Goal: Task Accomplishment & Management: Complete application form

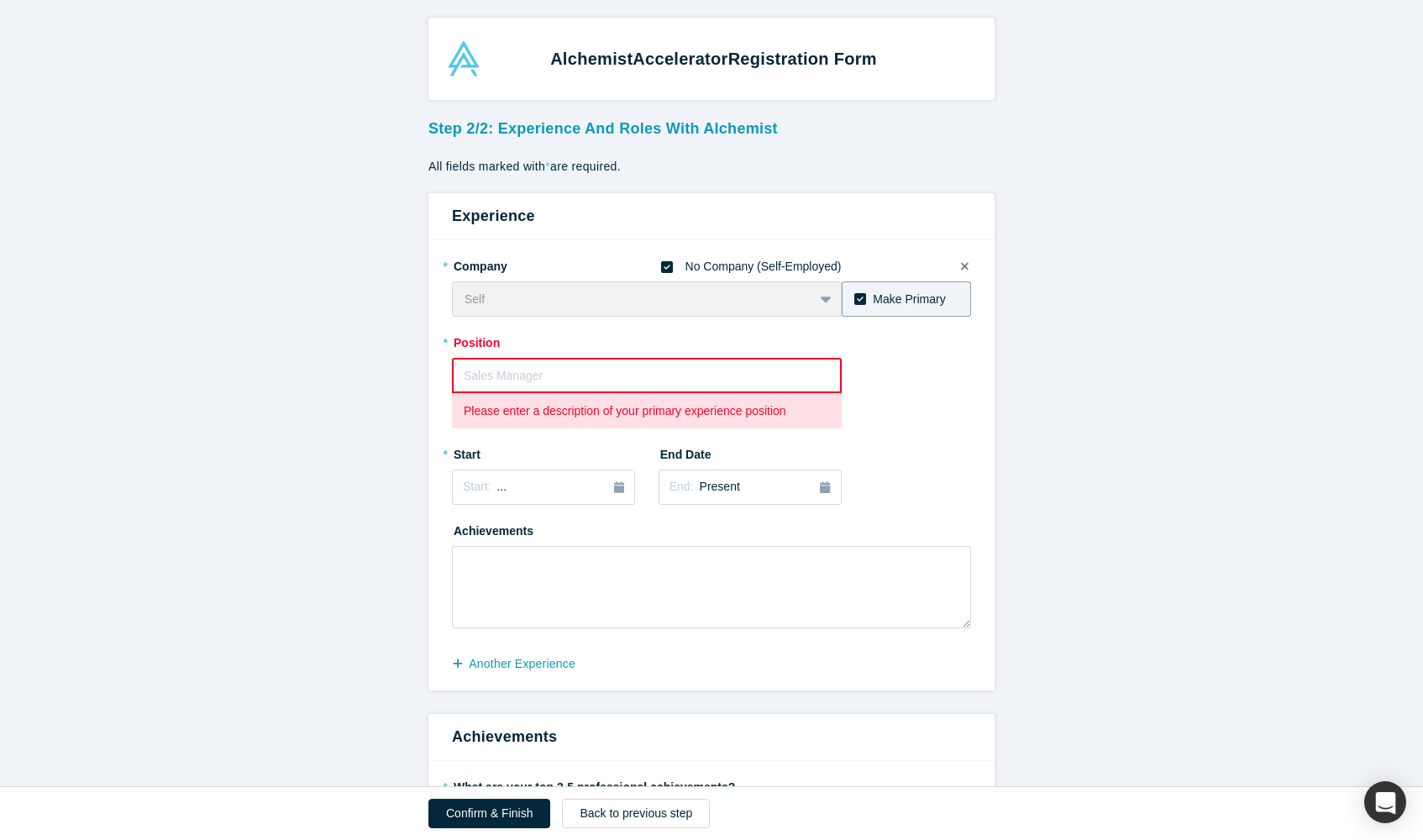
scroll to position [111, 0]
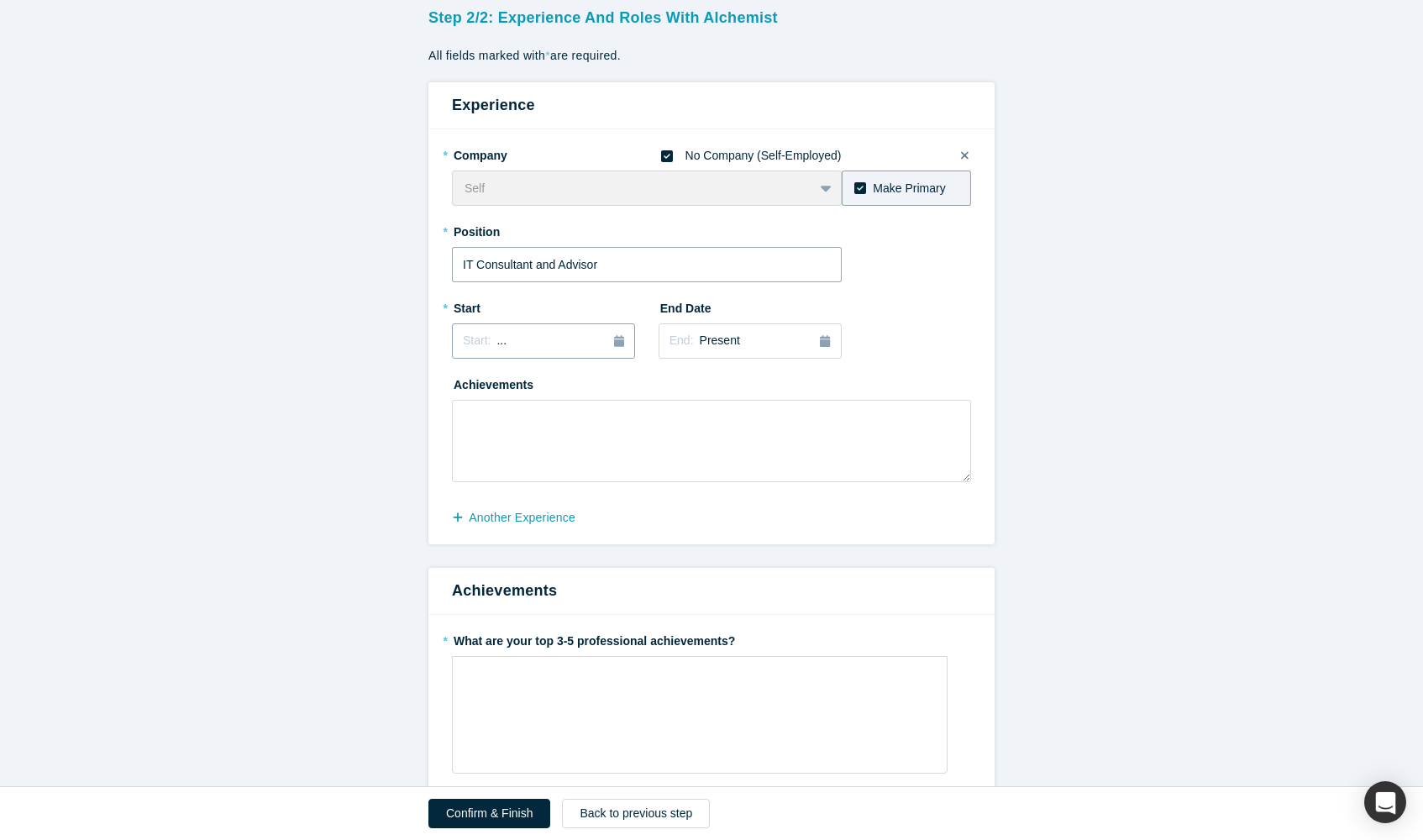
type input "IT Consultant and Advisor"
click at [563, 341] on div "Start: ..." at bounding box center [543, 340] width 161 height 18
click at [535, 415] on div "Feb" at bounding box center [543, 423] width 53 height 18
click at [533, 337] on span "[DATE]" at bounding box center [515, 340] width 37 height 13
click at [465, 382] on button "Previous Year" at bounding box center [458, 388] width 17 height 17
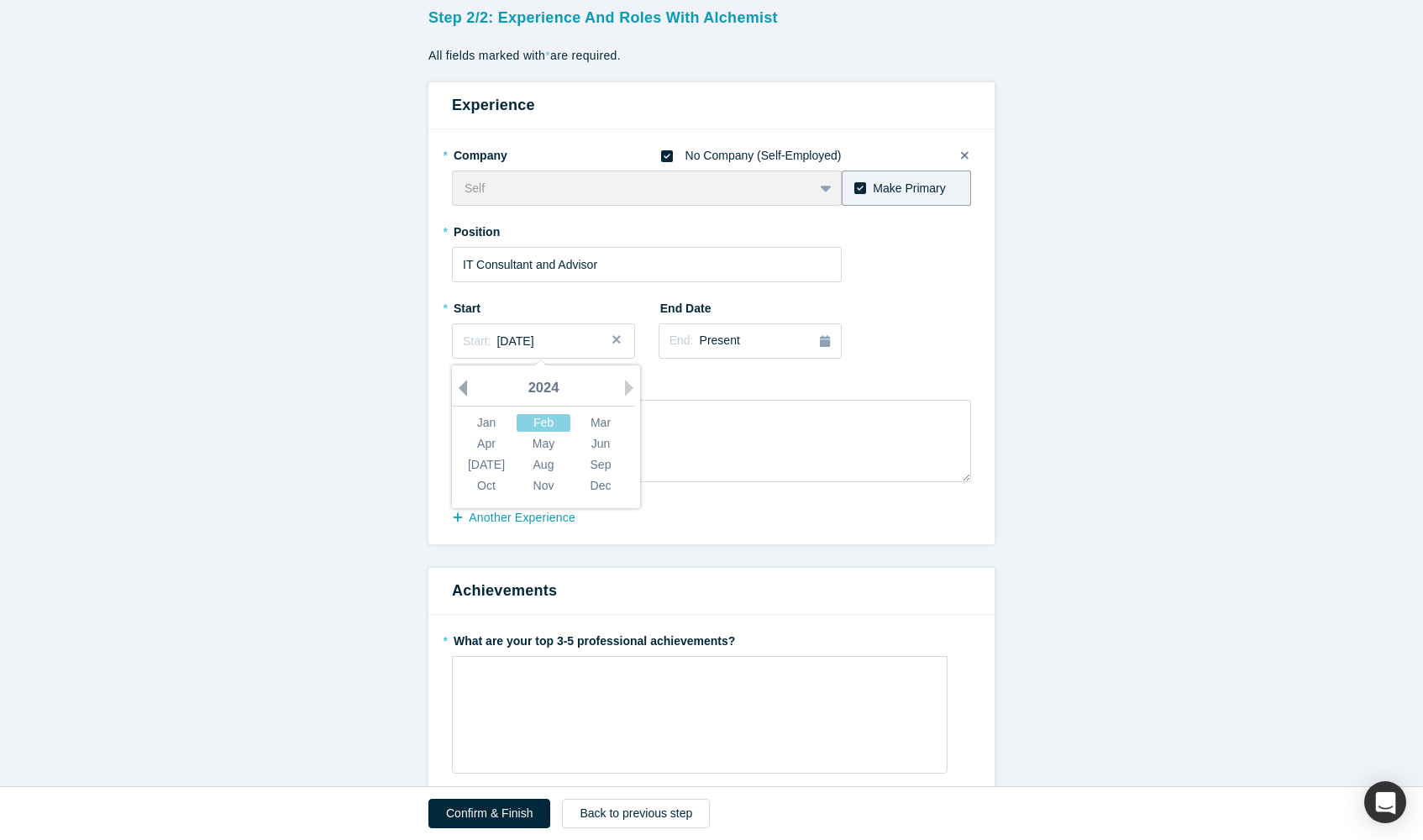
click at [465, 382] on button "Previous Year" at bounding box center [458, 388] width 17 height 17
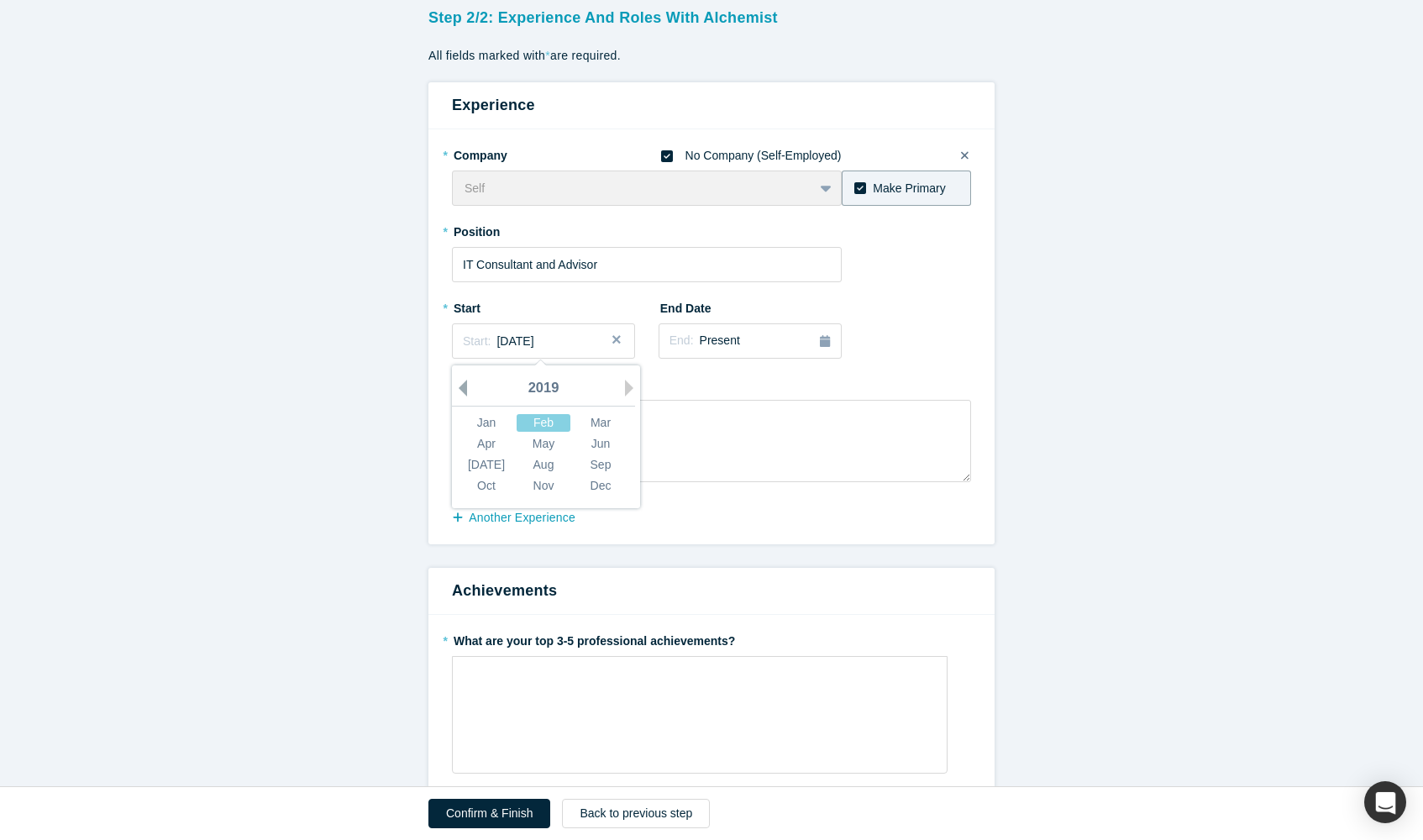
click at [465, 382] on button "Previous Year" at bounding box center [458, 388] width 17 height 17
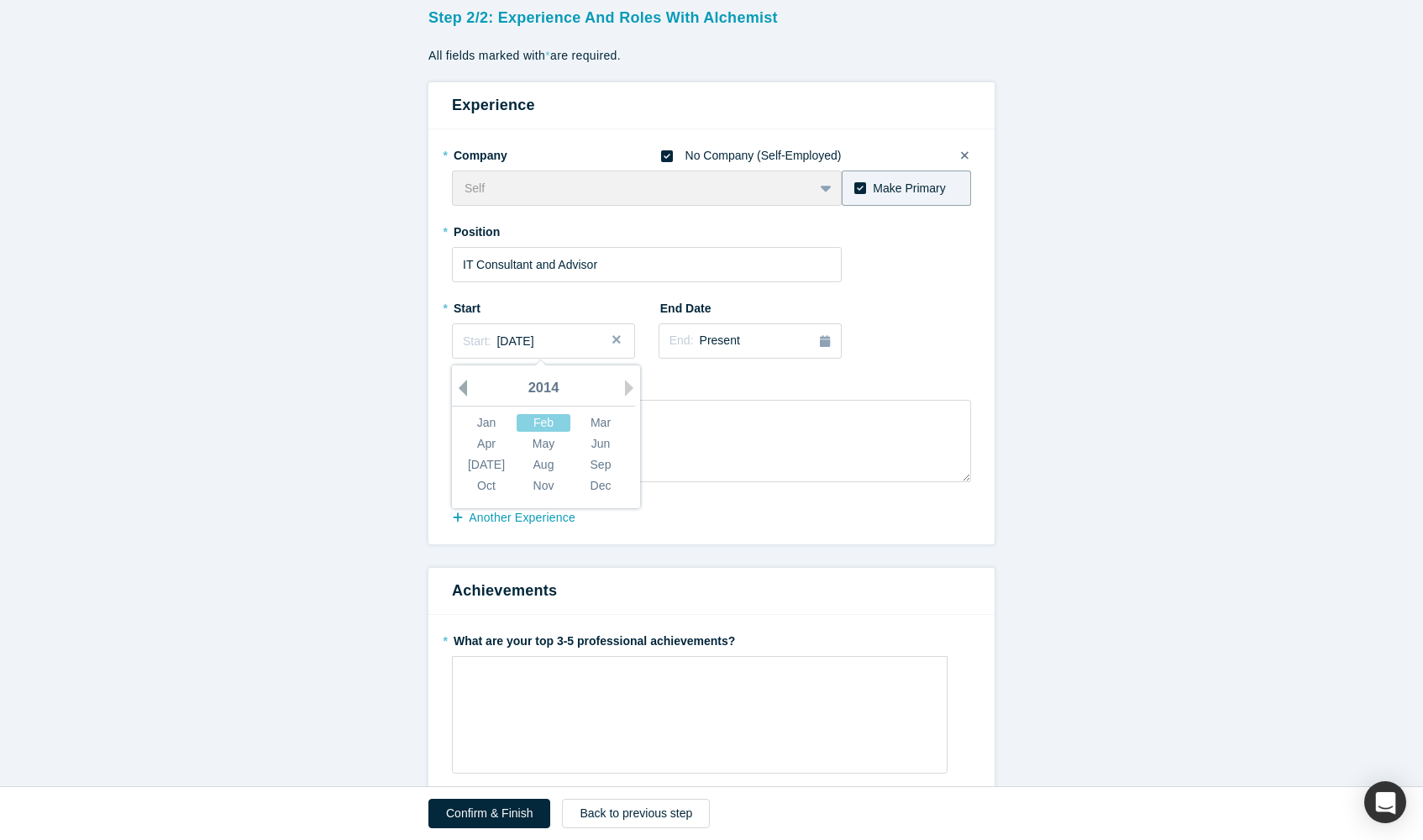
click at [465, 382] on button "Previous Year" at bounding box center [458, 388] width 17 height 17
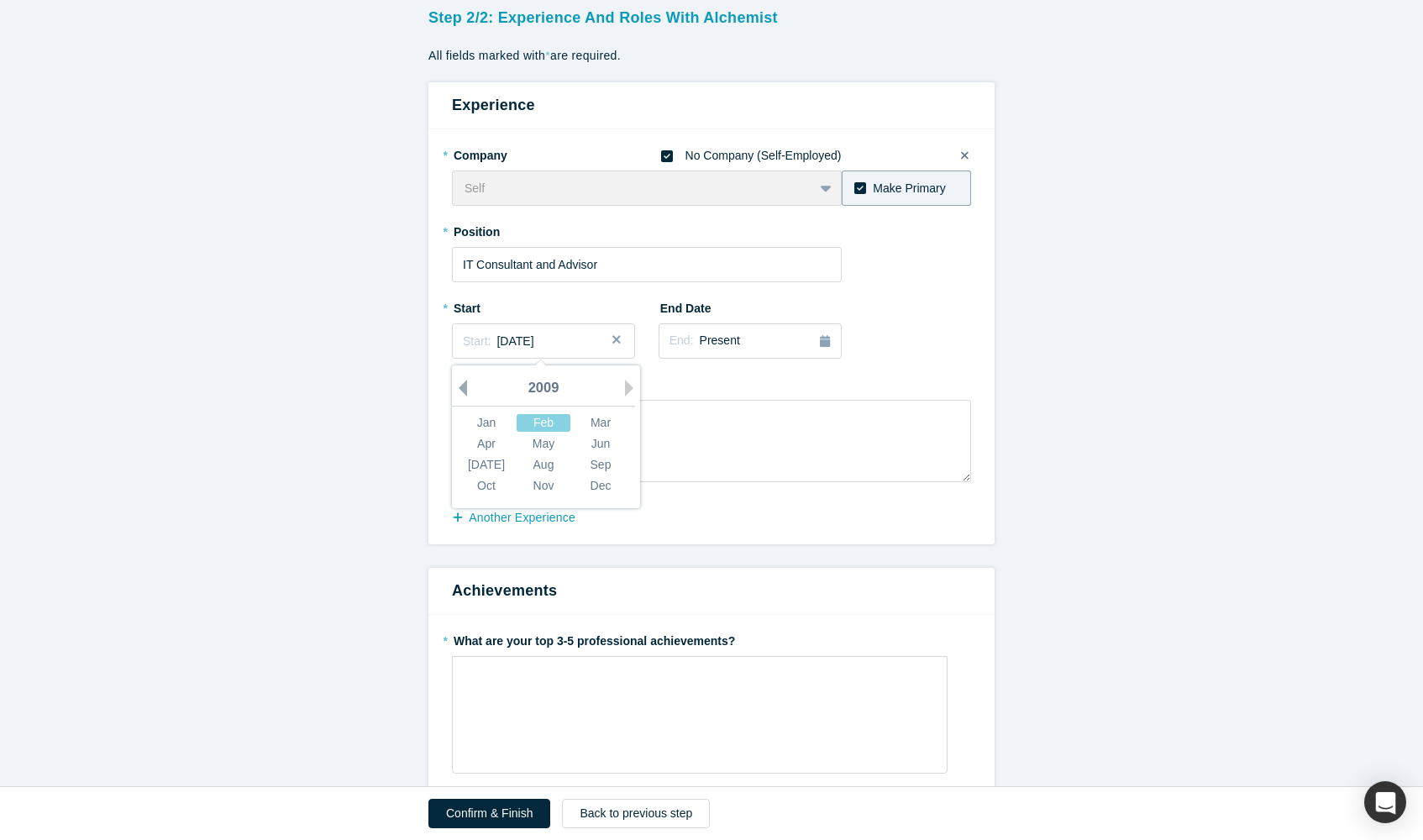
click at [465, 382] on button "Previous Year" at bounding box center [458, 388] width 17 height 17
click at [492, 416] on div "Jan" at bounding box center [486, 423] width 53 height 18
click at [611, 424] on textarea at bounding box center [711, 441] width 519 height 82
click at [548, 516] on button "another Experience" at bounding box center [522, 518] width 141 height 30
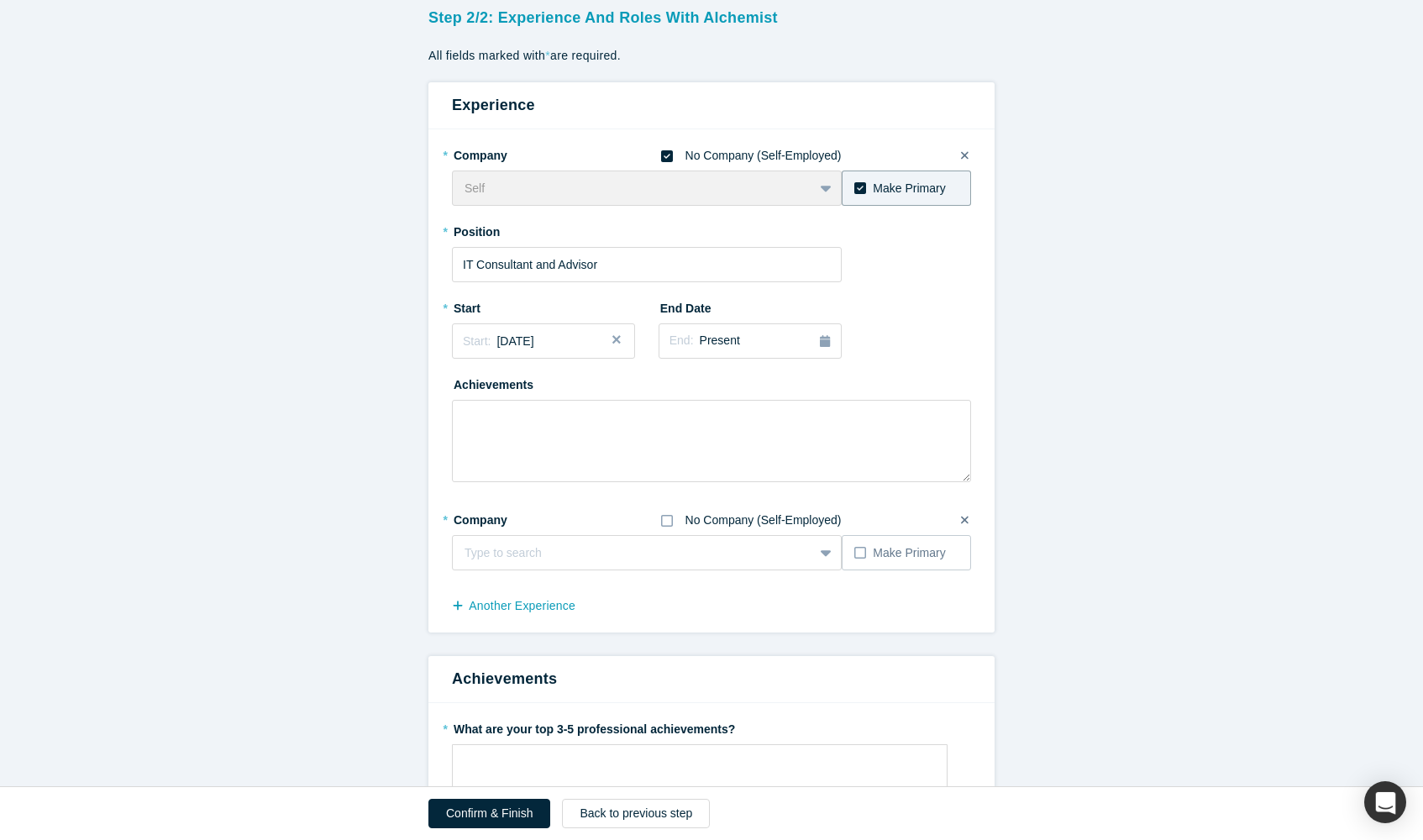
click at [668, 523] on icon at bounding box center [666, 520] width 11 height 13
click at [0, 0] on input "No Company (Self-Employed)" at bounding box center [0, 0] width 0 height 0
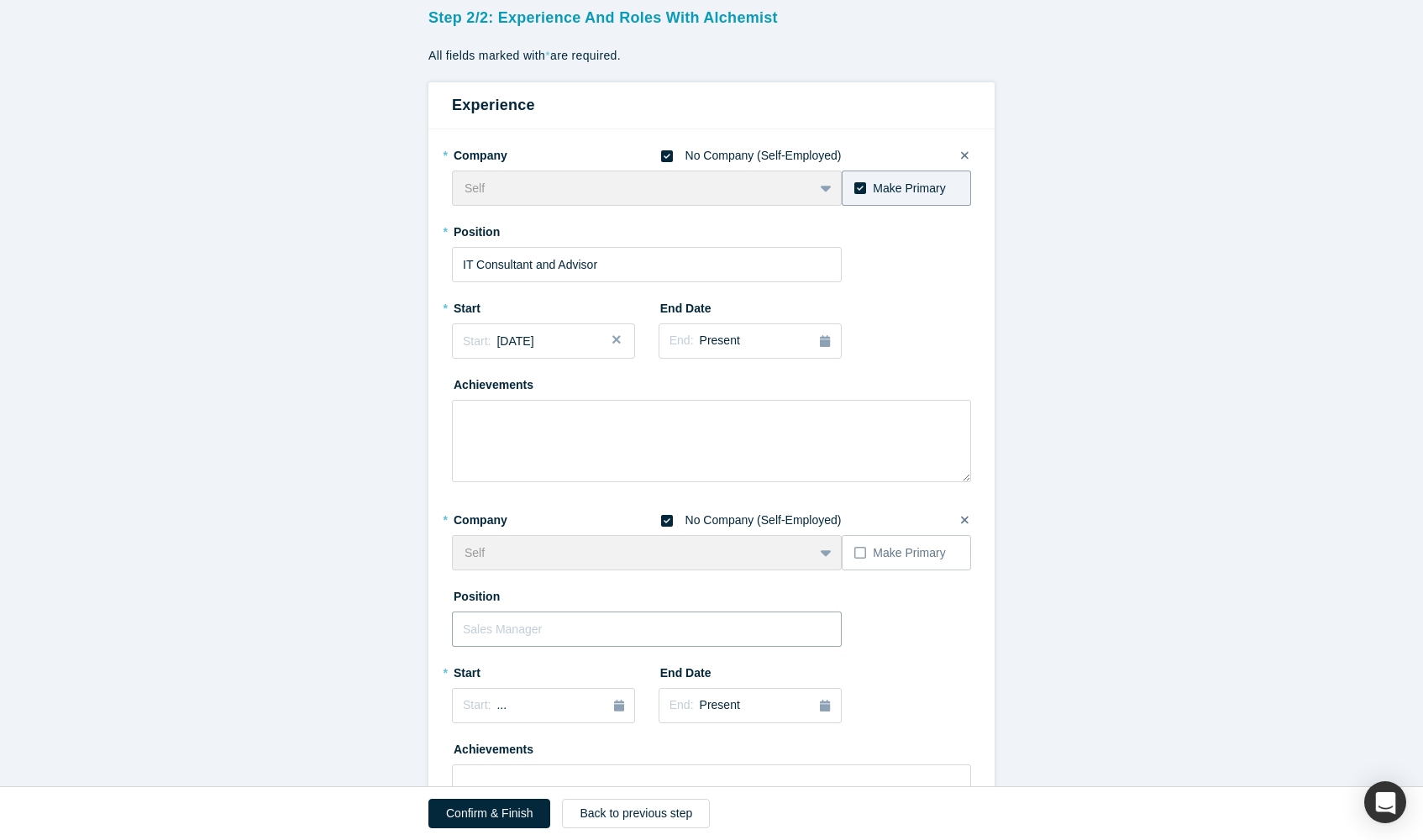
click at [584, 634] on input "text" at bounding box center [646, 629] width 389 height 35
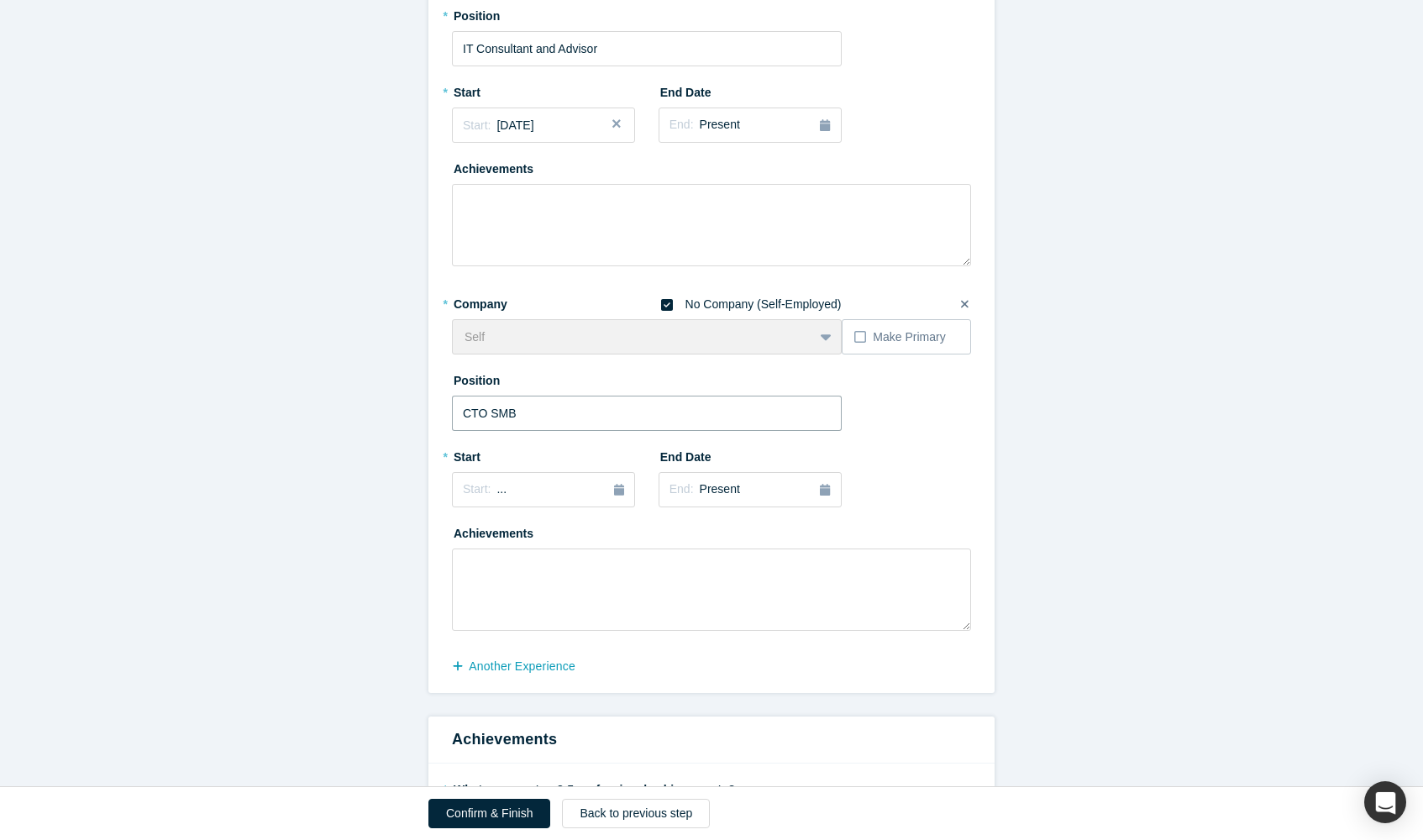
scroll to position [334, 0]
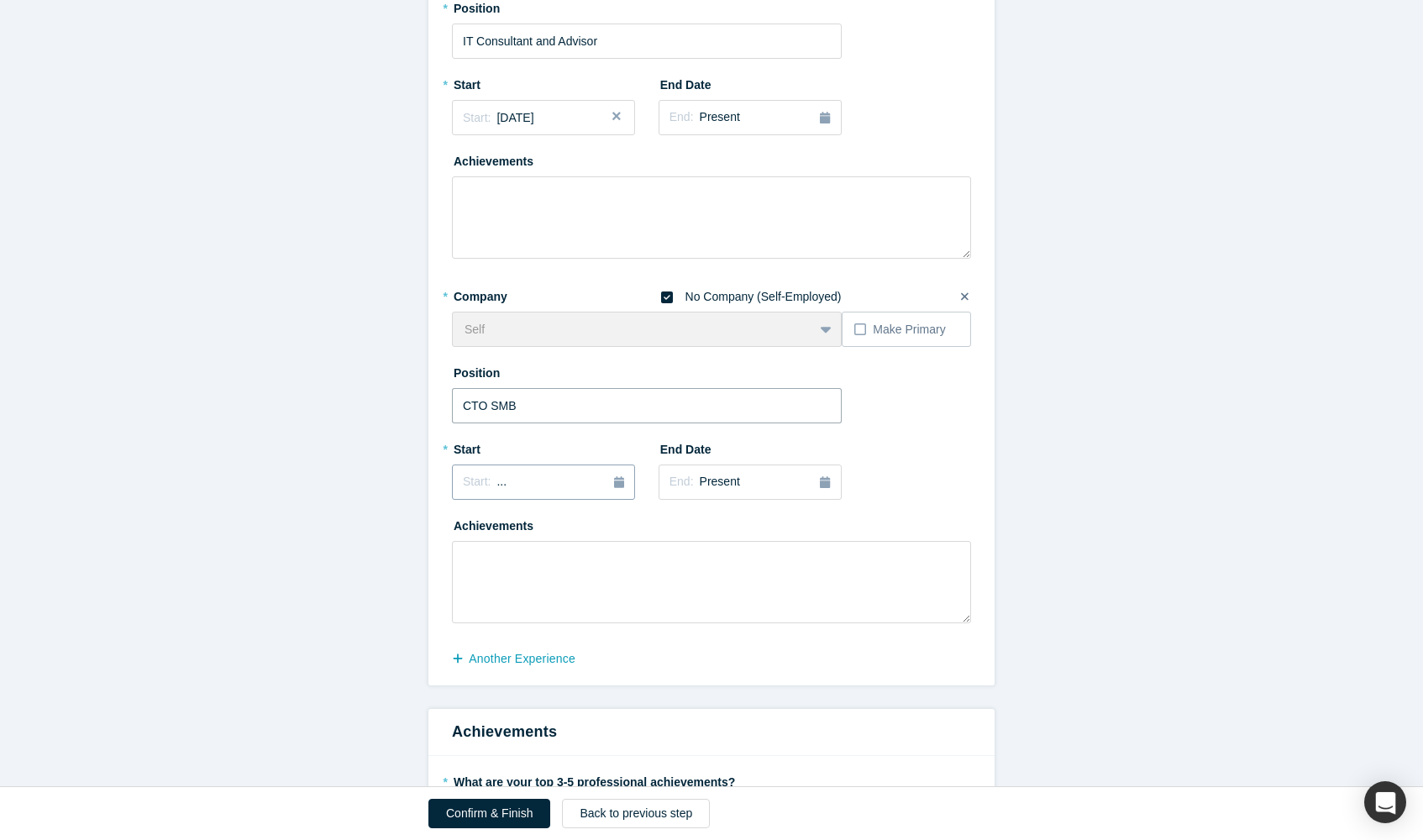
type input "CTO SMB"
click at [530, 472] on div "Start: ..." at bounding box center [543, 481] width 161 height 18
click at [468, 532] on div "2025" at bounding box center [543, 529] width 183 height 35
click at [466, 525] on button "Previous Year" at bounding box center [458, 528] width 17 height 17
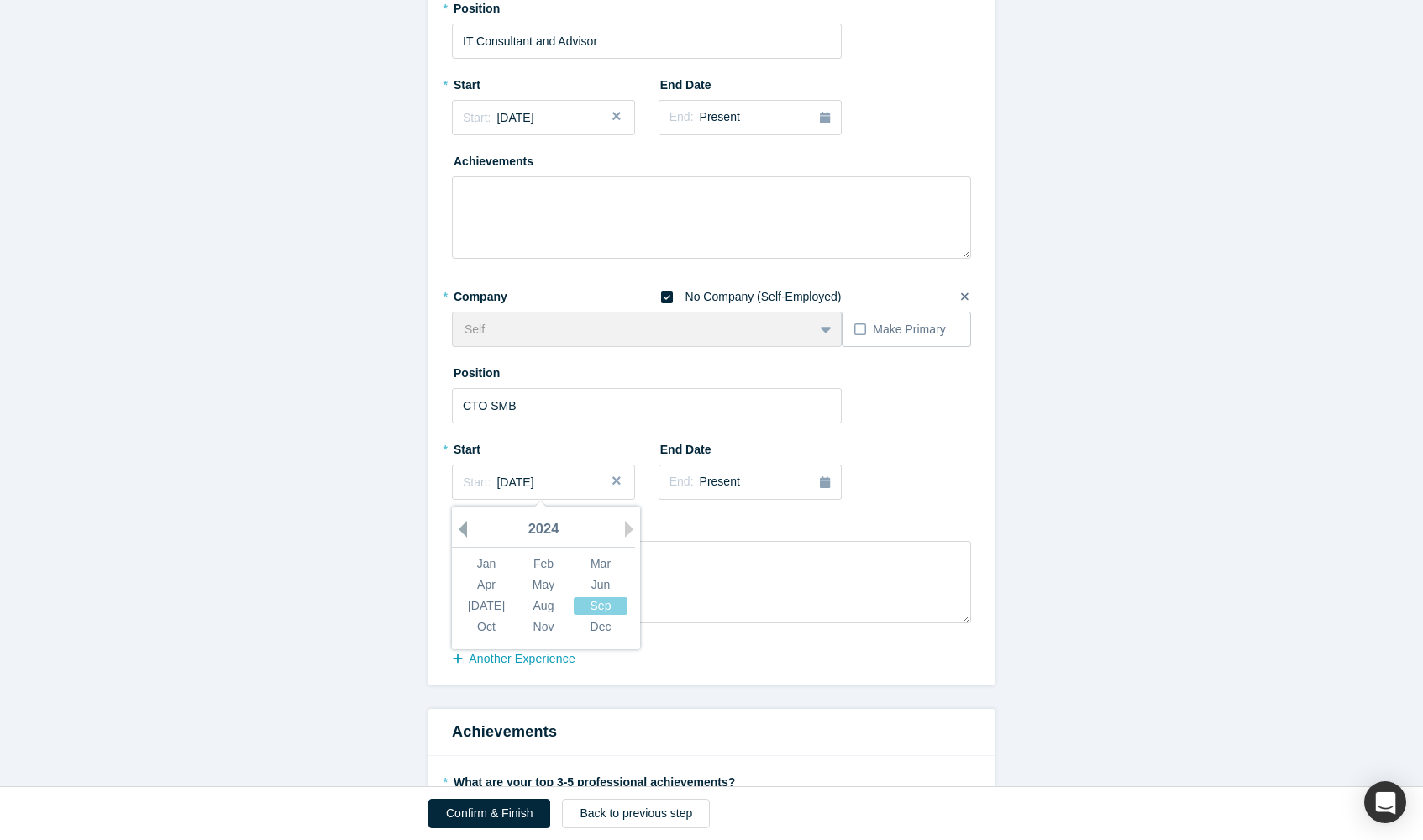
click at [466, 525] on button "Previous Year" at bounding box center [458, 528] width 17 height 17
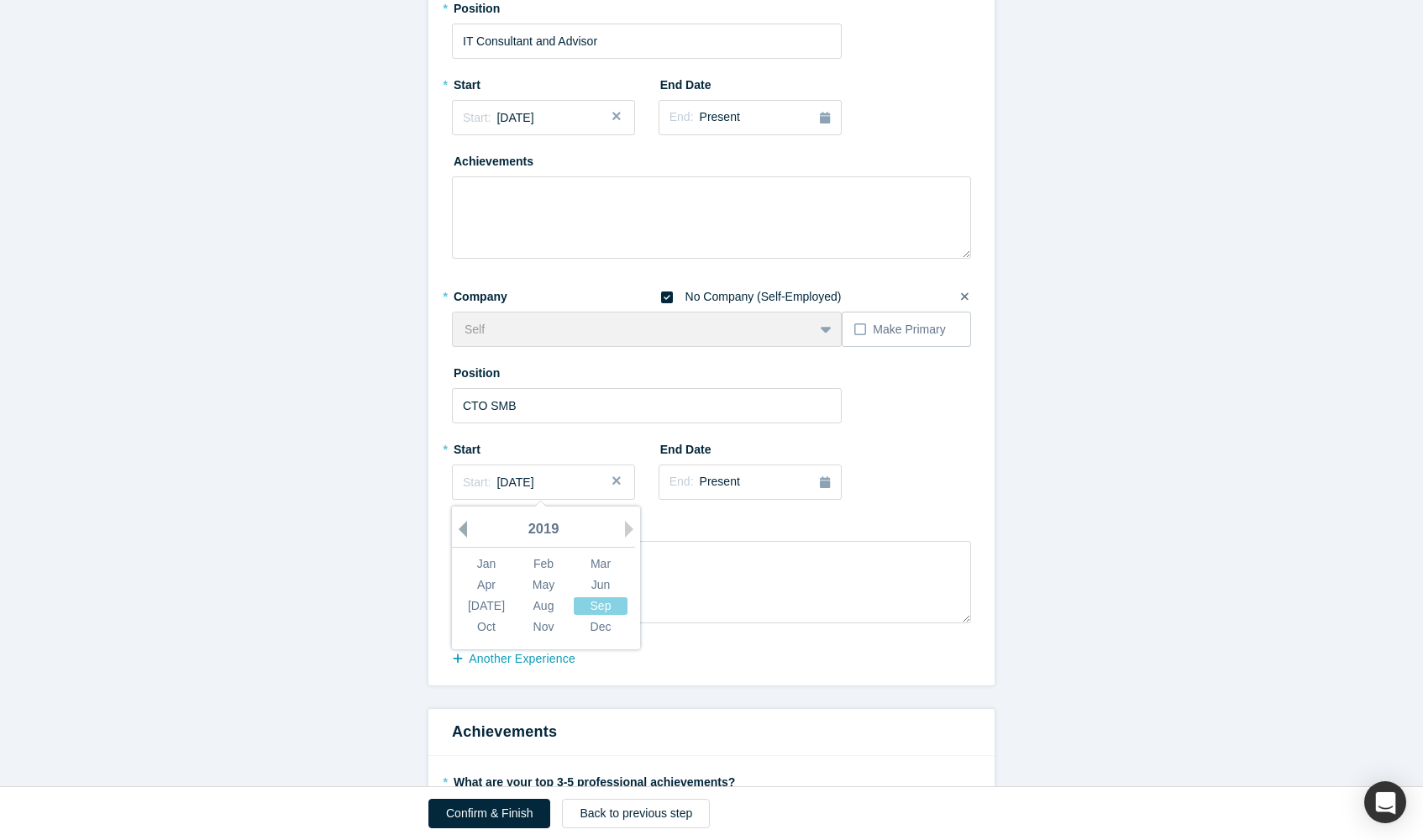
click at [466, 525] on button "Previous Year" at bounding box center [458, 528] width 17 height 17
click at [543, 559] on div "Feb" at bounding box center [543, 564] width 53 height 18
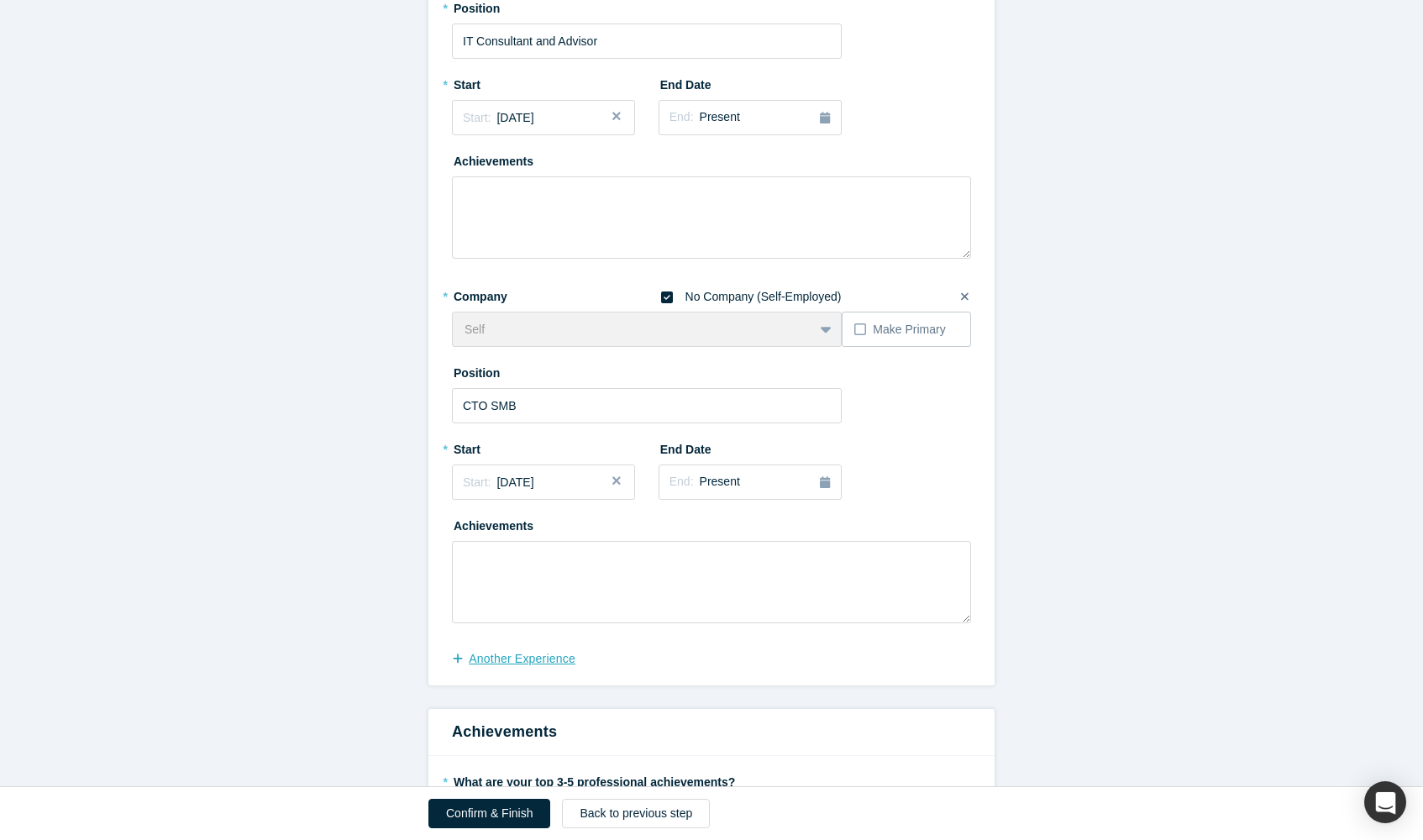
click at [543, 657] on button "another Experience" at bounding box center [522, 659] width 141 height 30
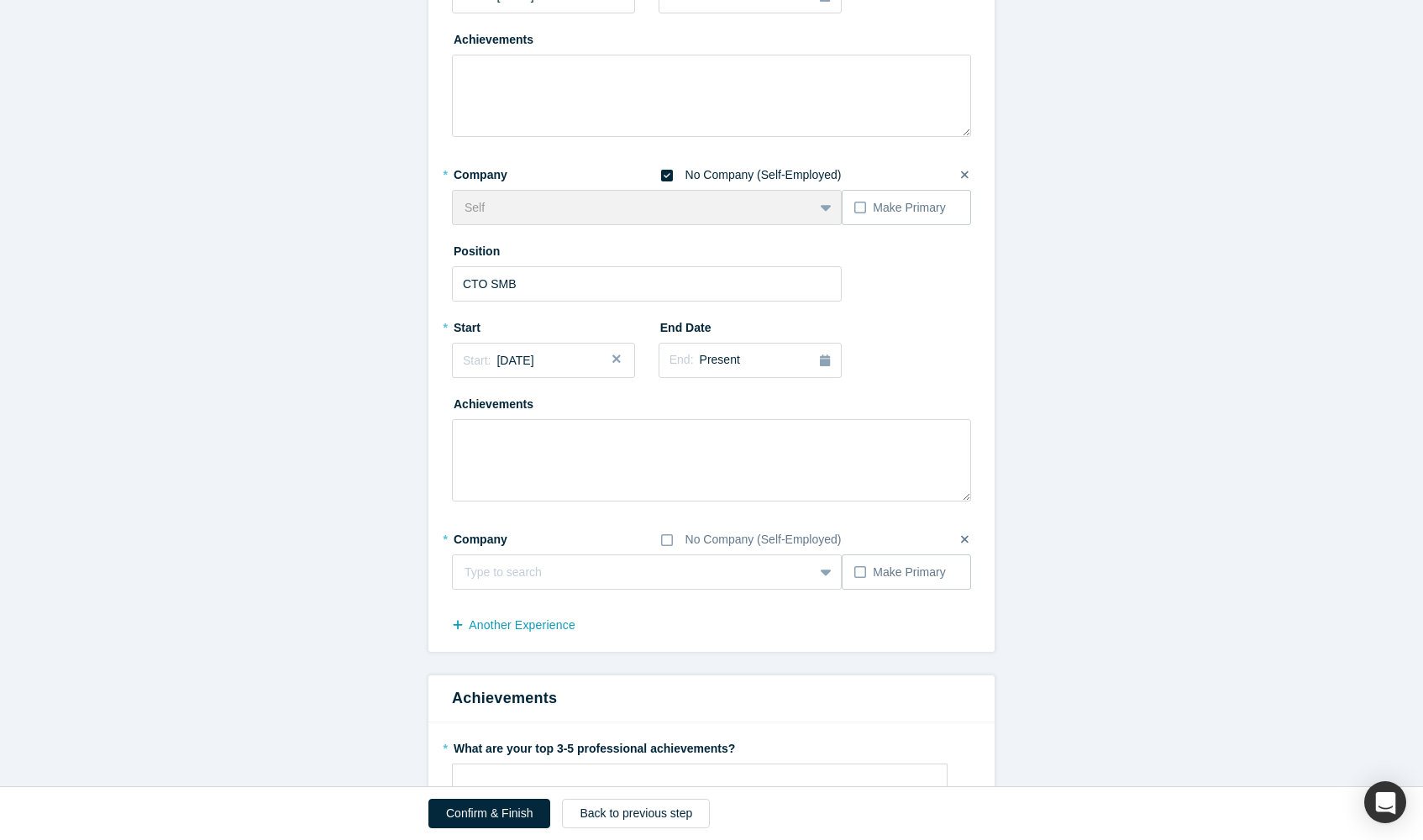
scroll to position [457, 0]
click at [667, 542] on icon at bounding box center [666, 538] width 11 height 13
click at [0, 0] on input "No Company (Self-Employed)" at bounding box center [0, 0] width 0 height 0
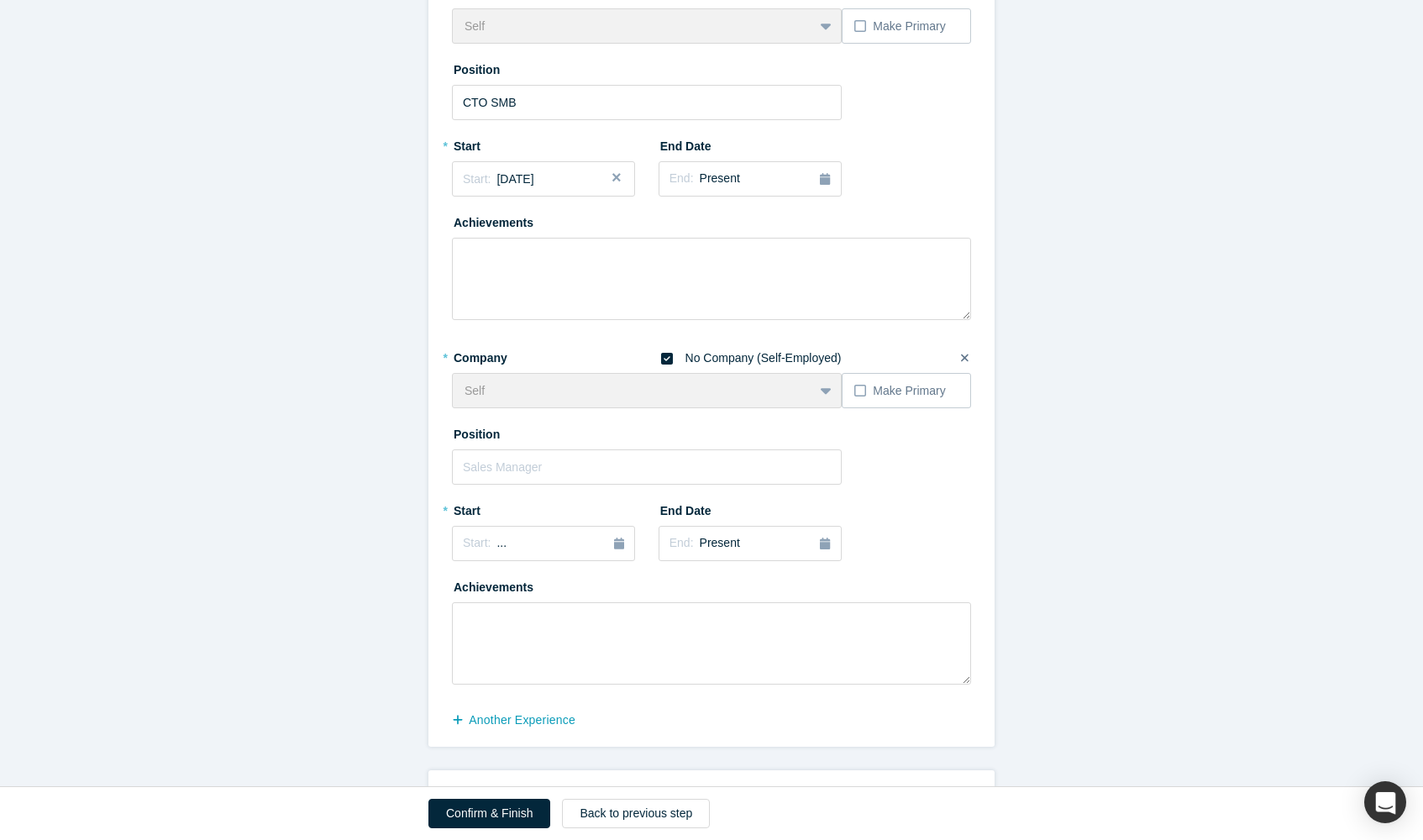
scroll to position [644, 0]
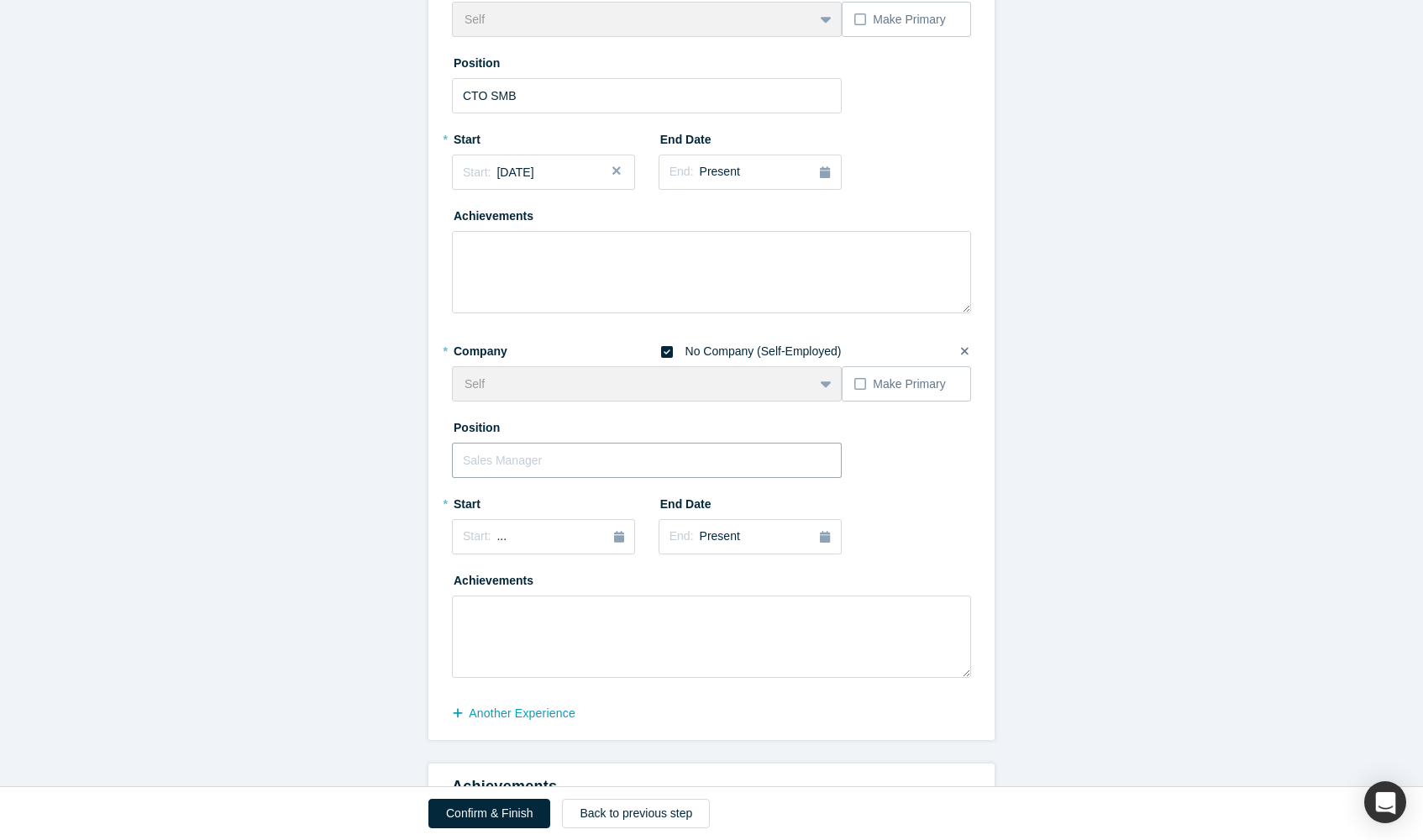
click at [579, 468] on input "text" at bounding box center [646, 460] width 389 height 35
type input "Co-founder"
click at [615, 542] on div "button" at bounding box center [619, 536] width 11 height 18
click at [465, 583] on button "Previous Year" at bounding box center [458, 583] width 17 height 17
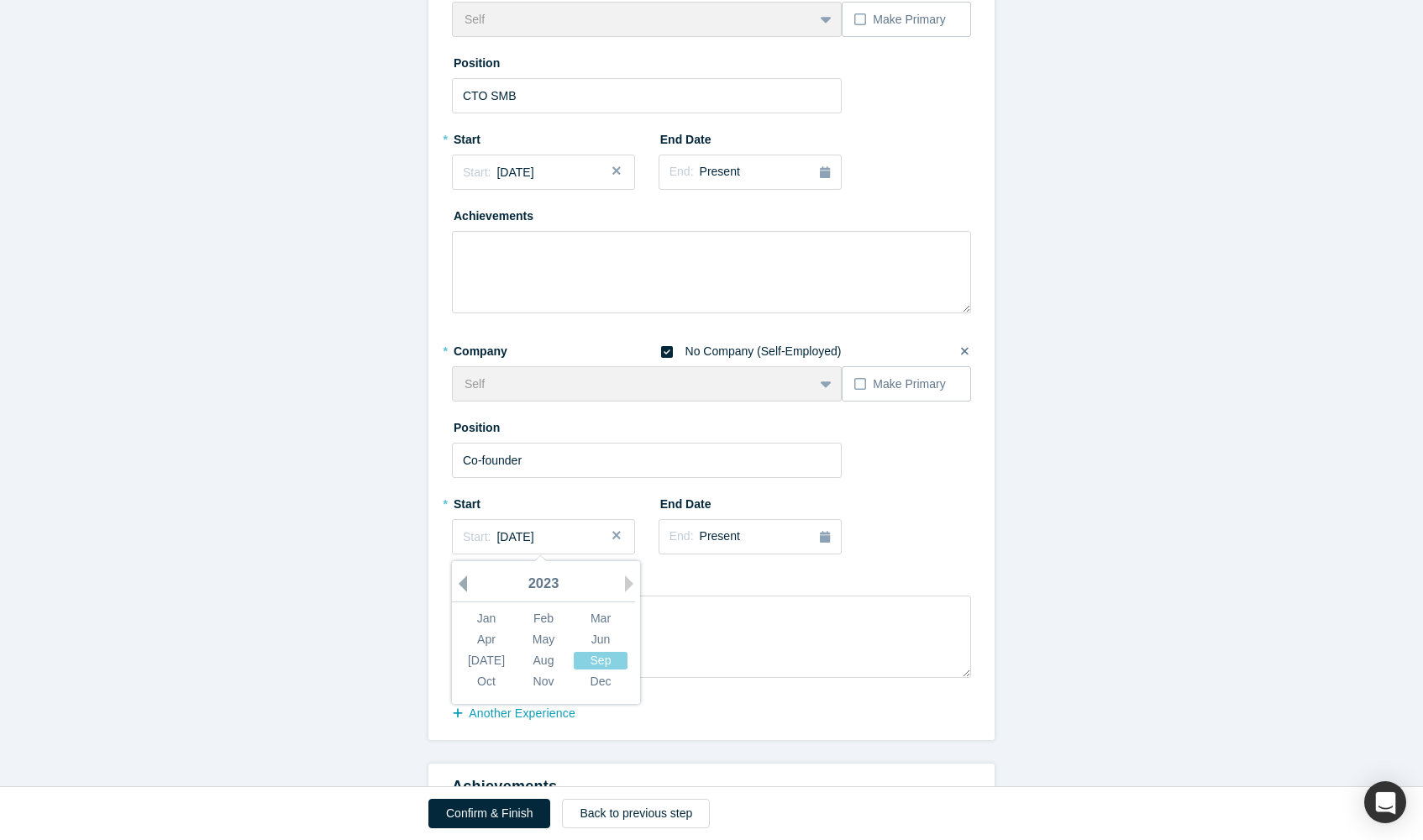
click at [465, 583] on button "Previous Year" at bounding box center [458, 583] width 17 height 17
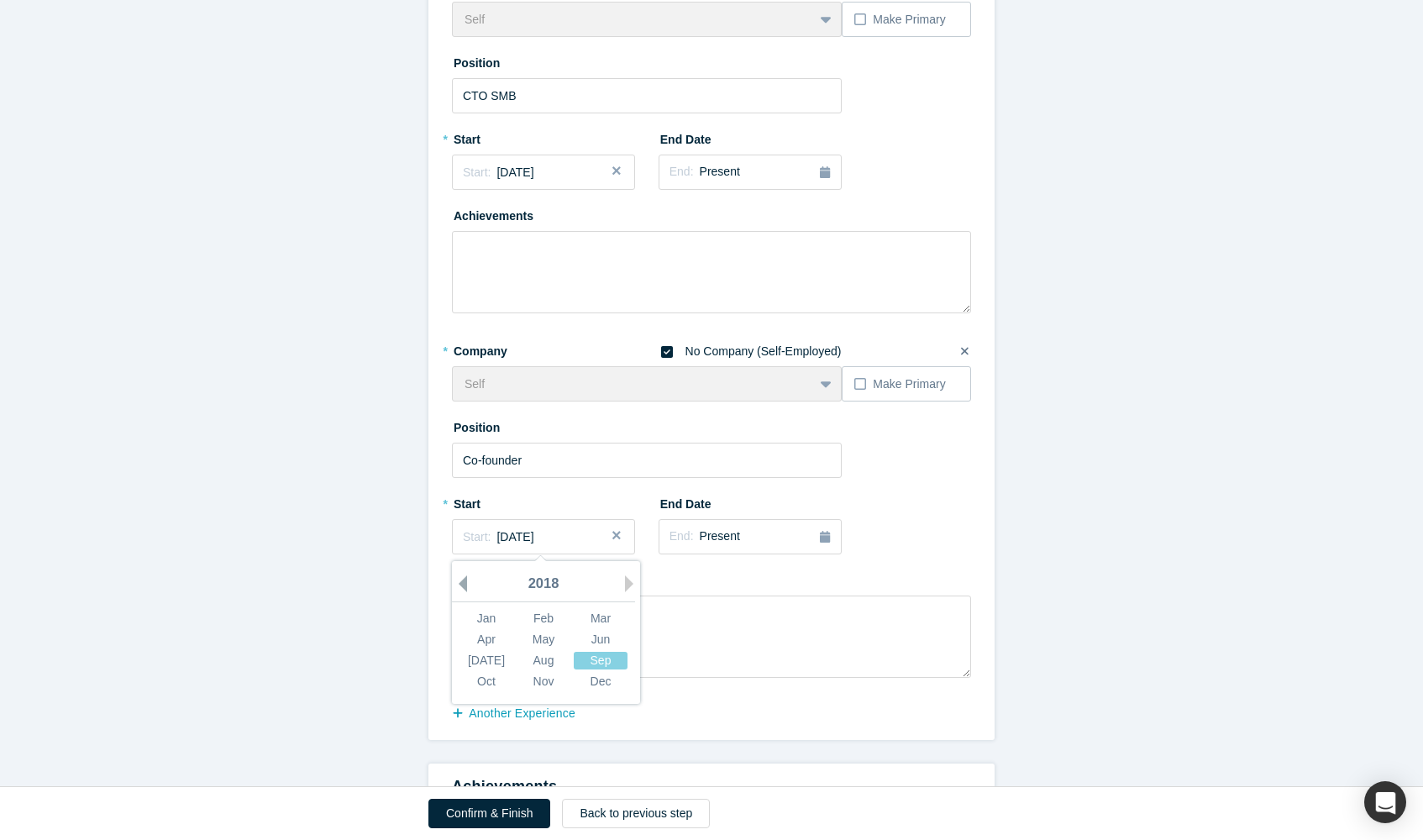
click at [465, 583] on button "Previous Year" at bounding box center [458, 583] width 17 height 17
click at [541, 612] on div "Feb" at bounding box center [543, 619] width 53 height 18
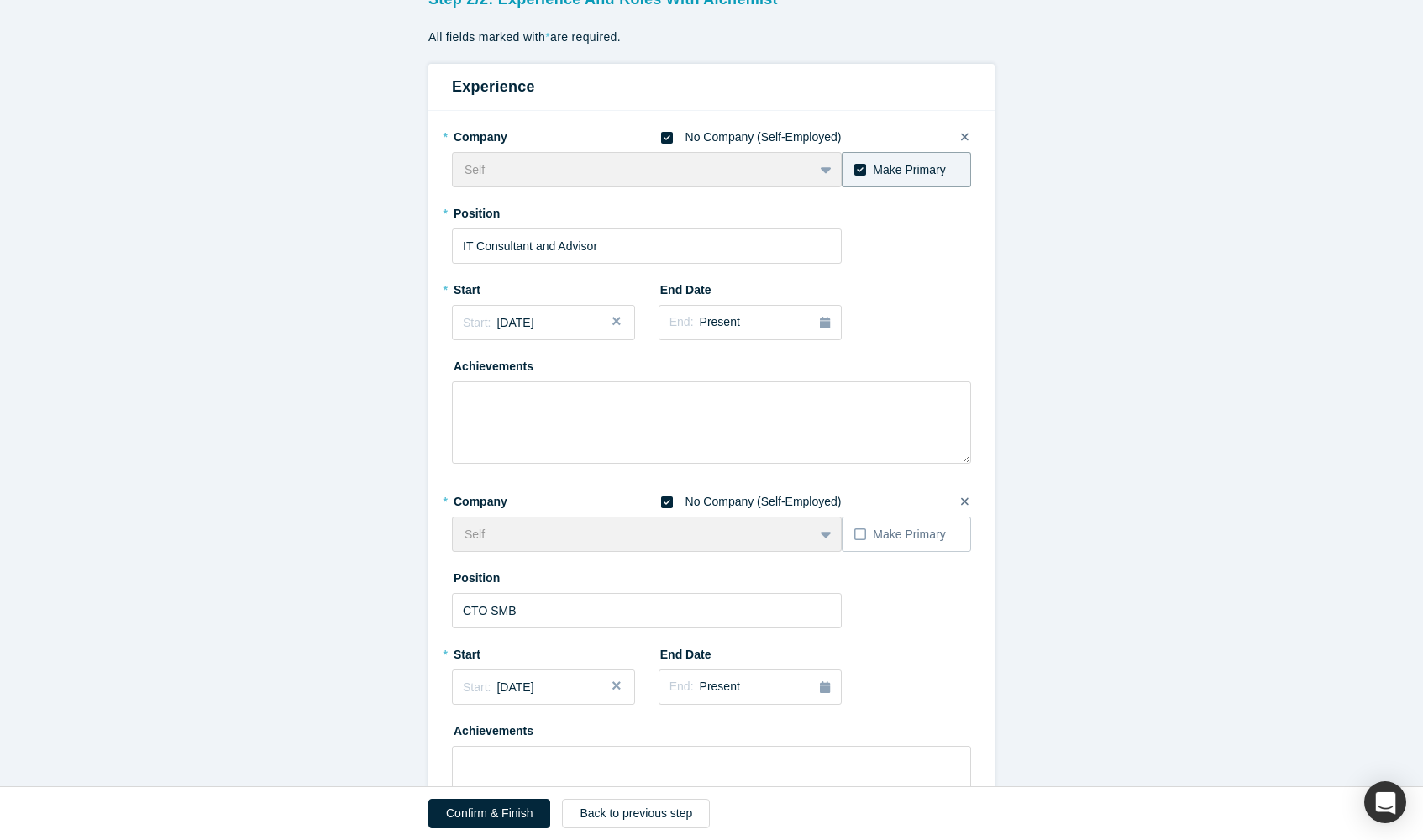
scroll to position [145, 0]
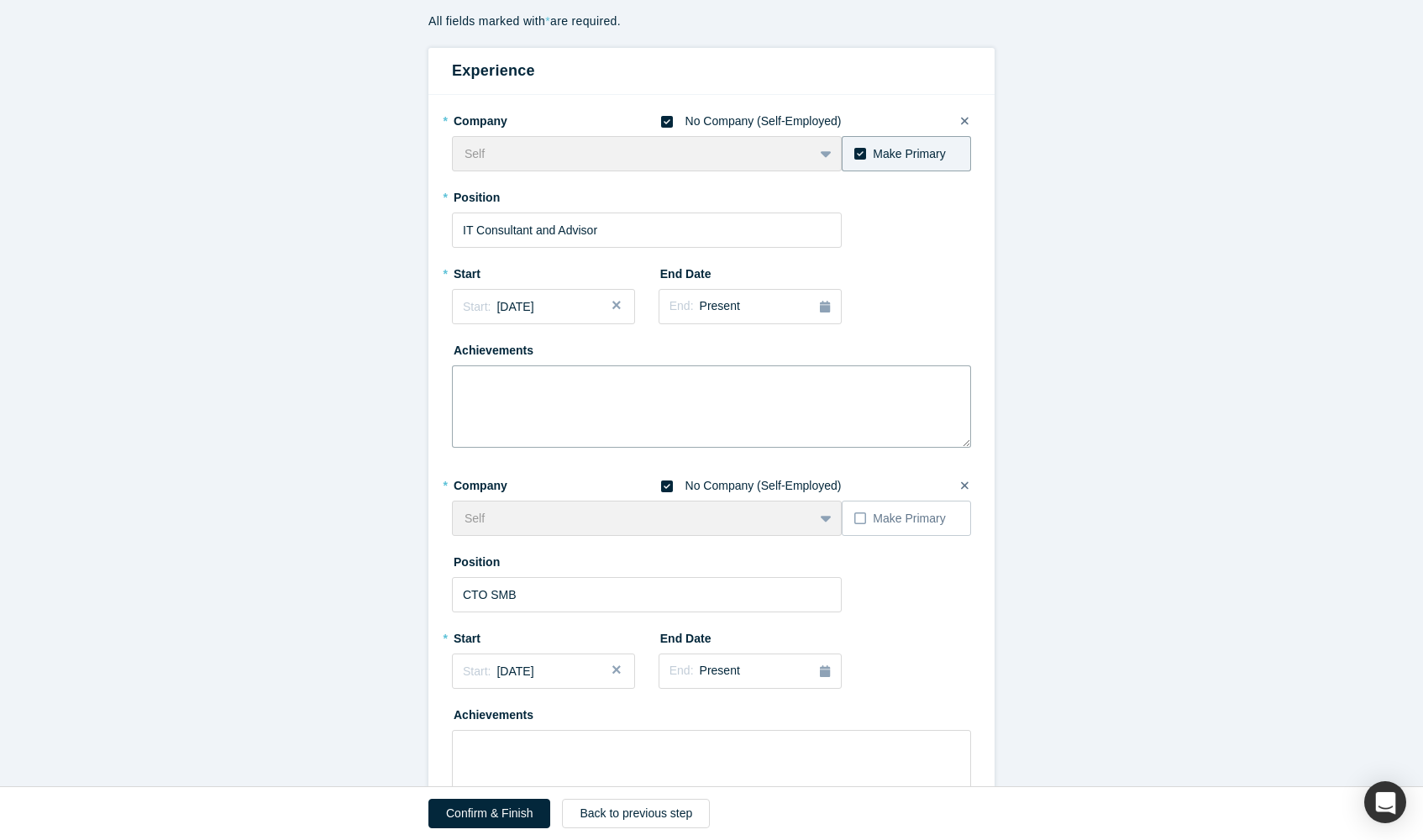
click at [613, 389] on textarea at bounding box center [711, 406] width 519 height 82
type textarea "C"
type textarea "Long"
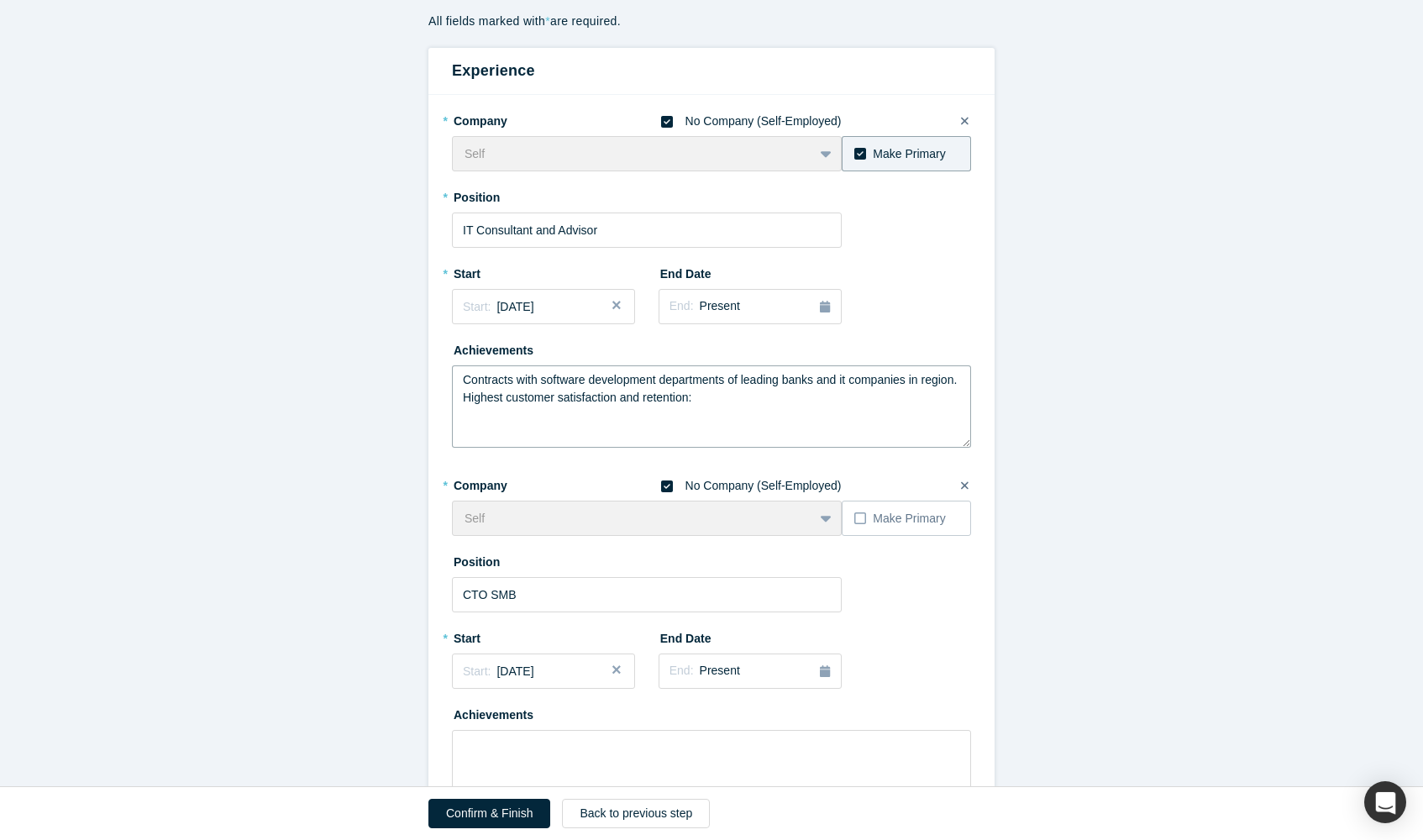
click at [853, 381] on textarea "Contracts with software development departments of leading banks and it compani…" at bounding box center [711, 406] width 519 height 82
click at [749, 394] on textarea "Contracts with software development departments of leading banks and IT compani…" at bounding box center [711, 406] width 519 height 82
click at [501, 396] on textarea "Contracts with software development departments of leading banks and IT compani…" at bounding box center [711, 406] width 519 height 82
click at [508, 396] on textarea "Contracts with software development departments of leading banks and IT compani…" at bounding box center [711, 406] width 519 height 82
click at [616, 402] on textarea "Contracts with software development departments of leading banks and IT compani…" at bounding box center [711, 406] width 519 height 82
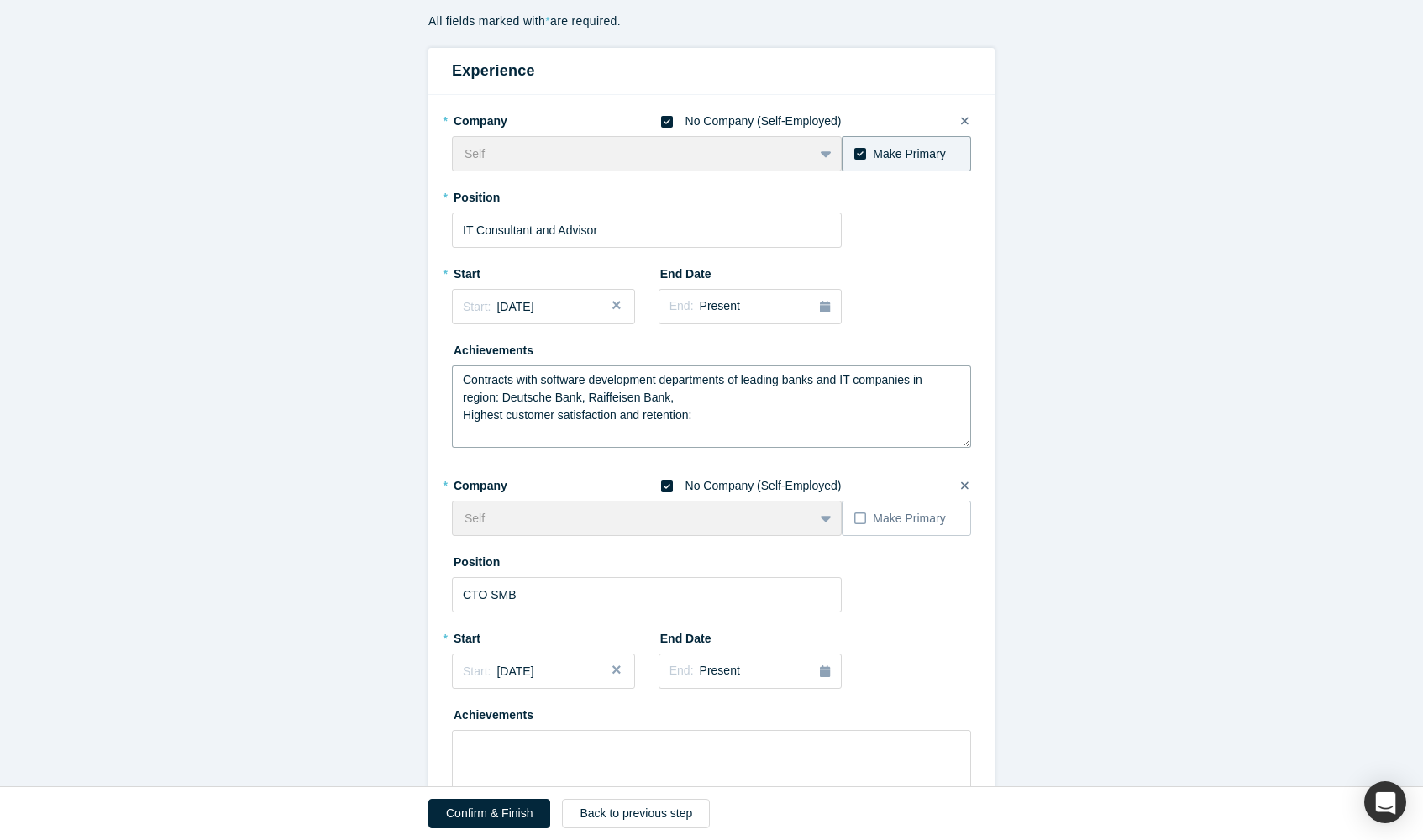
click at [616, 402] on textarea "Contracts with software development departments of leading banks and IT compani…" at bounding box center [711, 406] width 519 height 82
click at [696, 402] on textarea "Contracts with software development departments of leading banks and IT compani…" at bounding box center [711, 406] width 519 height 82
click at [684, 430] on textarea "Contracts with software development departments of leading banks and IT compani…" at bounding box center [711, 406] width 519 height 82
paste textarea "Highest customer"
click at [874, 398] on textarea "Contracts with software development departments of leading banks and IT compani…" at bounding box center [711, 406] width 519 height 82
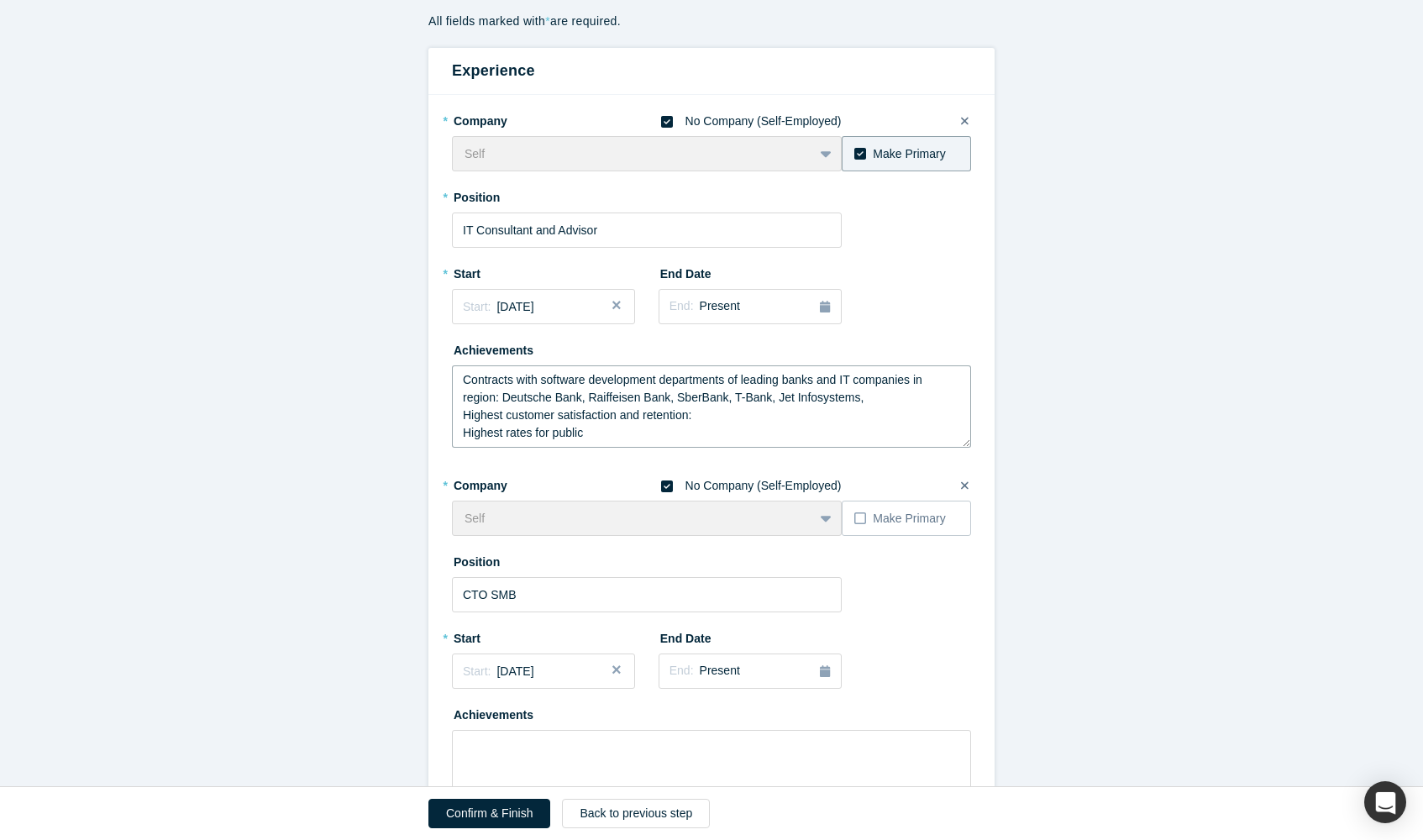
click at [780, 398] on textarea "Contracts with software development departments of leading banks and IT compani…" at bounding box center [711, 406] width 519 height 82
click at [603, 413] on textarea "Contracts with software development departments of leading banks and IT compani…" at bounding box center [711, 406] width 519 height 82
click at [768, 416] on textarea "Contracts with software development departments of leading banks and IT compani…" at bounding box center [711, 406] width 519 height 82
click at [625, 434] on textarea "Contracts with software development departments of leading banks and IT compani…" at bounding box center [711, 406] width 519 height 82
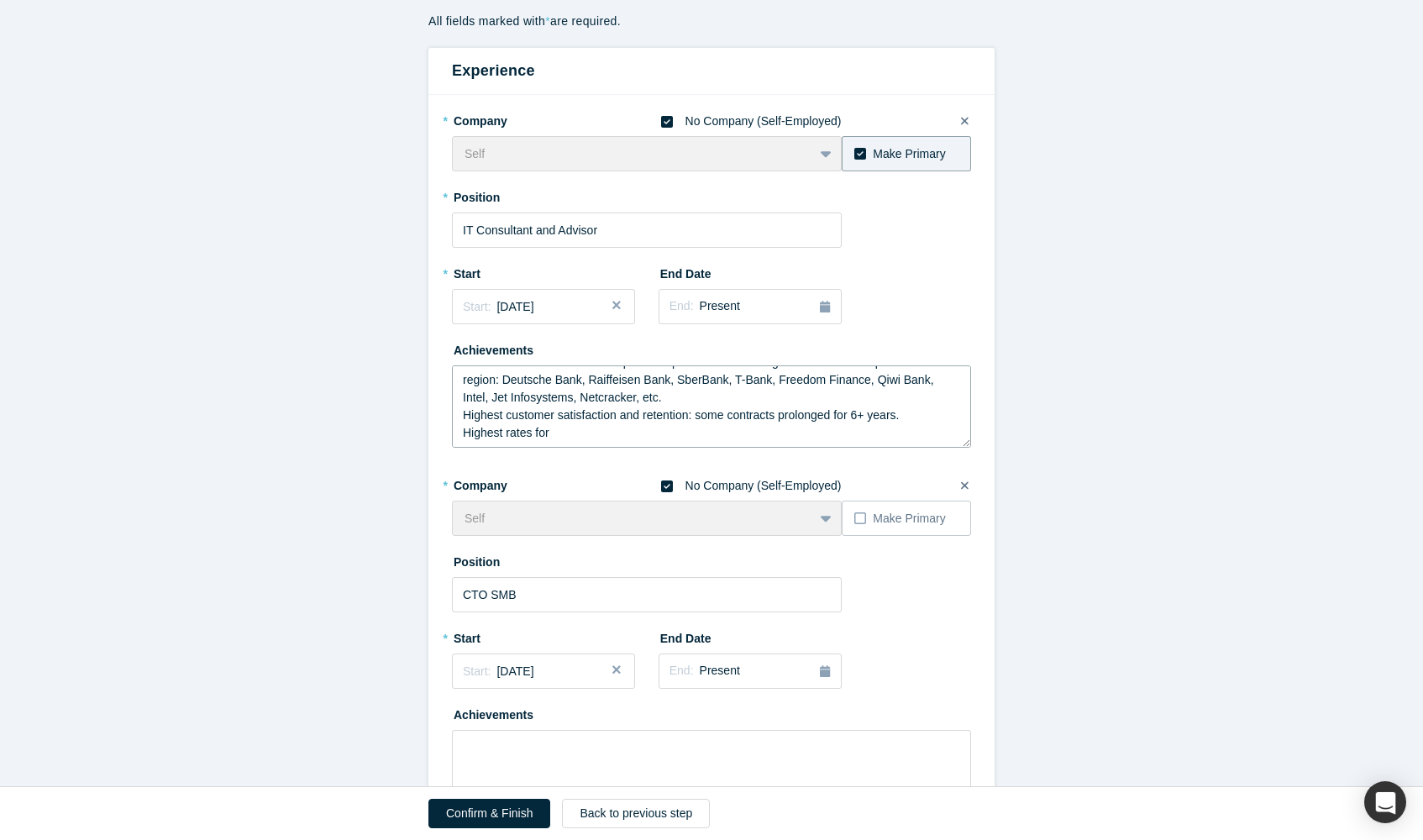
paste textarea "conference talk"
click at [703, 400] on textarea "Contracts with software development departments of leading banks and IT compani…" at bounding box center [711, 406] width 519 height 82
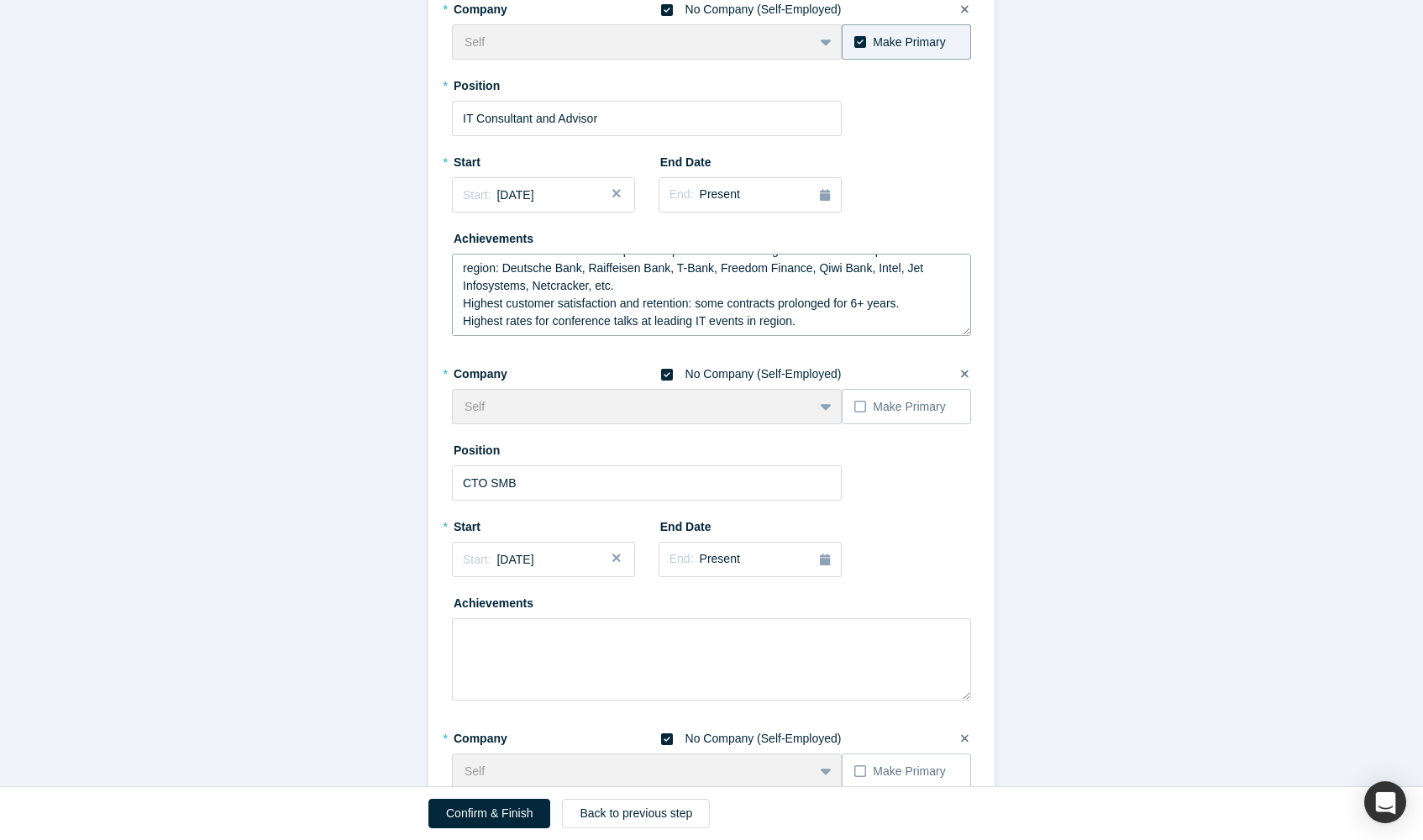
scroll to position [267, 0]
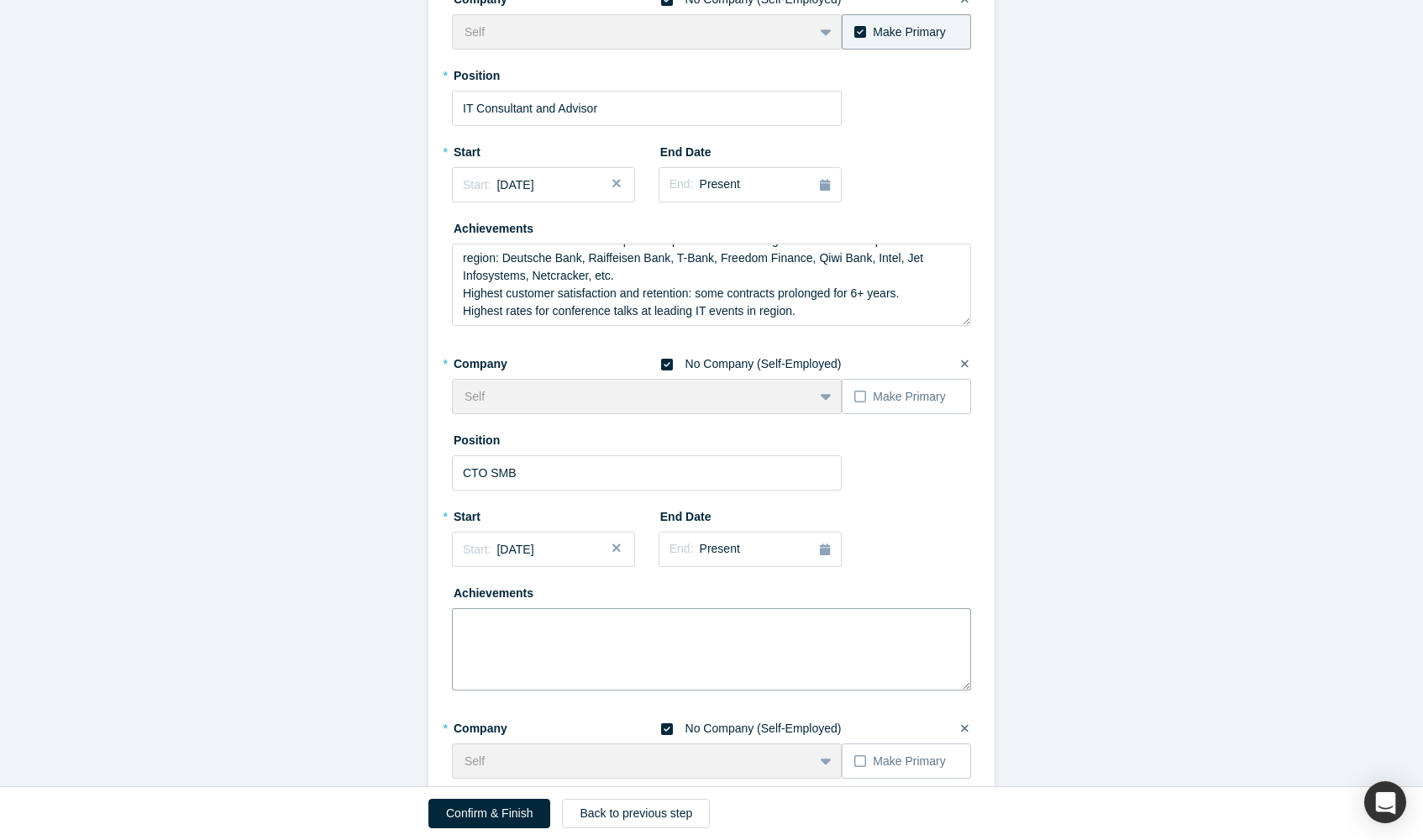
click at [800, 617] on textarea at bounding box center [711, 649] width 519 height 82
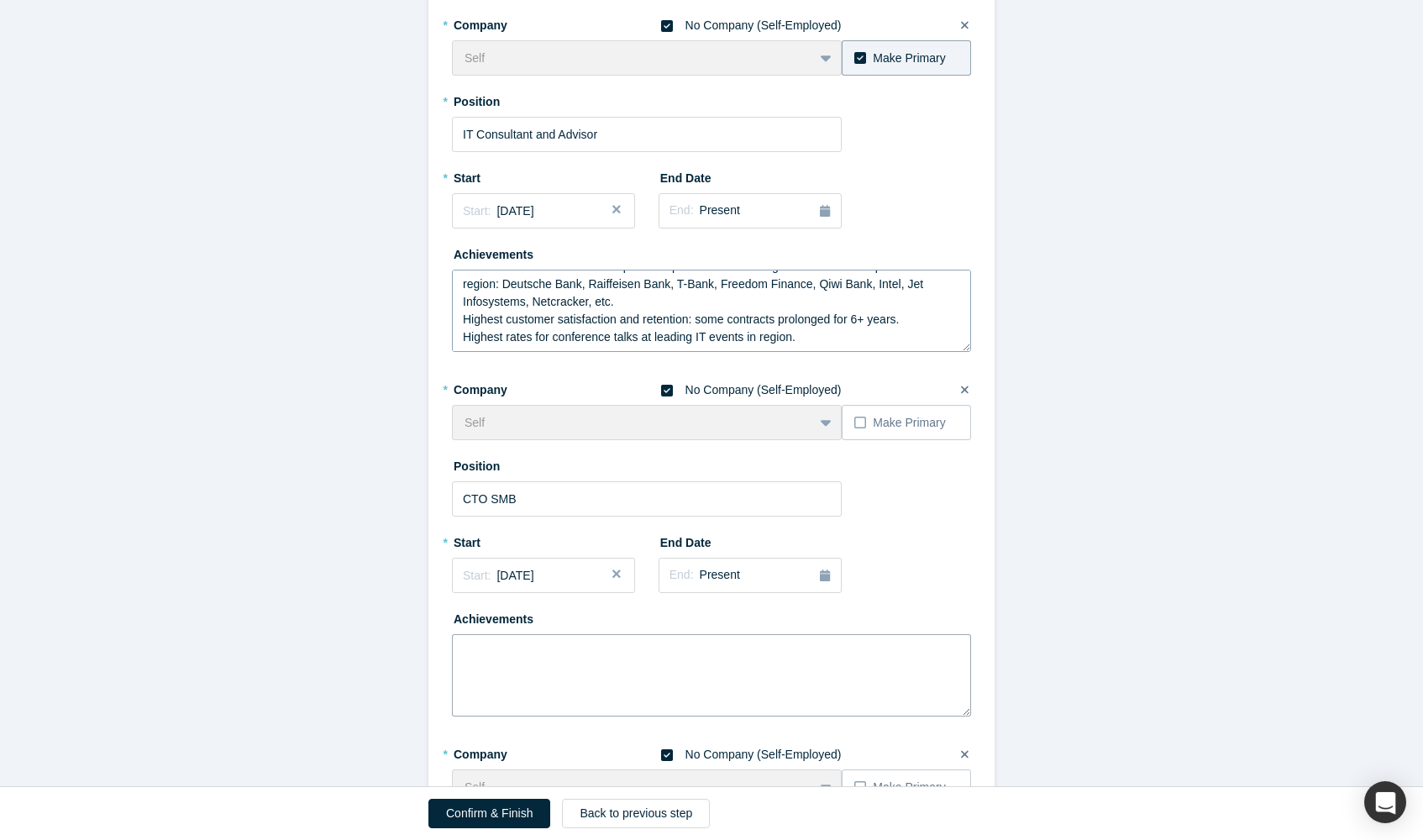
scroll to position [18, 0]
click at [797, 317] on textarea "Contracts with software development departments of leading banks and IT compani…" at bounding box center [711, 311] width 519 height 82
type textarea "Contracts with software development departments of leading banks and IT compani…"
click at [536, 649] on textarea at bounding box center [711, 676] width 519 height 82
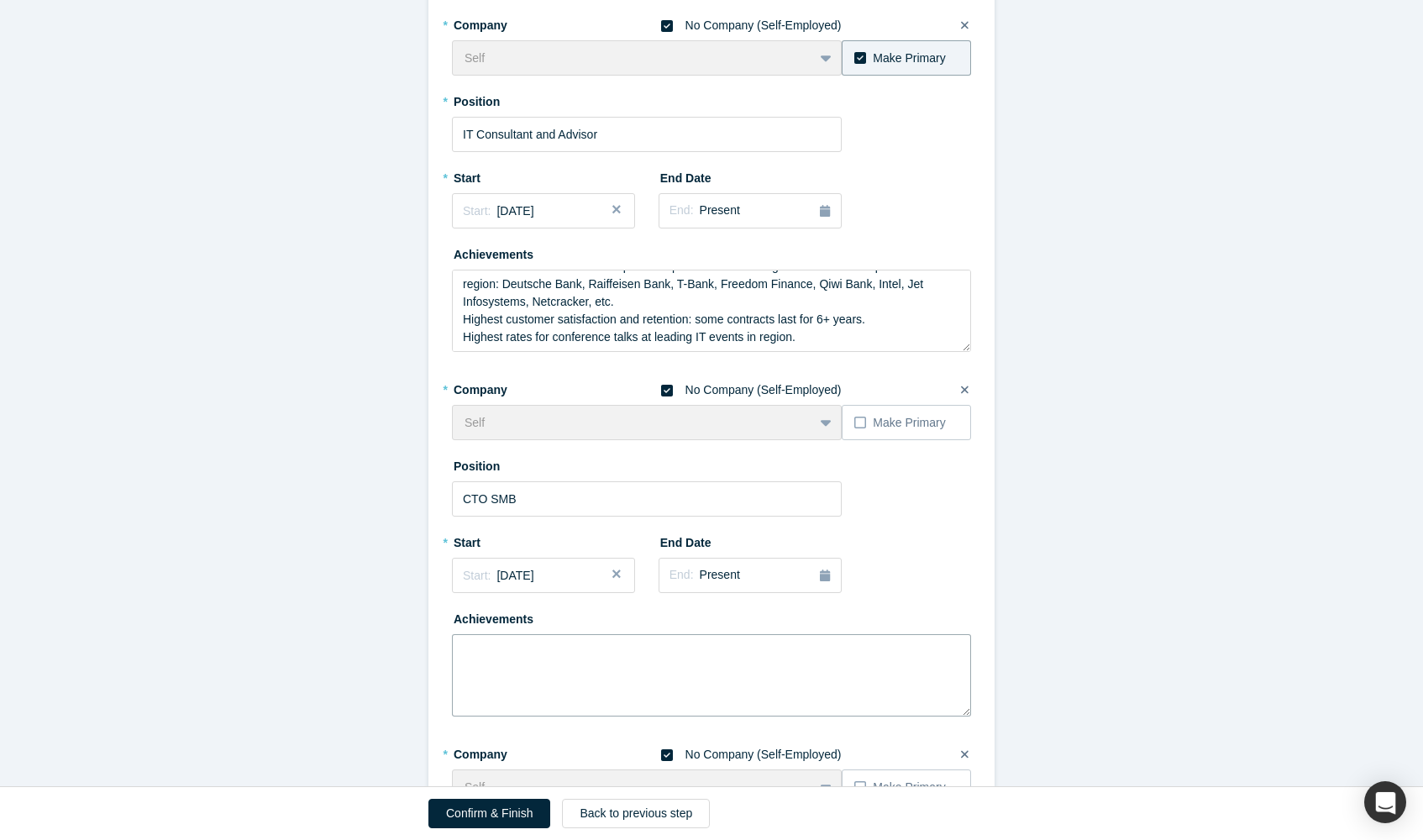
paste textarea "Independently developed and enhanced business applications and IT infrastructur…"
click at [543, 648] on textarea "Independently developed and enhanced business applications and IT infrastructur…" at bounding box center [711, 676] width 519 height 82
click at [803, 643] on textarea "Independently and with managed outsourcers developed and enhanced business appl…" at bounding box center [711, 676] width 519 height 82
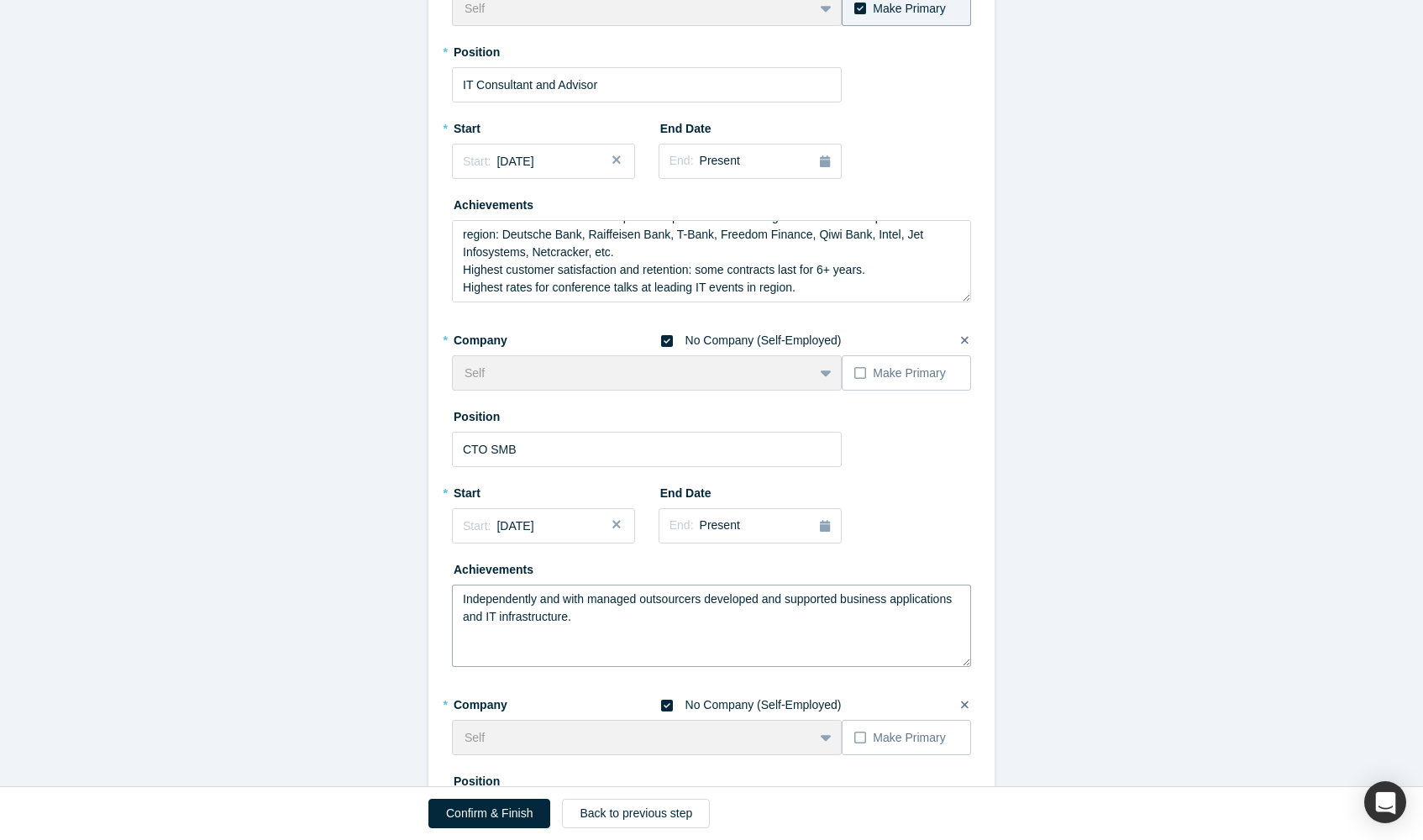
scroll to position [307, 0]
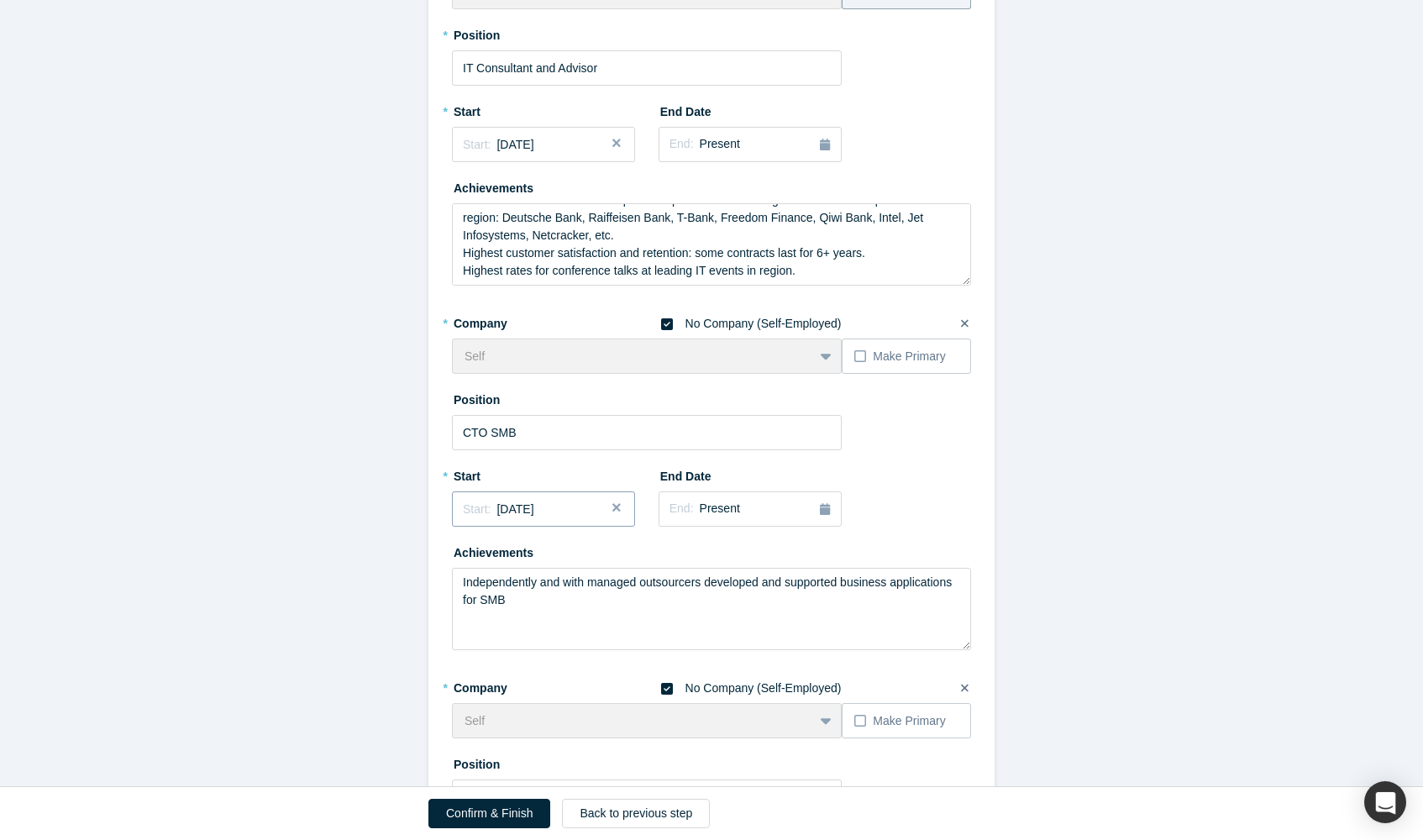
click at [533, 503] on span "[DATE]" at bounding box center [515, 508] width 37 height 13
click at [625, 557] on button "Next Year" at bounding box center [633, 556] width 17 height 17
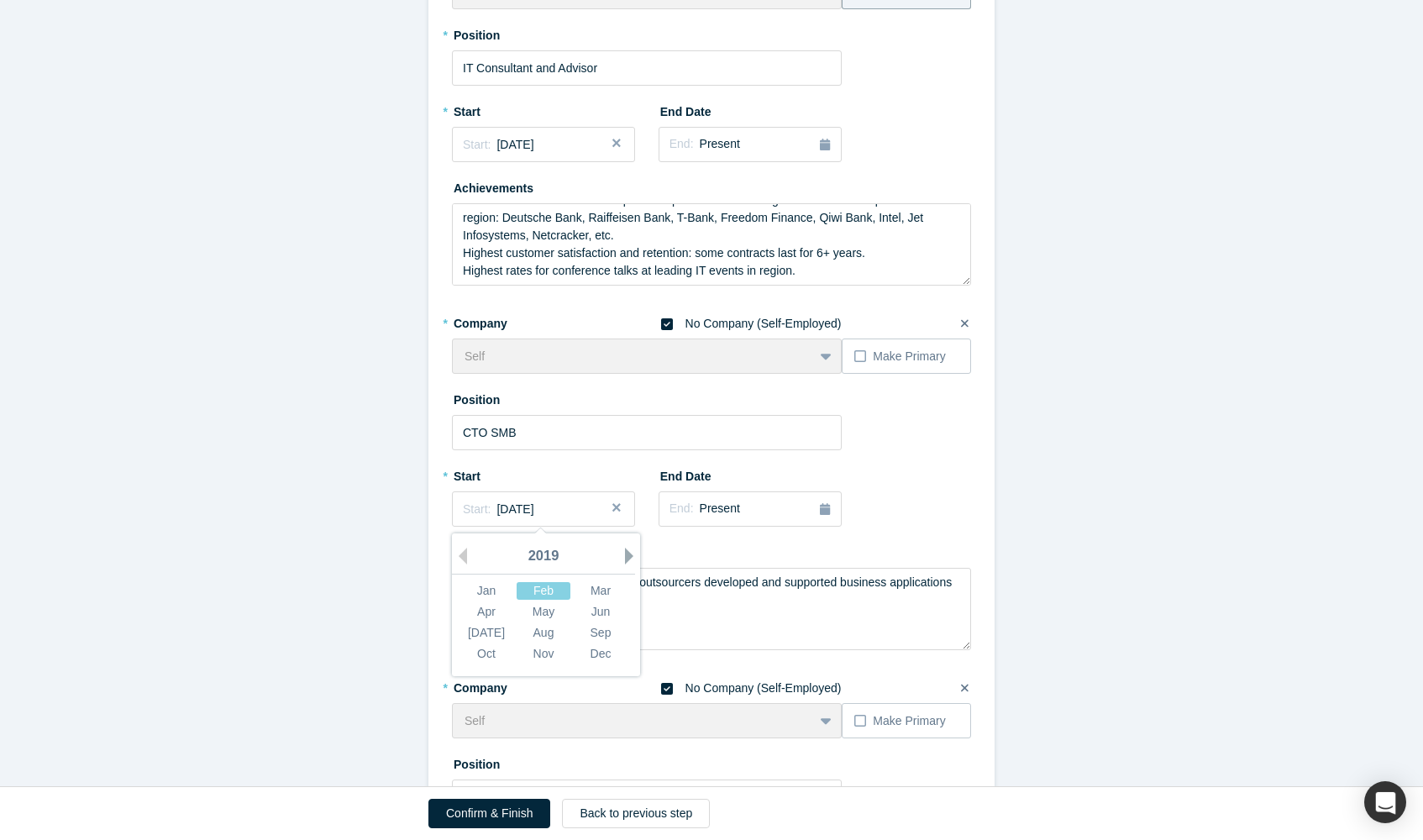
click at [625, 557] on button "Next Year" at bounding box center [633, 556] width 17 height 17
click at [490, 586] on div "Jan" at bounding box center [486, 591] width 53 height 18
click at [574, 598] on textarea "Independently and with managed outsourcers developed and supported business app…" at bounding box center [711, 609] width 519 height 82
paste textarea "pharmaceutical distributor"
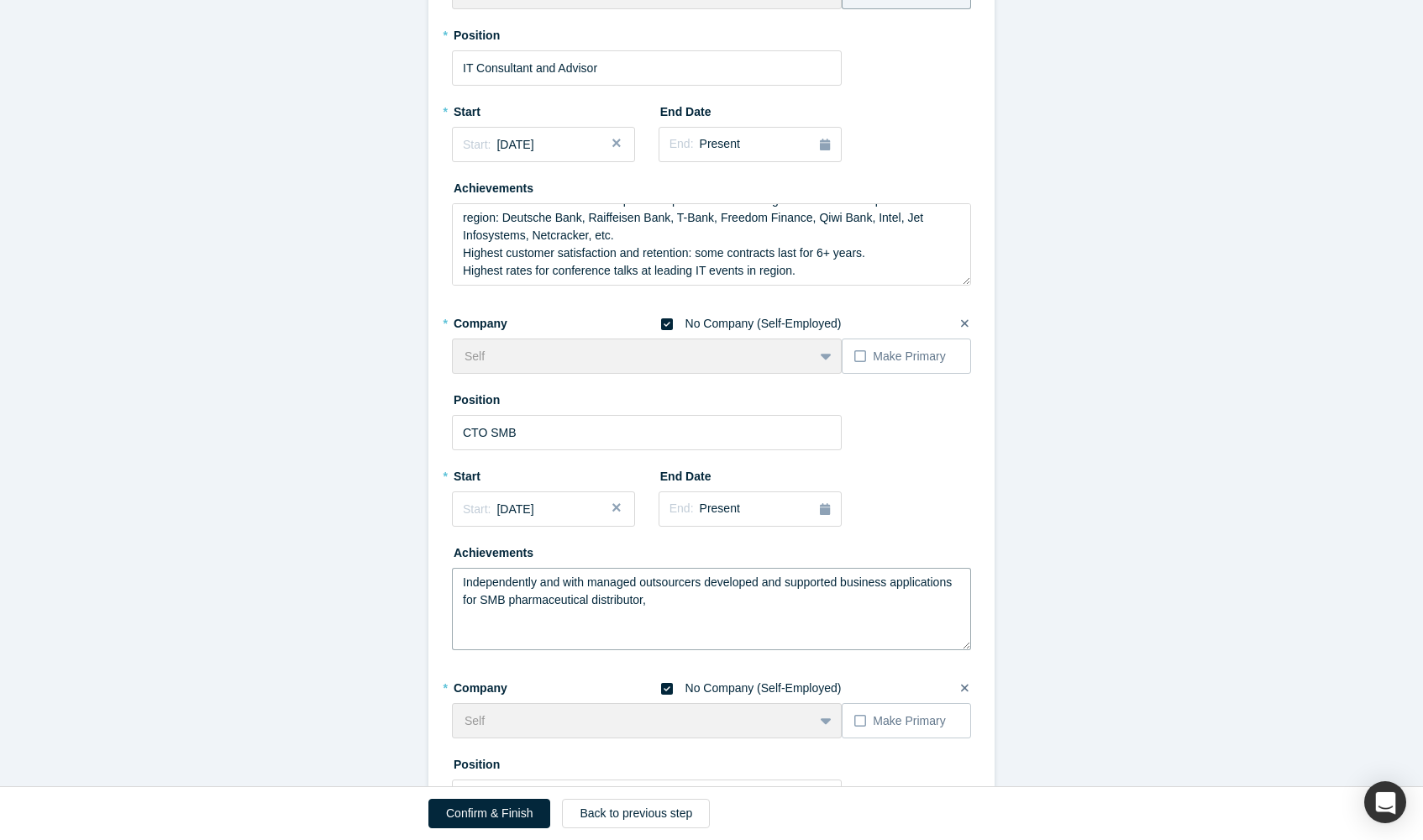
paste textarea "Information Security"
click at [679, 588] on textarea "Independently and with managed outsourcers developed and supported business app…" at bounding box center [711, 609] width 519 height 82
drag, startPoint x: 673, startPoint y: 564, endPoint x: 675, endPoint y: 552, distance: 12.2
click at [675, 552] on div "Achievements Independently and with managed outsourcers developed and supported…" at bounding box center [711, 594] width 519 height 112
click at [833, 594] on textarea "Independently and with managed outsourcers developed and supported business app…" at bounding box center [711, 609] width 519 height 82
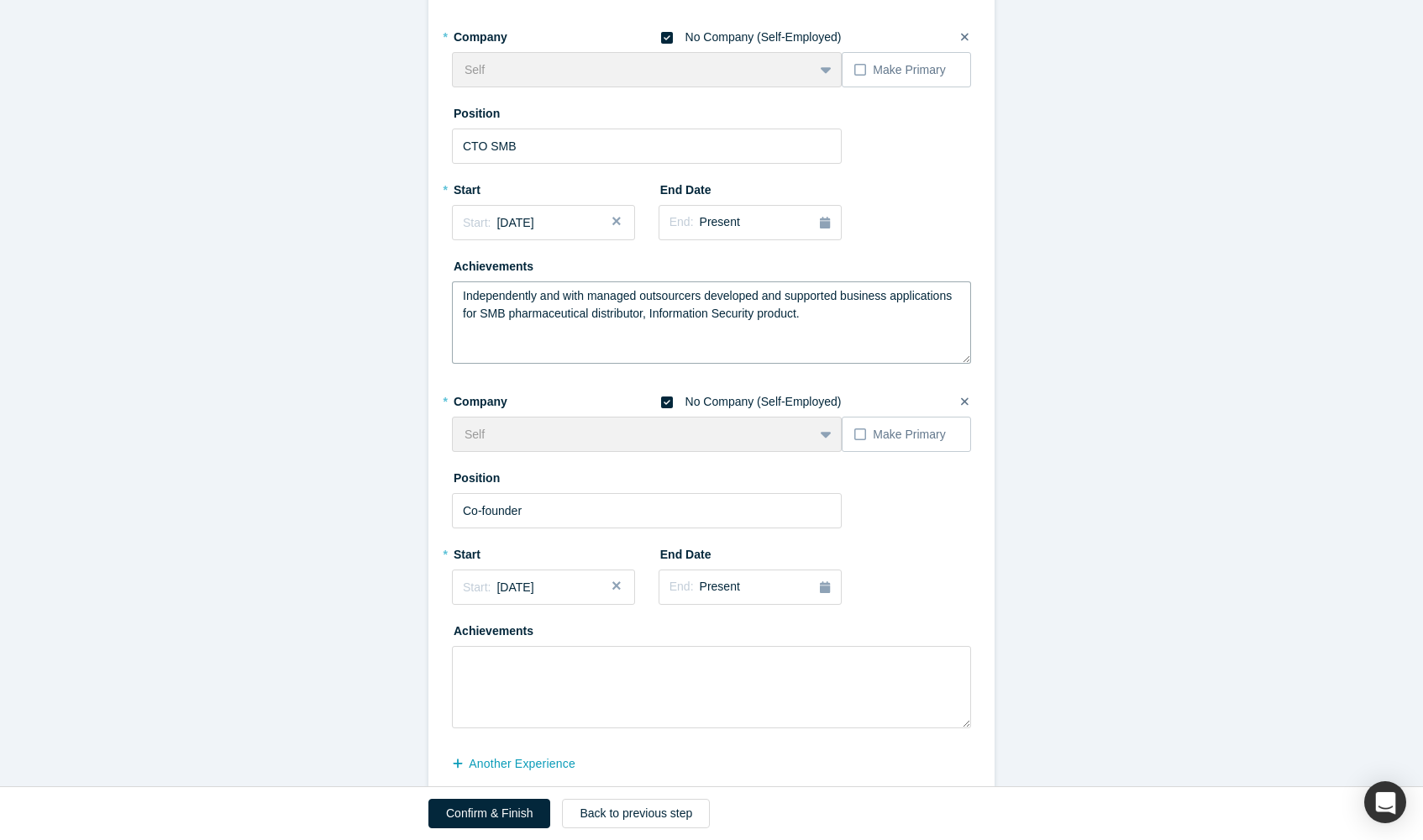
scroll to position [612, 0]
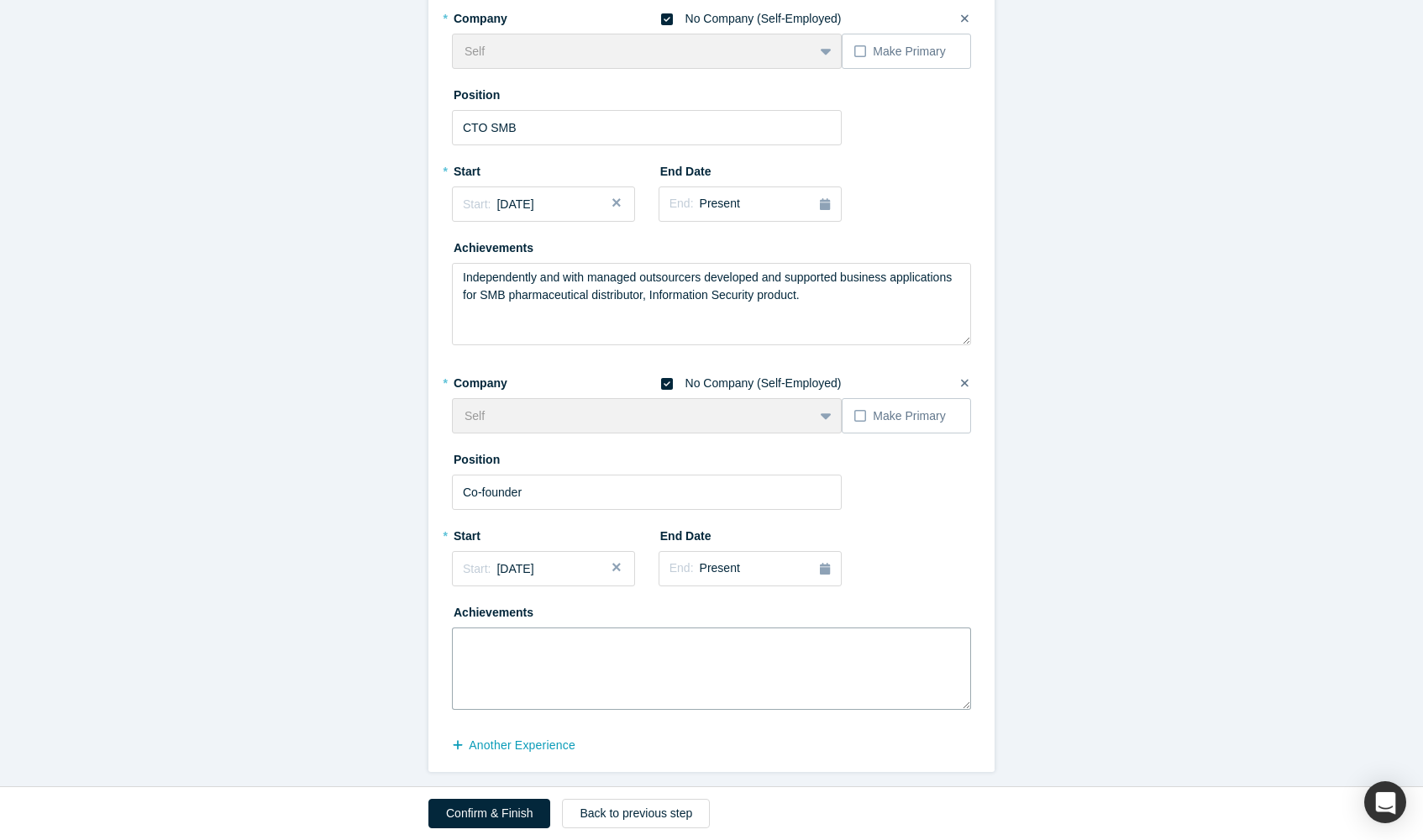
click at [492, 652] on textarea at bounding box center [711, 668] width 519 height 82
click at [636, 276] on textarea "Independently and with managed outsourcers developed and supported business app…" at bounding box center [711, 304] width 519 height 82
click at [941, 275] on textarea "Independently and managing outsourcers developed and supported business applica…" at bounding box center [711, 304] width 519 height 82
click at [632, 295] on textarea "Independently and managing outsourcers developed and supported business applica…" at bounding box center [711, 304] width 519 height 82
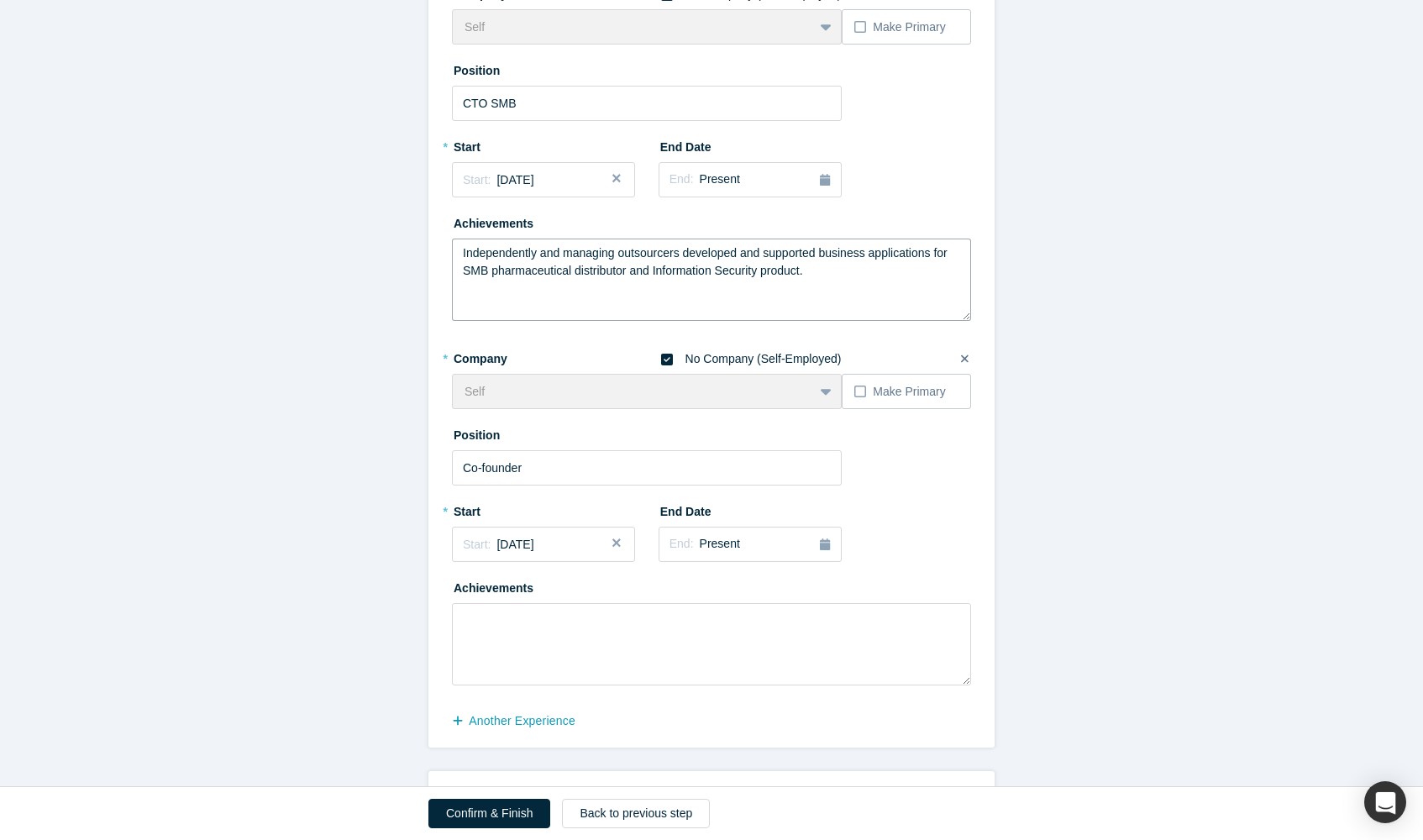
scroll to position [632, 0]
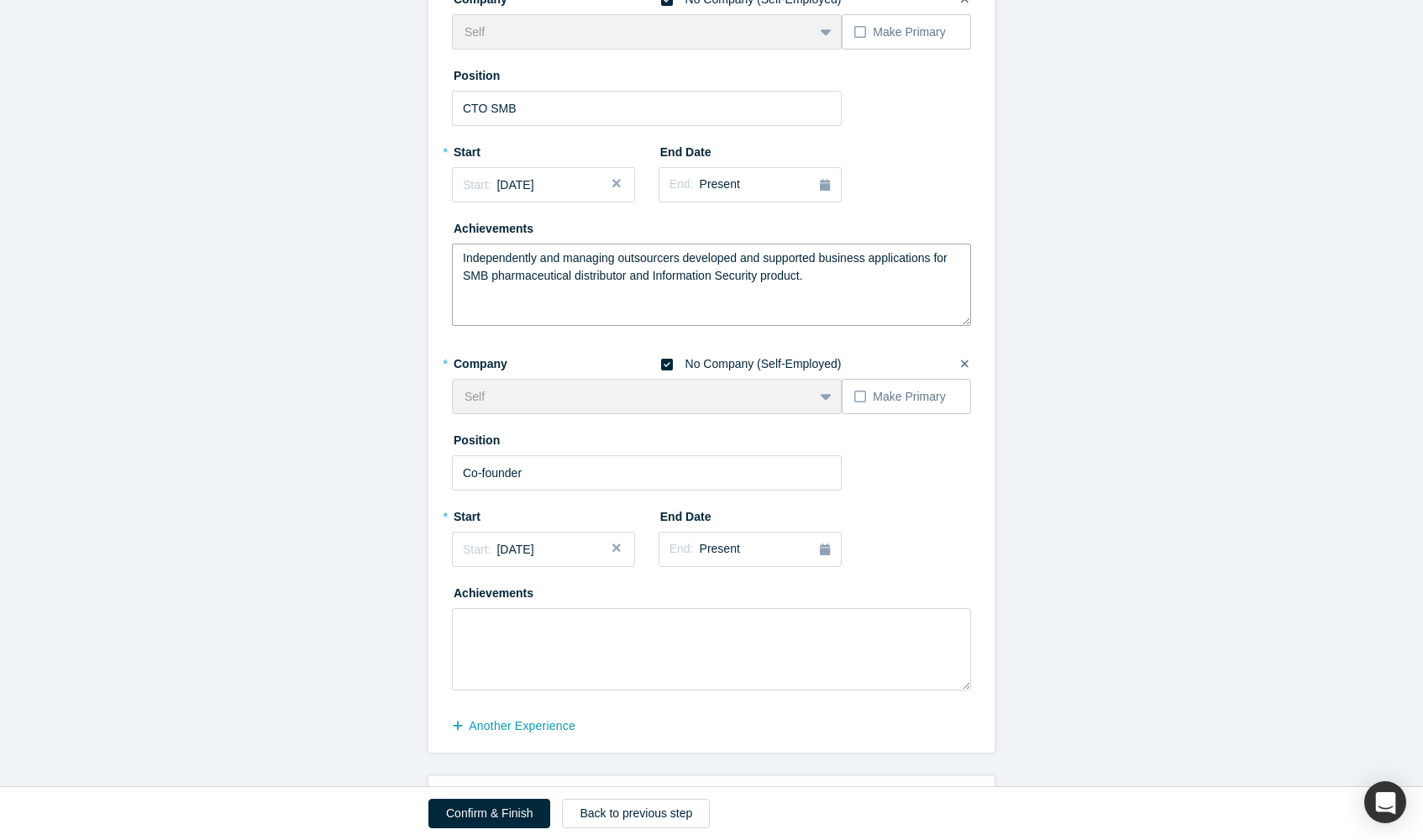
click at [630, 265] on textarea "Independently and managing outsourcers developed and supported business applica…" at bounding box center [711, 284] width 519 height 82
click at [619, 269] on textarea "Independently and managing outsourcers developed and supported business applica…" at bounding box center [711, 284] width 519 height 82
type textarea "Independently and managing outsourcers developed and supported business applica…"
click at [536, 626] on textarea at bounding box center [711, 649] width 519 height 82
click at [697, 240] on div "Achievements Independently and managing outsourcers developed and supported bus…" at bounding box center [711, 270] width 519 height 112
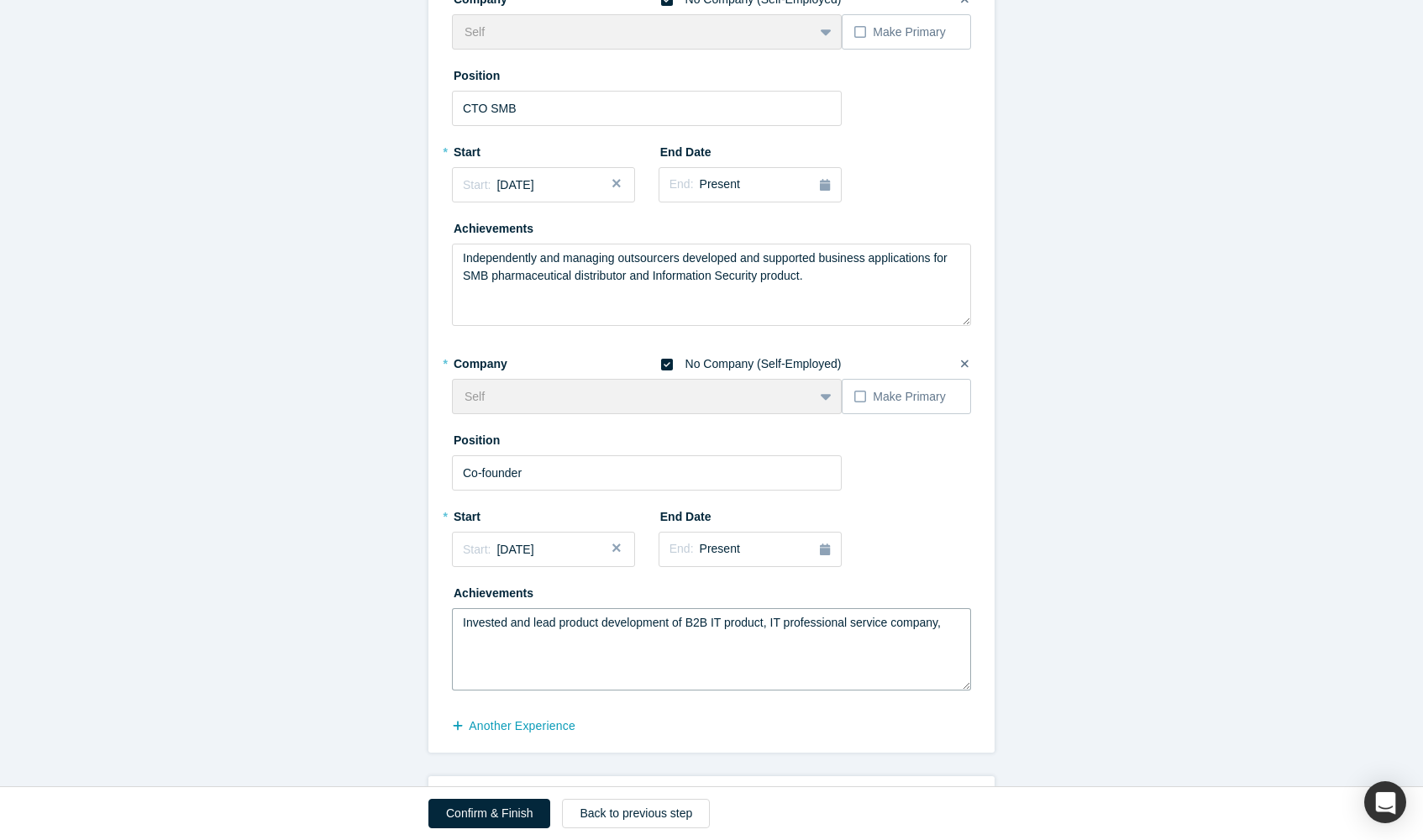
click at [964, 624] on textarea "Invested and lead product development of B2B IT product, IT professional servic…" at bounding box center [711, 649] width 519 height 82
paste textarea "B2B pharmaceutical distributor"
click at [918, 617] on textarea "Invested and lead product development of B2B IT product, IT professional servic…" at bounding box center [711, 647] width 519 height 82
click at [734, 638] on textarea "Invested and lead product development of B2B IT product, IT professional servic…" at bounding box center [711, 647] width 519 height 82
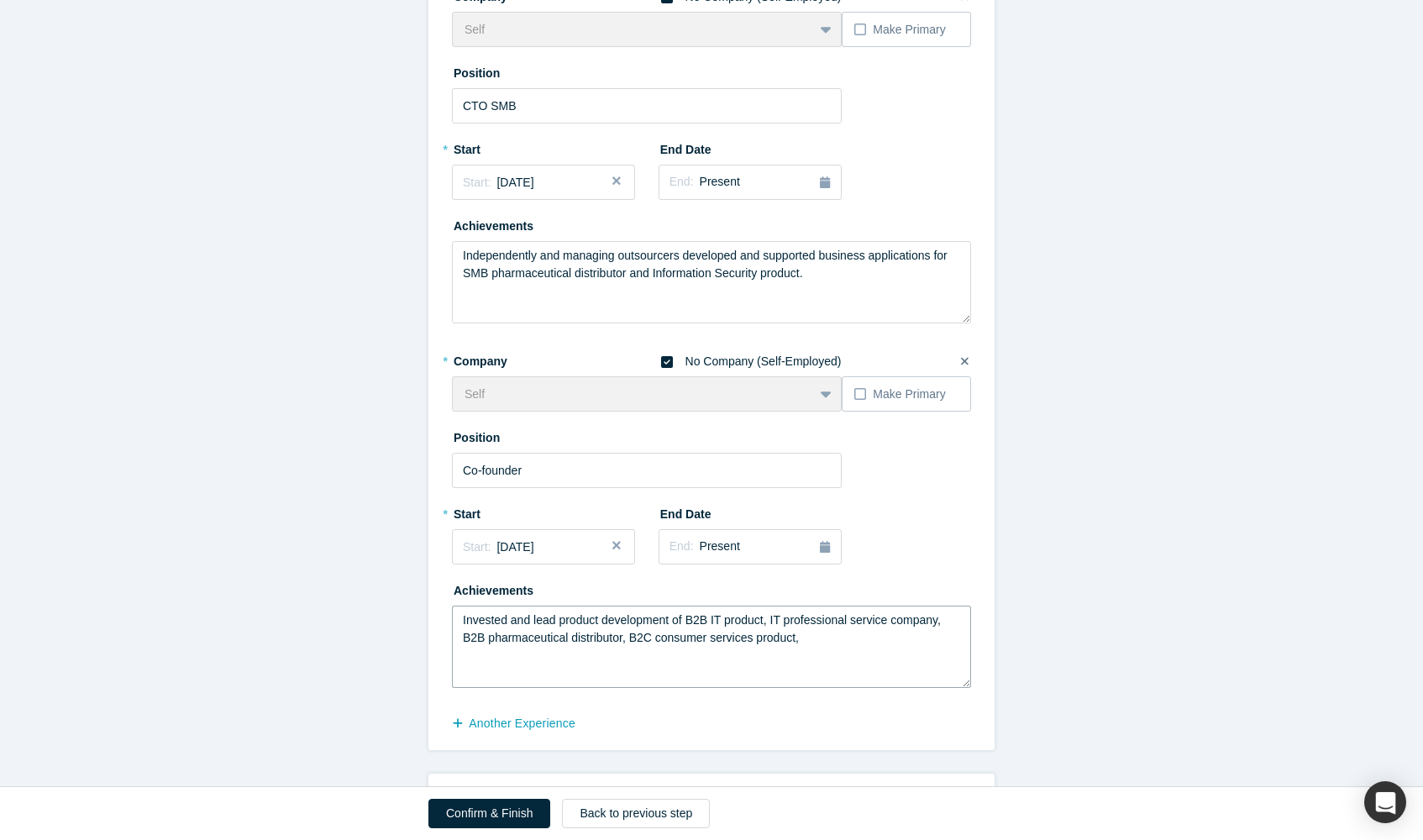
click at [697, 620] on textarea "Invested and lead product development of B2B IT product, IT professional servic…" at bounding box center [711, 647] width 519 height 82
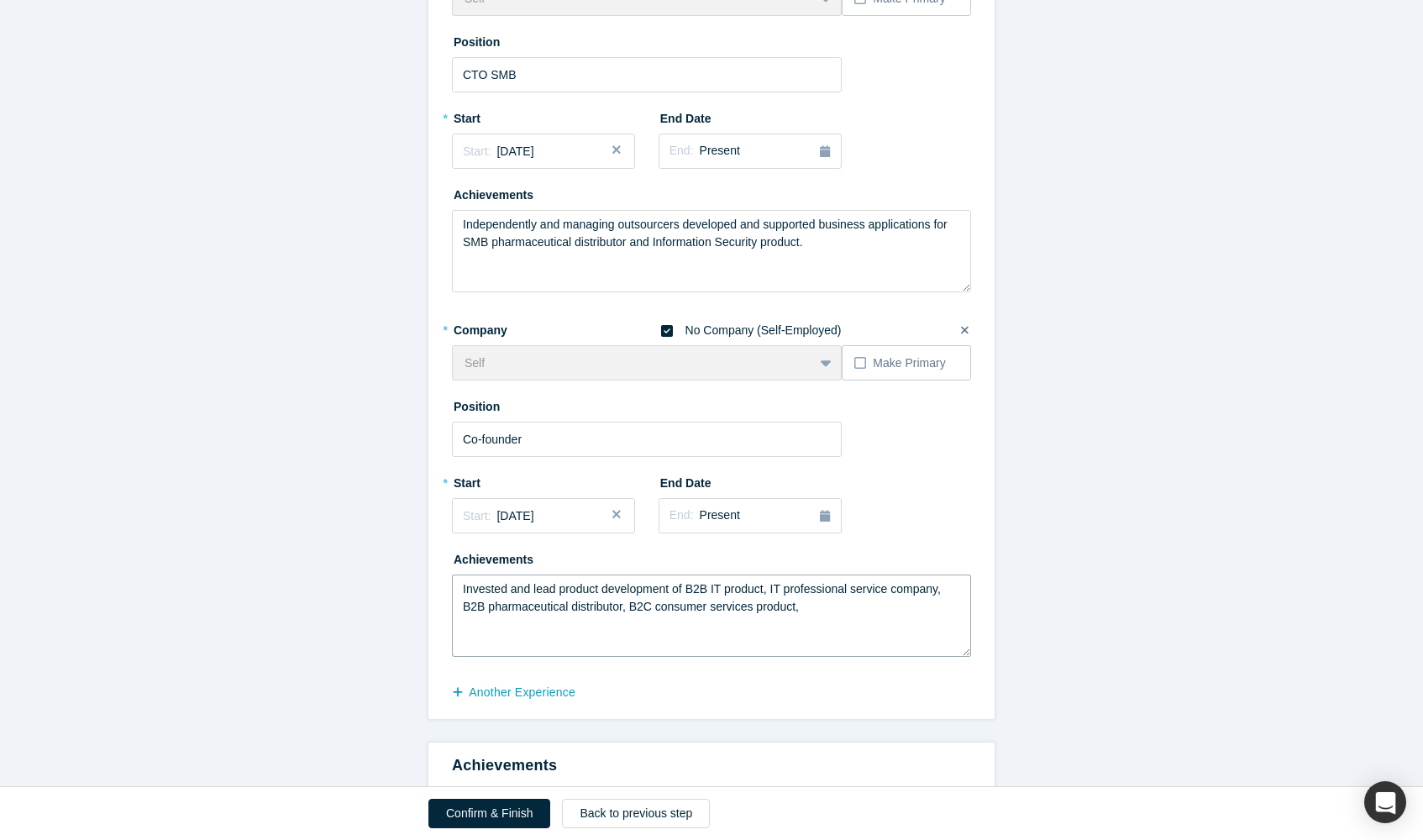
scroll to position [668, 0]
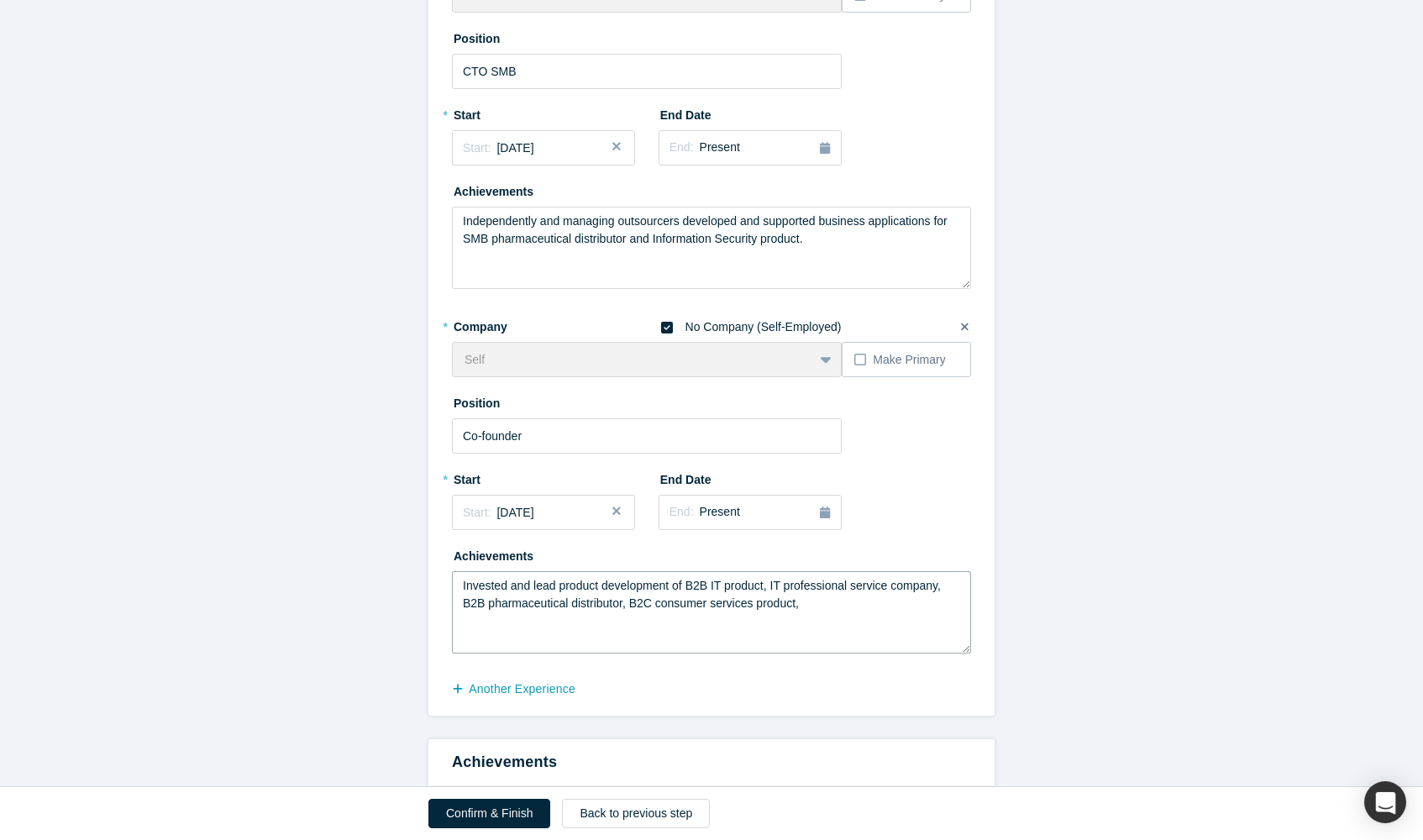
click at [697, 619] on textarea "Invested and lead product development of B2B IT product, IT professional servic…" at bounding box center [711, 612] width 519 height 82
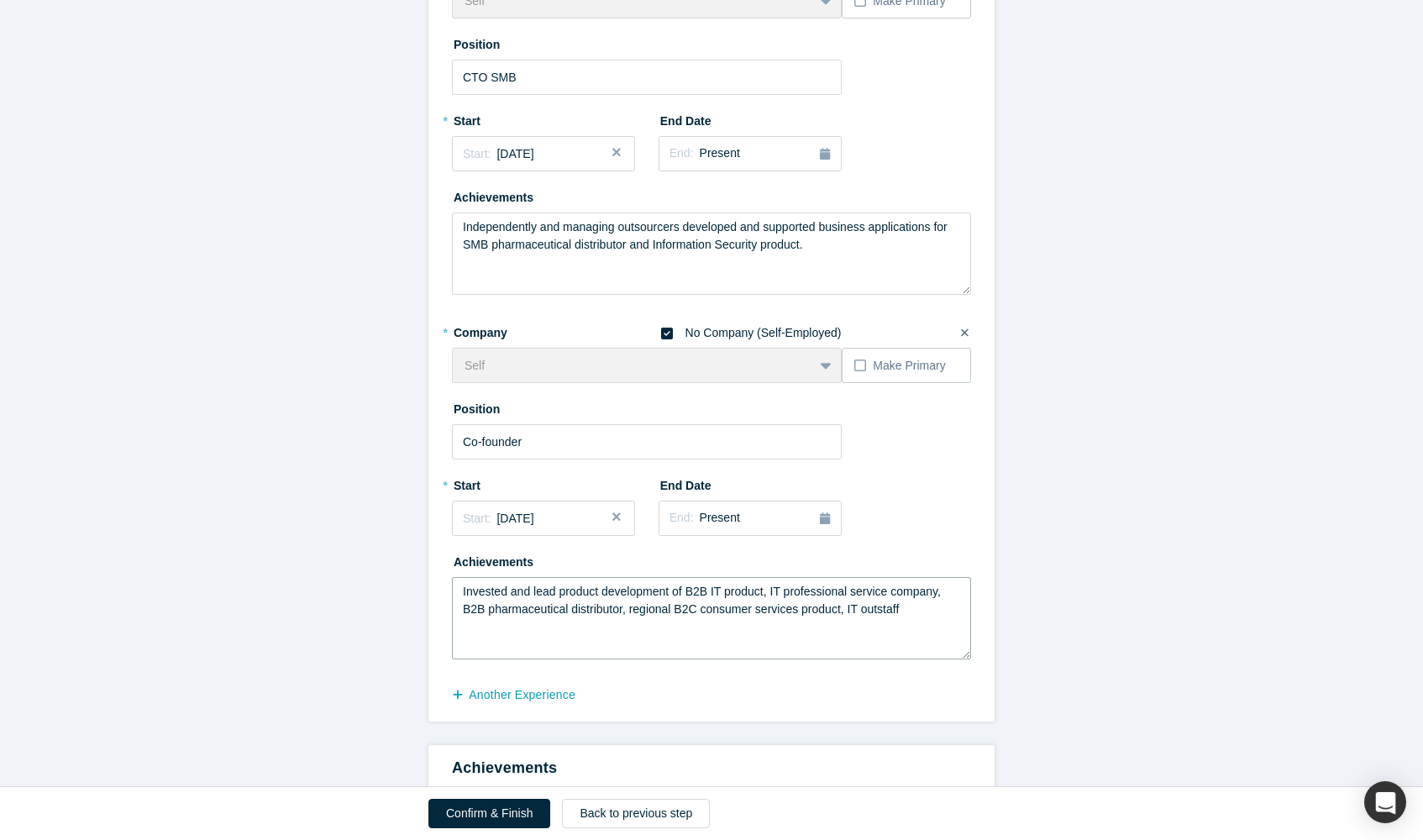
click at [884, 607] on textarea "Invested and lead product development of B2B IT product, IT professional servic…" at bounding box center [711, 618] width 519 height 82
click at [884, 606] on textarea "Invested and lead product development of B2B IT product, IT professional servic…" at bounding box center [711, 618] width 519 height 82
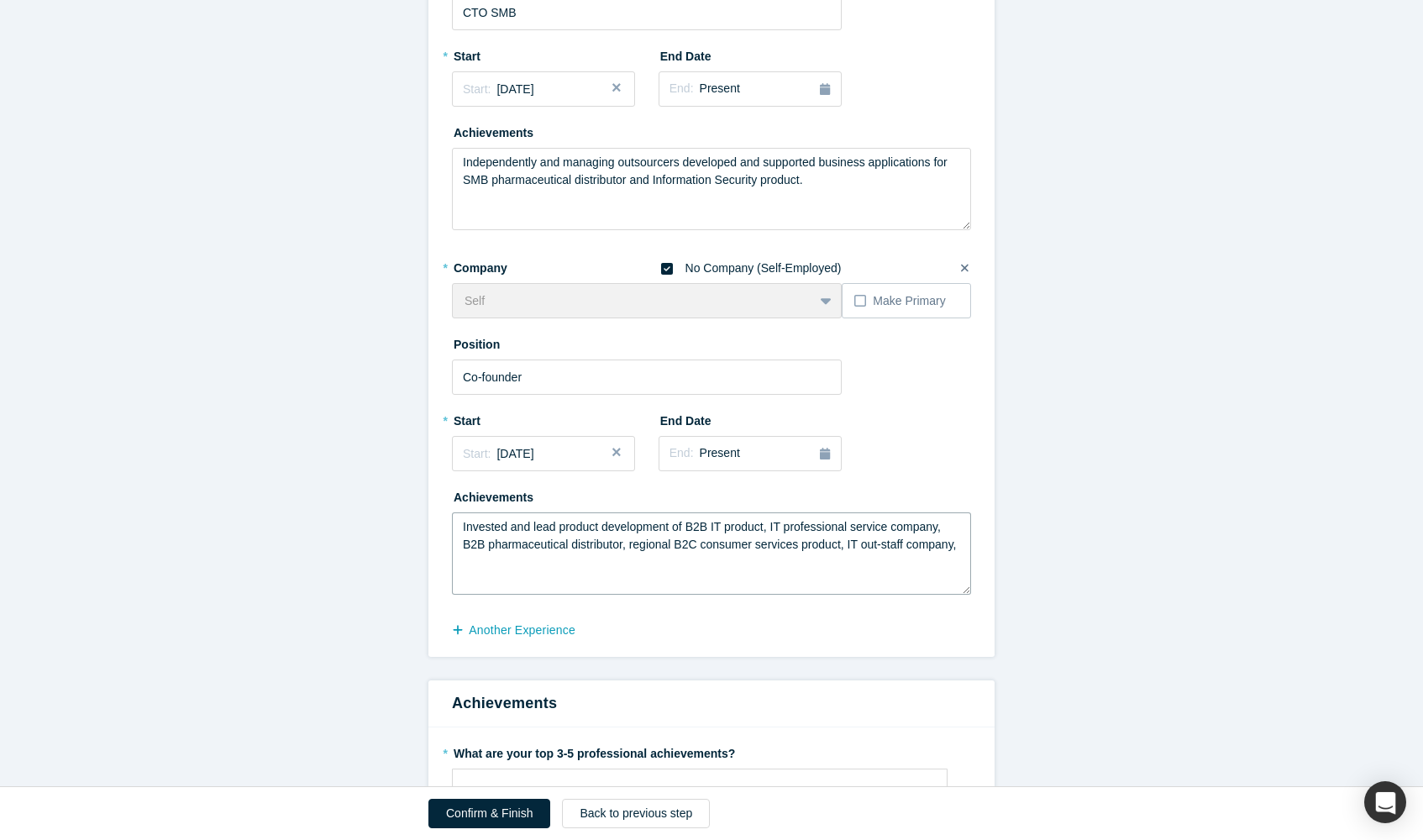
scroll to position [728, 0]
drag, startPoint x: 1058, startPoint y: 525, endPoint x: 989, endPoint y: 541, distance: 70.8
click at [989, 541] on form "Step 2/2: Experience and Roles with Alchemist All fields marked with * are requ…" at bounding box center [712, 393] width 1423 height 2019
click at [888, 542] on textarea "Invested and lead product development of B2B IT product, IT professional servic…" at bounding box center [711, 552] width 519 height 82
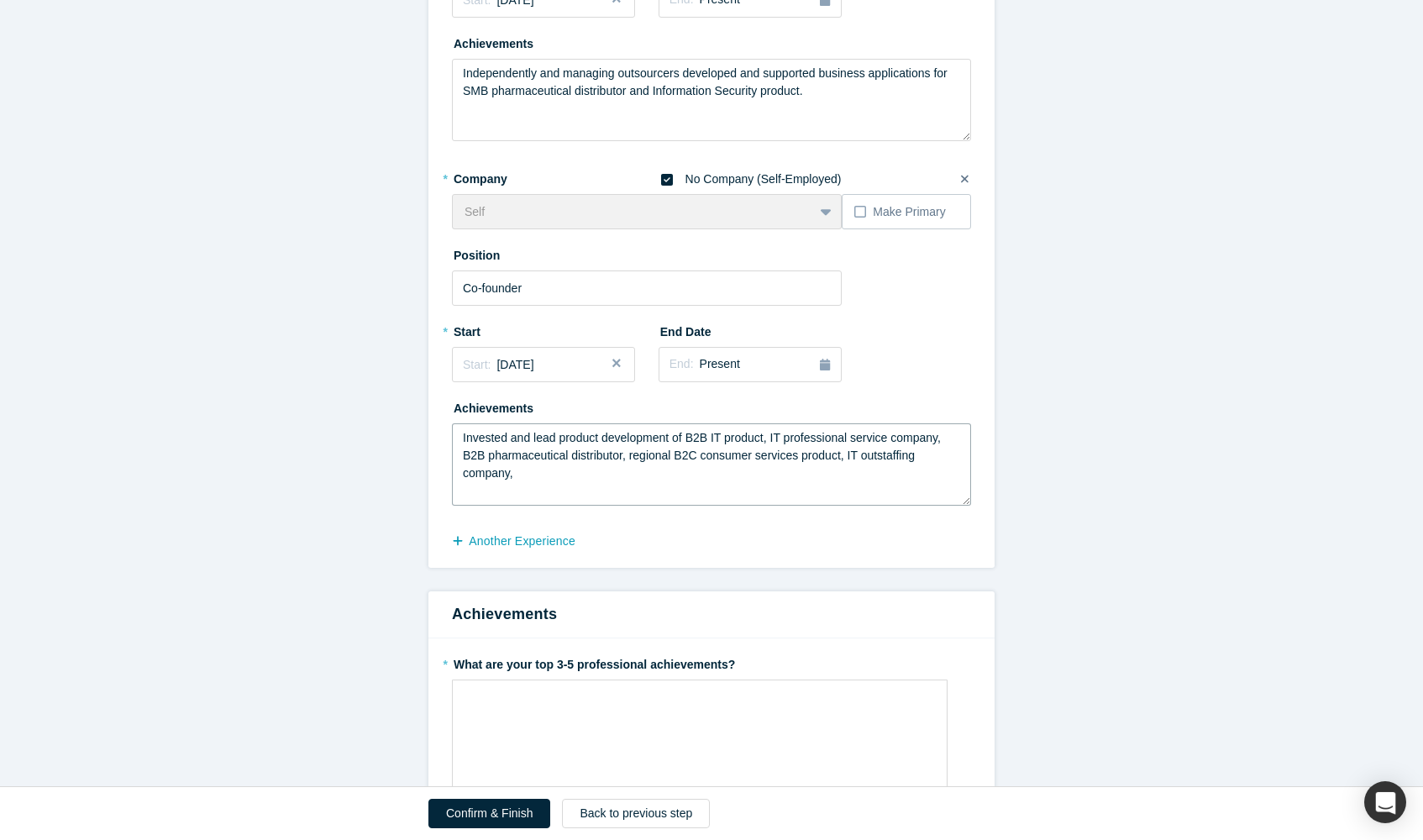
scroll to position [819, 0]
click at [762, 466] on textarea "Invested and lead product development of B2B IT product, IT professional servic…" at bounding box center [711, 462] width 519 height 82
click at [705, 495] on textarea "Invested and lead product development of B2B IT product, IT professional servic…" at bounding box center [711, 462] width 519 height 82
drag, startPoint x: 738, startPoint y: 466, endPoint x: 749, endPoint y: 506, distance: 41.5
click at [749, 506] on fieldset "* Company No Company (Self-Employed) Self To pick up a draggable item, press th…" at bounding box center [711, 338] width 519 height 353
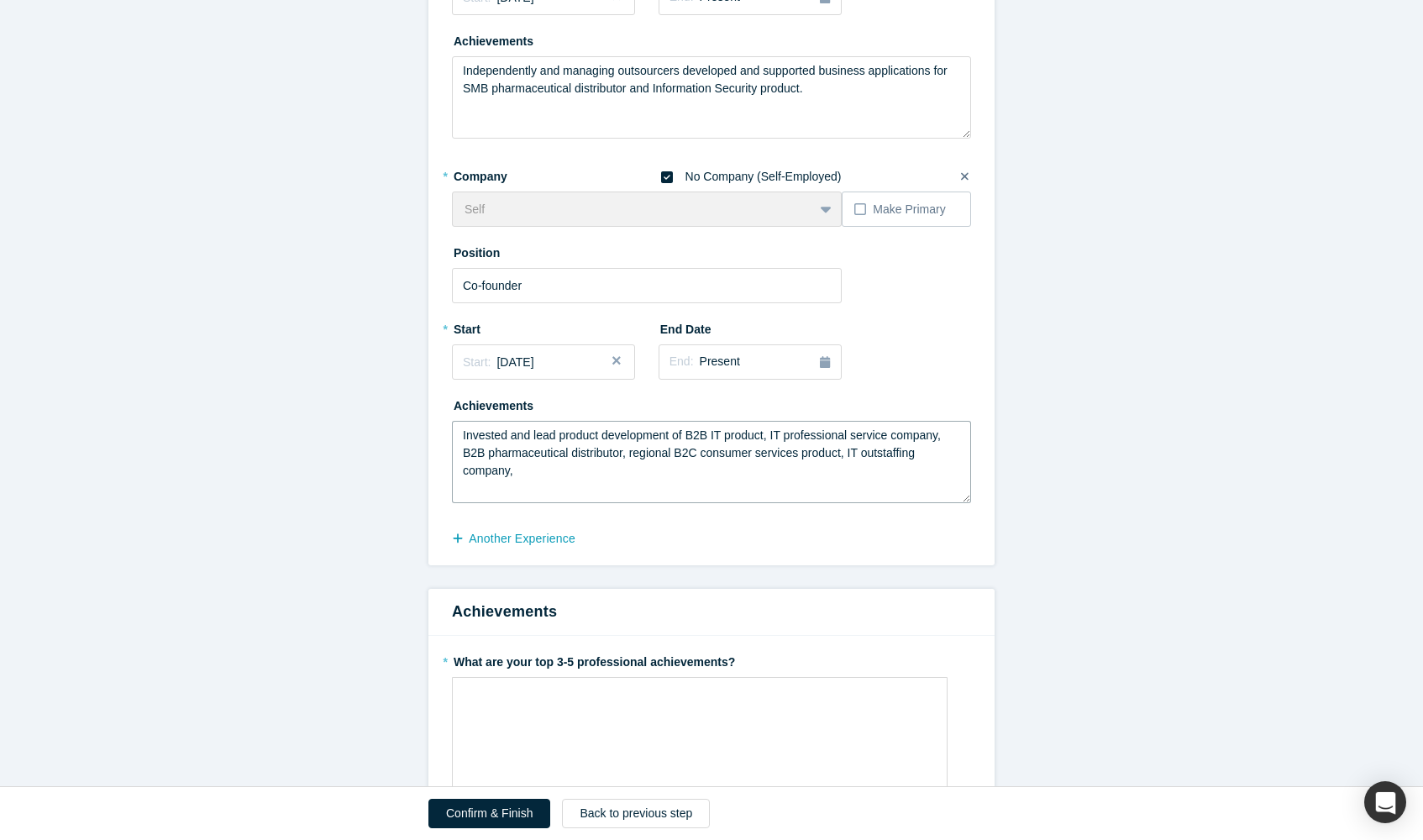
click at [746, 494] on textarea "Invested and lead product development of B2B IT product, IT professional servic…" at bounding box center [711, 462] width 519 height 82
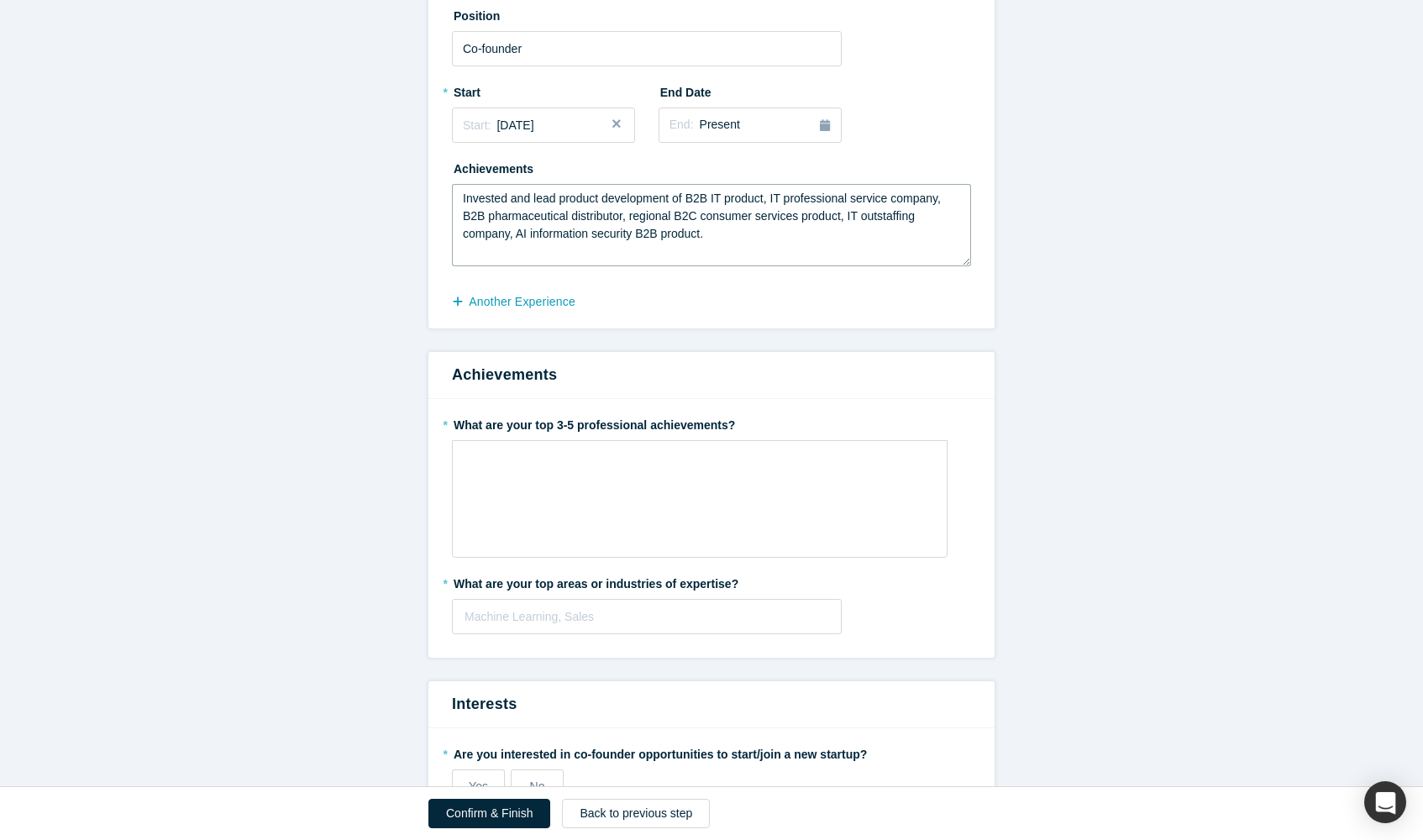
scroll to position [1057, 0]
type textarea "Invested and lead product development of B2B IT product, IT professional servic…"
click at [655, 473] on div "rdw-wrapper" at bounding box center [699, 497] width 495 height 117
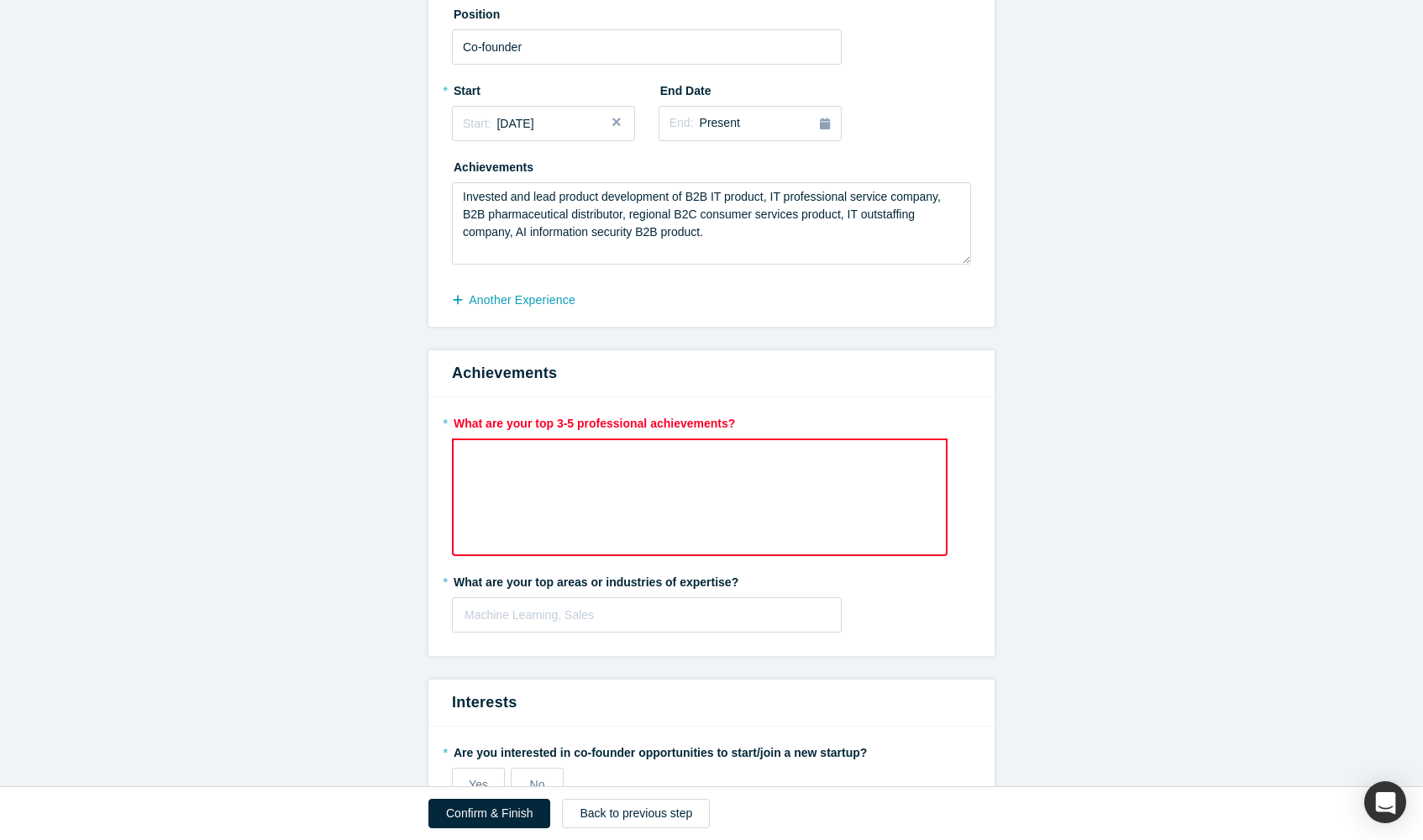
click at [655, 470] on div "rdw-wrapper" at bounding box center [699, 497] width 495 height 117
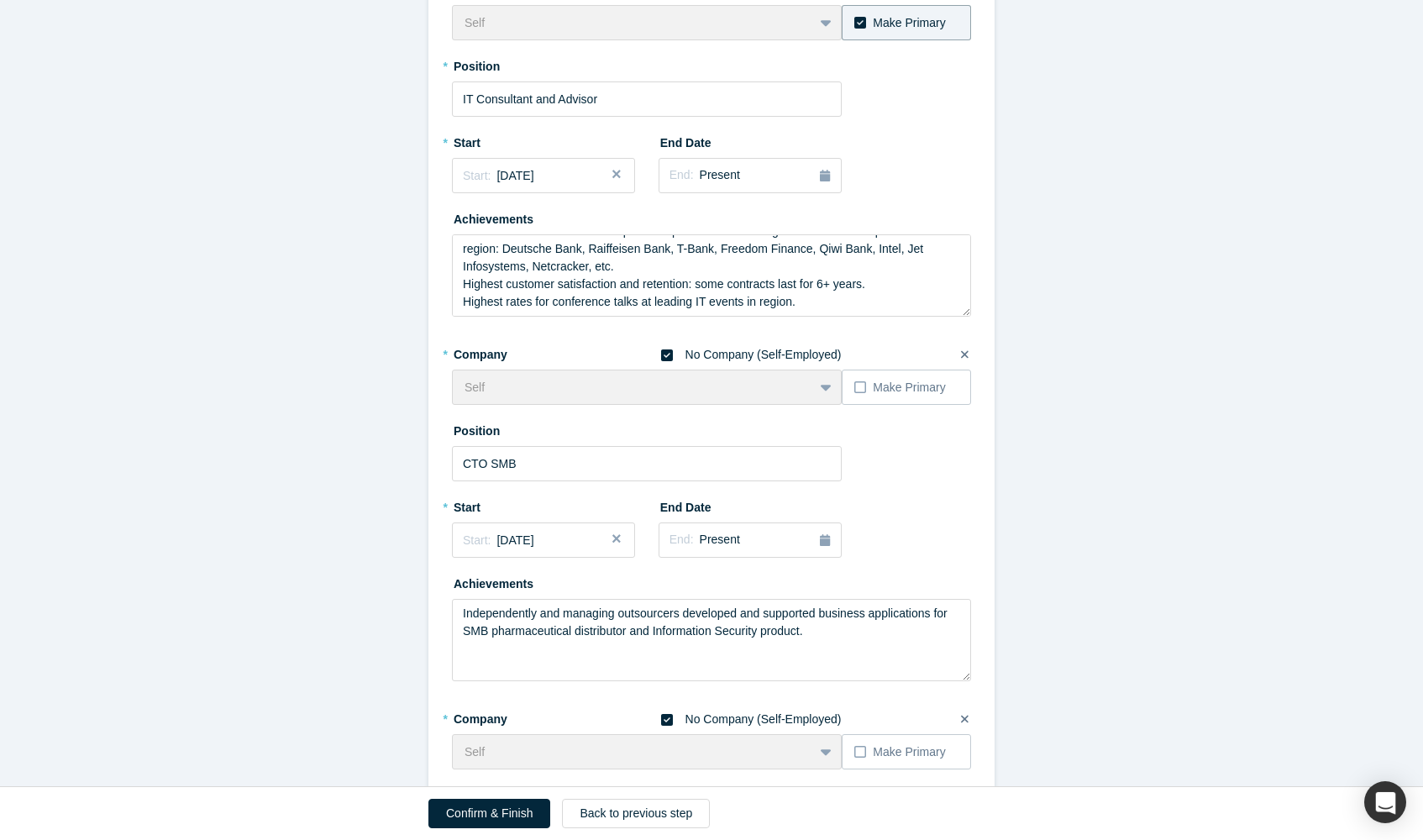
scroll to position [264, 0]
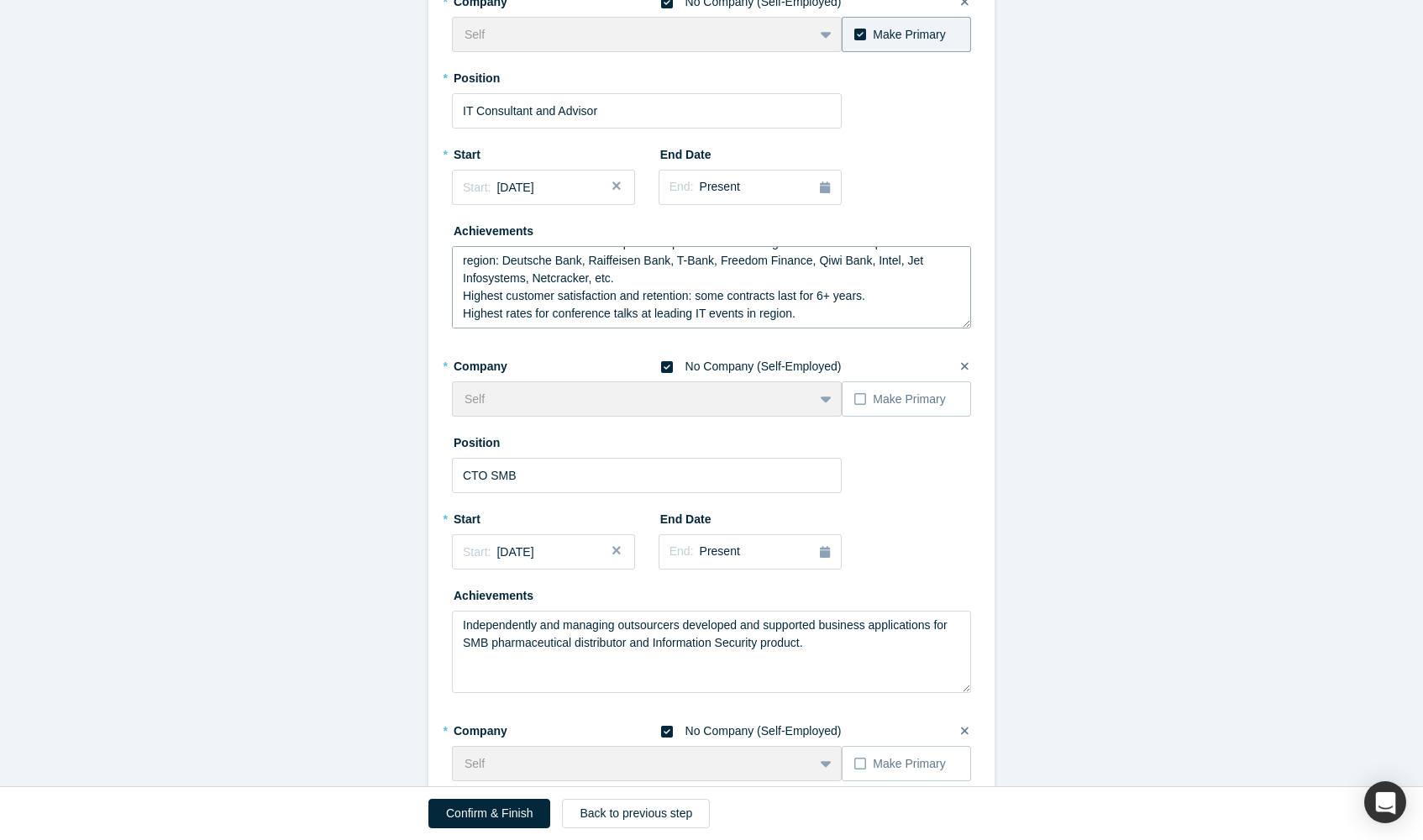
drag, startPoint x: 801, startPoint y: 305, endPoint x: 468, endPoint y: 245, distance: 338.4
click at [468, 246] on textarea "Contracts with software development departments of leading banks and IT compani…" at bounding box center [711, 287] width 519 height 82
click at [637, 288] on textarea "Contracts with software development departments of leading banks and IT compani…" at bounding box center [711, 287] width 519 height 82
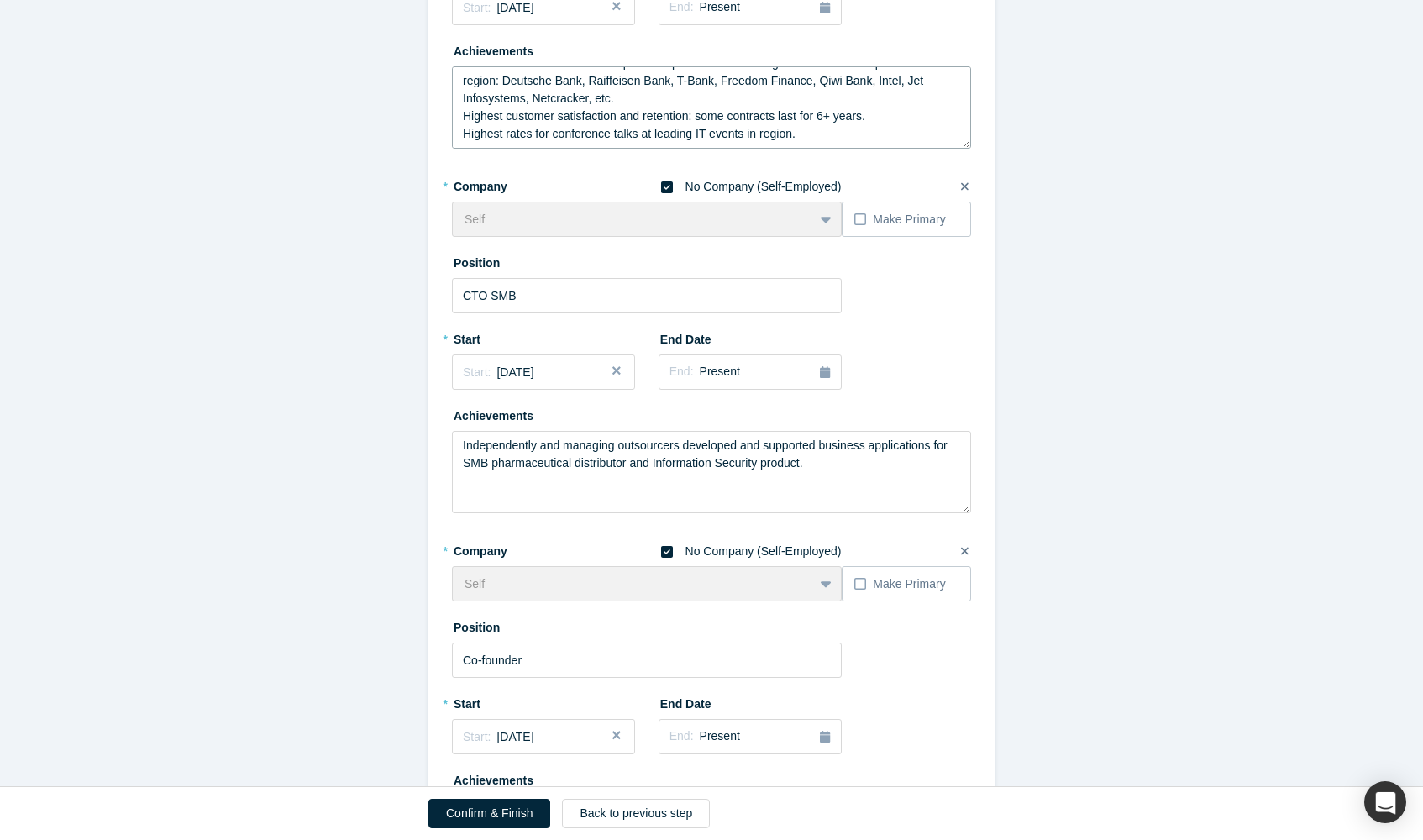
scroll to position [446, 0]
click at [565, 444] on textarea "Independently and managing outsourcers developed and supported business applica…" at bounding box center [711, 470] width 519 height 82
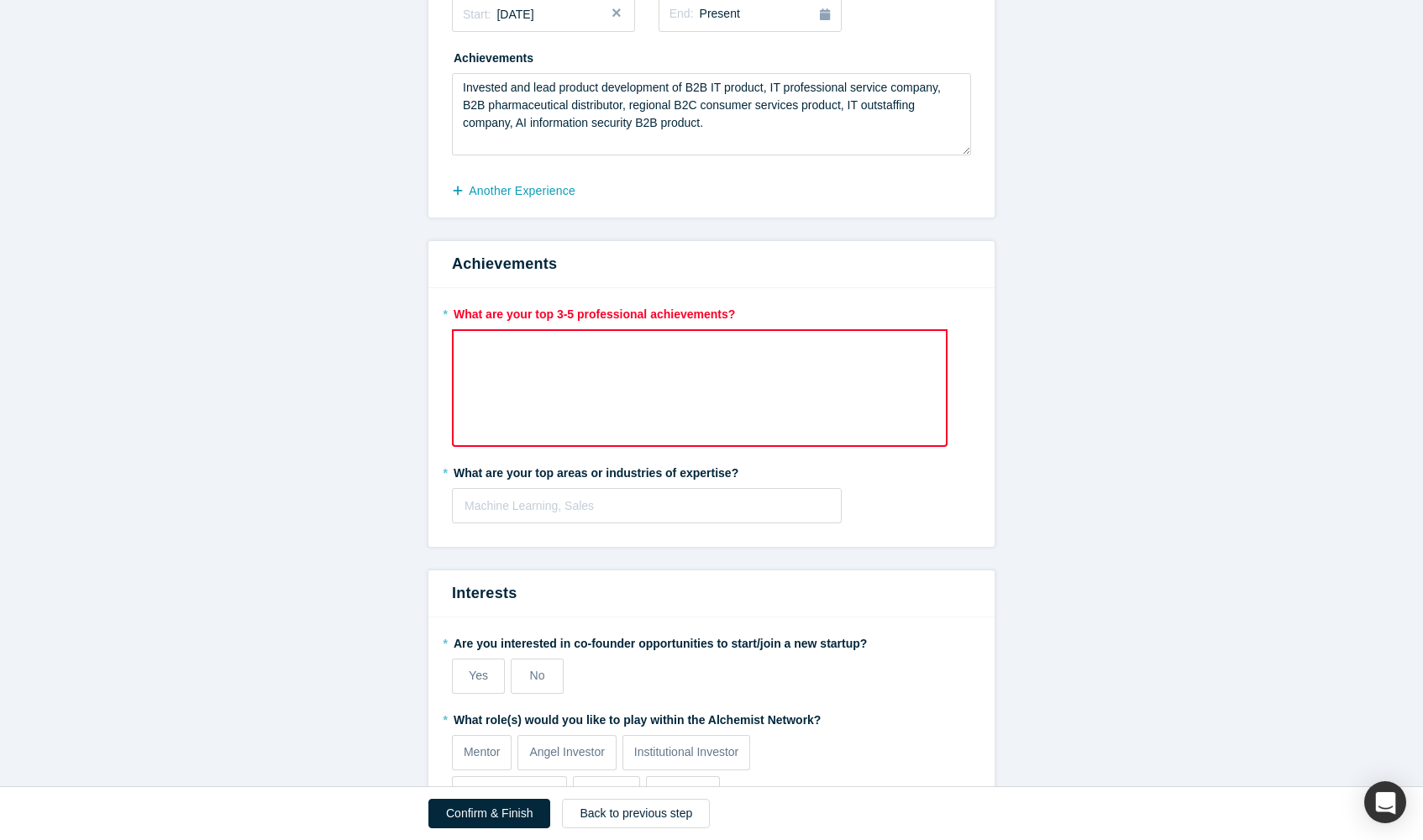
scroll to position [1208, 0]
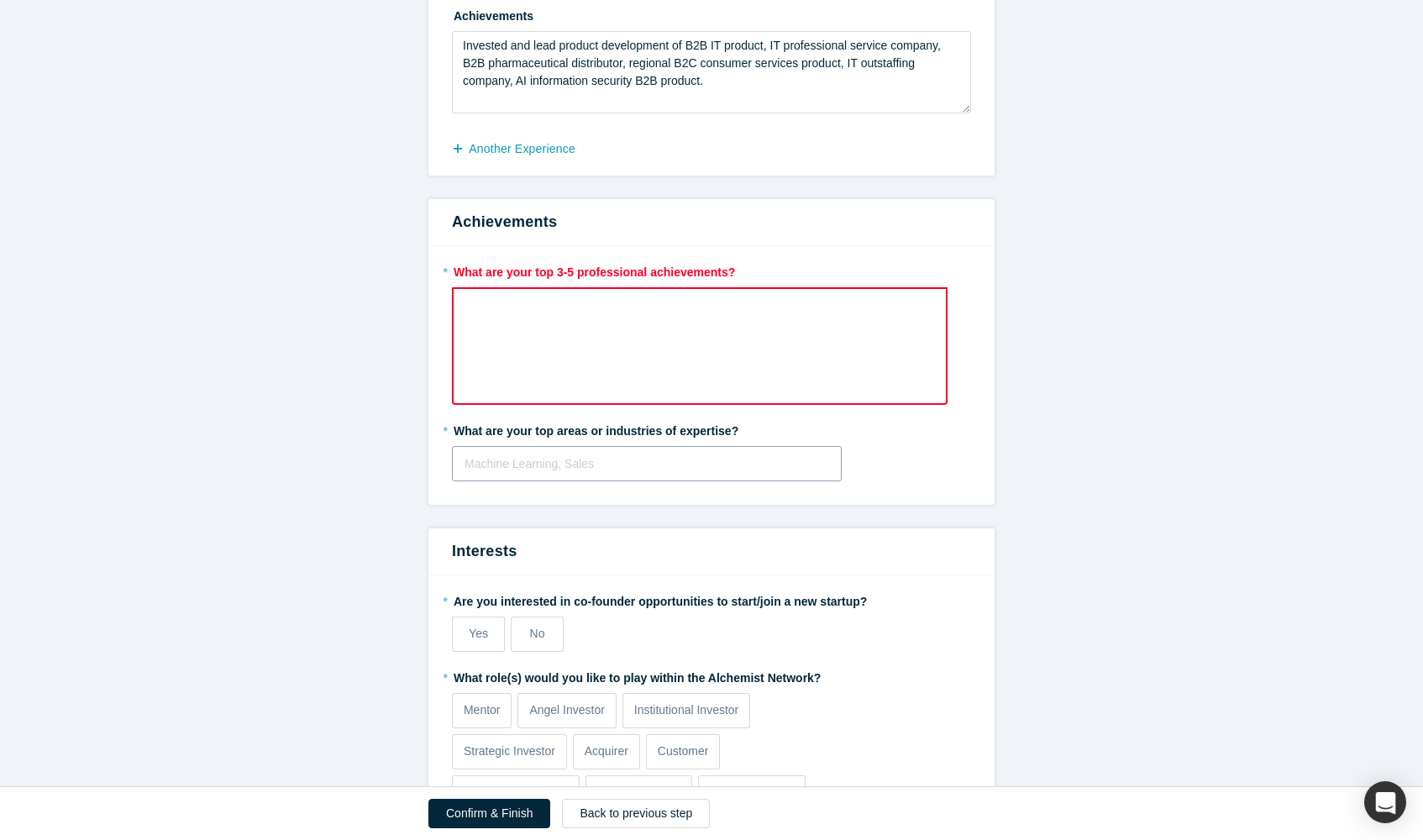
type textarea "Independently and with managing outsourcers developed and supported business ap…"
click at [639, 461] on div at bounding box center [647, 464] width 364 height 21
type input "it"
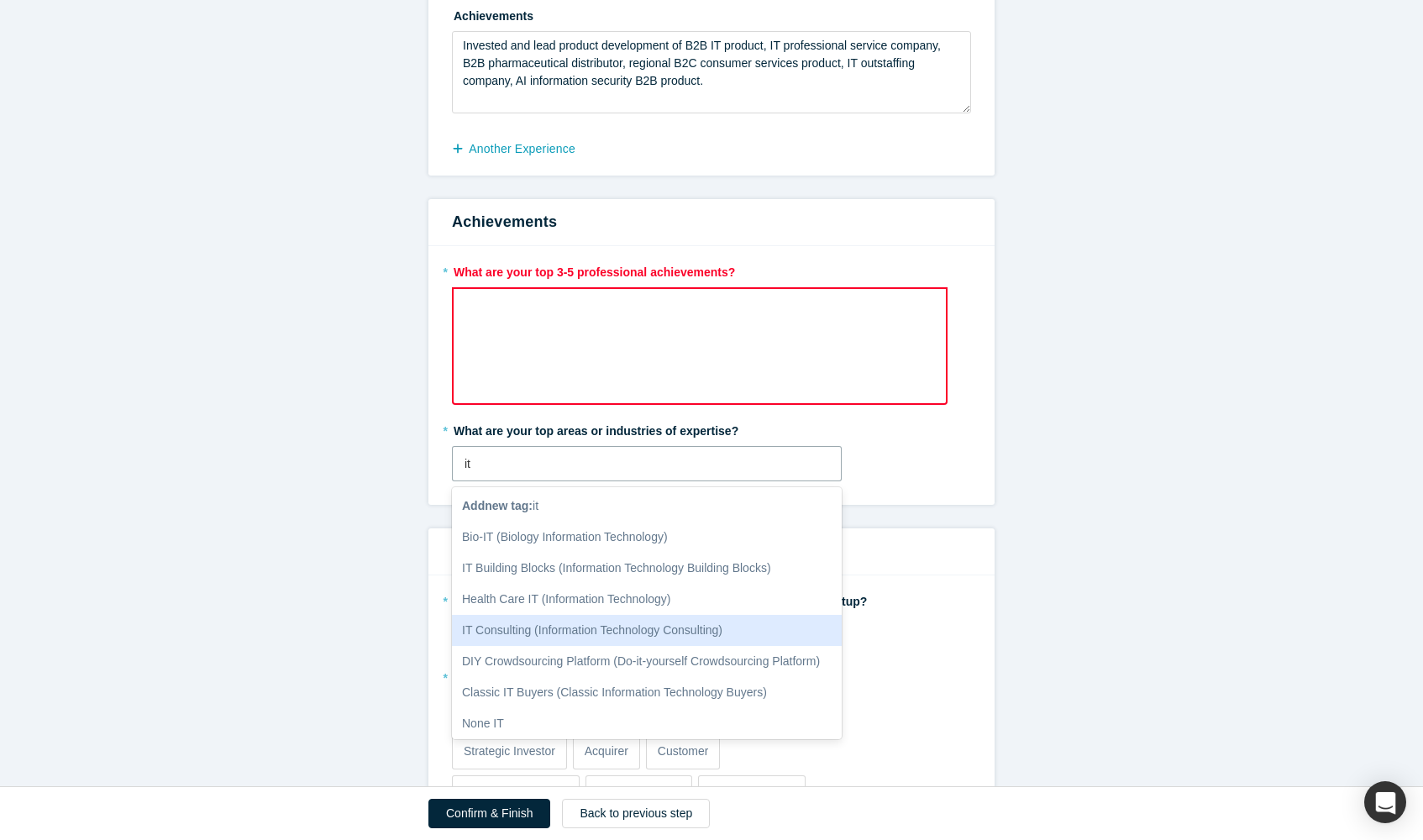
click at [617, 631] on div "IT Consulting (Information Technology Consulting)" at bounding box center [646, 630] width 389 height 32
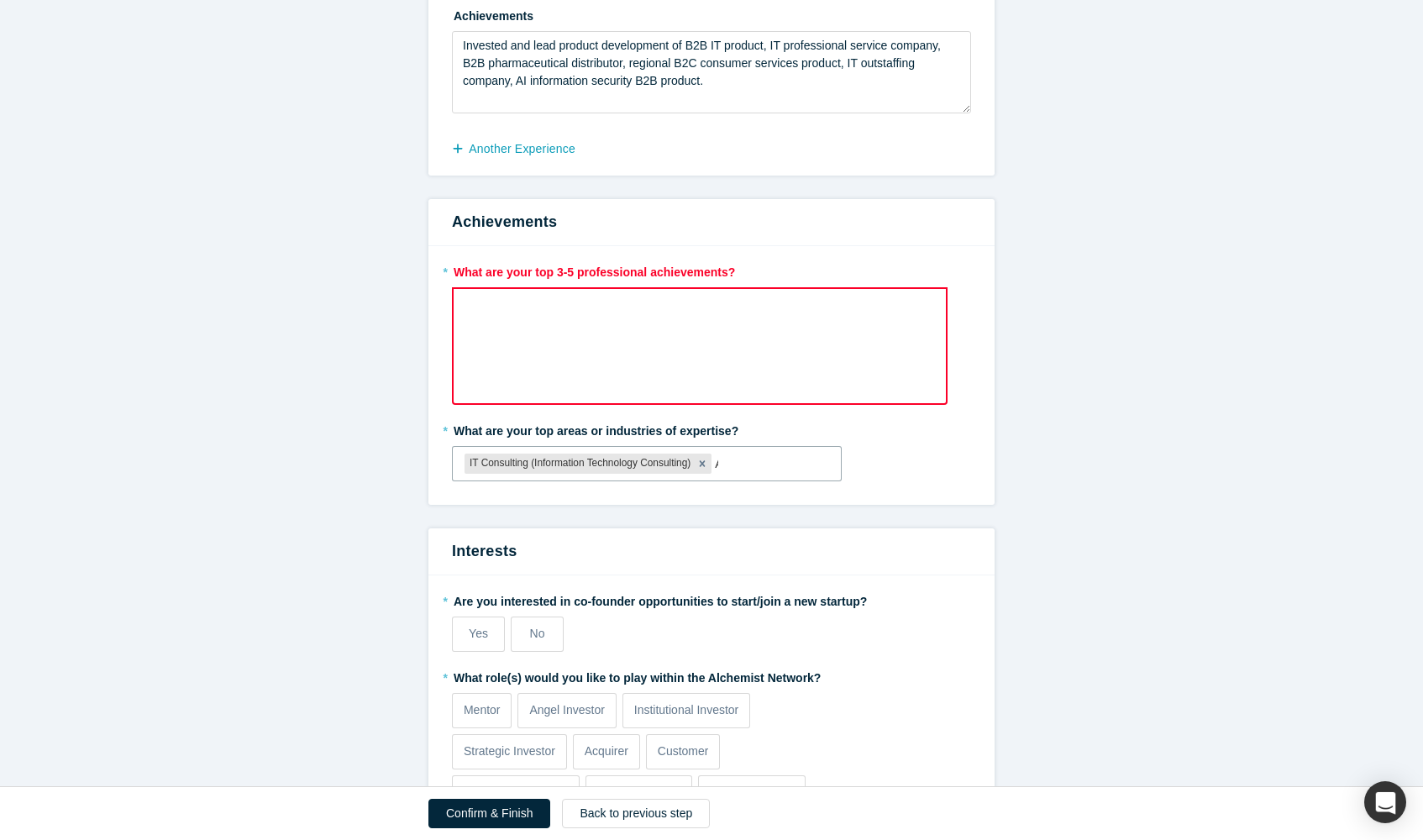
type input "AI"
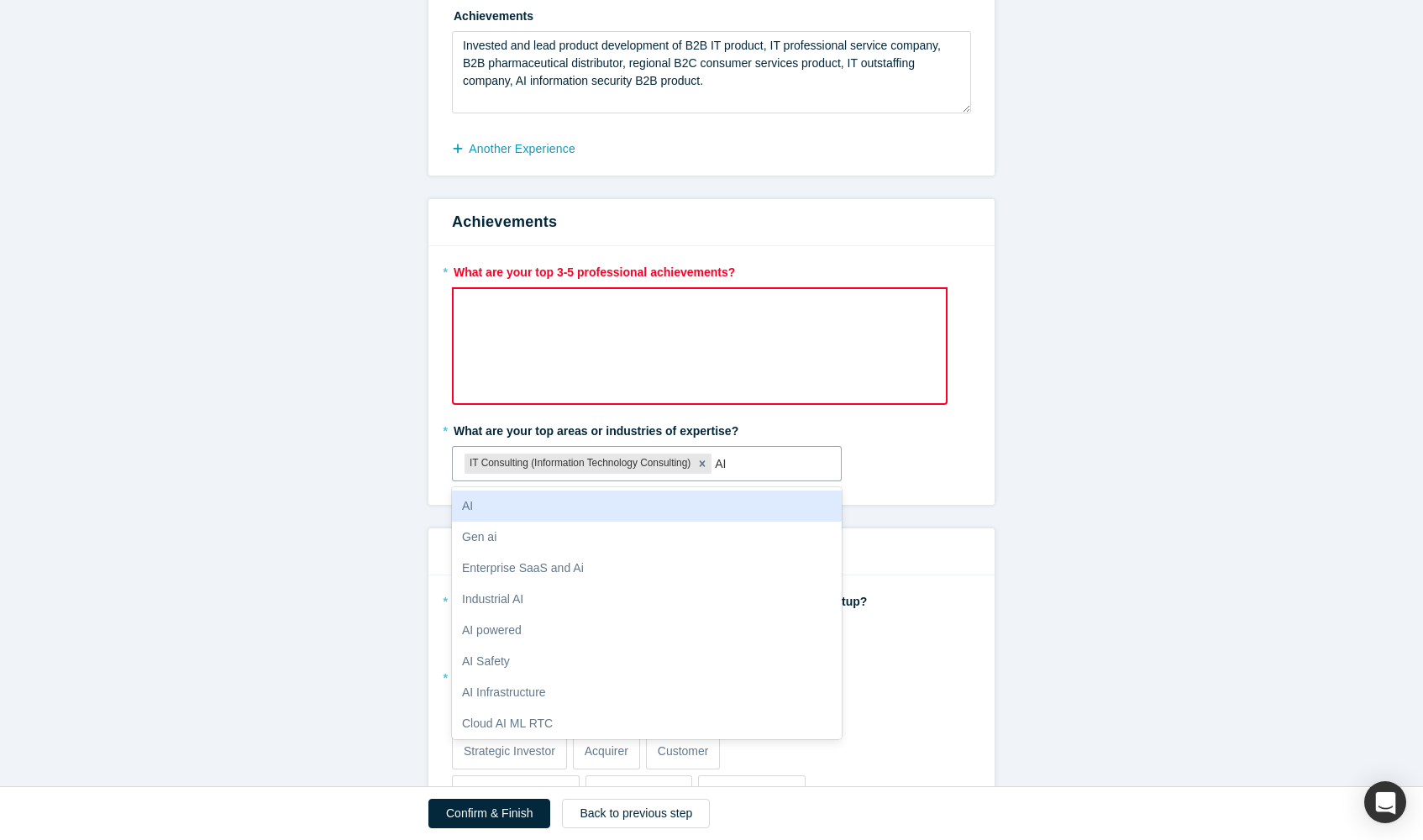
click at [567, 502] on div "AI" at bounding box center [646, 506] width 389 height 32
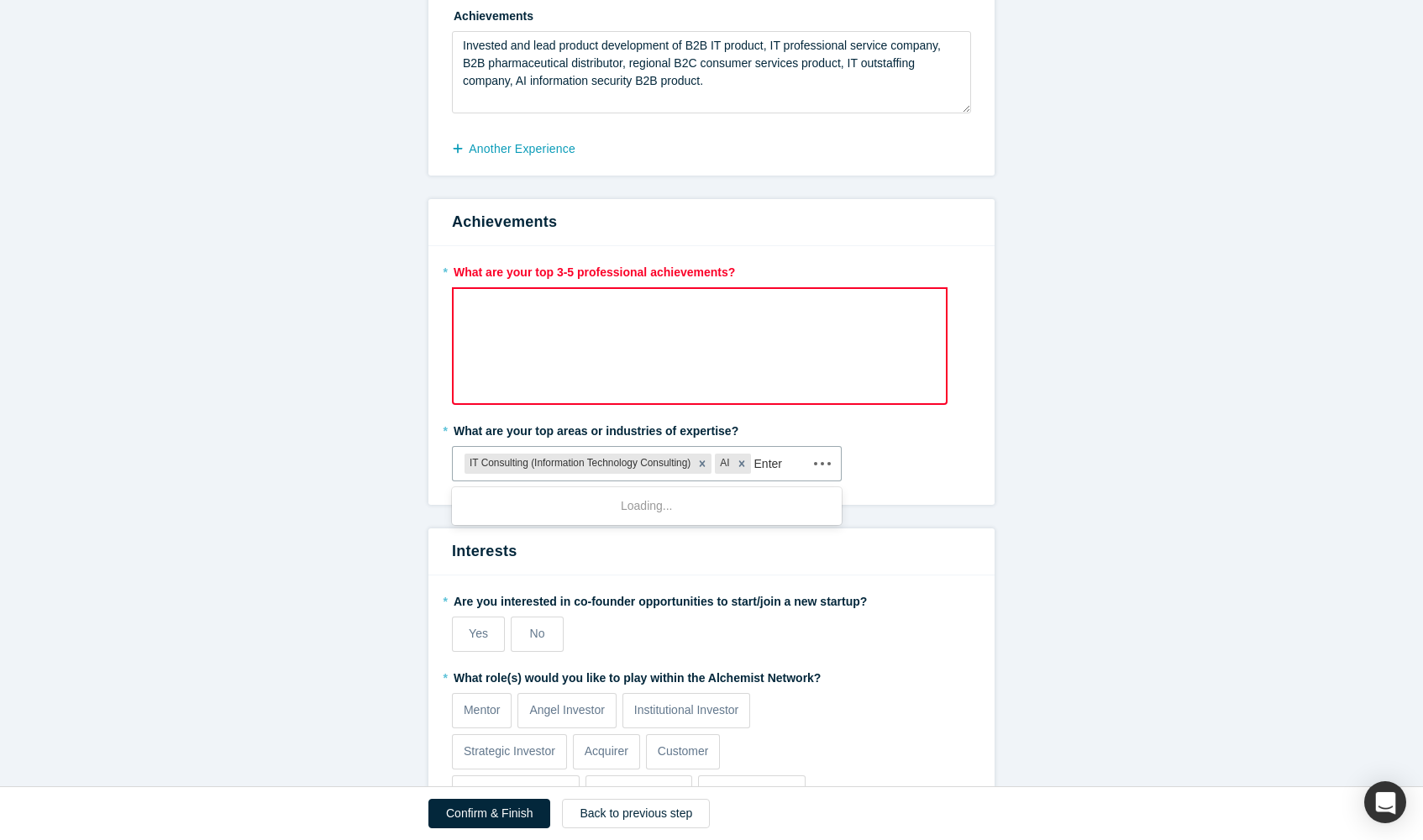
type input "Enterp"
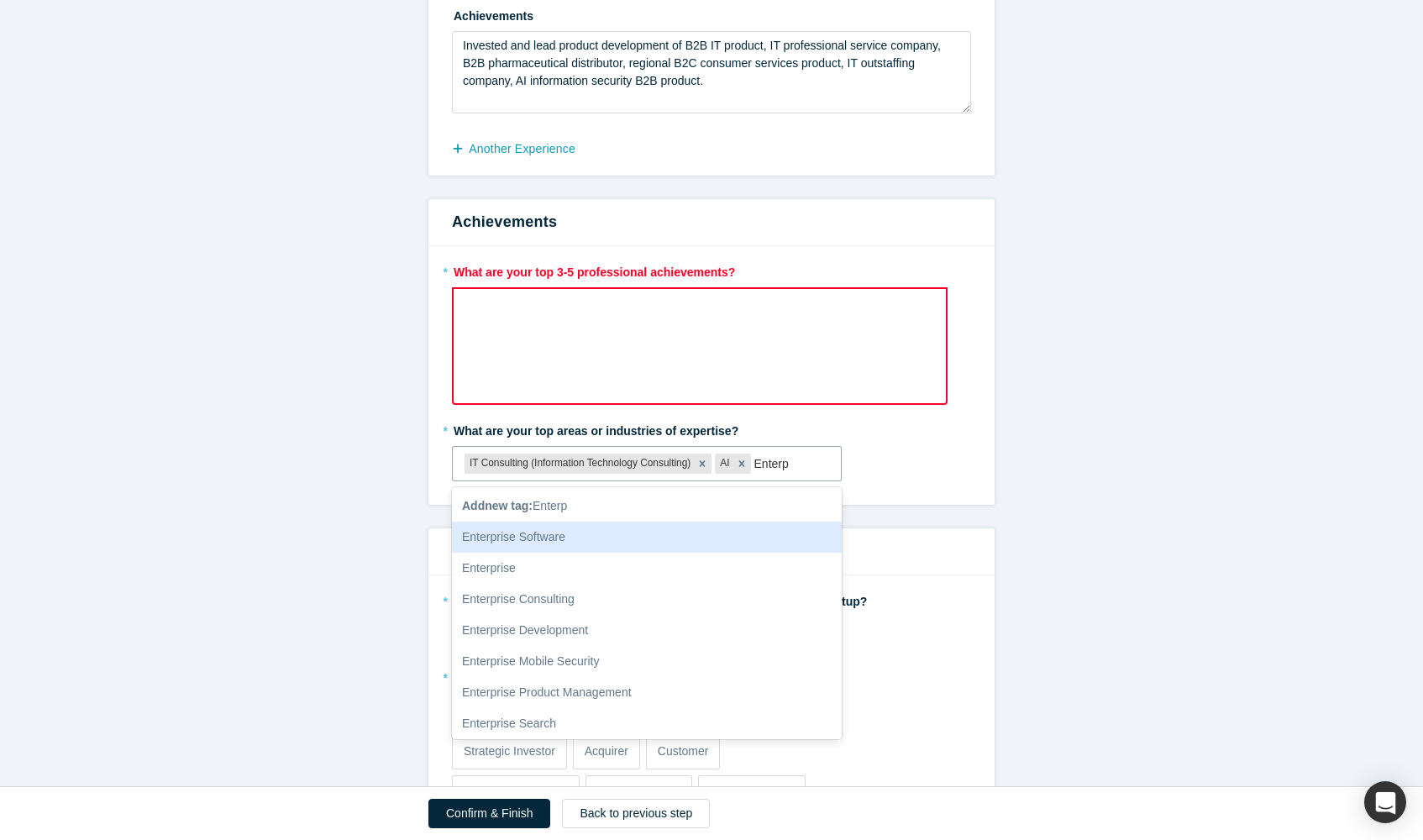
click at [545, 530] on div "Enterprise Software" at bounding box center [646, 537] width 389 height 32
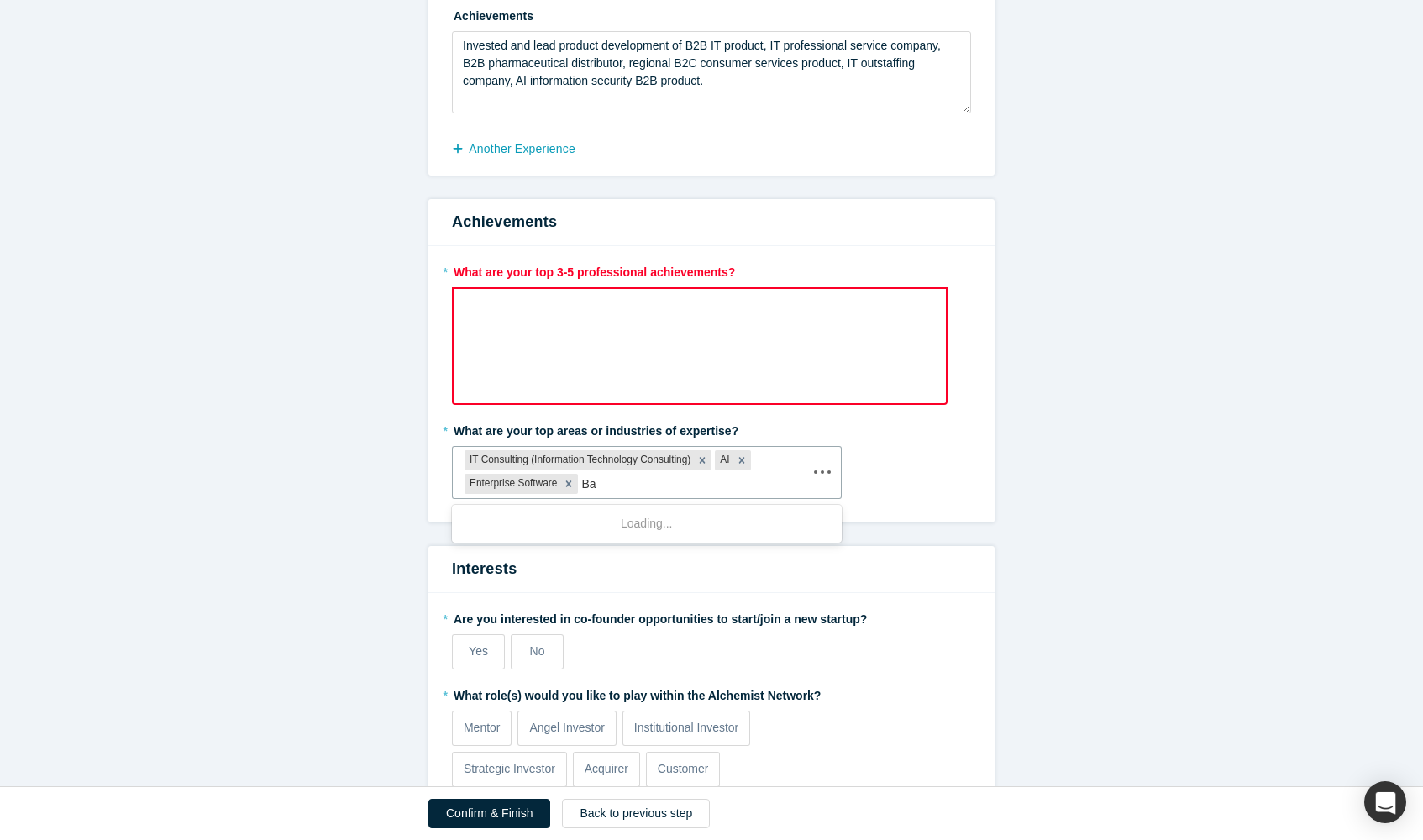
type input "B"
type input "fint"
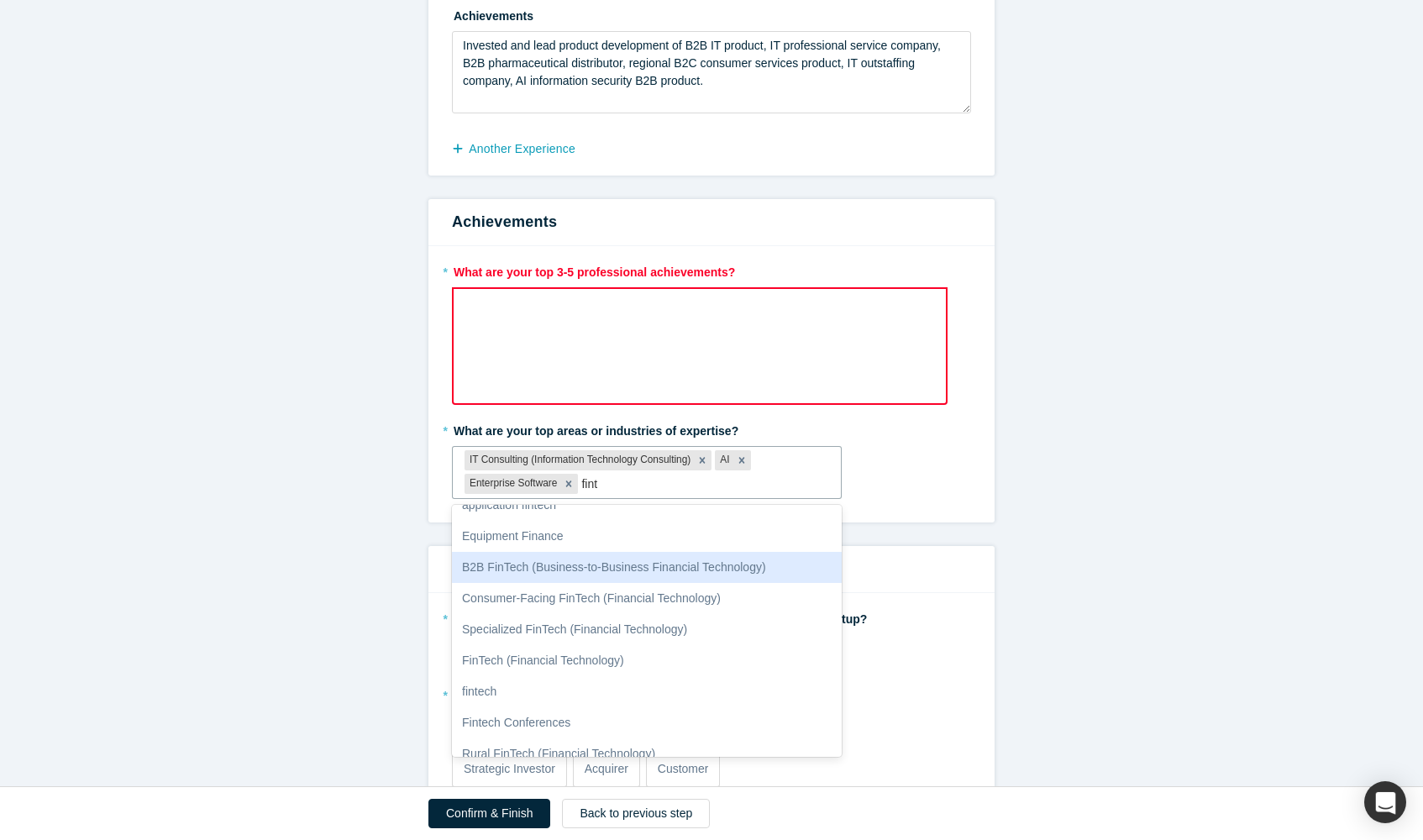
scroll to position [304, 0]
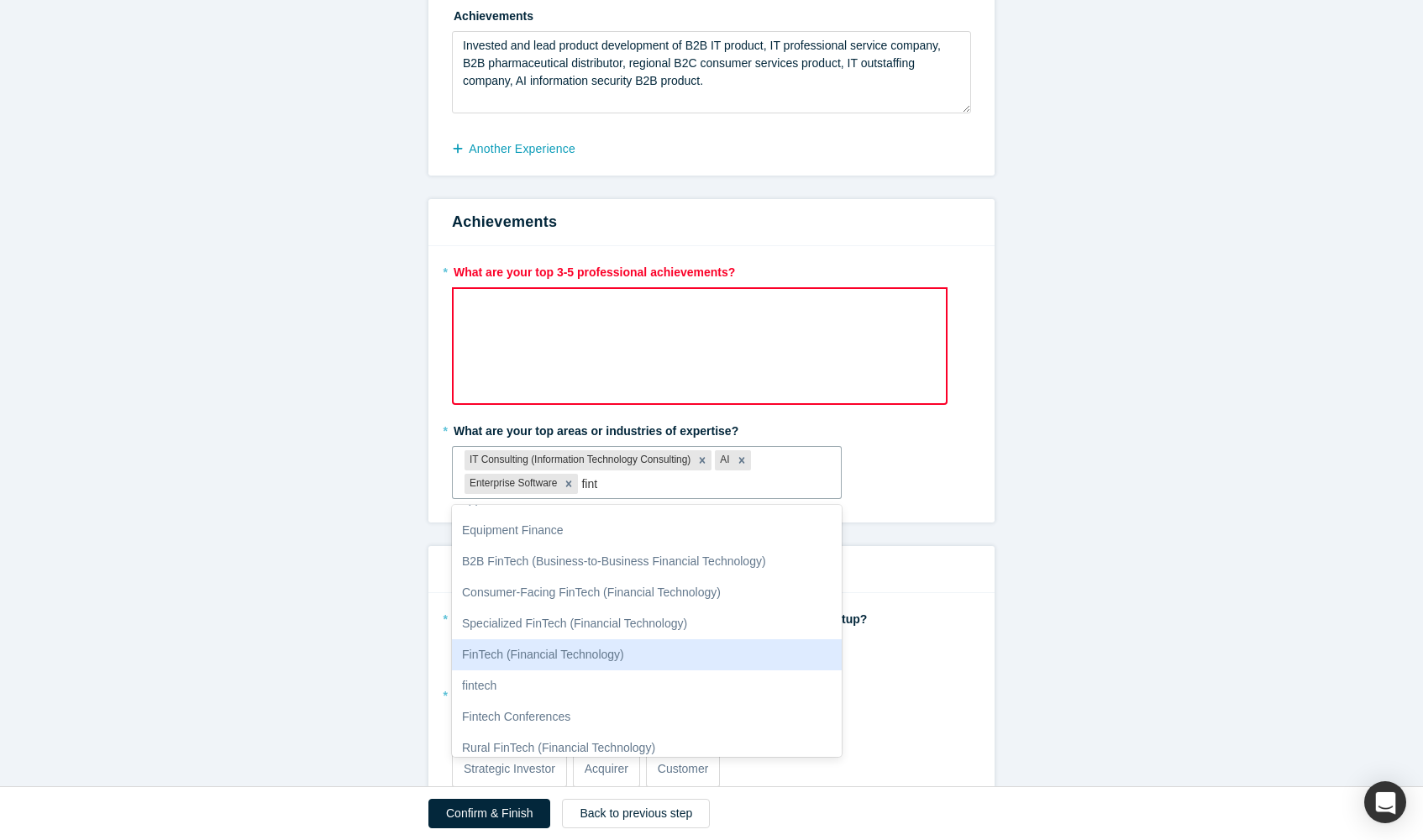
click at [536, 657] on div "FinTech (Financial Technology)" at bounding box center [646, 654] width 389 height 32
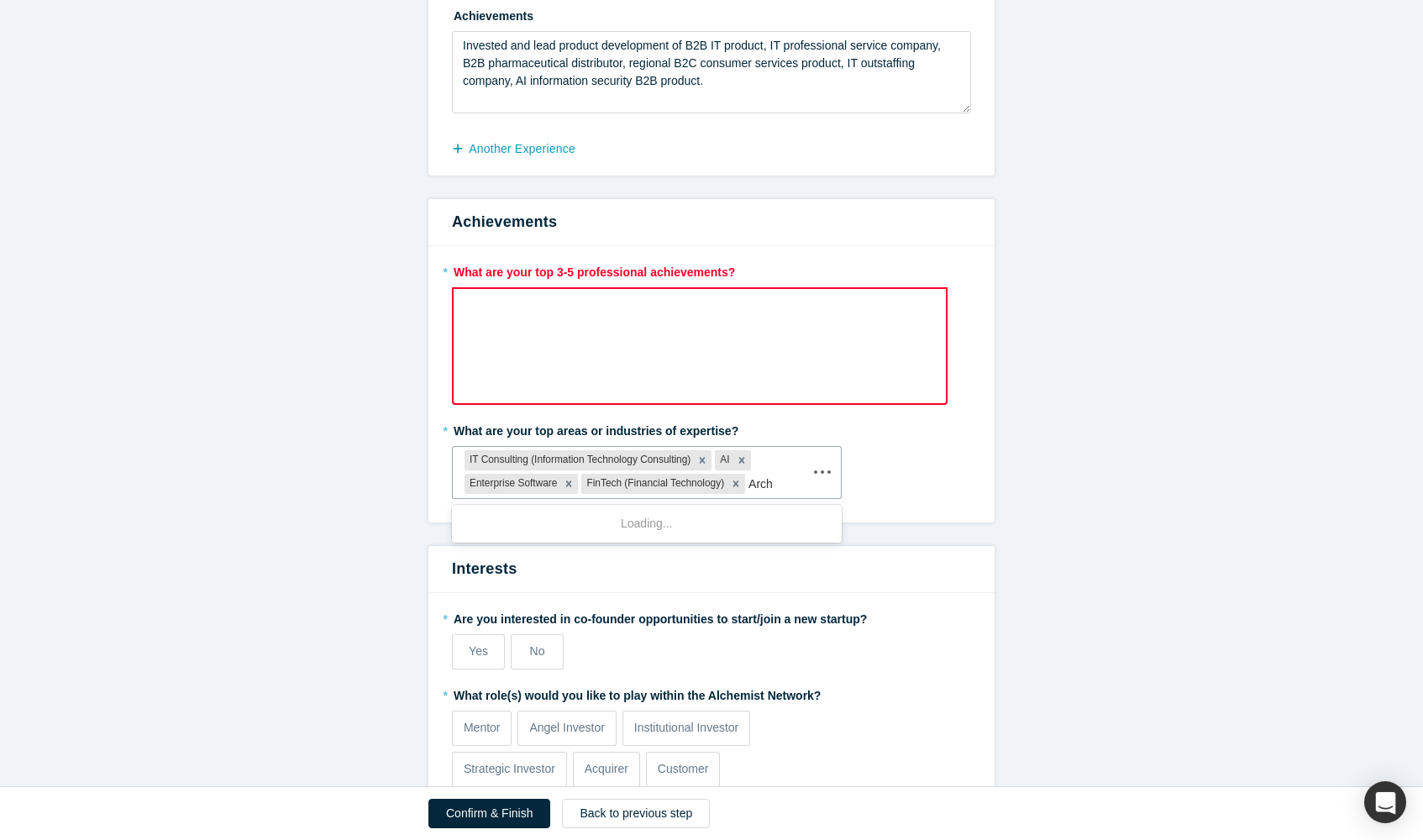
type input "Archi"
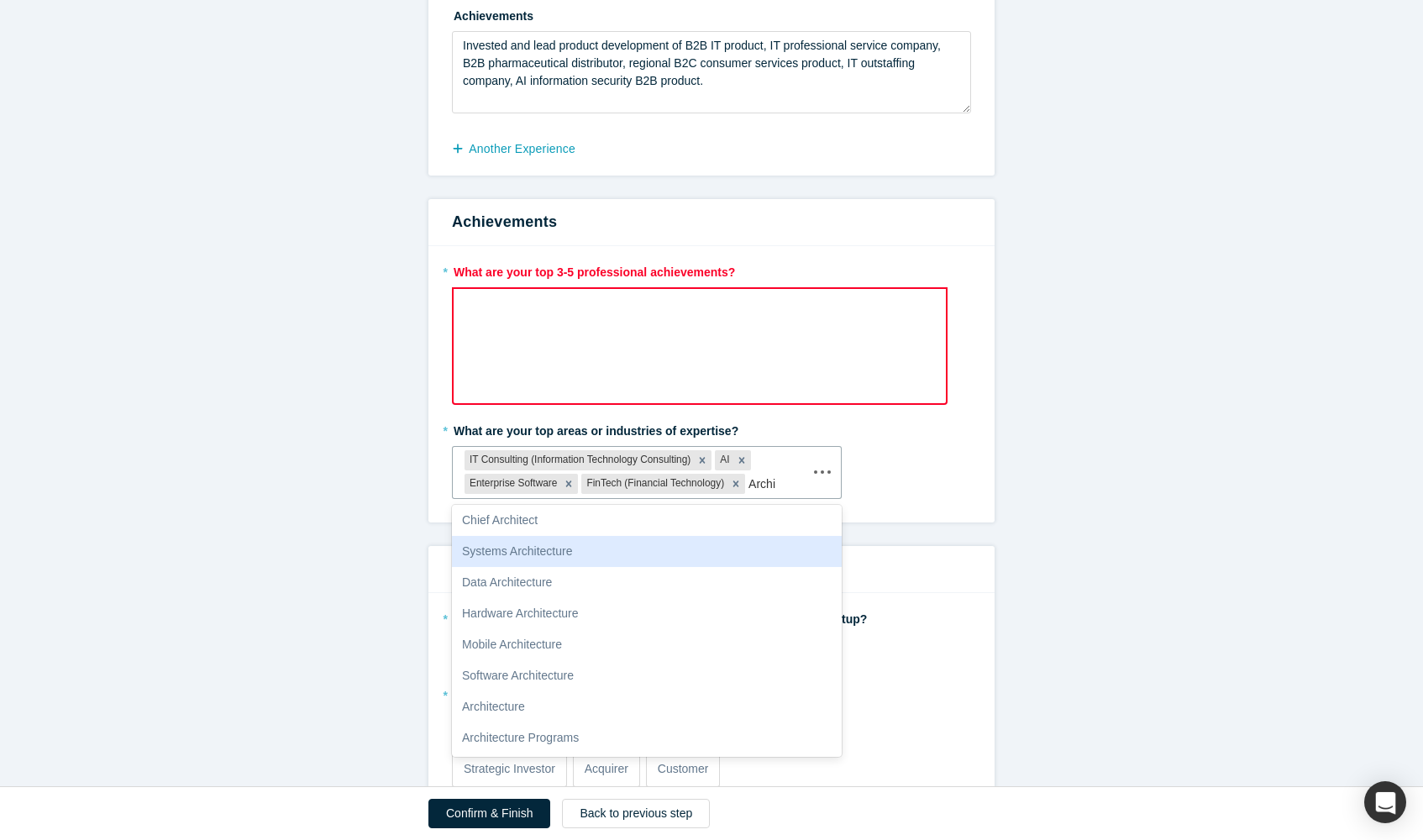
scroll to position [97, 0]
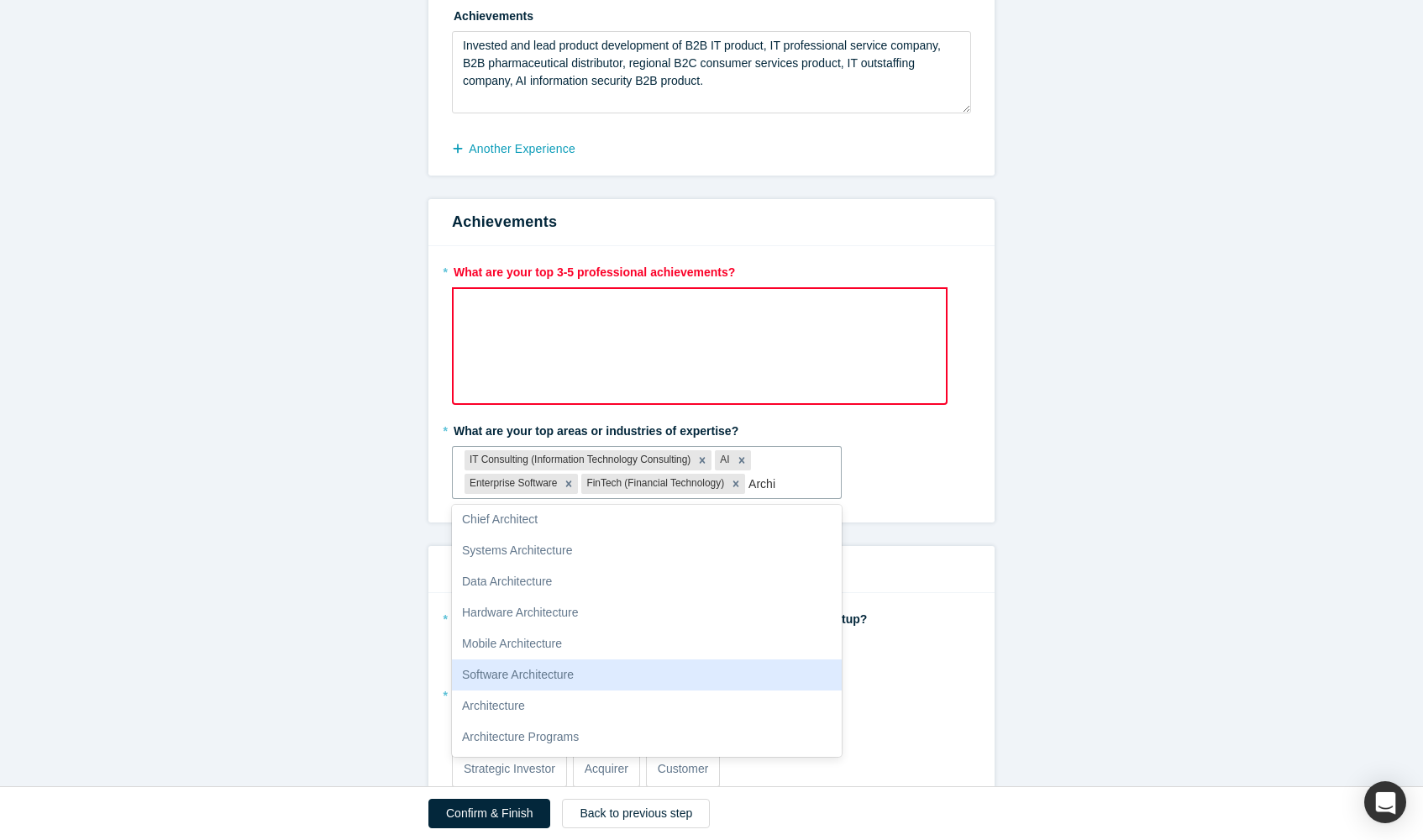
click at [552, 670] on div "Software Architecture" at bounding box center [646, 675] width 389 height 32
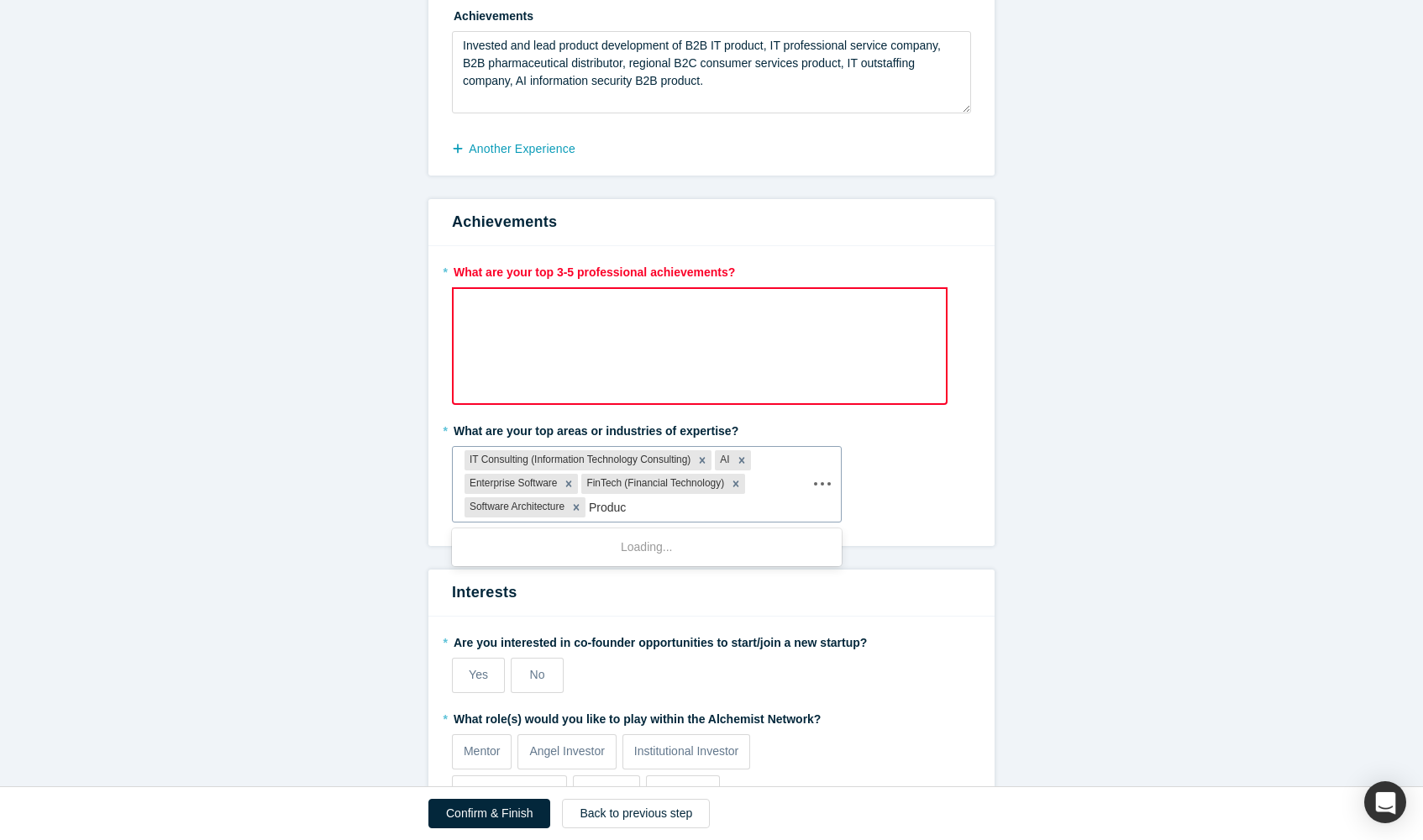
type input "Product"
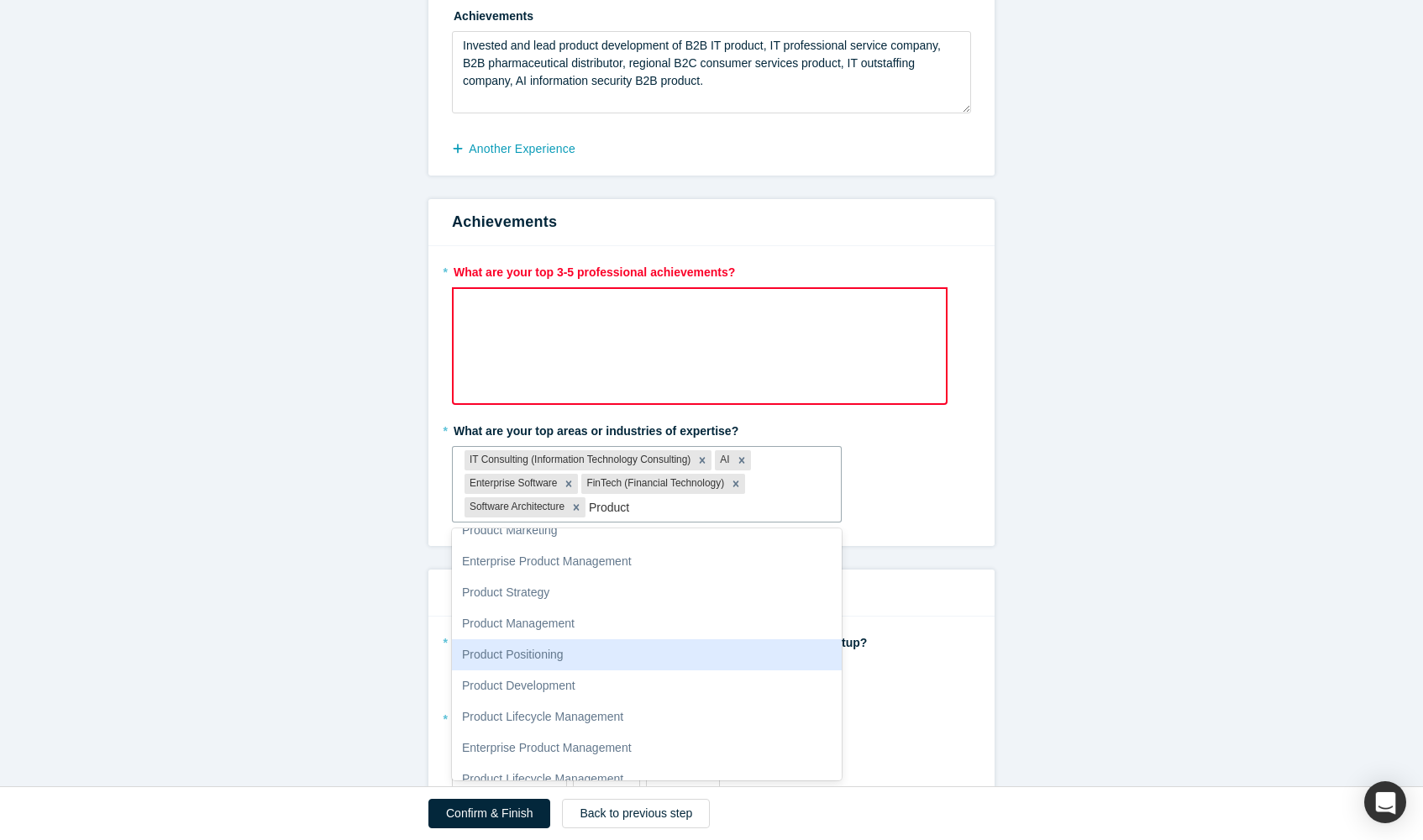
scroll to position [124, 0]
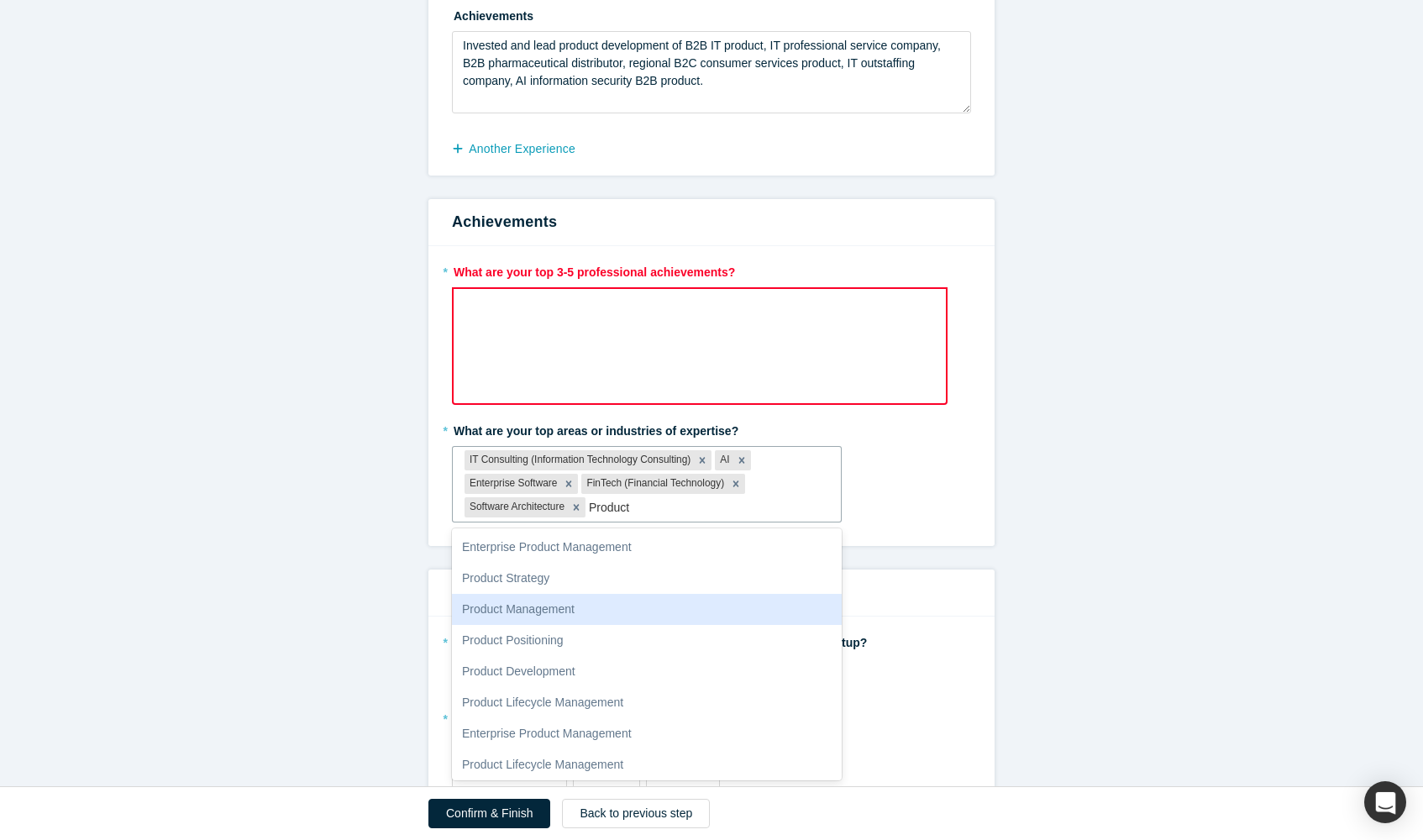
click at [571, 603] on div "Product Management" at bounding box center [646, 609] width 389 height 32
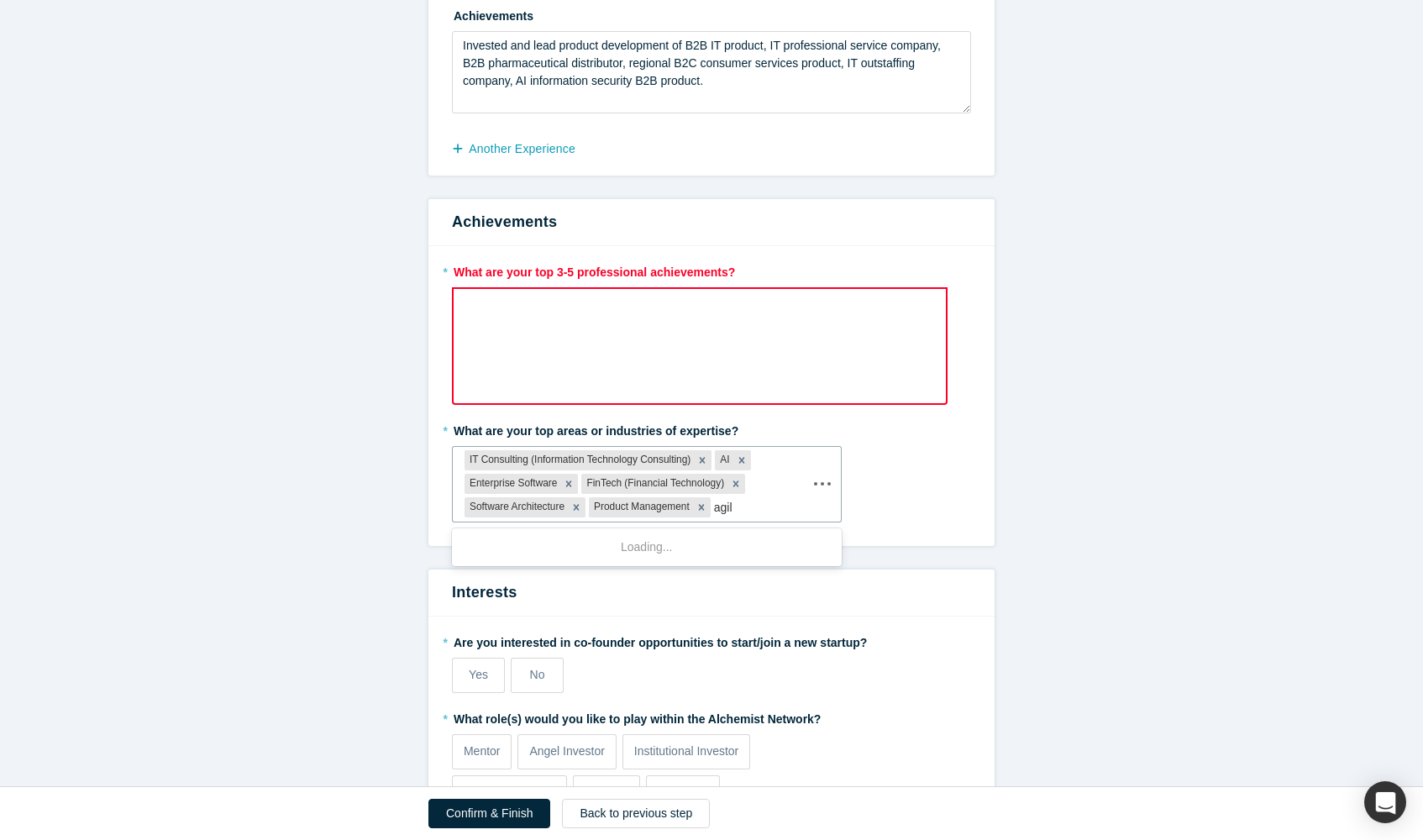
type input "agile"
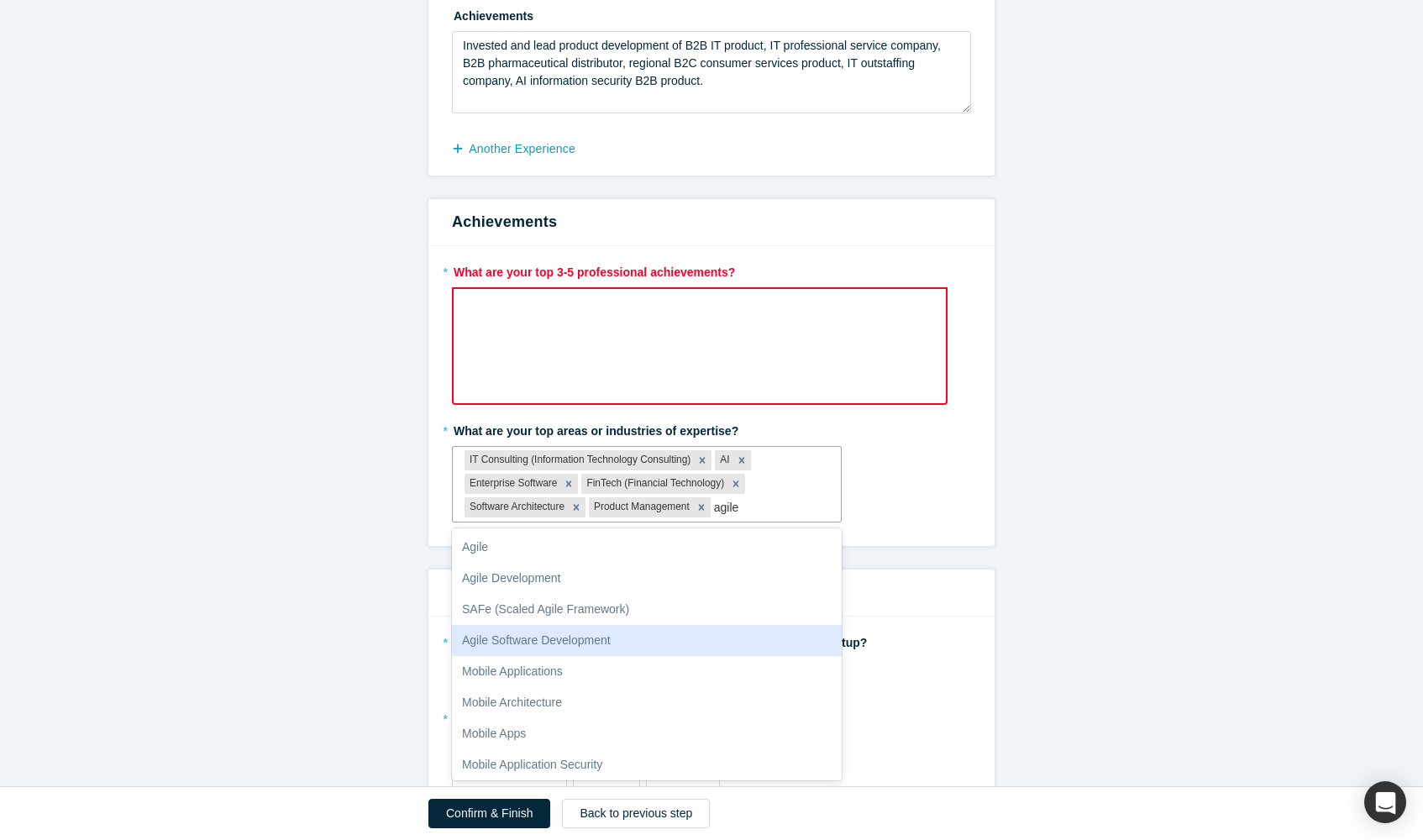
click at [635, 635] on div "Agile Software Development" at bounding box center [646, 640] width 389 height 32
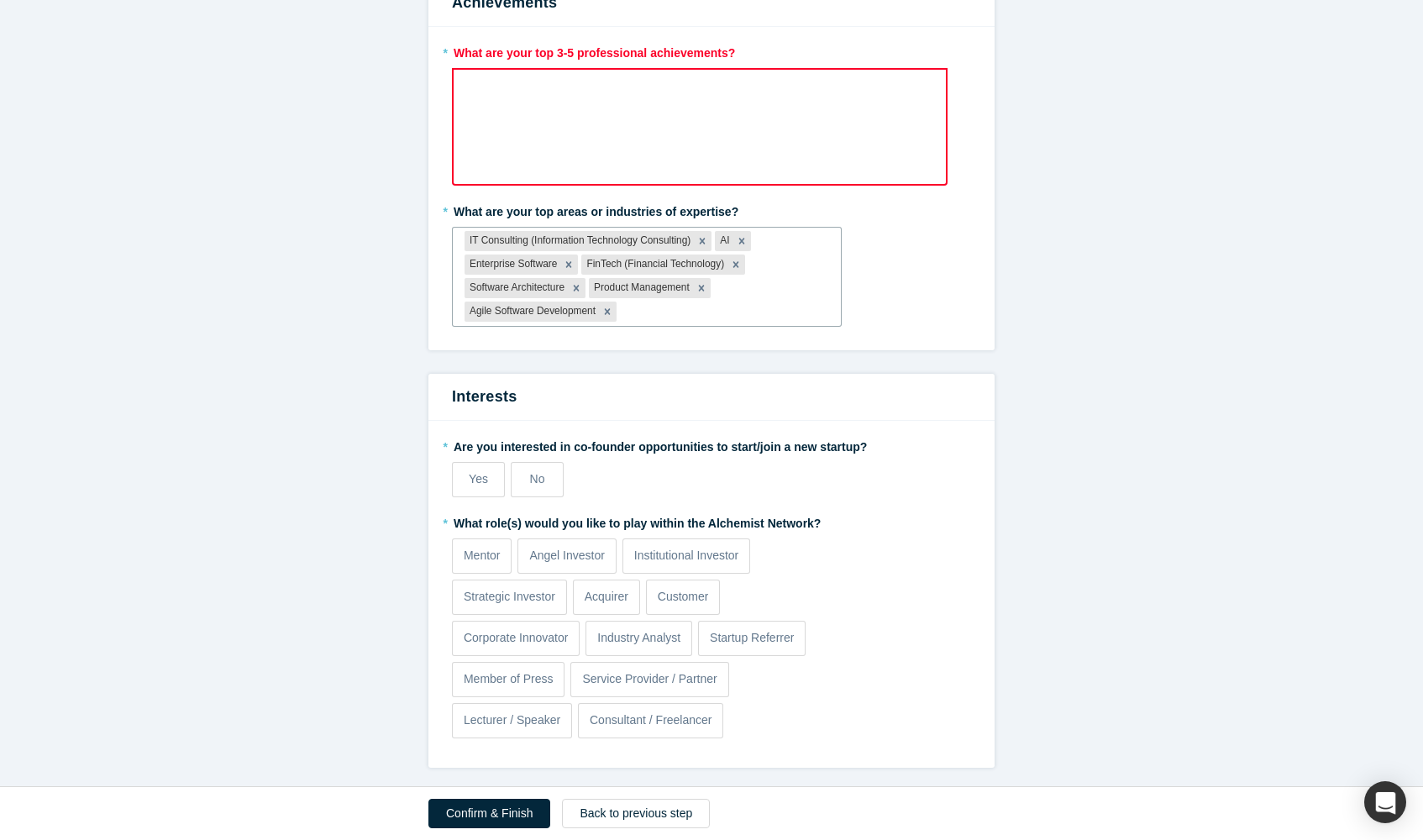
scroll to position [1426, 0]
click at [477, 474] on span "Yes" at bounding box center [478, 479] width 19 height 13
click at [0, 0] on input "Yes" at bounding box center [0, 0] width 0 height 0
click at [489, 554] on p "Mentor" at bounding box center [482, 556] width 37 height 18
click at [0, 0] on input "Mentor" at bounding box center [0, 0] width 0 height 0
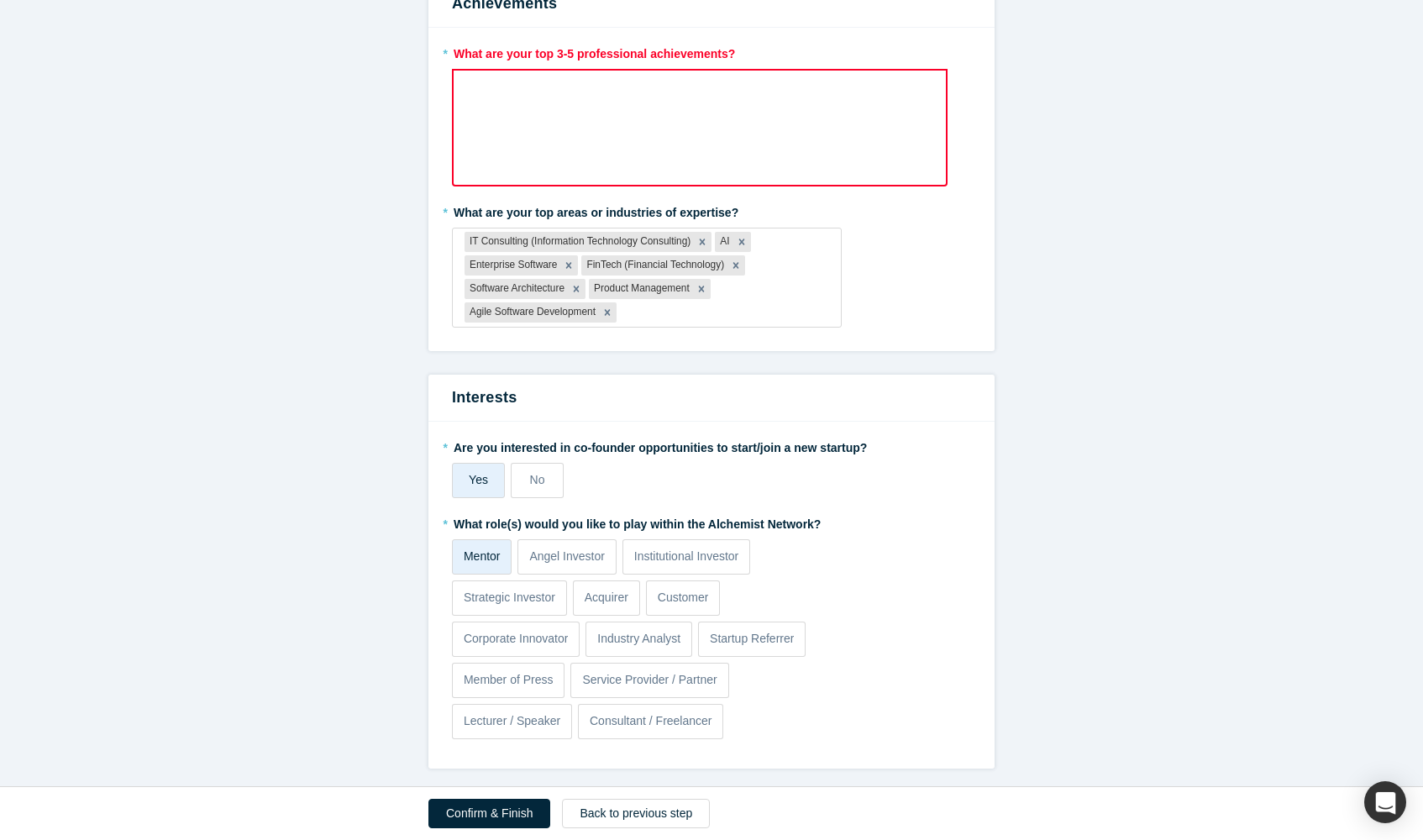
click at [486, 550] on p "Mentor" at bounding box center [482, 556] width 37 height 18
click at [0, 0] on input "Mentor" at bounding box center [0, 0] width 0 height 0
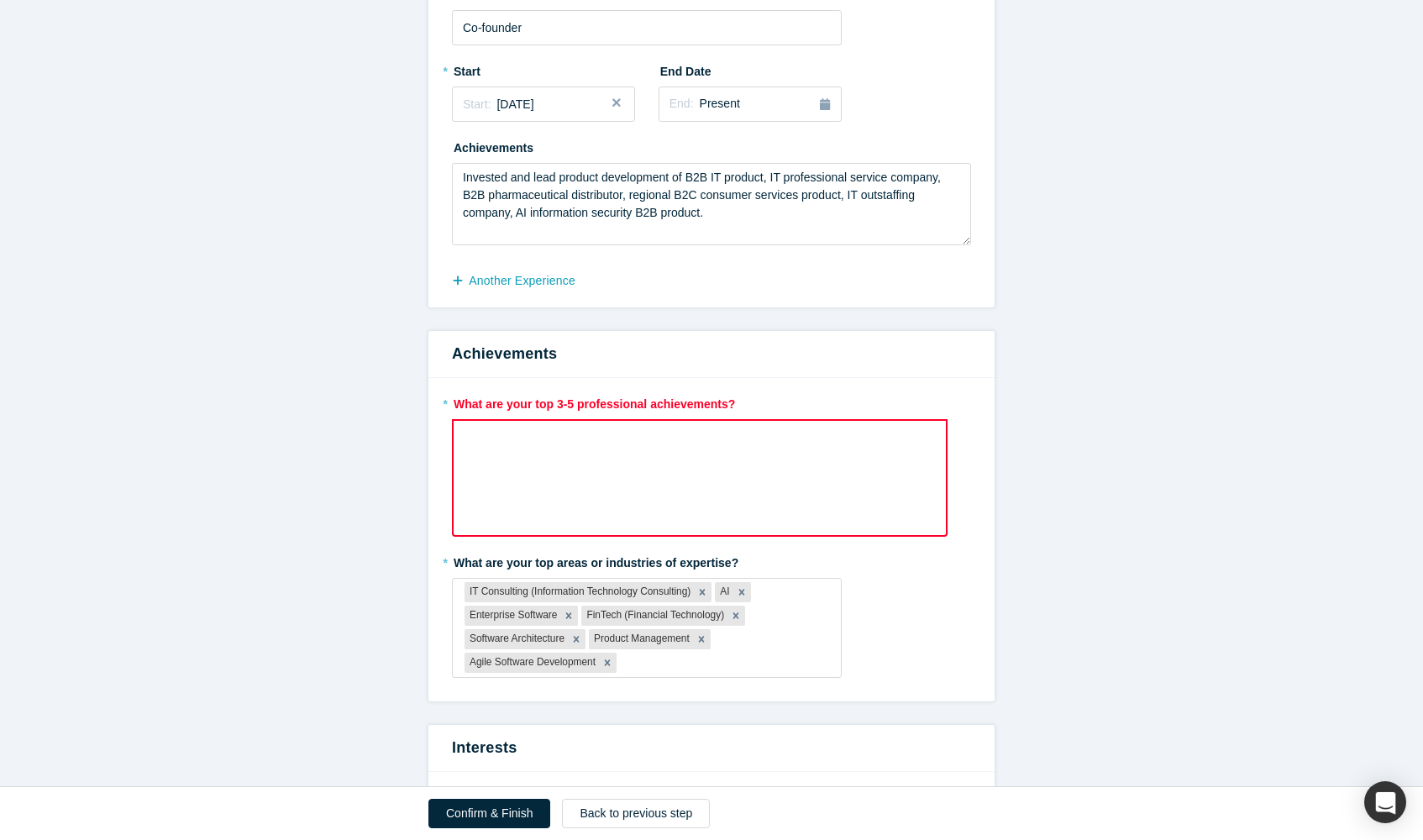
scroll to position [1086, 0]
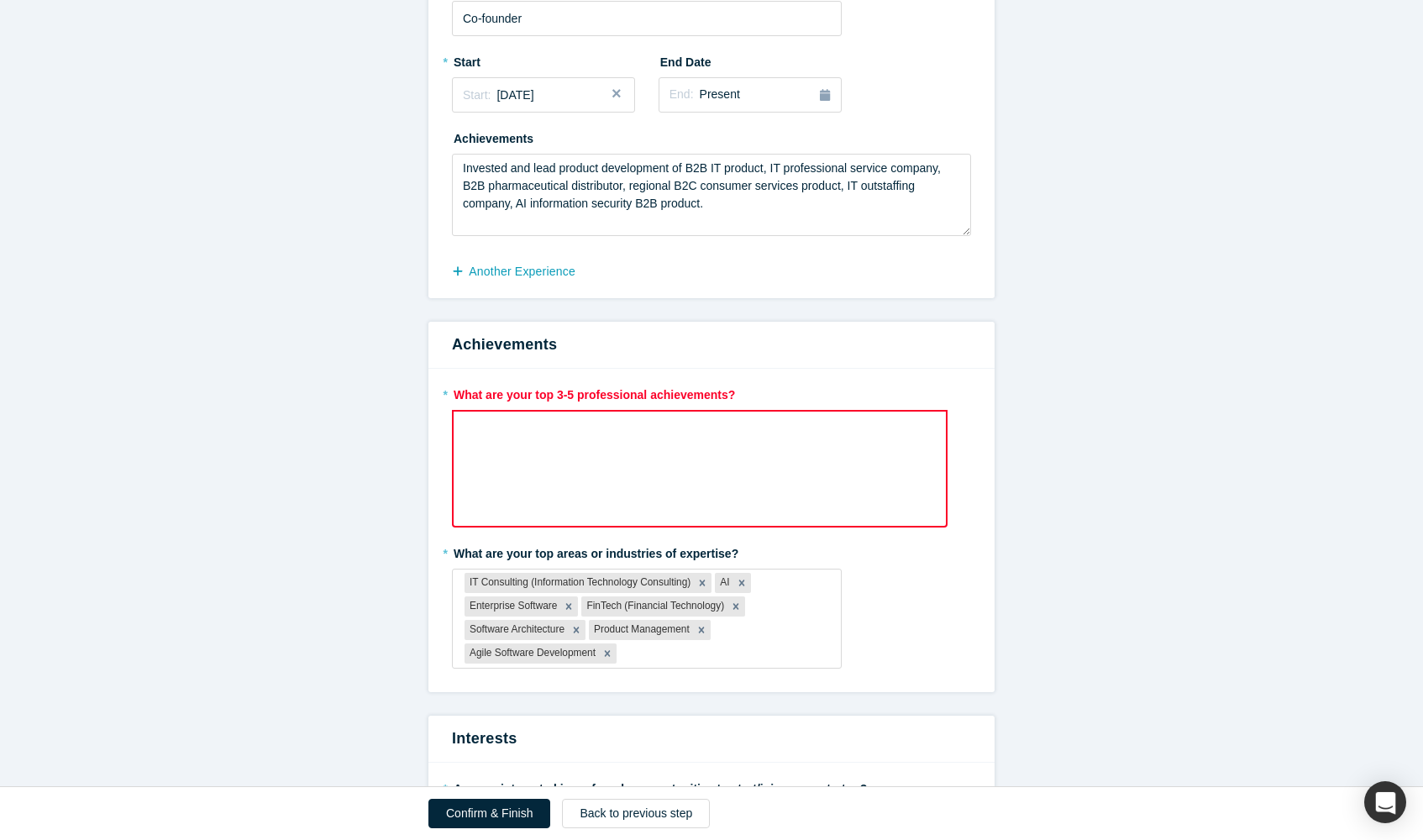
click at [667, 464] on div "rdw-wrapper" at bounding box center [699, 468] width 495 height 117
click at [613, 436] on div "rdw-editor" at bounding box center [699, 430] width 451 height 18
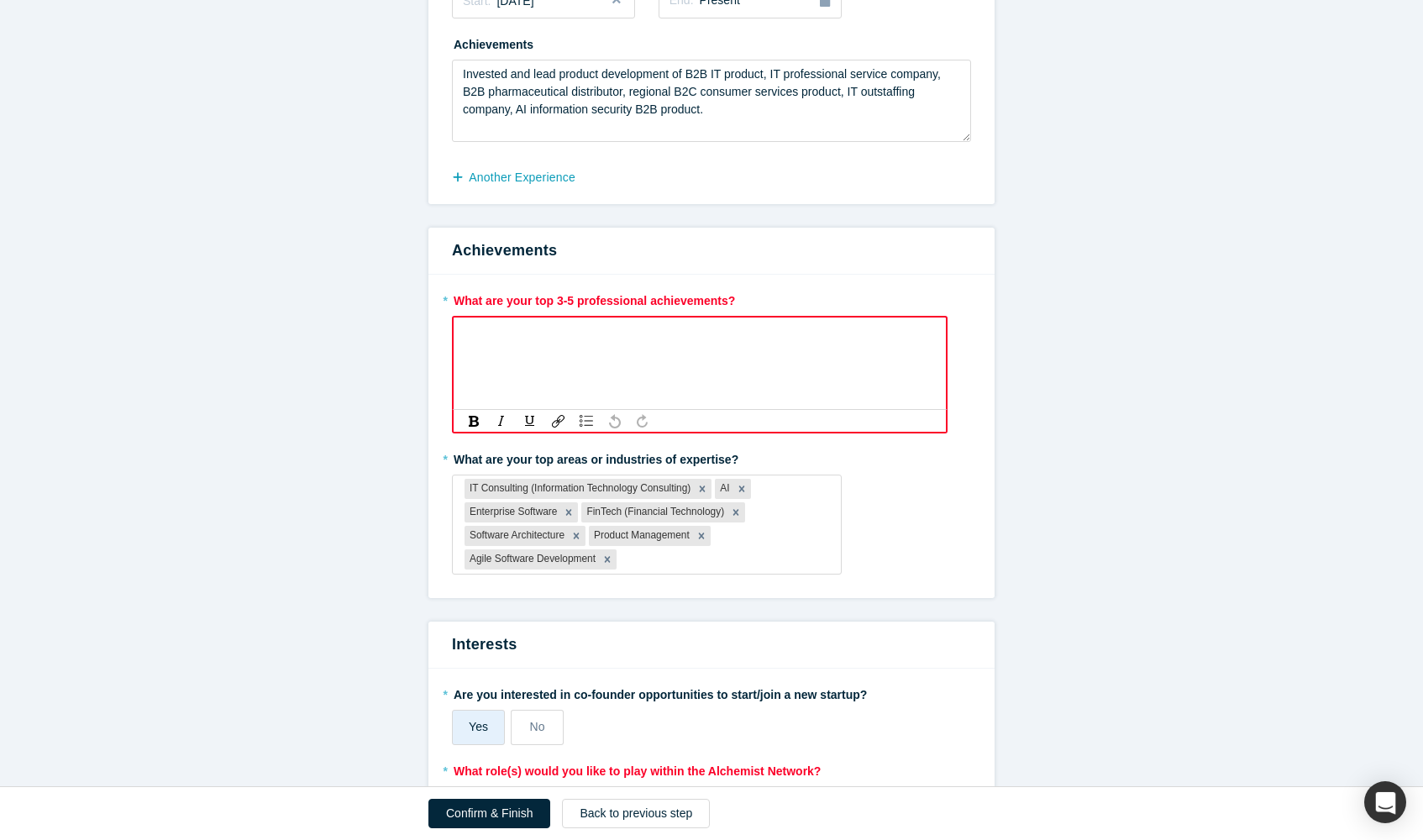
scroll to position [1214, 0]
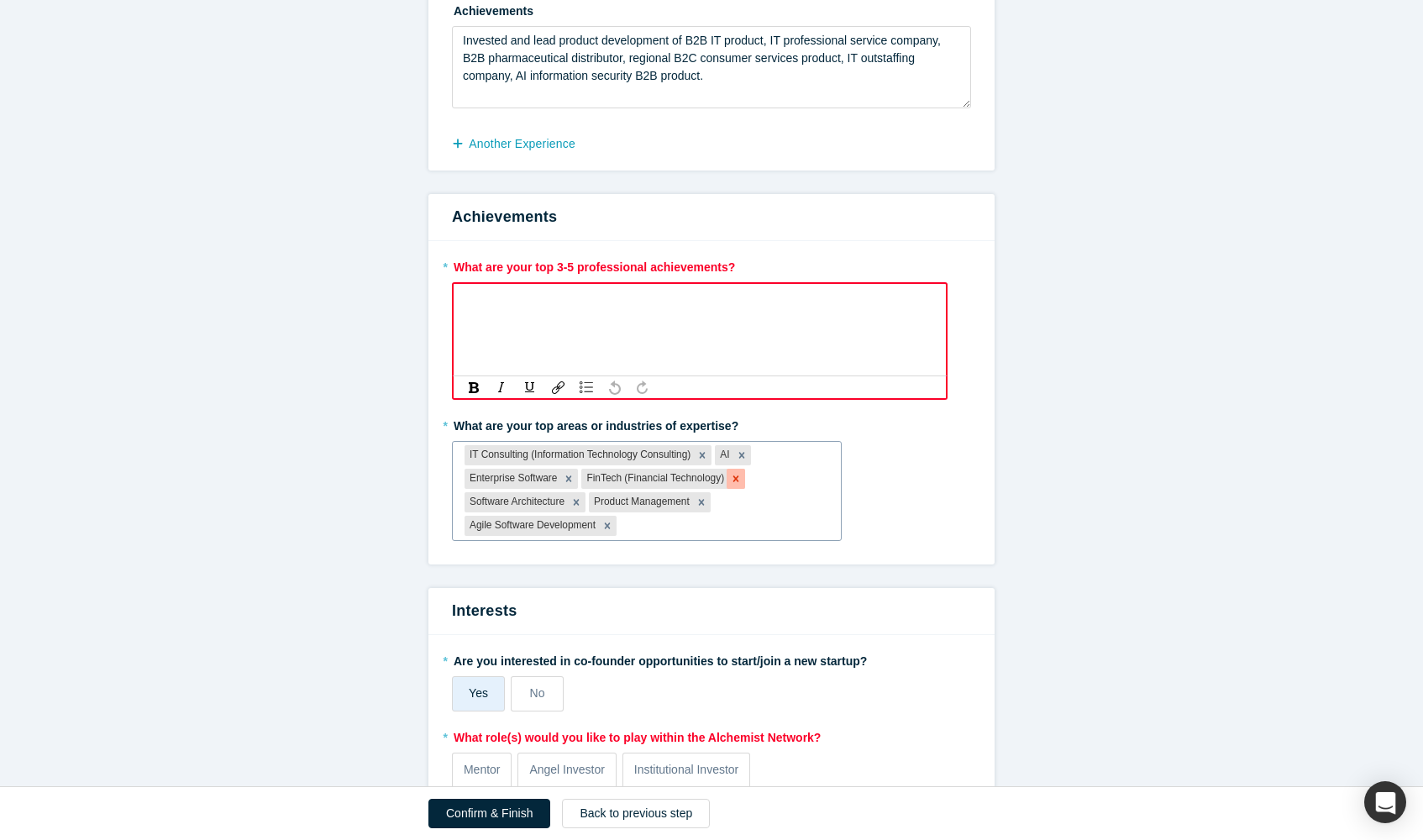
click at [738, 478] on icon "Remove FinTech (Financial Technology)" at bounding box center [735, 478] width 11 height 11
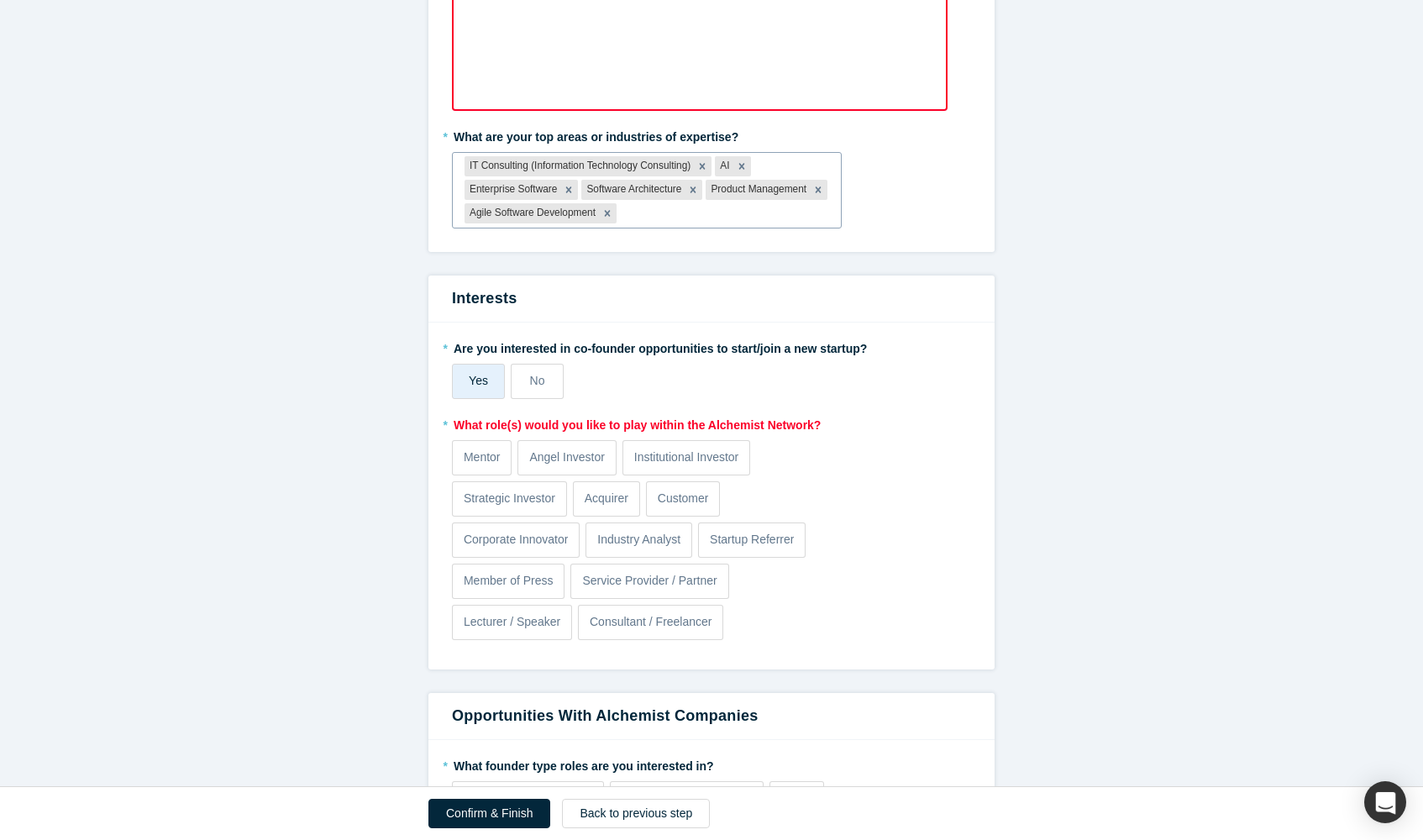
scroll to position [1505, 0]
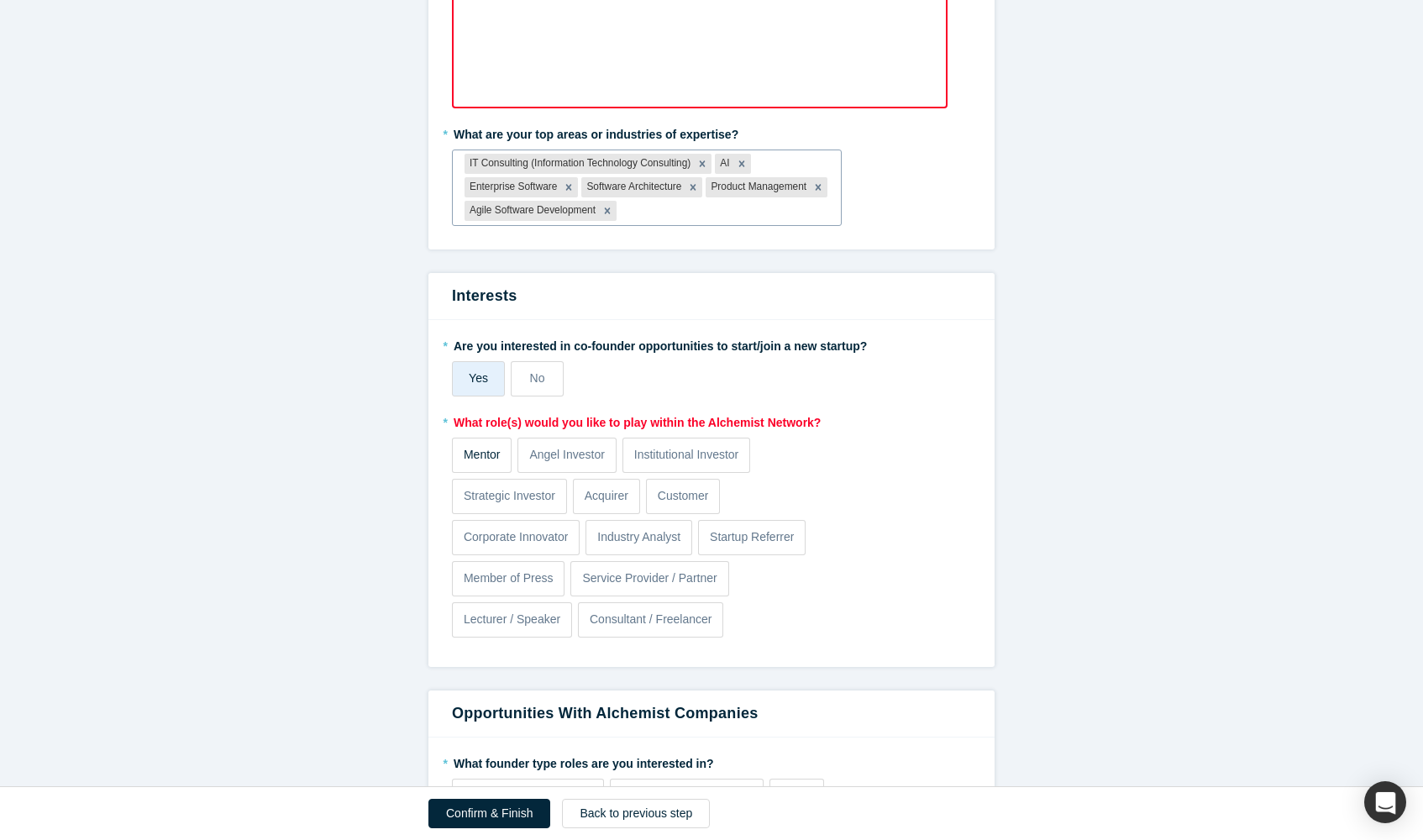
click at [484, 446] on p "Mentor" at bounding box center [482, 455] width 37 height 18
click at [0, 0] on input "Mentor" at bounding box center [0, 0] width 0 height 0
click at [543, 536] on p "Corporate Innovator" at bounding box center [516, 537] width 105 height 18
click at [0, 0] on input "Corporate Innovator" at bounding box center [0, 0] width 0 height 0
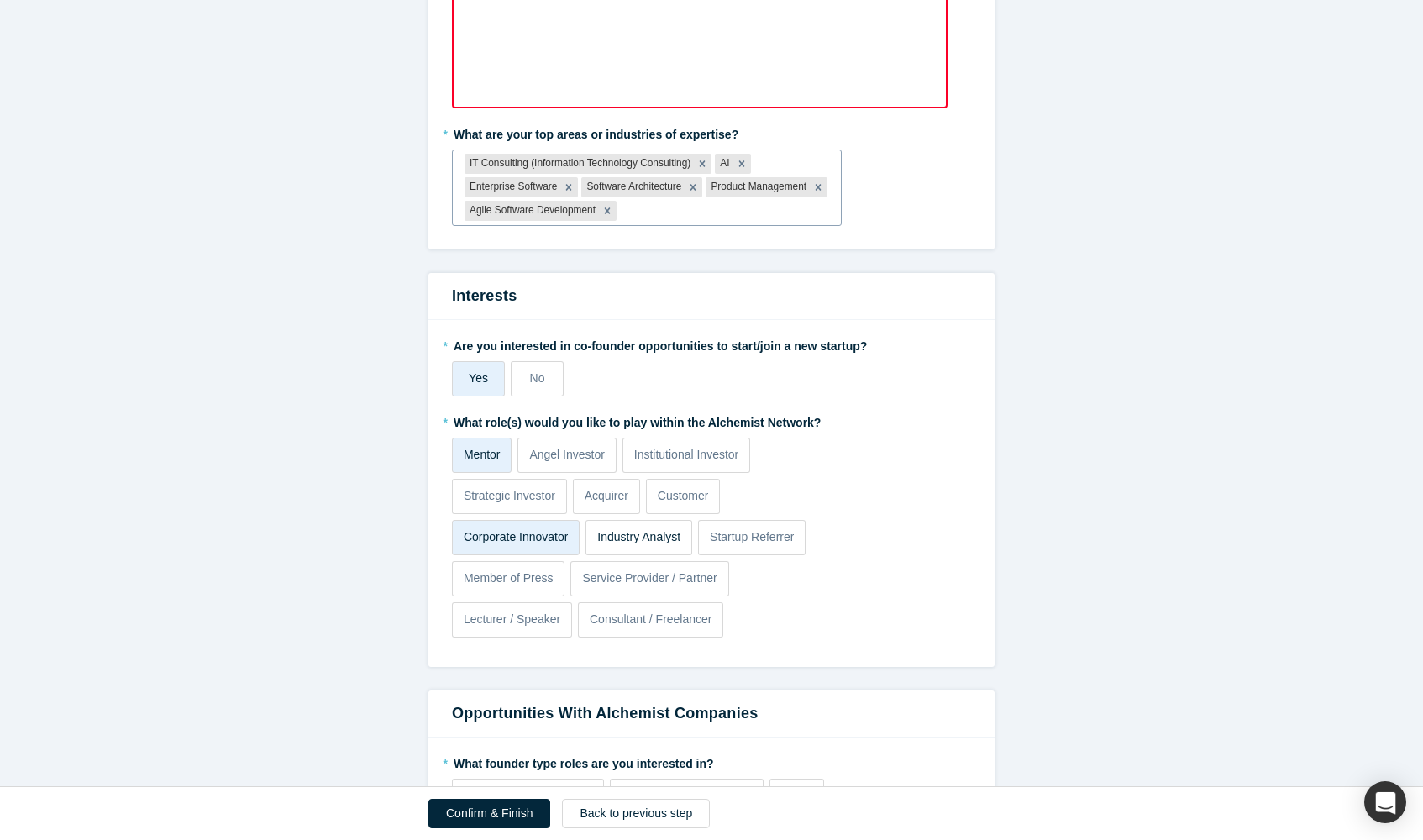
click at [655, 535] on p "Industry Analyst" at bounding box center [638, 537] width 83 height 18
click at [0, 0] on input "Industry Analyst" at bounding box center [0, 0] width 0 height 0
click at [742, 534] on p "Startup Referrer" at bounding box center [752, 537] width 84 height 18
click at [0, 0] on input "Startup Referrer" at bounding box center [0, 0] width 0 height 0
click at [636, 617] on p "Consultant / Freelancer" at bounding box center [651, 620] width 123 height 18
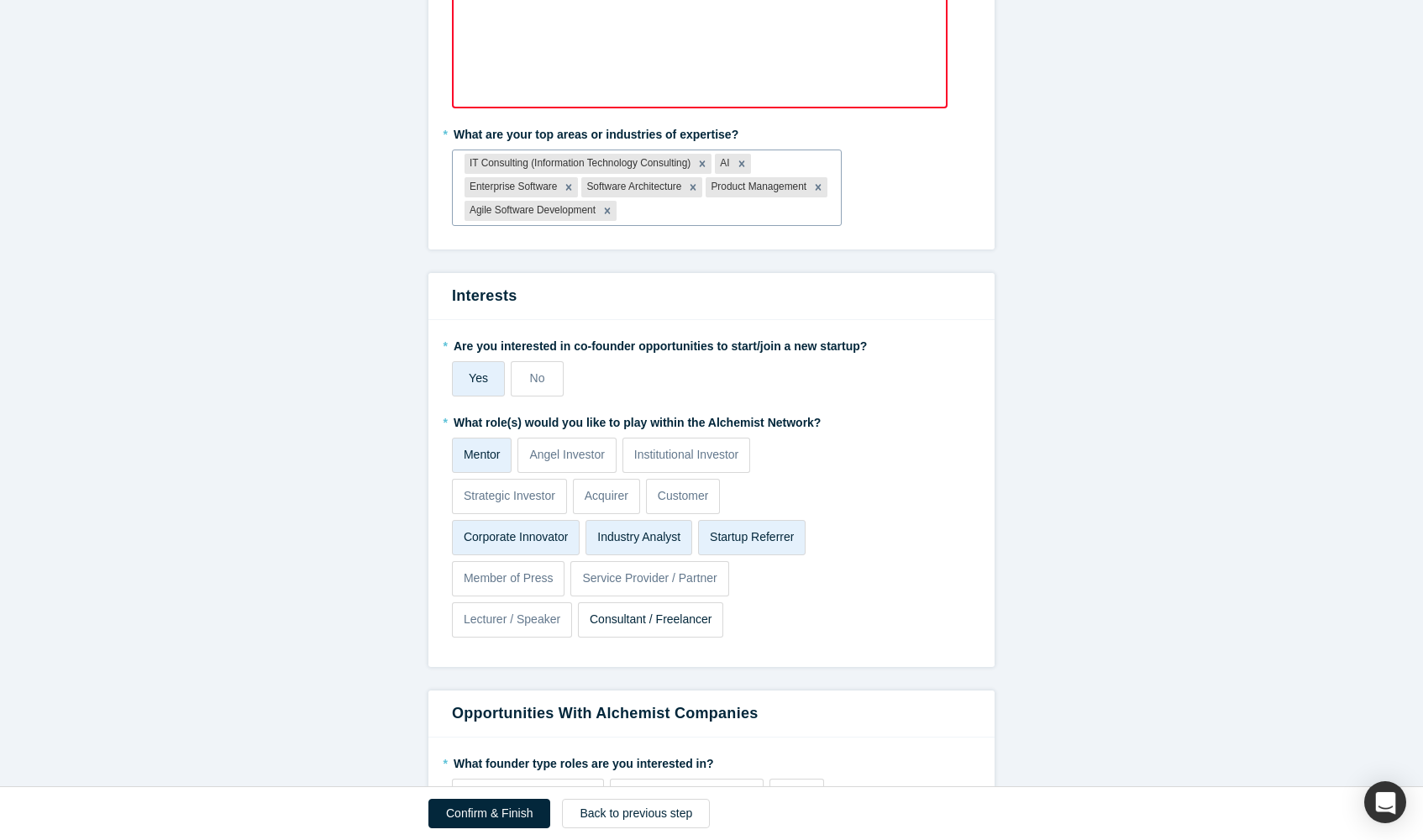
click at [0, 0] on input "Consultant / Freelancer" at bounding box center [0, 0] width 0 height 0
click at [544, 620] on p "Lecturer / Speaker" at bounding box center [512, 620] width 96 height 18
click at [0, 0] on input "Lecturer / Speaker" at bounding box center [0, 0] width 0 height 0
click at [641, 574] on p "Service Provider / Partner" at bounding box center [649, 578] width 135 height 18
click at [0, 0] on input "Service Provider / Partner" at bounding box center [0, 0] width 0 height 0
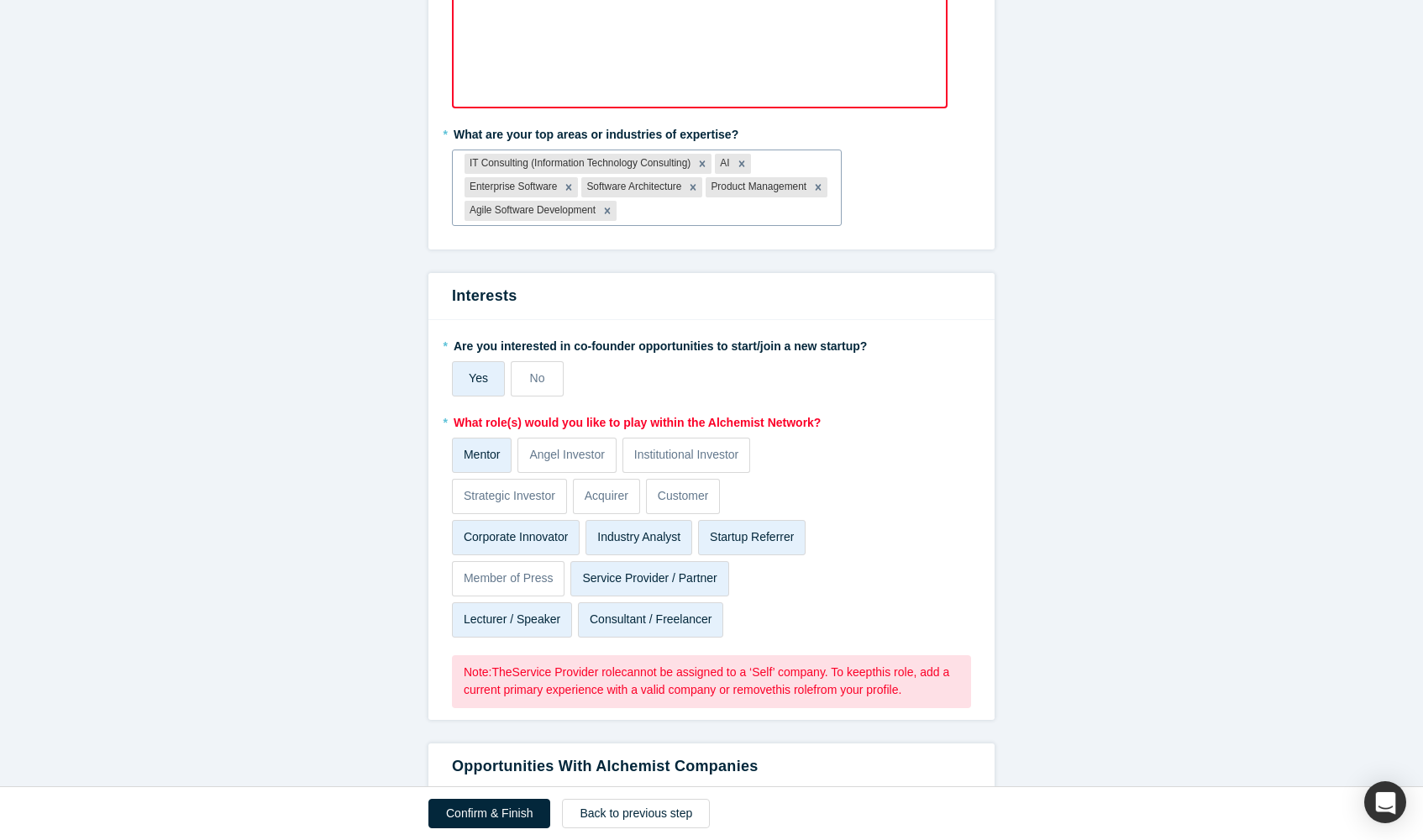
click at [692, 574] on p "Service Provider / Partner" at bounding box center [649, 578] width 135 height 18
click at [0, 0] on input "Service Provider / Partner" at bounding box center [0, 0] width 0 height 0
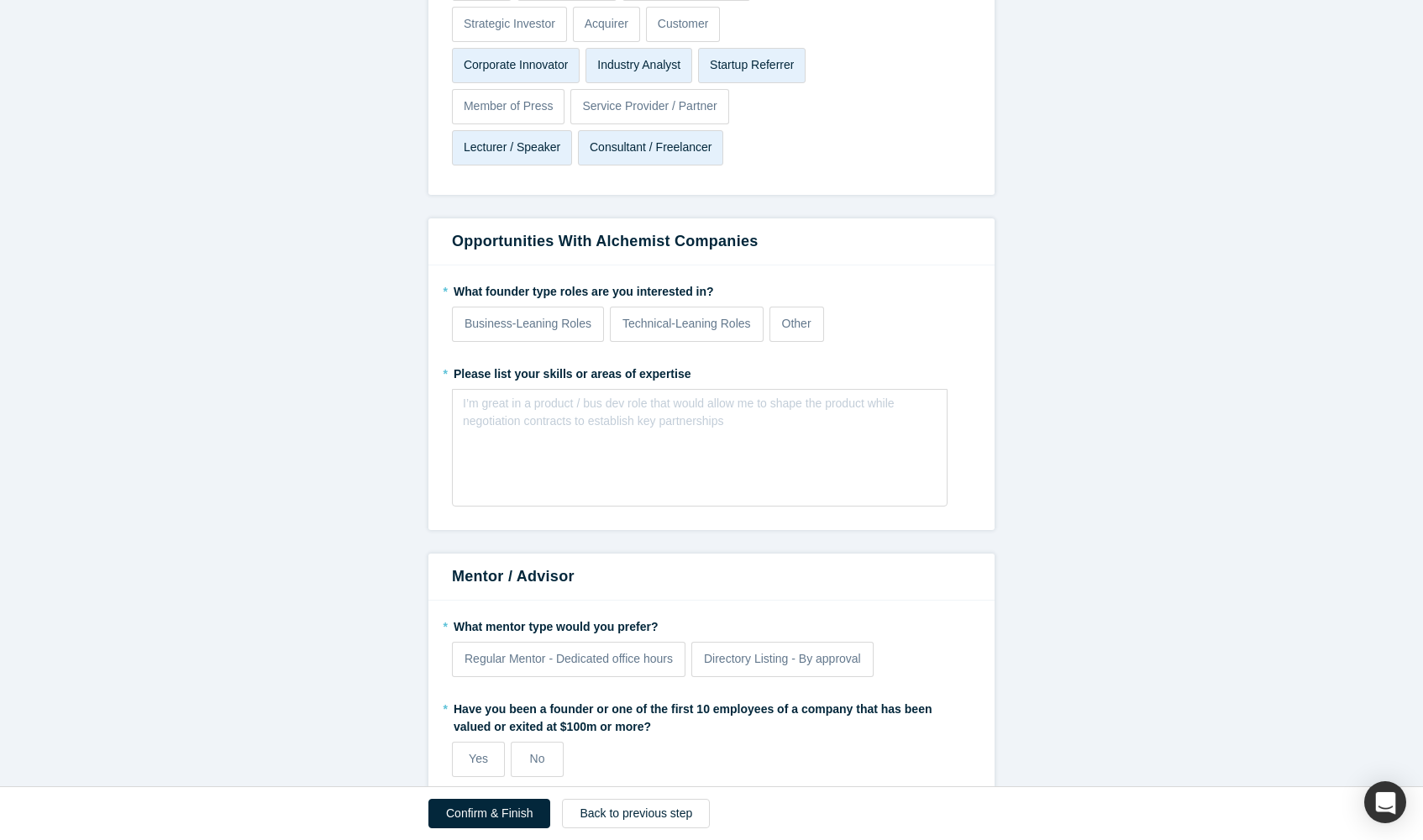
scroll to position [1974, 0]
click at [537, 319] on p "Business-Leaning Roles" at bounding box center [528, 326] width 127 height 18
click at [0, 0] on input "Business-Leaning Roles" at bounding box center [0, 0] width 0 height 0
click at [537, 319] on p "Business-Leaning Roles" at bounding box center [528, 326] width 127 height 18
click at [0, 0] on input "Business-Leaning Roles" at bounding box center [0, 0] width 0 height 0
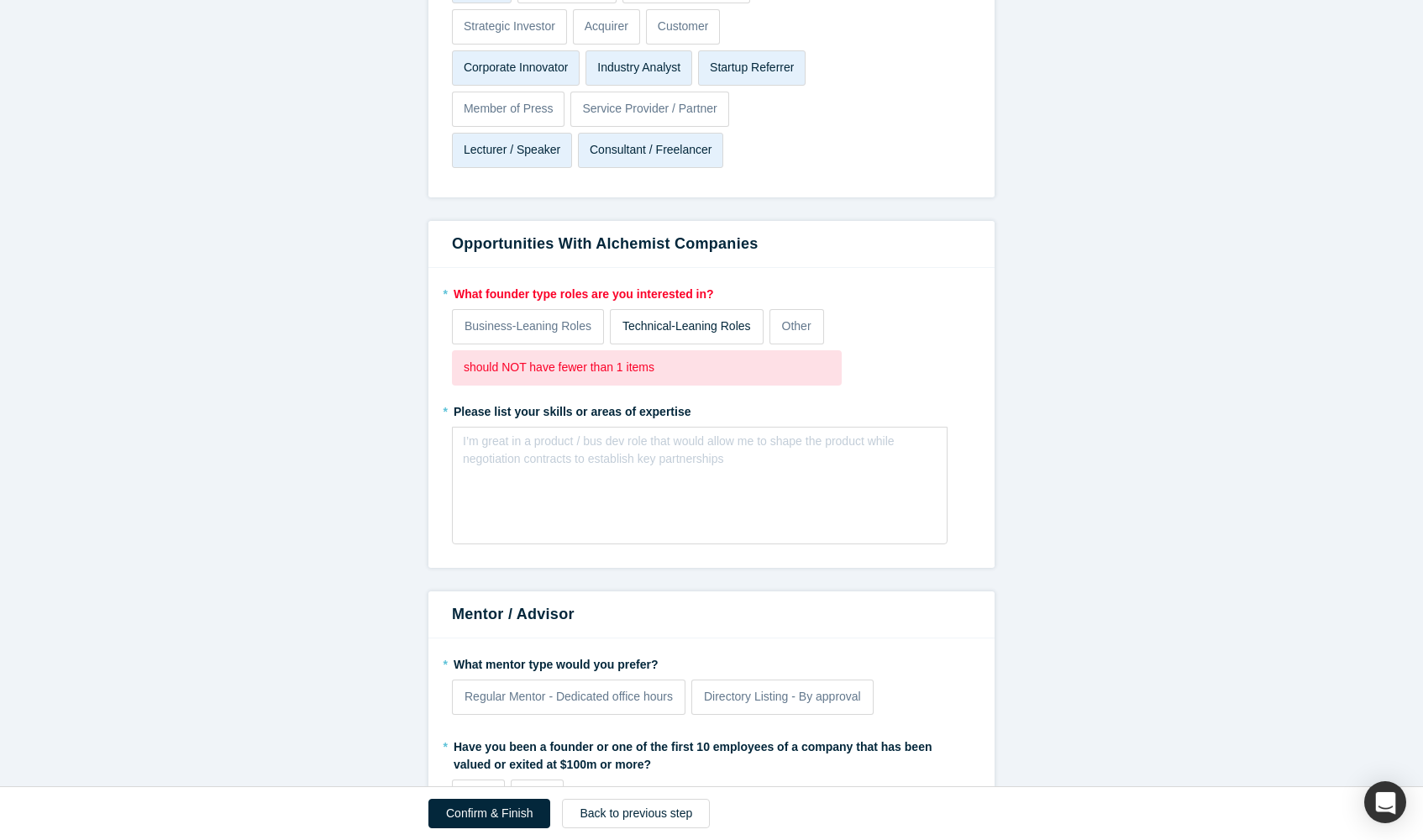
click at [661, 322] on p "Technical-Leaning Roles" at bounding box center [686, 326] width 129 height 18
click at [0, 0] on input "Technical-Leaning Roles" at bounding box center [0, 0] width 0 height 0
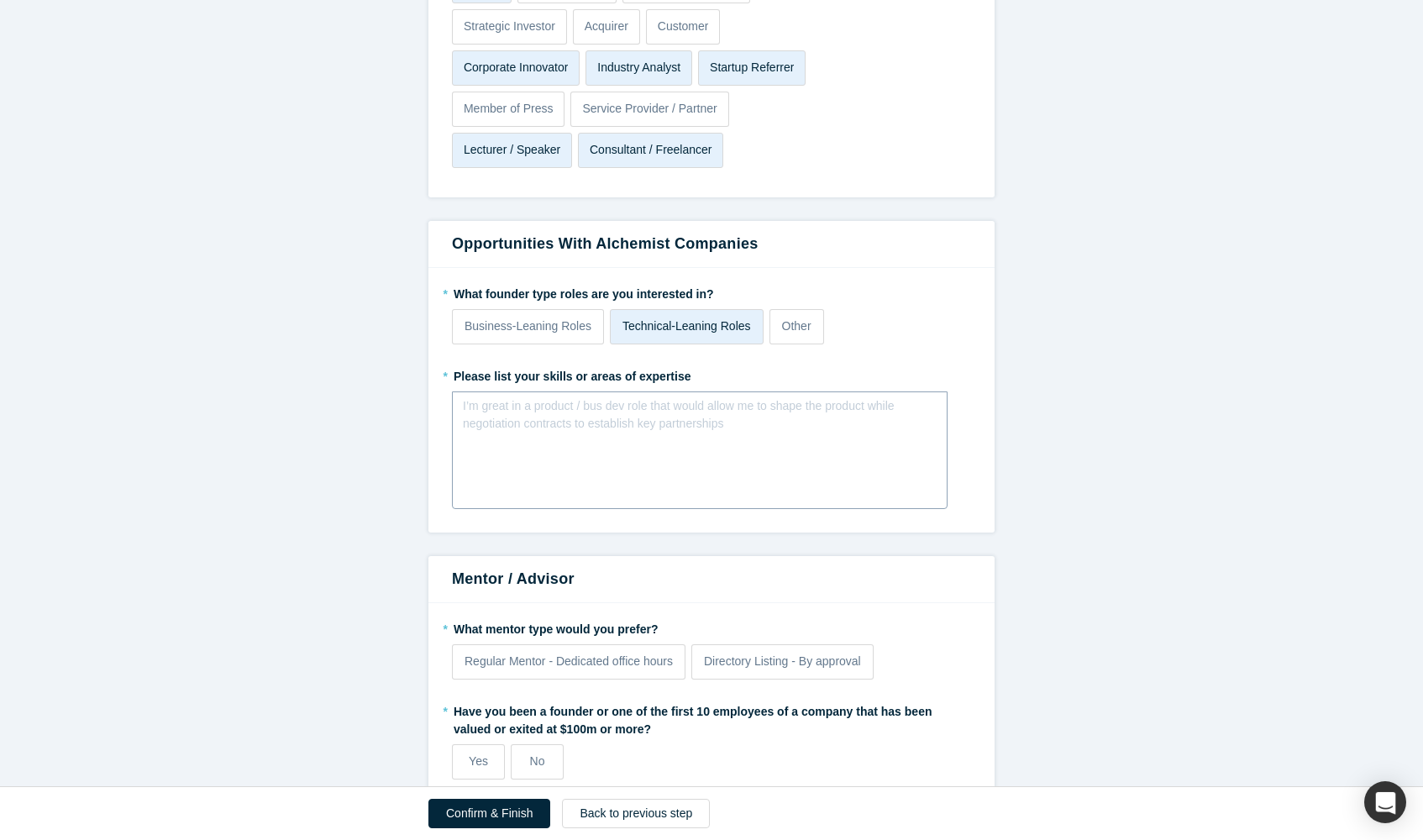
click at [544, 428] on div "I’m great in a product / bus dev role that would allow me to shape the product …" at bounding box center [699, 450] width 495 height 117
click at [529, 406] on div "rdw-editor" at bounding box center [699, 411] width 452 height 18
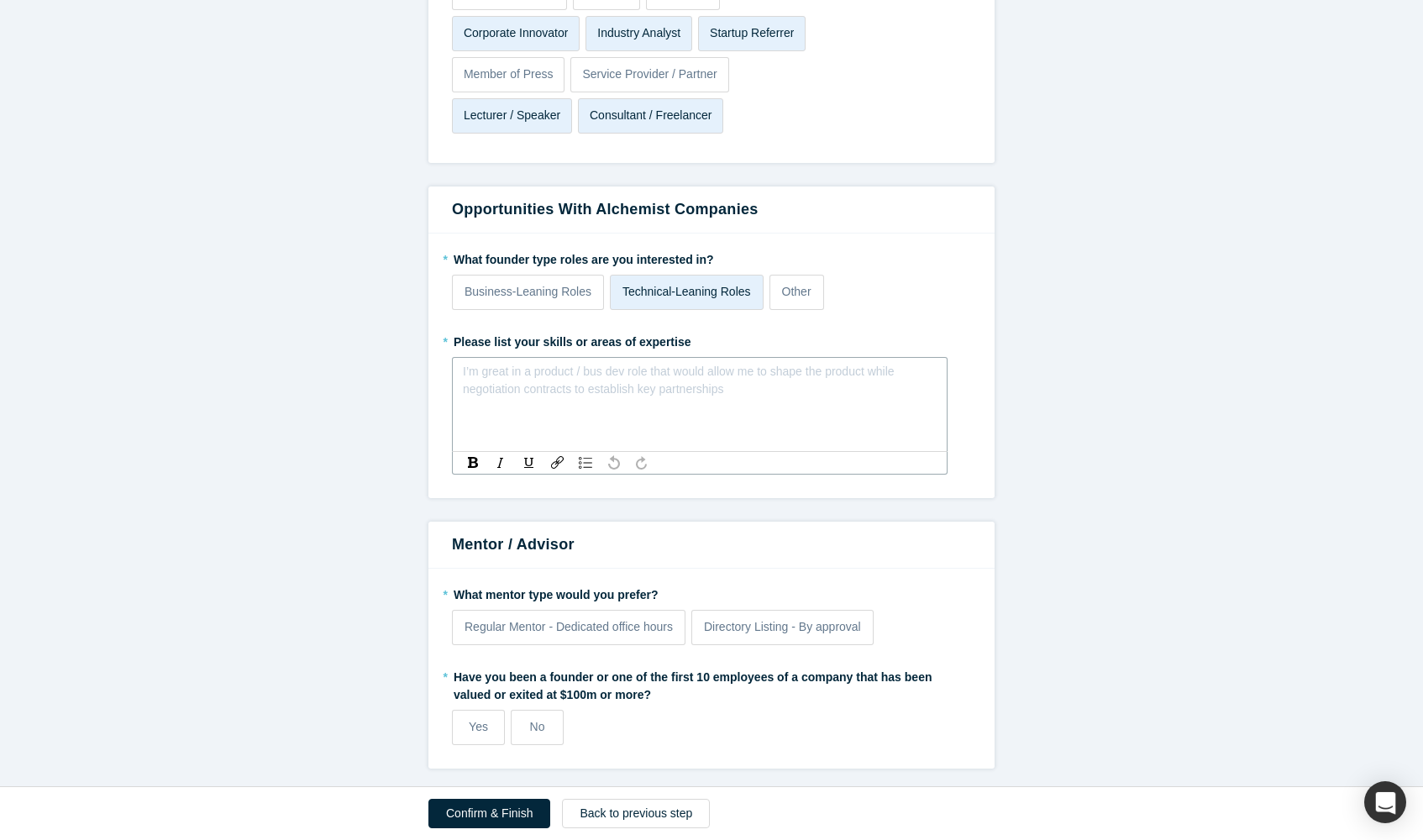
scroll to position [2007, 0]
click at [816, 620] on span "Directory Listing - By approval" at bounding box center [782, 626] width 157 height 13
click at [0, 0] on input "Directory Listing - By approval" at bounding box center [0, 0] width 0 height 0
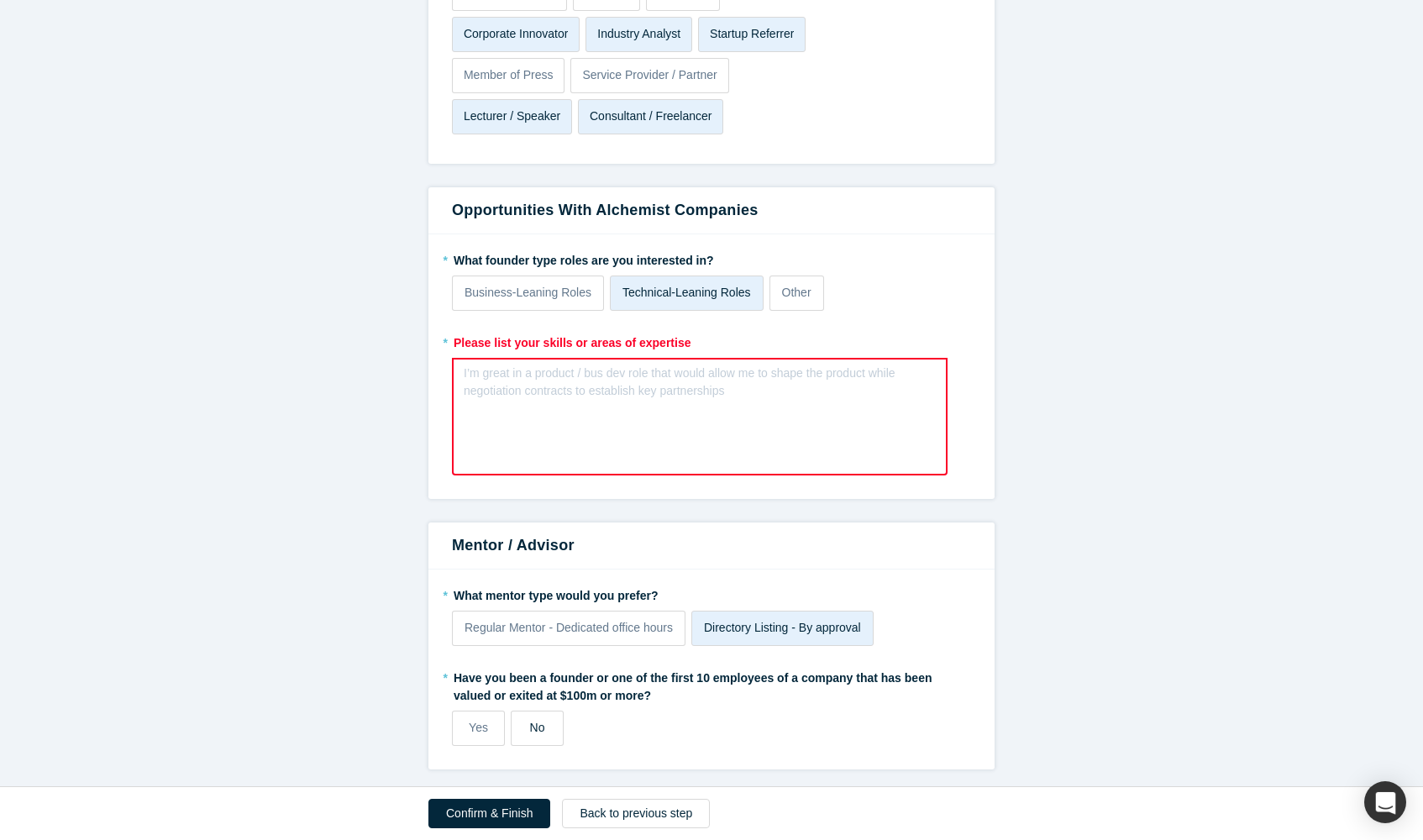
click at [541, 720] on span "No" at bounding box center [537, 726] width 15 height 13
click at [0, 0] on input "No" at bounding box center [0, 0] width 0 height 0
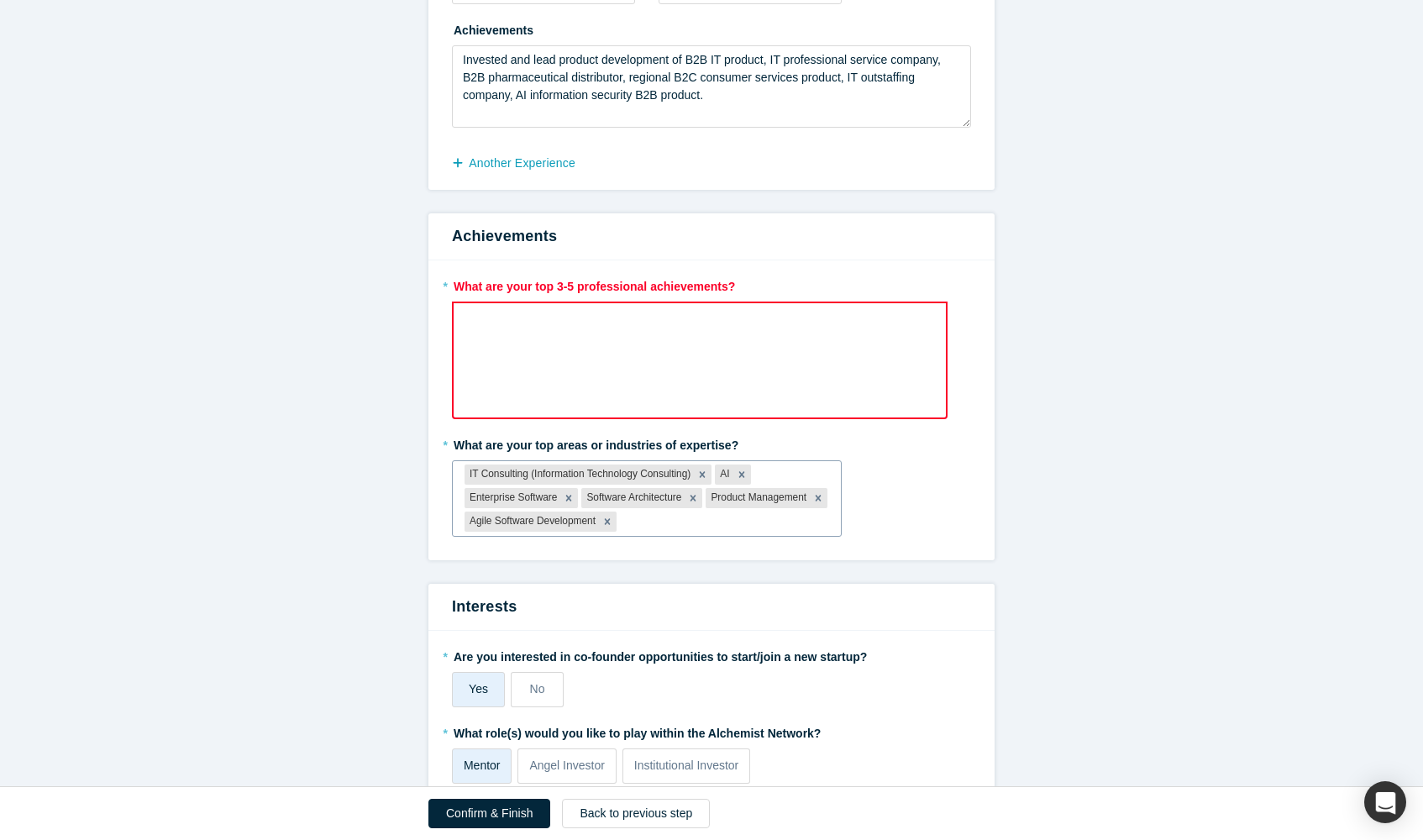
scroll to position [1196, 0]
click at [557, 361] on div "rdw-wrapper" at bounding box center [699, 359] width 495 height 117
click at [540, 329] on div "rdw-editor" at bounding box center [700, 320] width 471 height 28
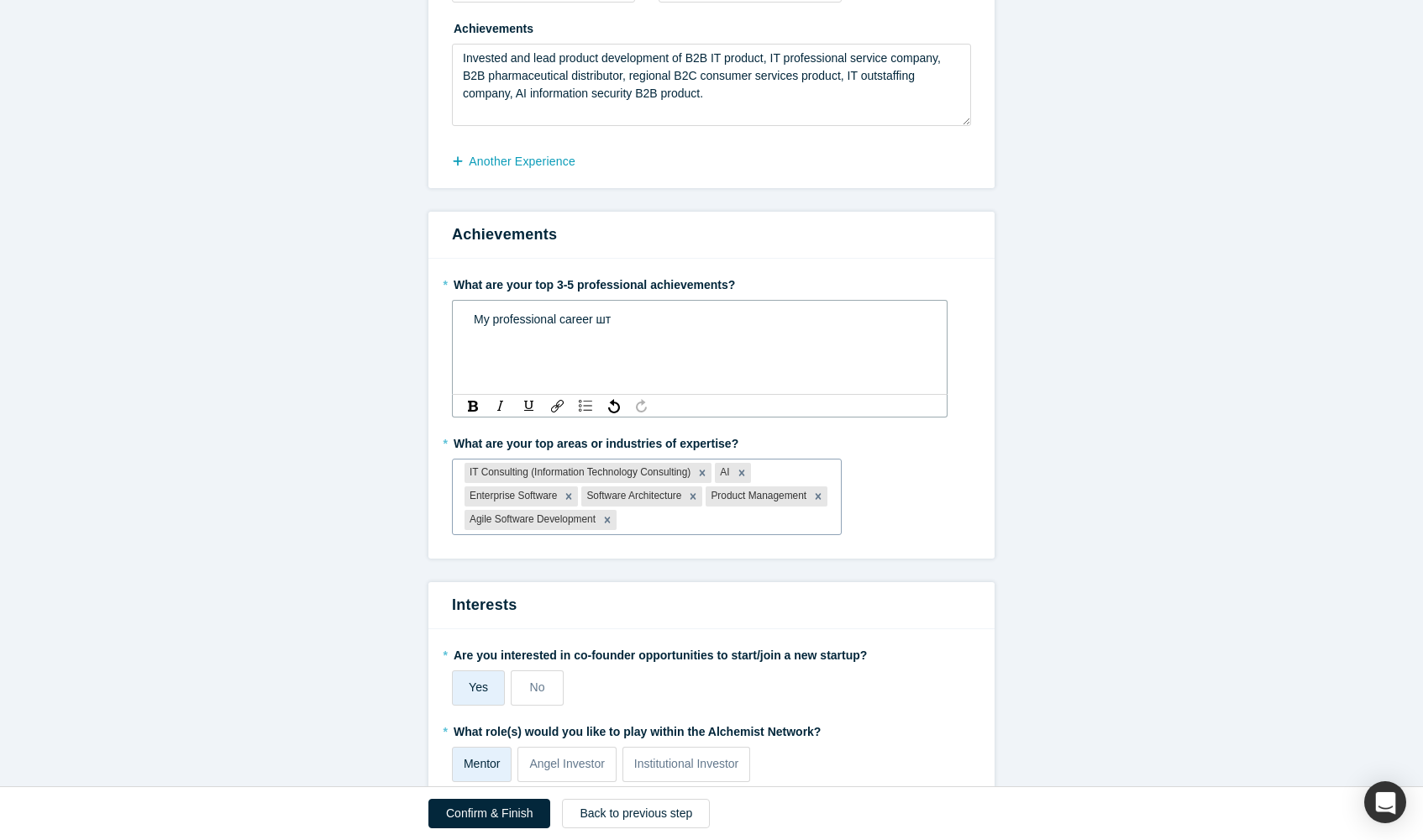
click at [776, 521] on div at bounding box center [724, 520] width 208 height 21
type input "з"
type input "practice"
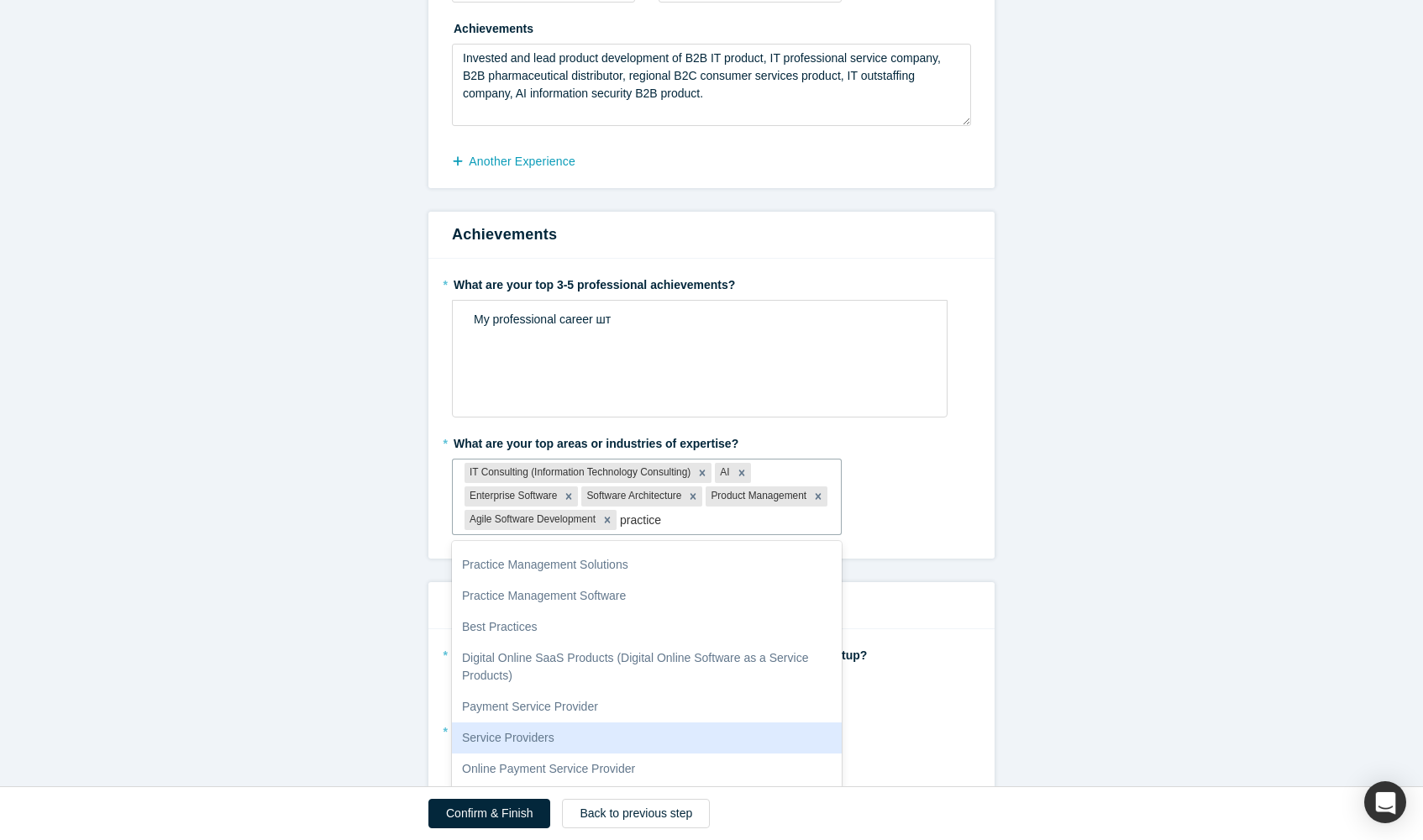
scroll to position [50, 0]
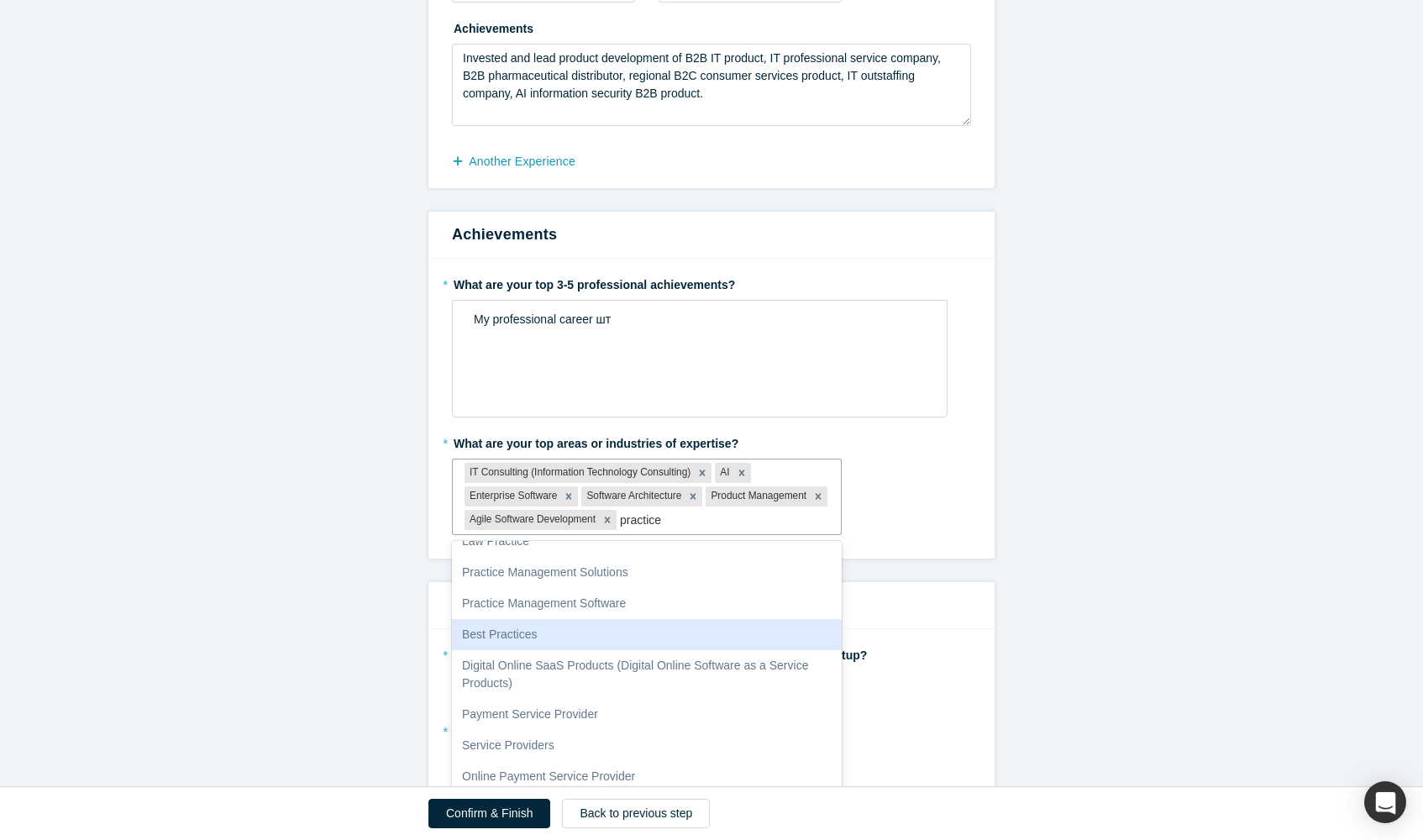
click at [648, 630] on div "Best Practices" at bounding box center [646, 634] width 389 height 32
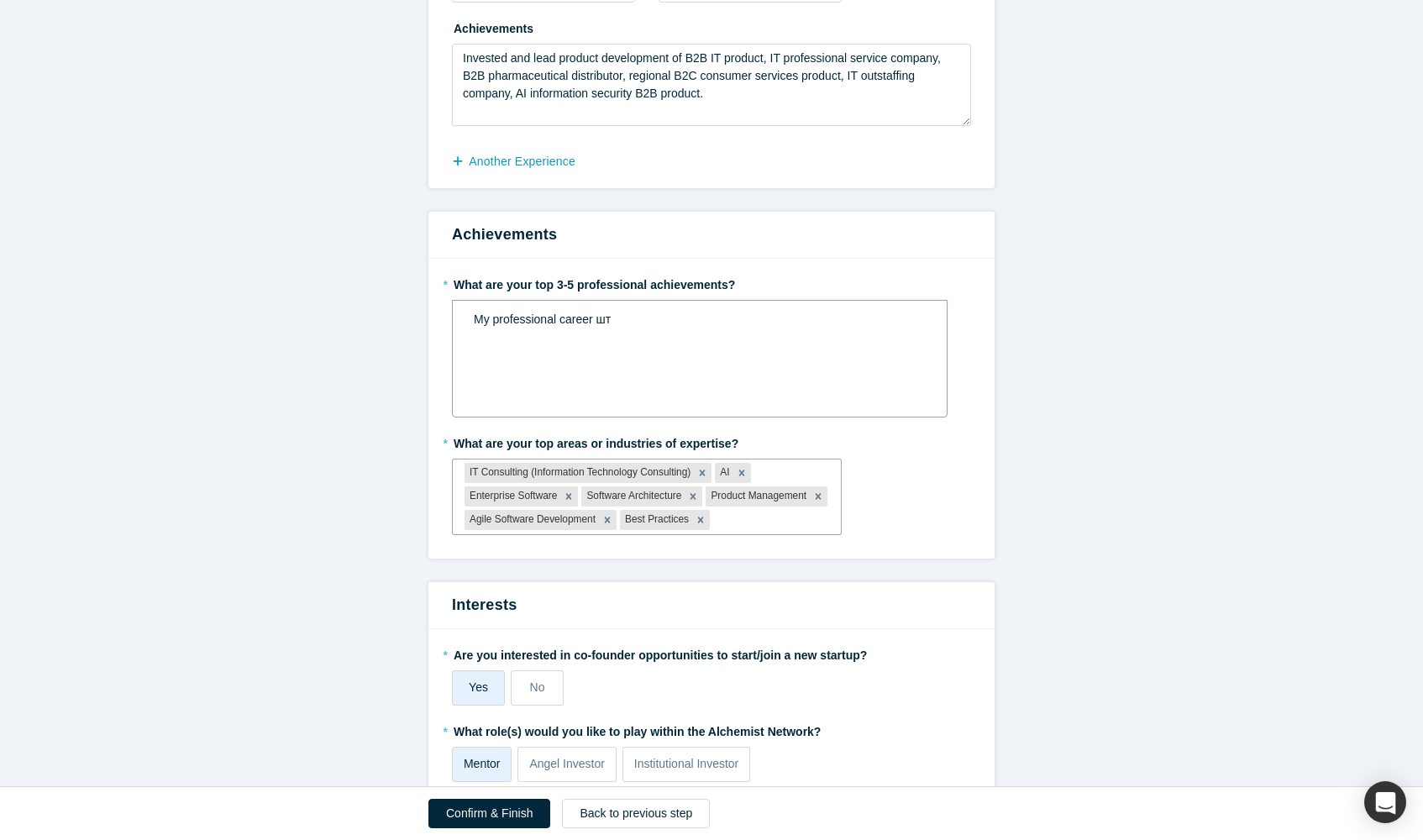
click at [704, 323] on div "My professional career шт" at bounding box center [699, 319] width 452 height 18
click at [803, 318] on span "My professional career involved all the sides of IT industry: qa, development," at bounding box center [672, 318] width 398 height 13
click at [789, 318] on span "My professional career involved all the sides of IT industry: qa, full-stack de…" at bounding box center [700, 328] width 454 height 32
click at [551, 333] on span "My professional career involved all the sides of IT industry: QA, full-stack de…" at bounding box center [703, 328] width 459 height 32
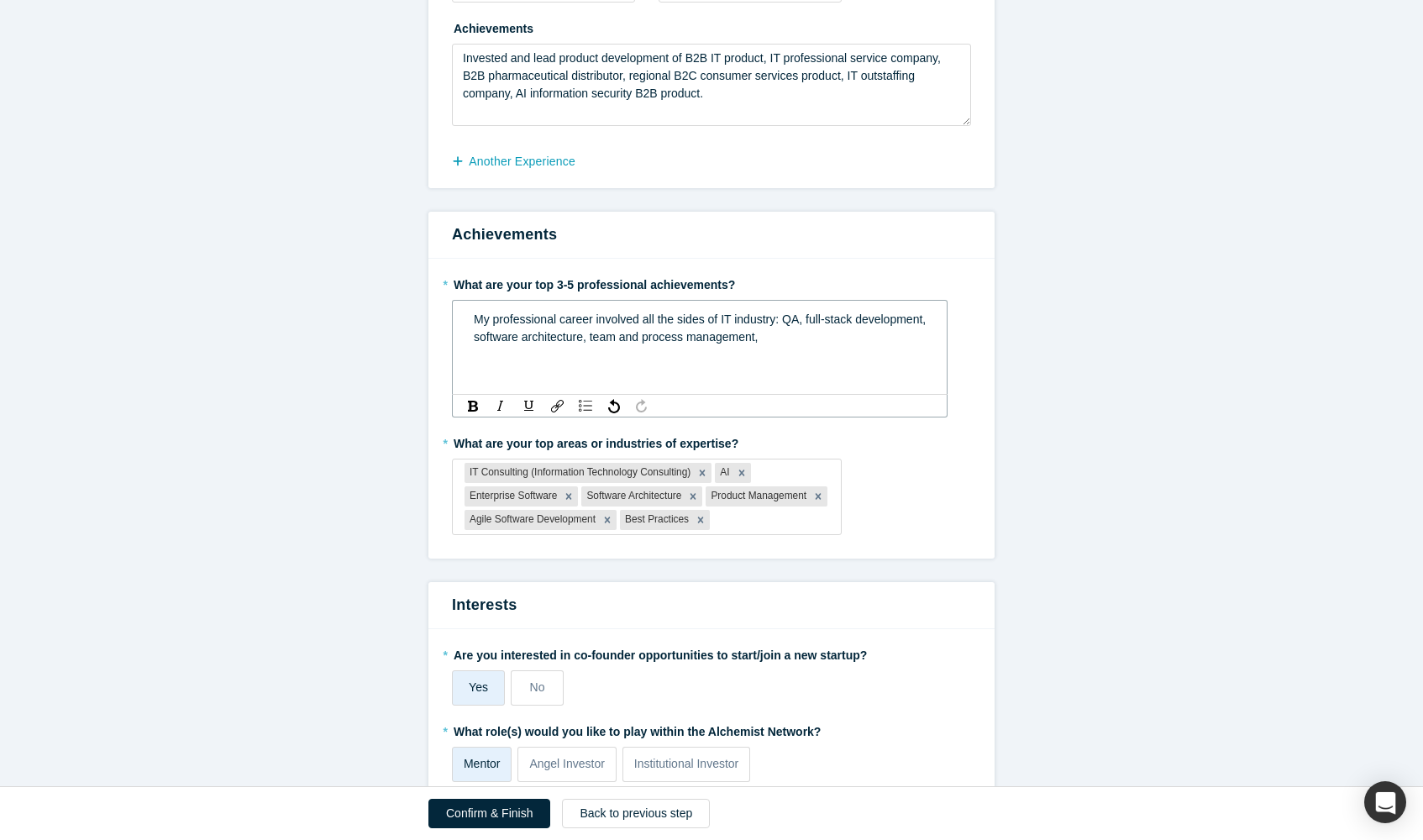
click at [845, 333] on div "My professional career involved all the sides of IT industry: QA, full-stack de…" at bounding box center [699, 328] width 452 height 35
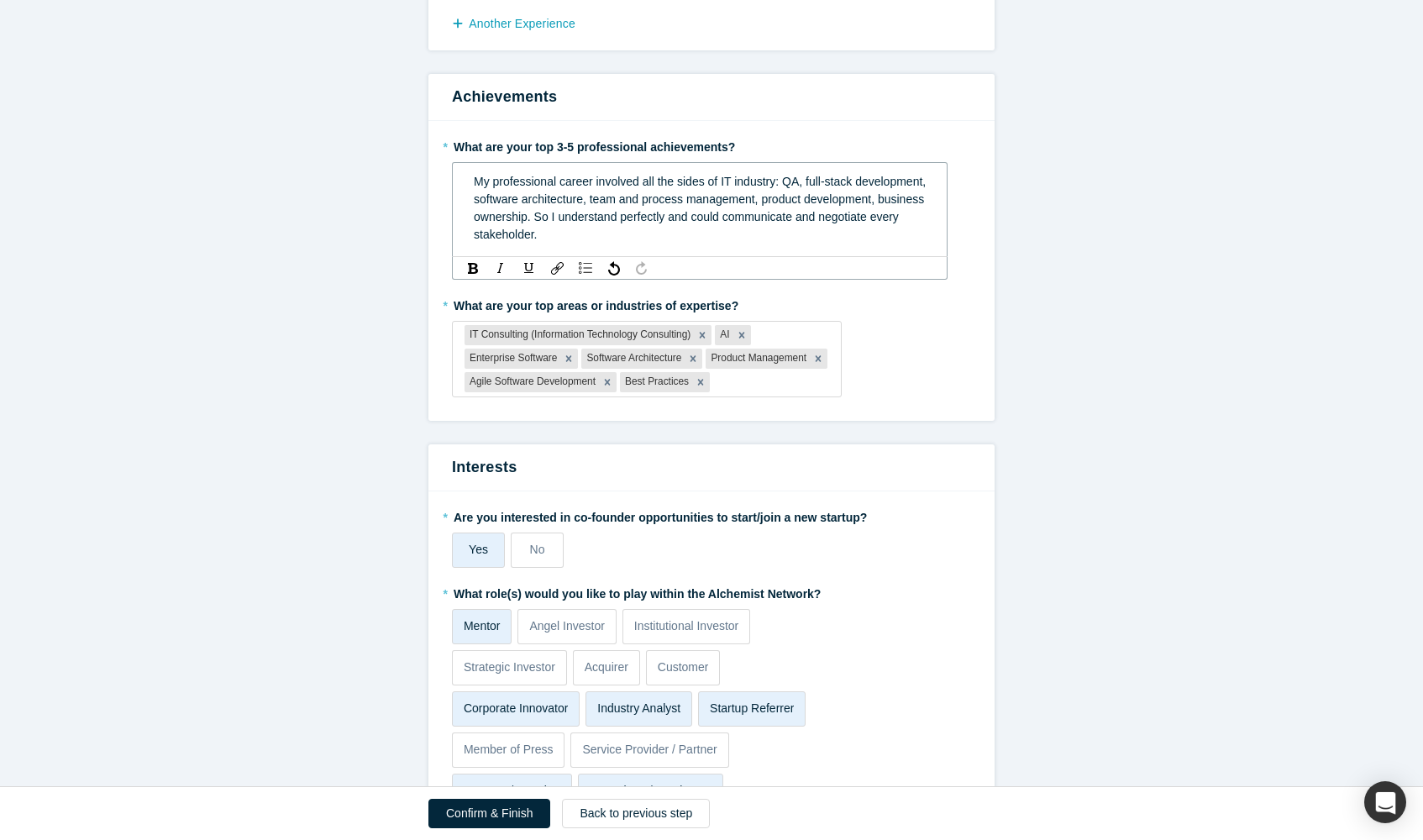
scroll to position [1327, 0]
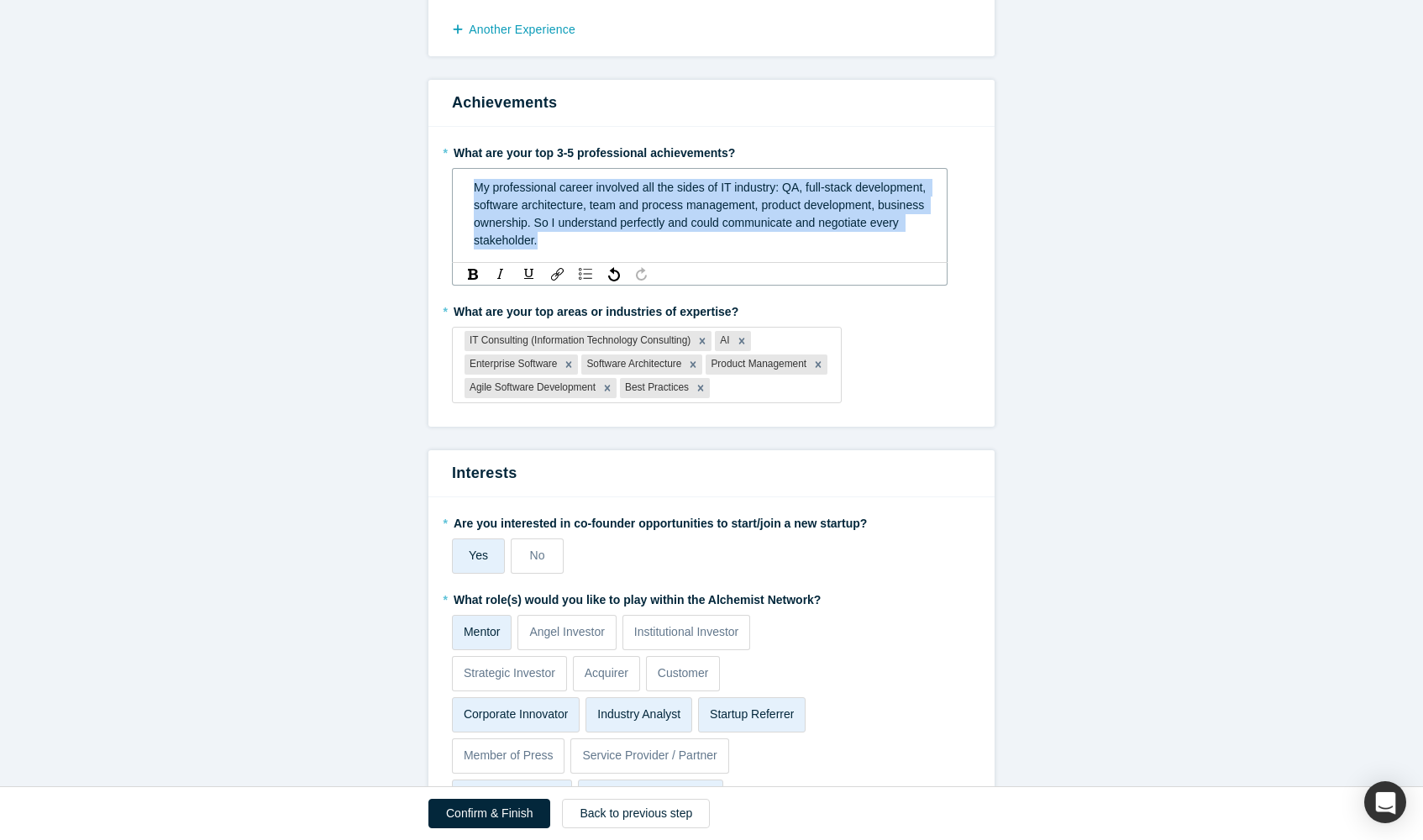
drag, startPoint x: 647, startPoint y: 236, endPoint x: 473, endPoint y: 175, distance: 184.4
click at [473, 175] on div "My professional career involved all the sides of IT industry: QA, full-stack de…" at bounding box center [700, 214] width 473 height 80
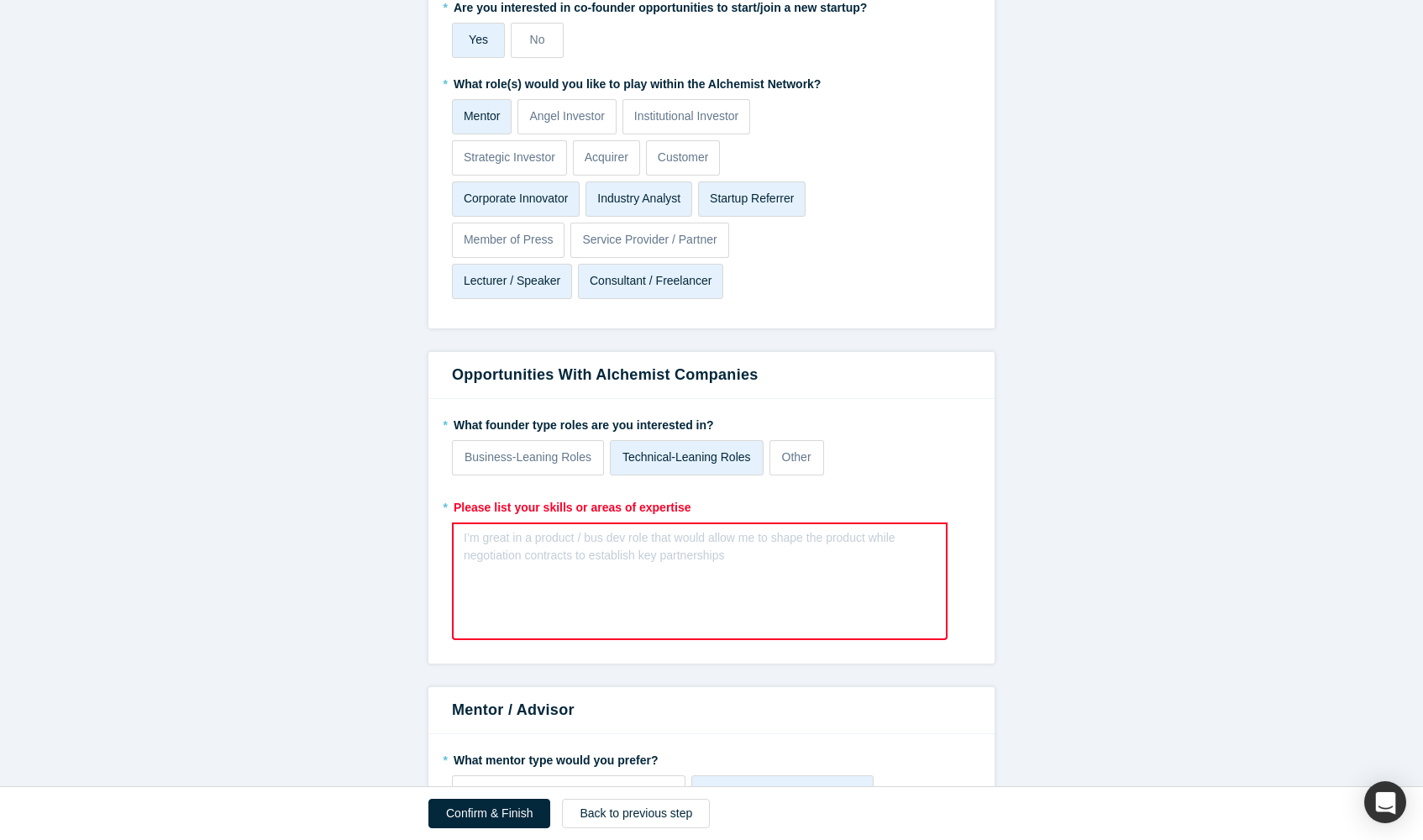
scroll to position [1870, 0]
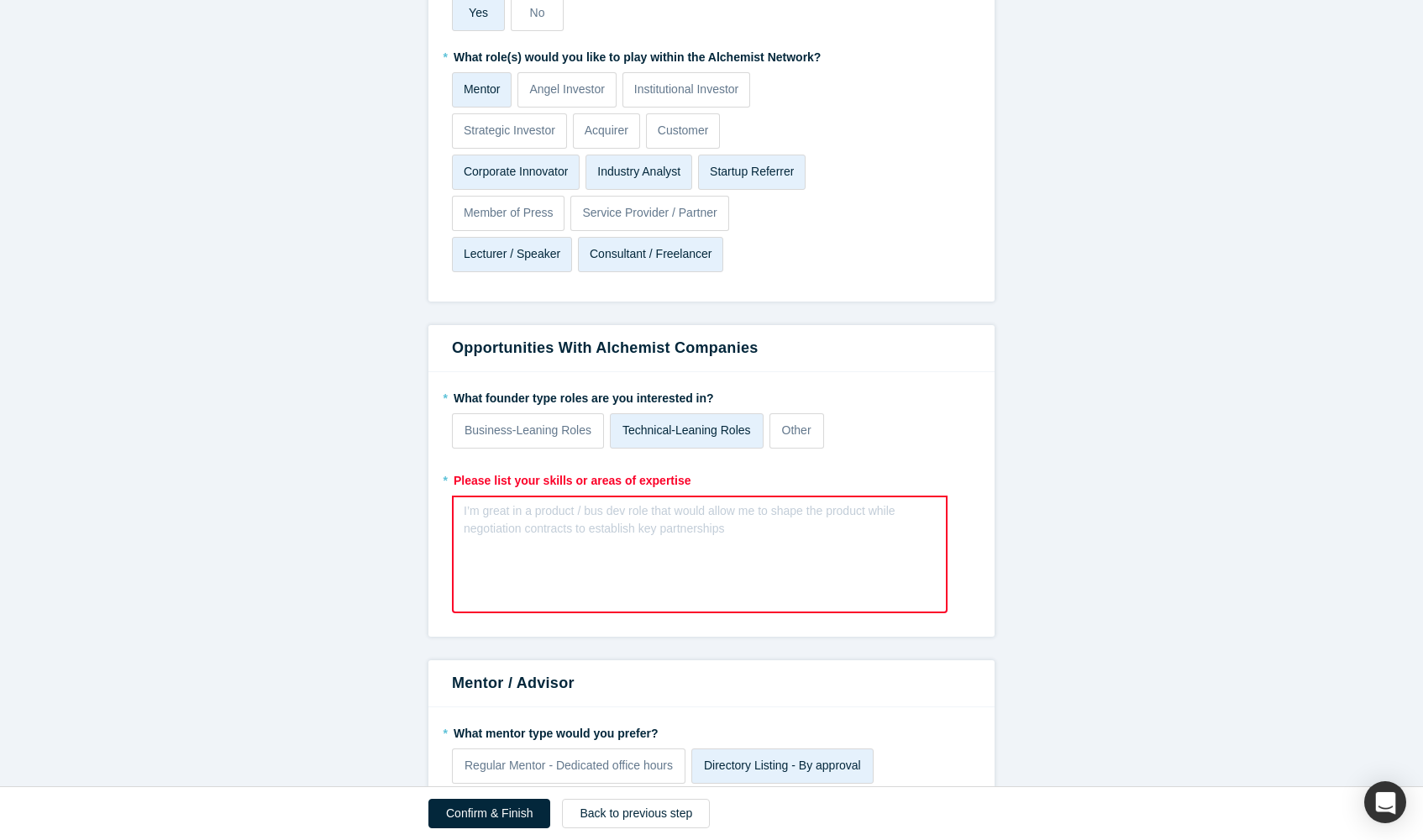
click at [632, 525] on div "rdw-editor" at bounding box center [699, 516] width 451 height 18
click at [605, 525] on div "rdw-editor" at bounding box center [699, 516] width 451 height 18
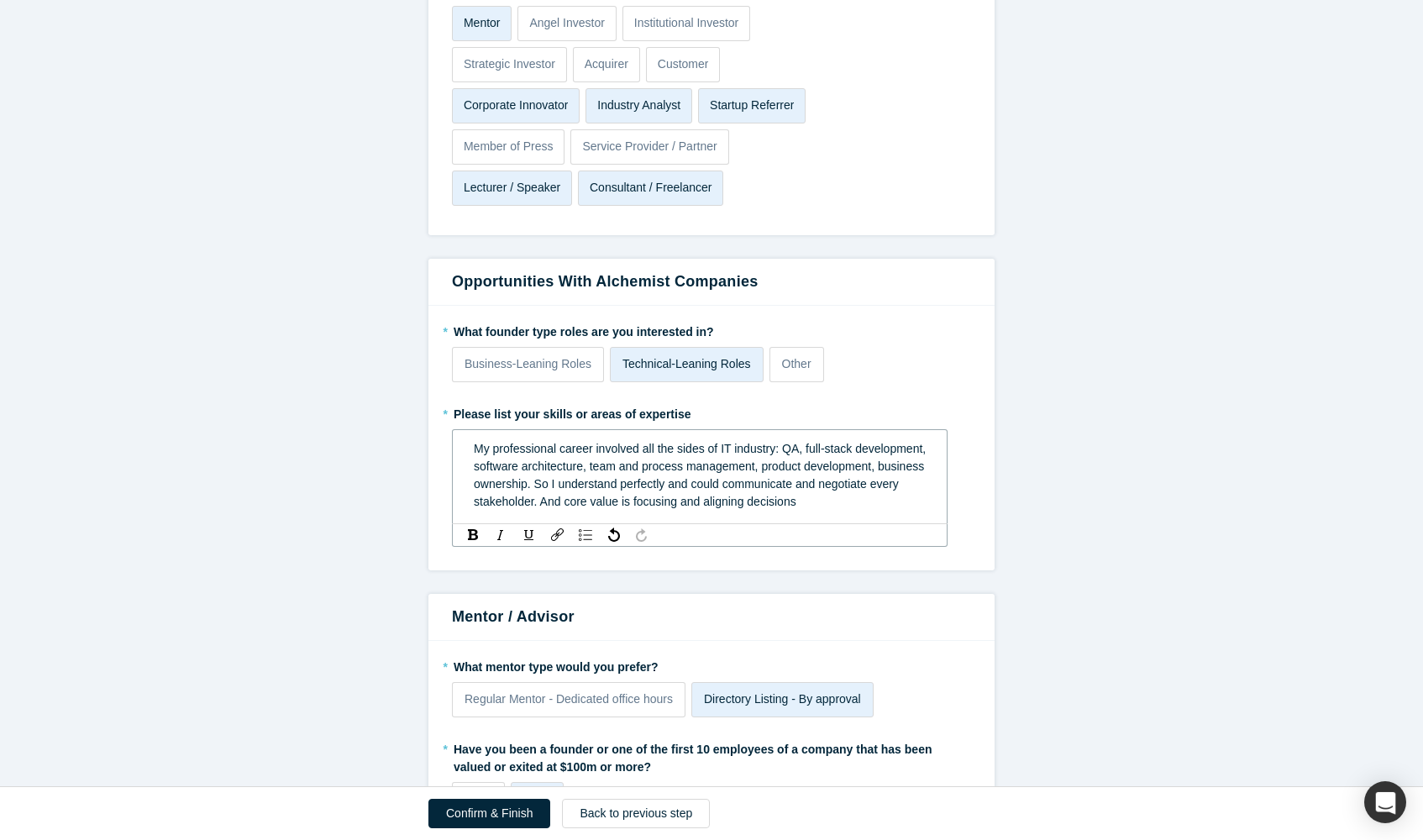
scroll to position [1938, 0]
click at [520, 507] on span "My professional career involved all the sides of IT industry: QA, full-stack de…" at bounding box center [701, 473] width 455 height 66
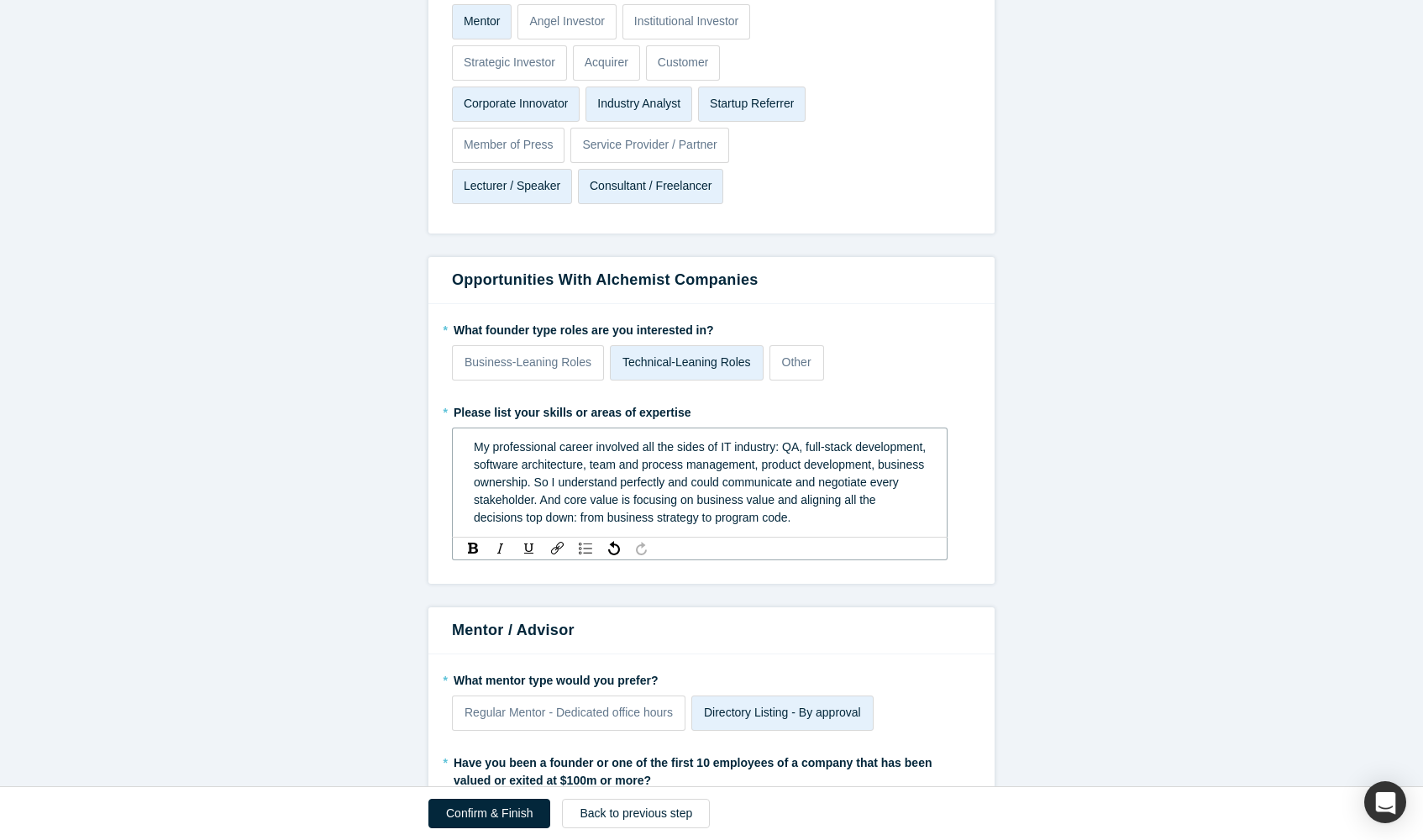
click at [703, 516] on span "My professional career involved all the sides of IT industry: QA, full-stack de…" at bounding box center [701, 482] width 455 height 84
click at [866, 518] on span "My professional career involved all the sides of IT industry: QA, full-stack de…" at bounding box center [701, 482] width 455 height 84
click at [789, 515] on span "My professional career involved all the sides of IT industry: QA, full-stack de…" at bounding box center [701, 482] width 455 height 84
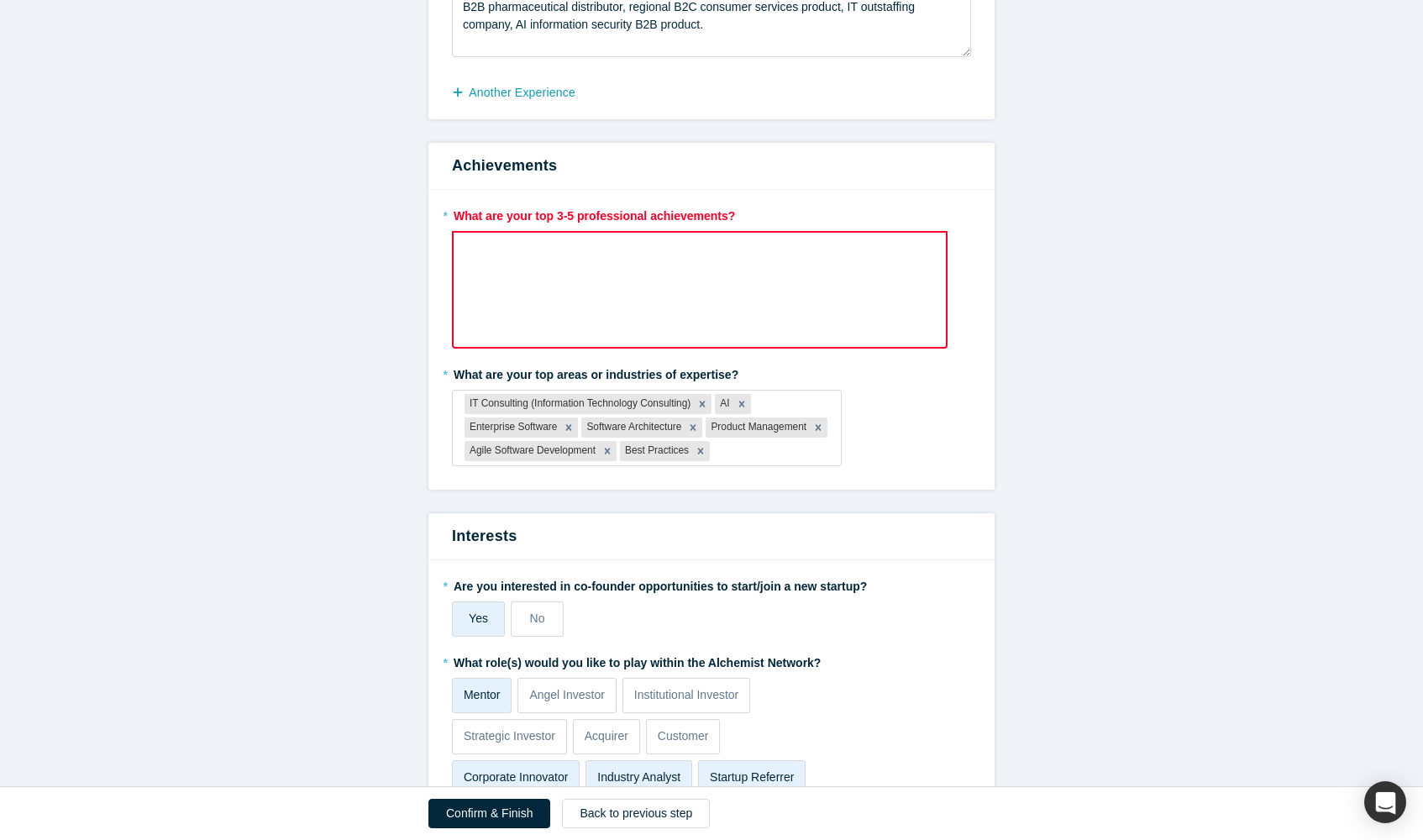
scroll to position [1261, 0]
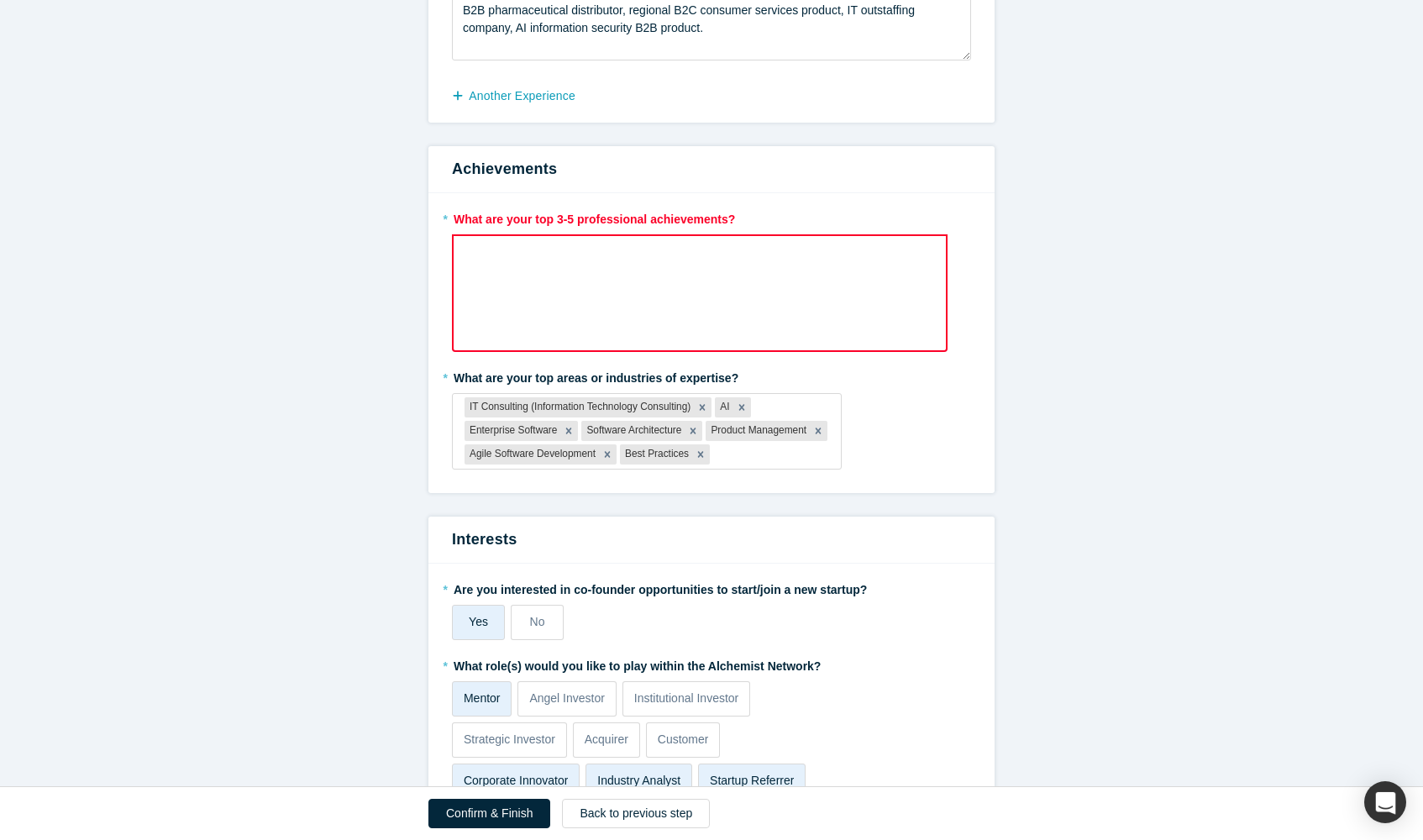
click at [688, 254] on div "rdw-editor" at bounding box center [699, 255] width 451 height 18
click at [638, 247] on div "rdw-editor" at bounding box center [699, 255] width 451 height 18
click at [667, 260] on div "rdw-editor" at bounding box center [699, 255] width 451 height 18
click at [630, 256] on div "rdw-editor" at bounding box center [699, 255] width 451 height 18
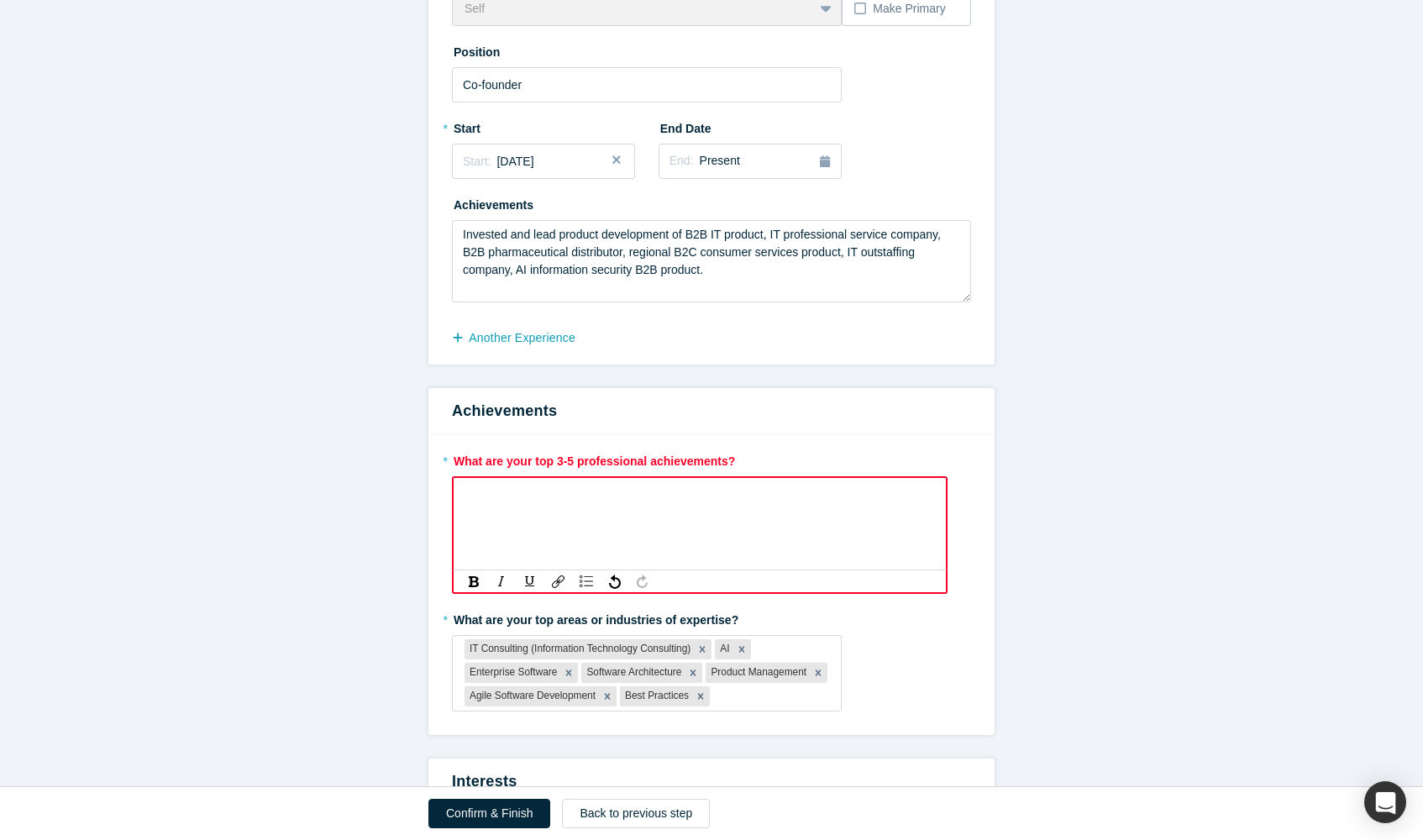
scroll to position [1026, 0]
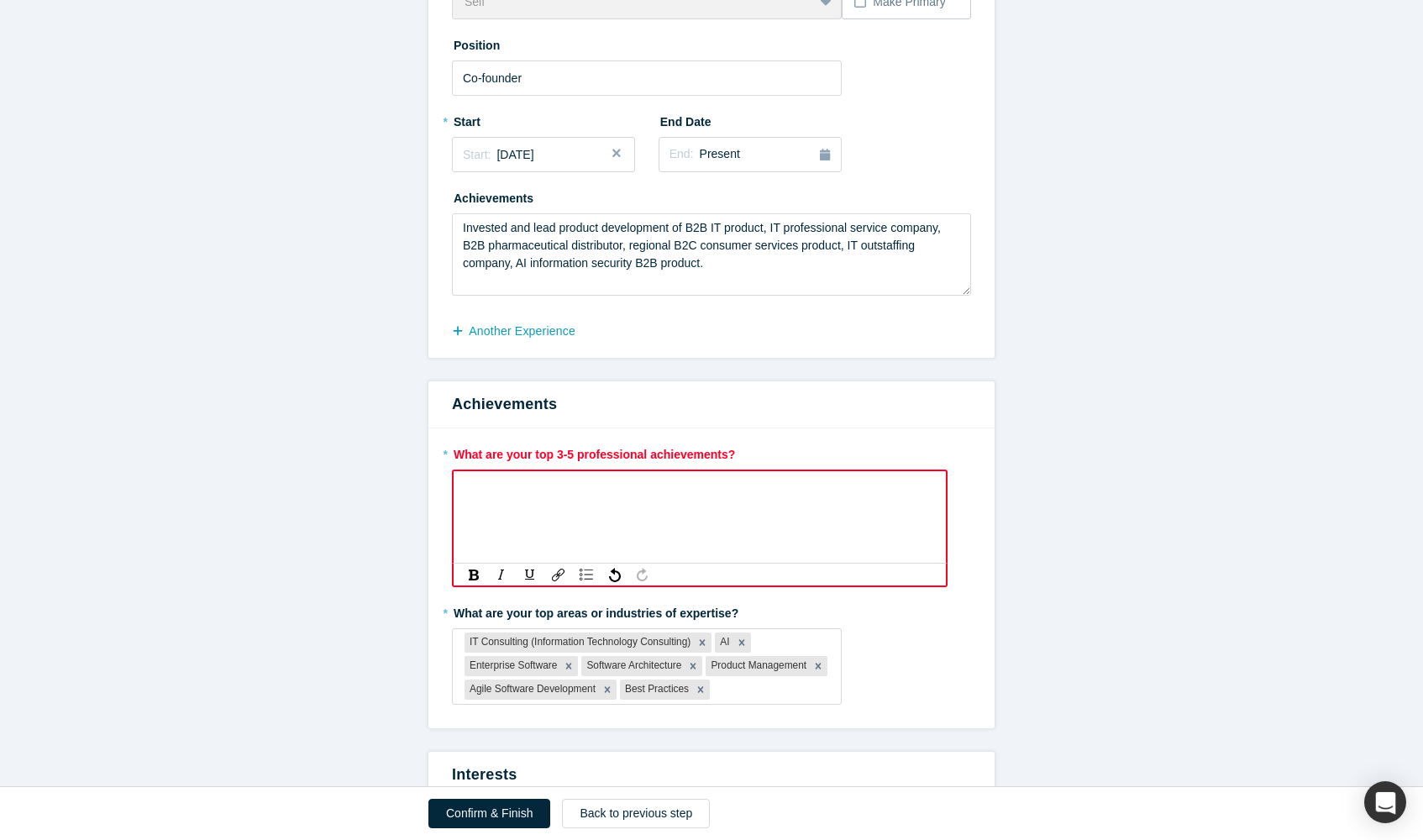
click at [569, 502] on div "rdw-wrapper" at bounding box center [699, 516] width 495 height 94
click at [559, 486] on div "rdw-editor" at bounding box center [699, 490] width 451 height 18
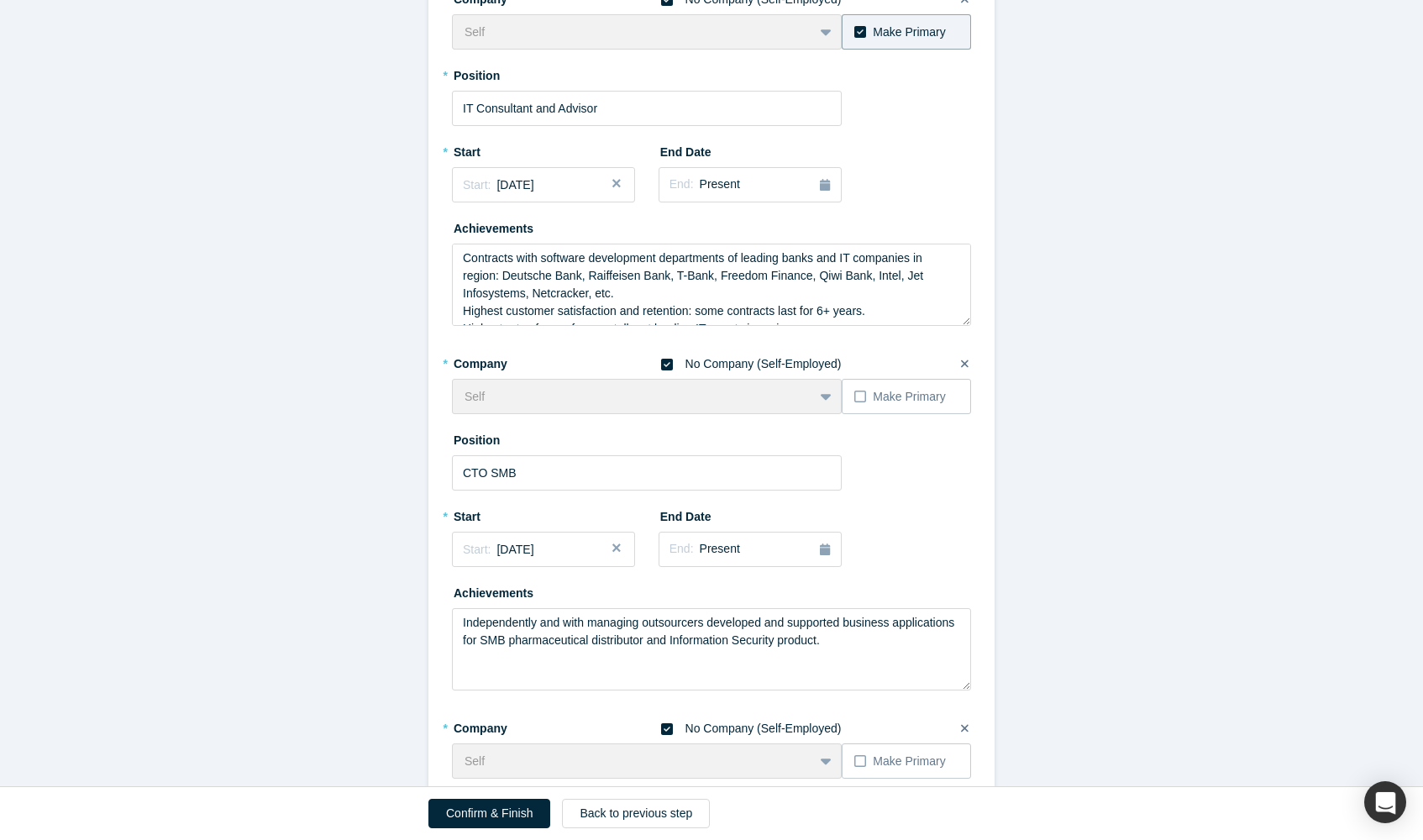
scroll to position [278, 0]
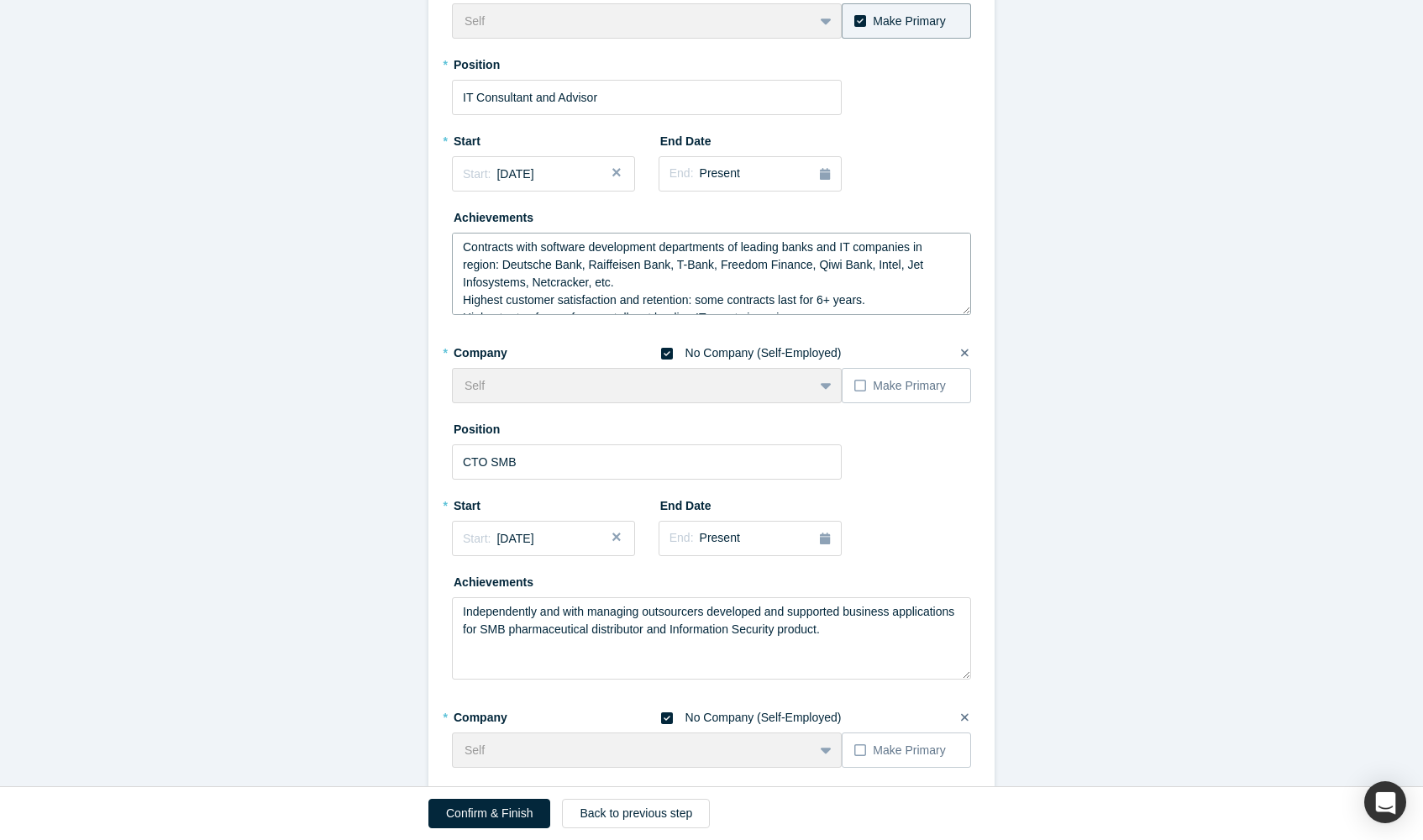
drag, startPoint x: 515, startPoint y: 246, endPoint x: 496, endPoint y: 263, distance: 25.5
click at [496, 263] on textarea "Contracts with software development departments of leading banks and IT compani…" at bounding box center [711, 274] width 519 height 82
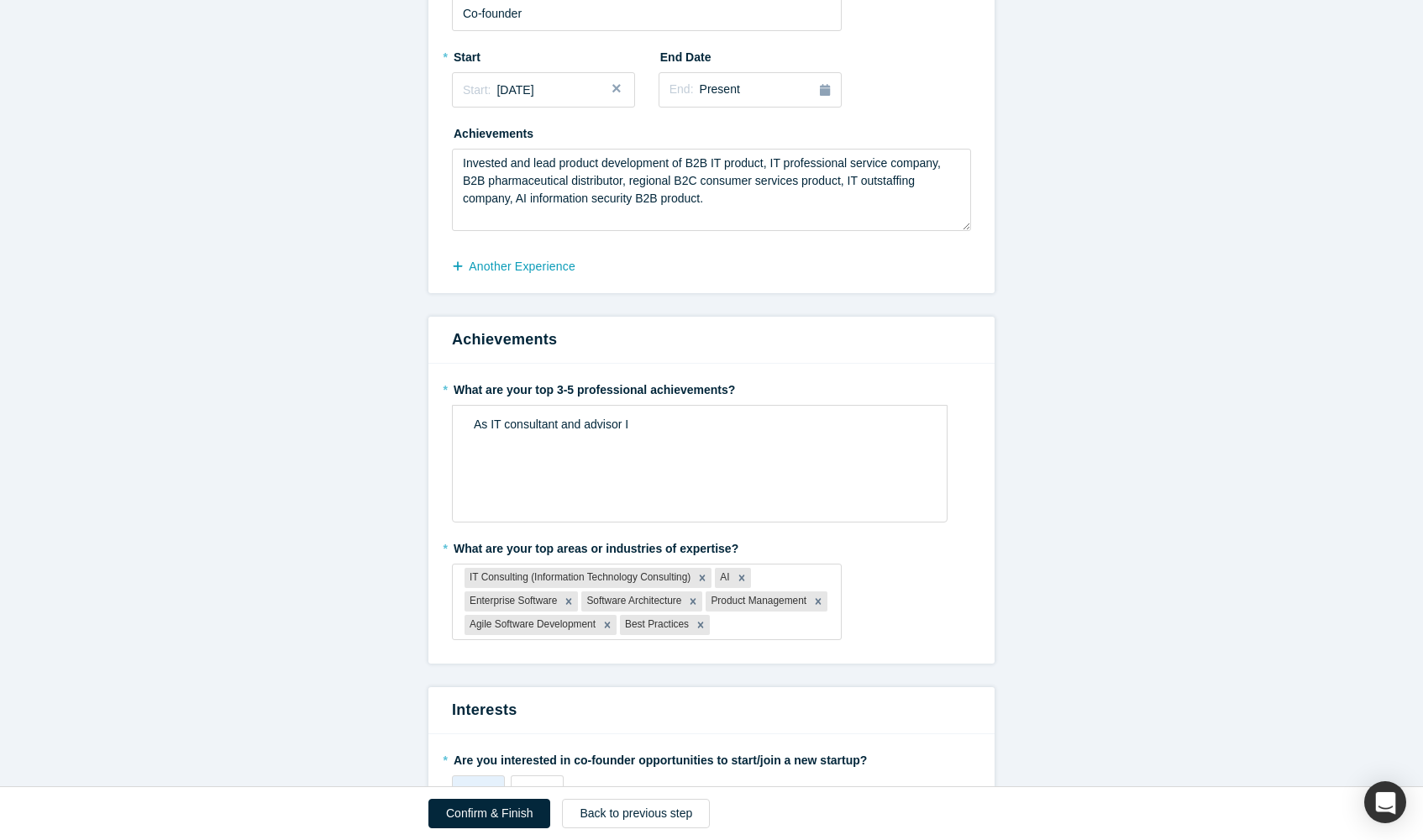
scroll to position [1096, 0]
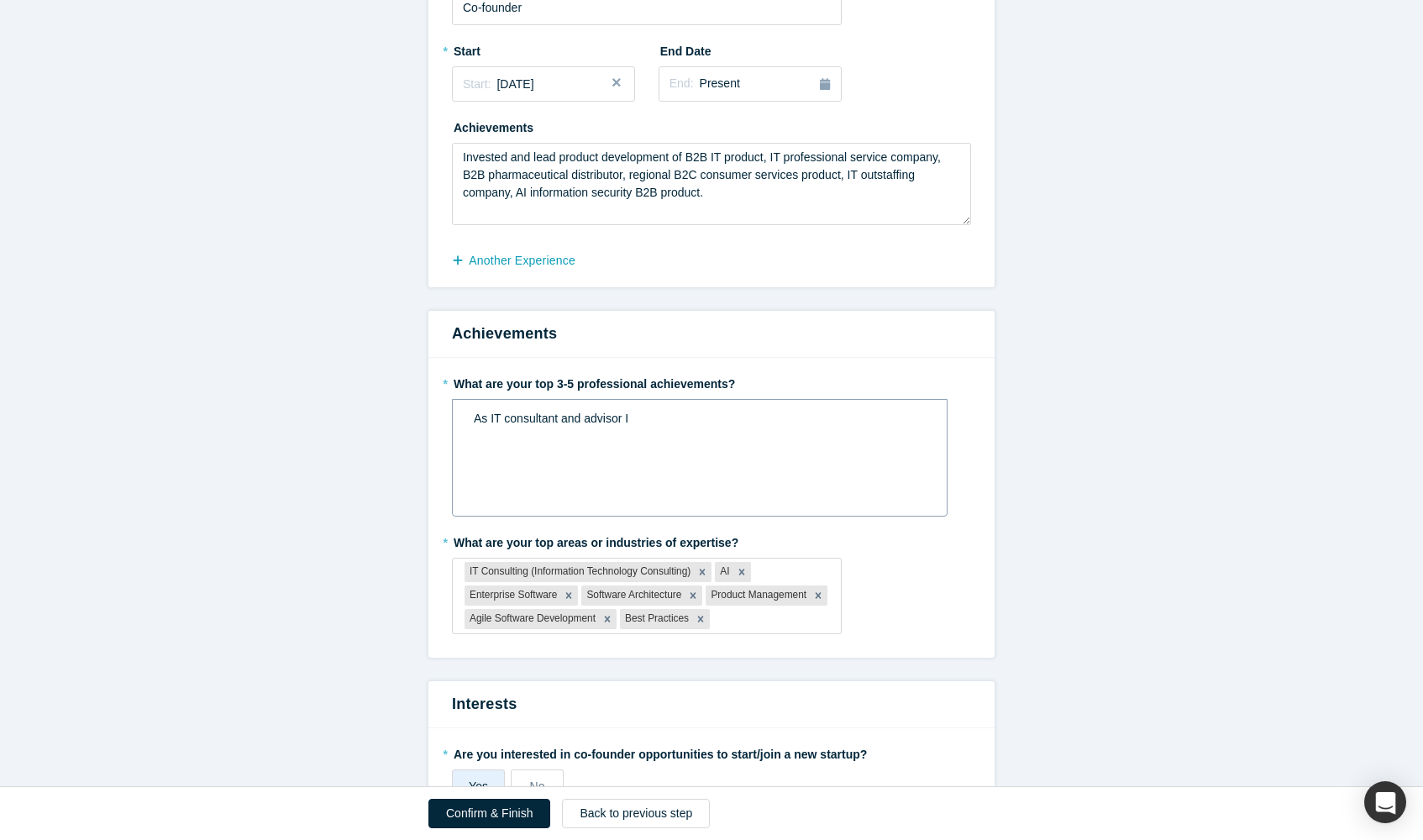
click at [757, 421] on div "As IT consultant and advisor I" at bounding box center [699, 418] width 452 height 18
click at [488, 415] on span "As IT consultant and advisor I worked with software development departments of …" at bounding box center [690, 427] width 435 height 32
click at [504, 453] on div "rdw-editor" at bounding box center [699, 454] width 452 height 18
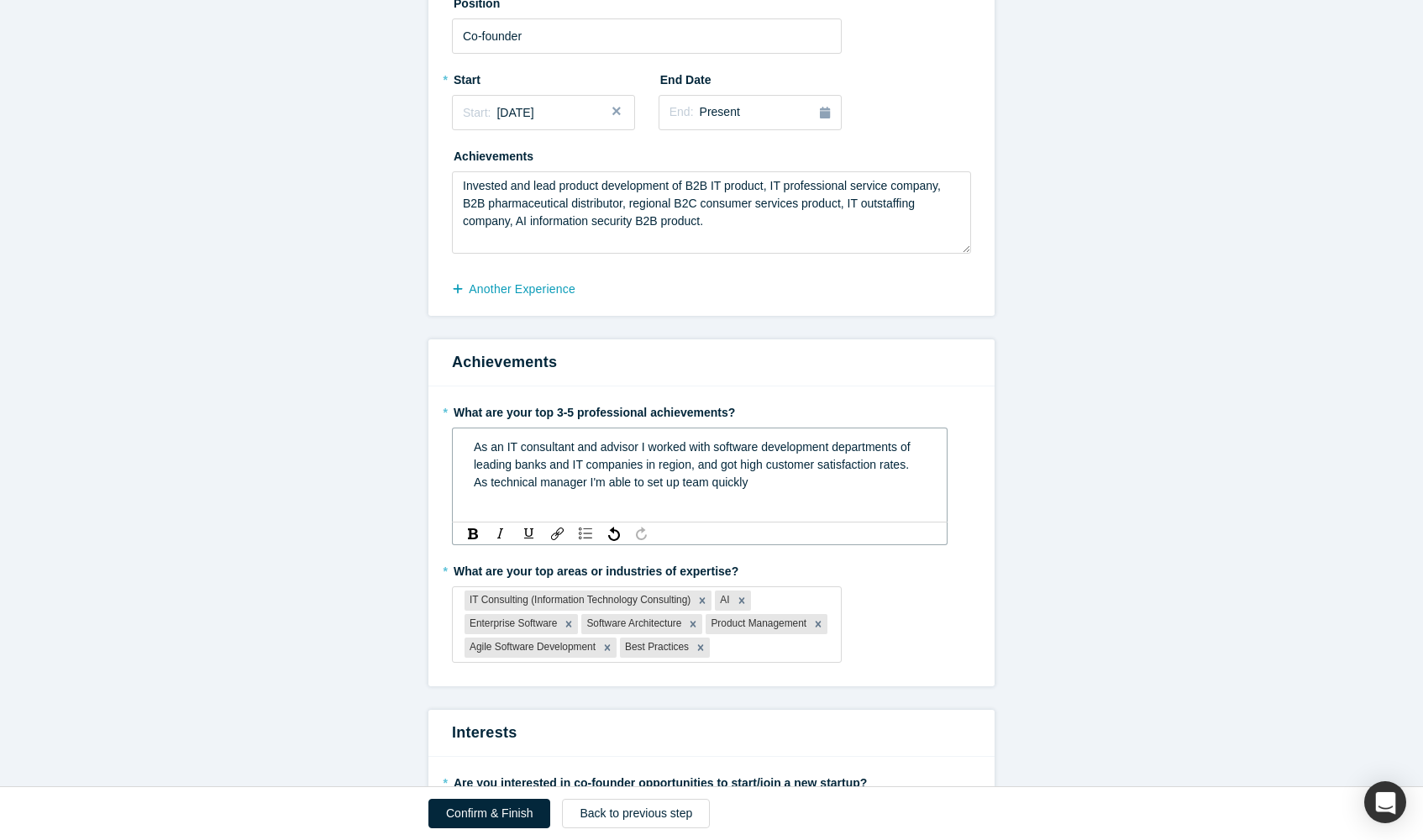
scroll to position [1077, 0]
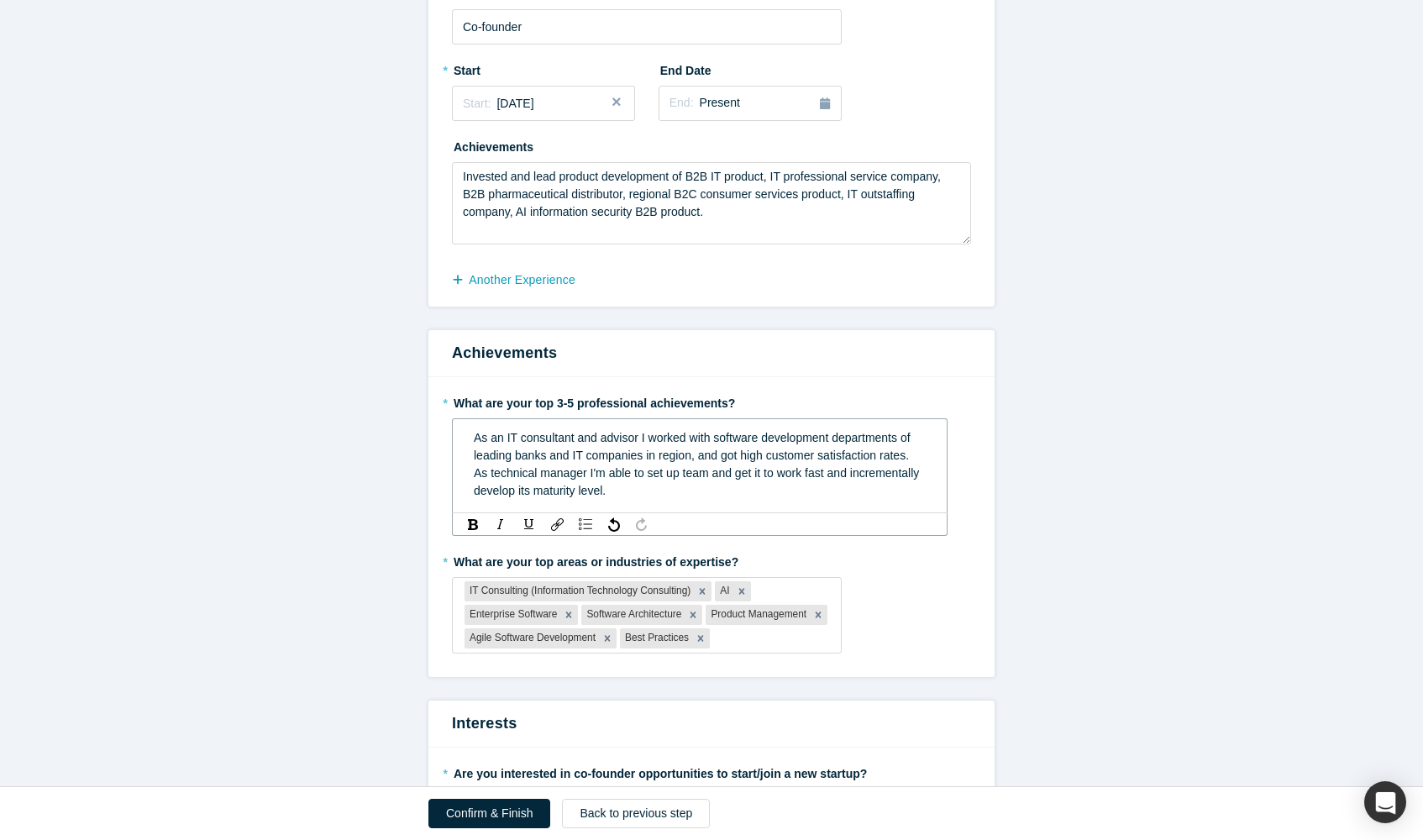
click at [855, 471] on span "As technical manager I'm able to set up team and get it to work fast and increm…" at bounding box center [697, 482] width 448 height 32
click at [499, 486] on span "As technical manager I'm able to set up team and get it to work fast and then i…" at bounding box center [675, 482] width 403 height 32
click at [690, 486] on span "As technical manager I'm able to set up team and get it to work fast and then s…" at bounding box center [695, 482] width 444 height 32
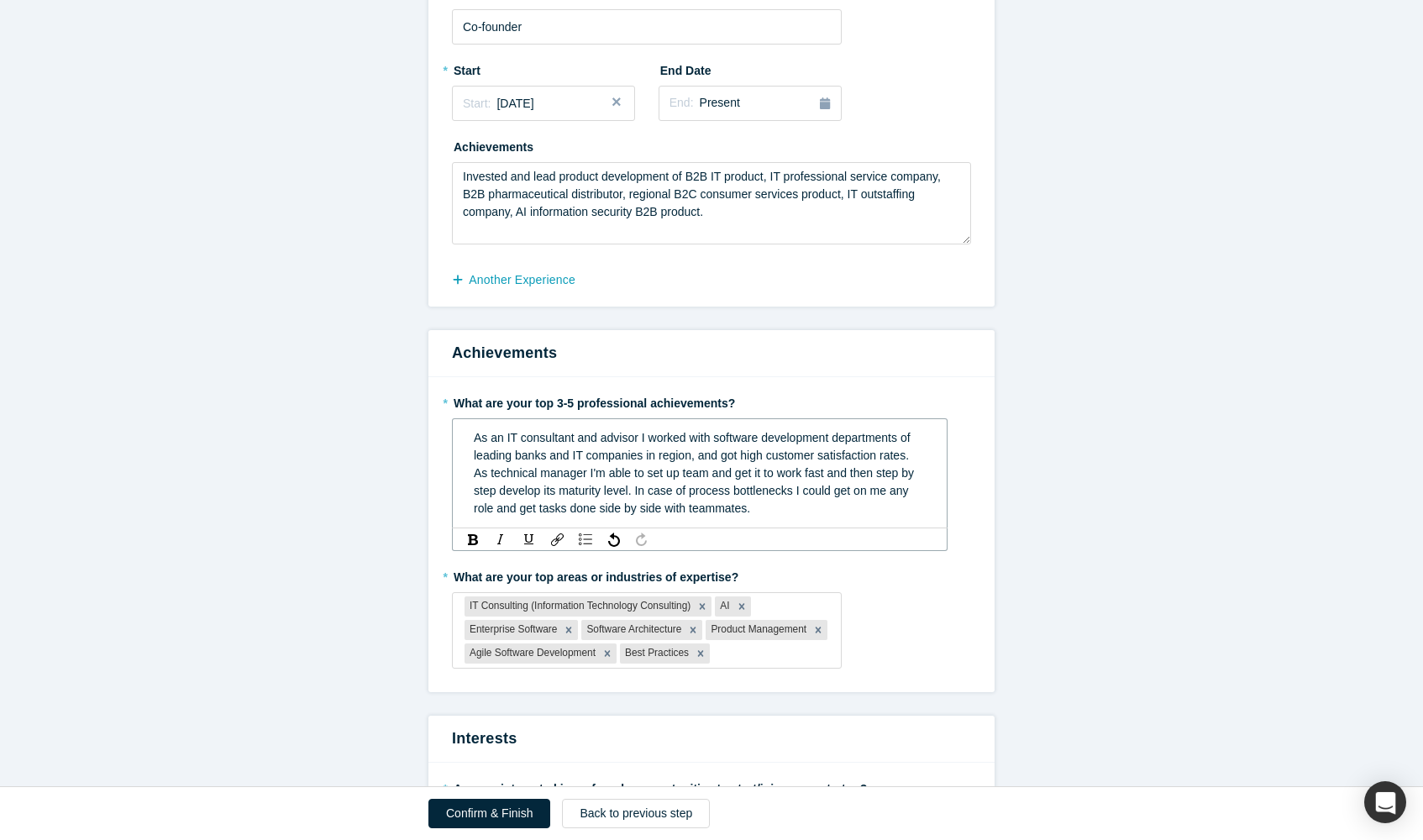
click at [894, 489] on span "As technical manager I'm able to set up team and get it to work fast and then s…" at bounding box center [695, 491] width 444 height 49
click at [779, 503] on div "As technical manager I'm able to set up team and get it to work fast and then s…" at bounding box center [699, 491] width 452 height 52
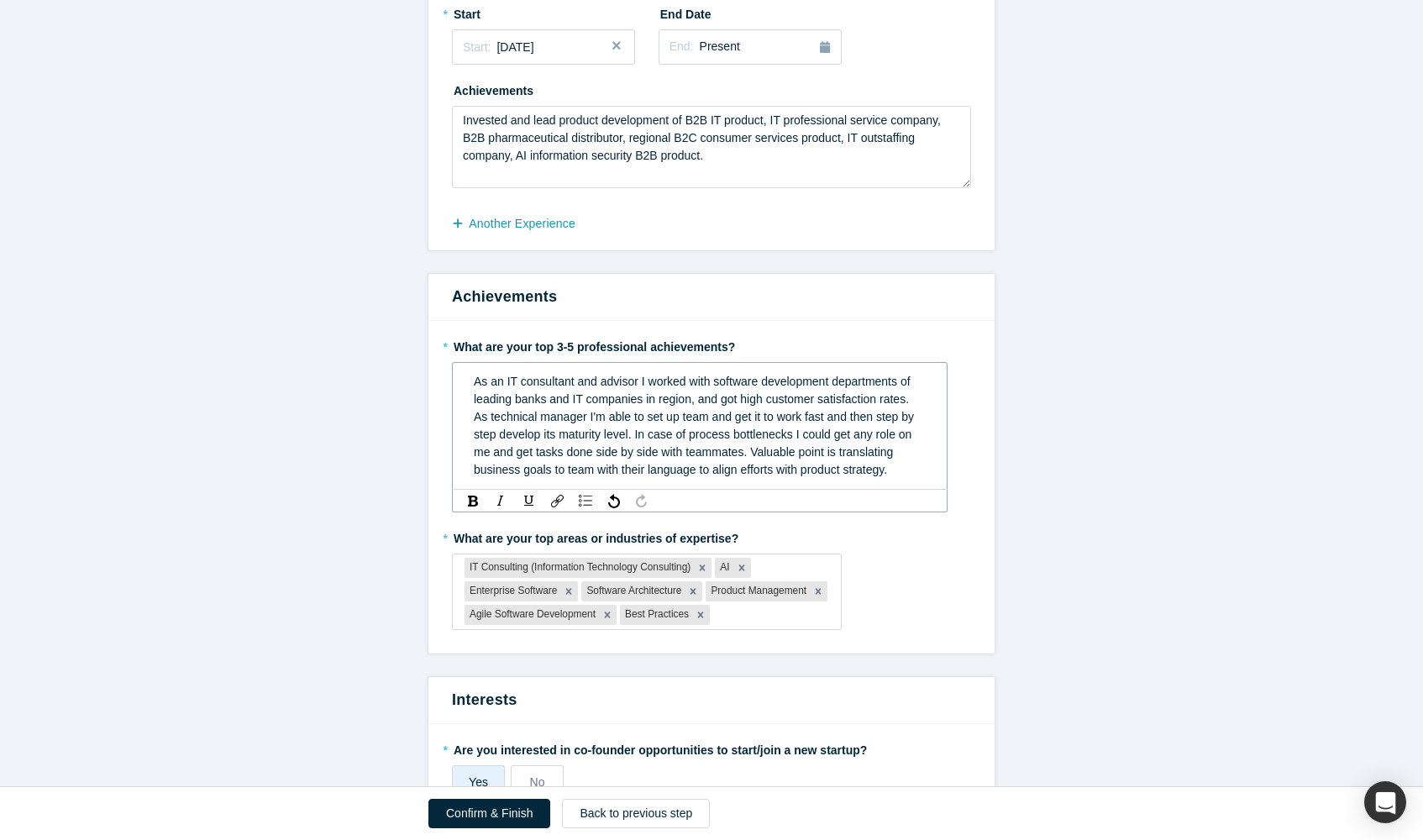
scroll to position [1135, 0]
click at [917, 390] on div "As an IT consultant and advisor I worked with software development departments …" at bounding box center [699, 388] width 452 height 35
click at [560, 472] on div "As technical manager I'm able to set up team and get it to work fast and then s…" at bounding box center [699, 441] width 452 height 71
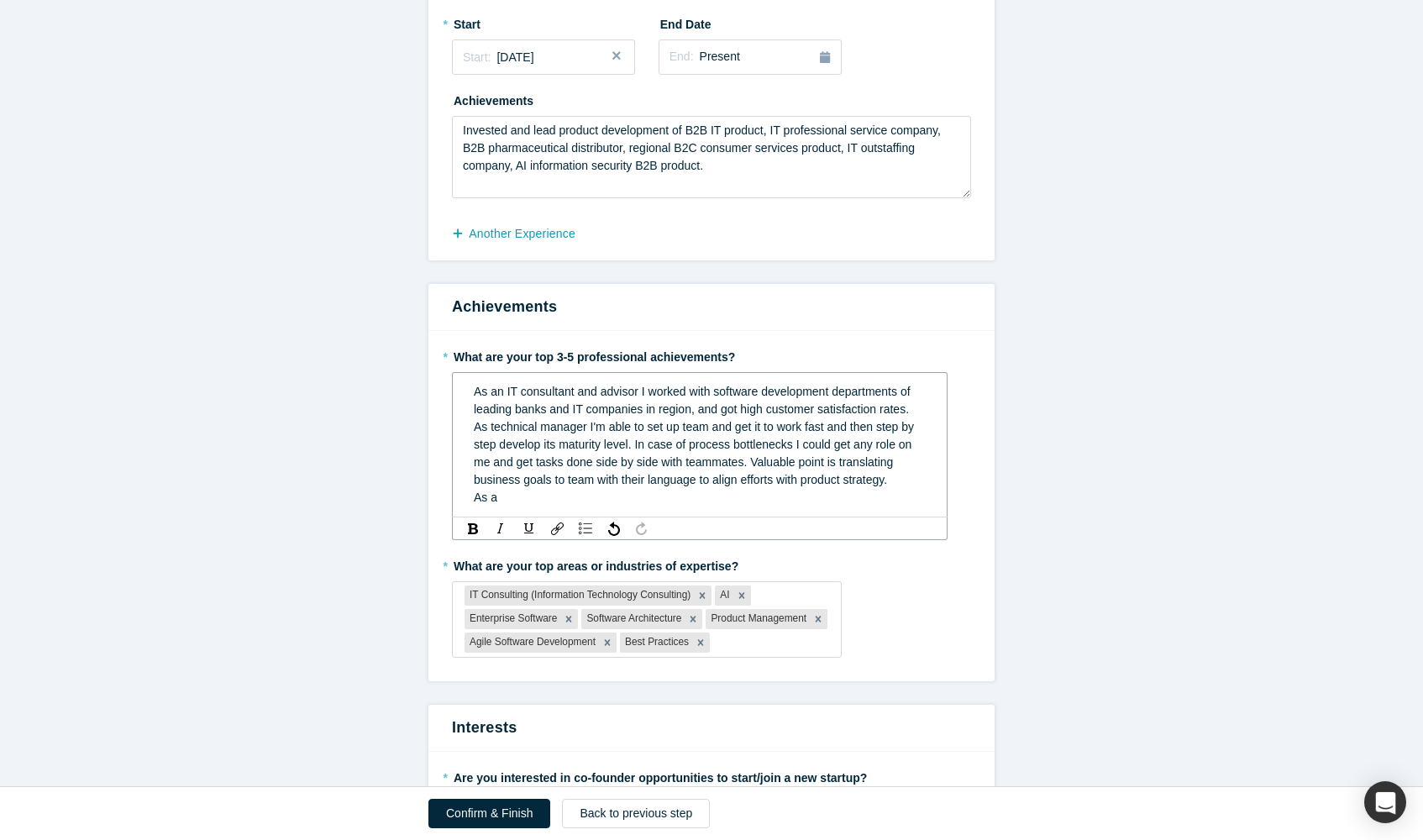
scroll to position [1157, 0]
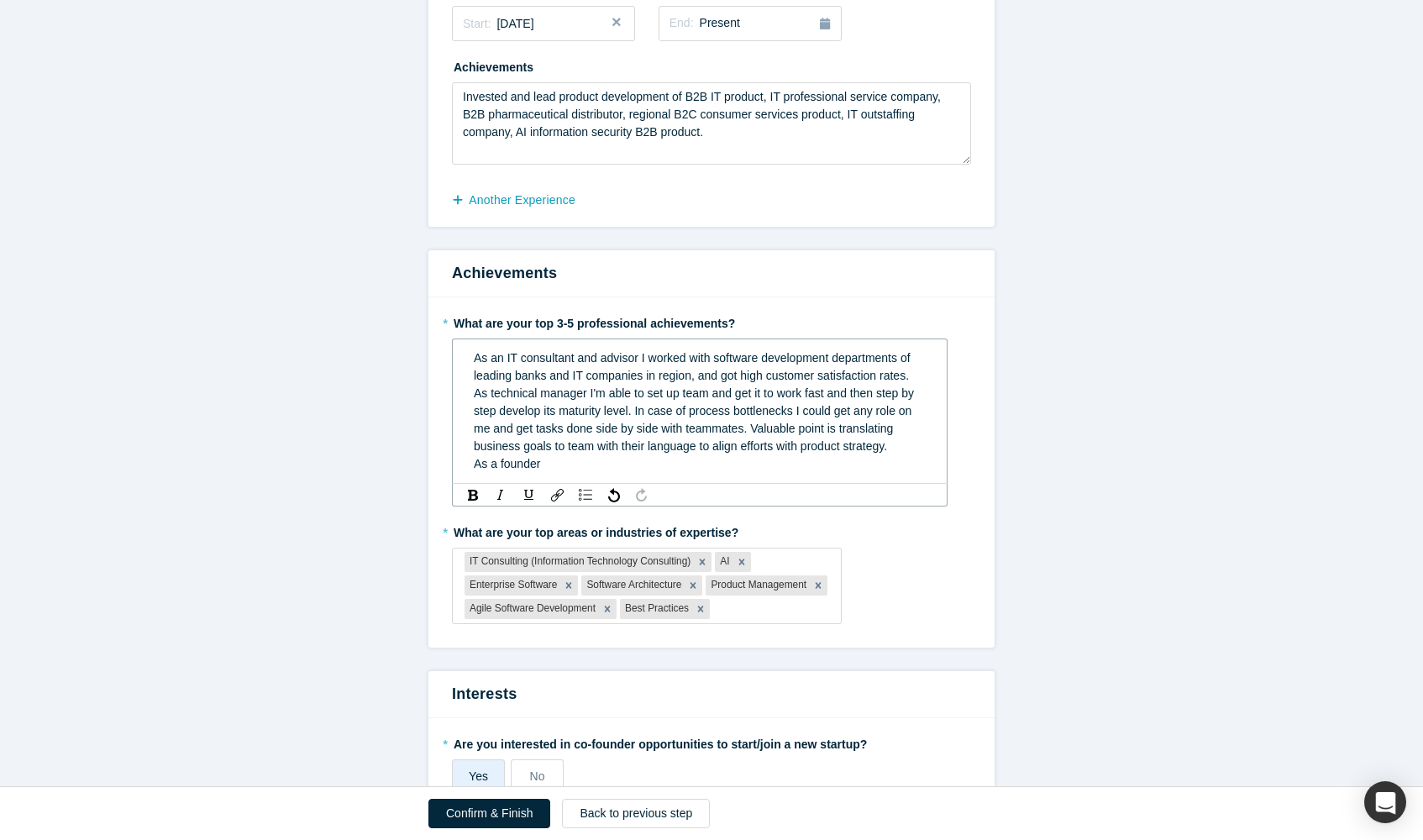
click at [488, 388] on span "As technical manager I'm able to set up team and get it to work fast and then s…" at bounding box center [695, 428] width 444 height 84
click at [551, 458] on div "As a technical manager I'm able to set up team and get it to work fast and then…" at bounding box center [699, 429] width 452 height 88
click at [640, 463] on span "As a technical manager I'm able to set up team and get it to work fast and then…" at bounding box center [700, 428] width 453 height 84
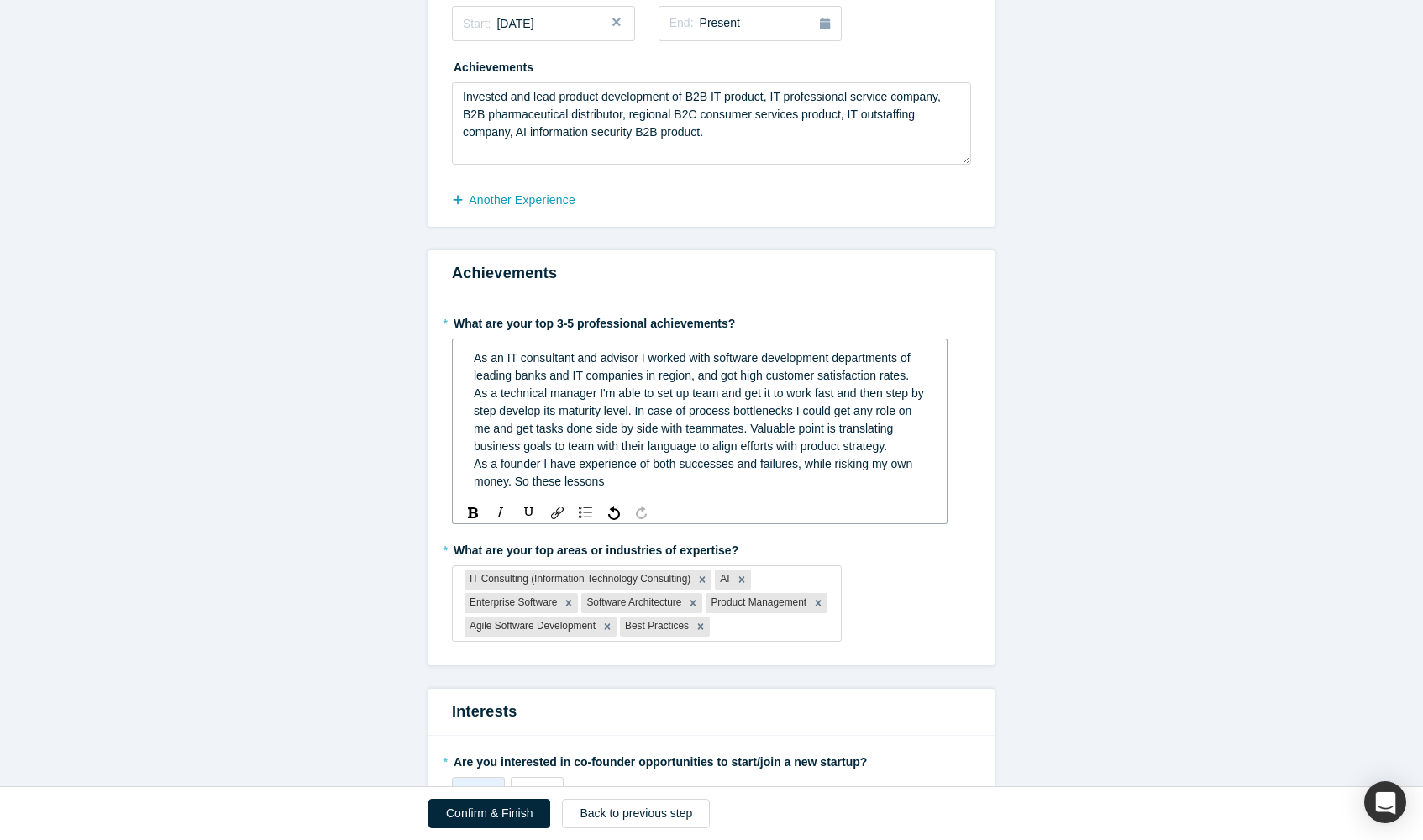
click at [480, 478] on span "As a technical manager I'm able to set up team and get it to work fast and then…" at bounding box center [700, 437] width 453 height 102
click at [480, 476] on span "As a technical manager I'm able to set up team and get it to work fast and then…" at bounding box center [700, 437] width 453 height 102
click at [487, 481] on span "As a technical manager I'm able to set up team and get it to work fast and then…" at bounding box center [700, 437] width 453 height 102
click at [578, 480] on span "As a technical manager I'm able to set up team and get it to work fast and then…" at bounding box center [700, 437] width 453 height 102
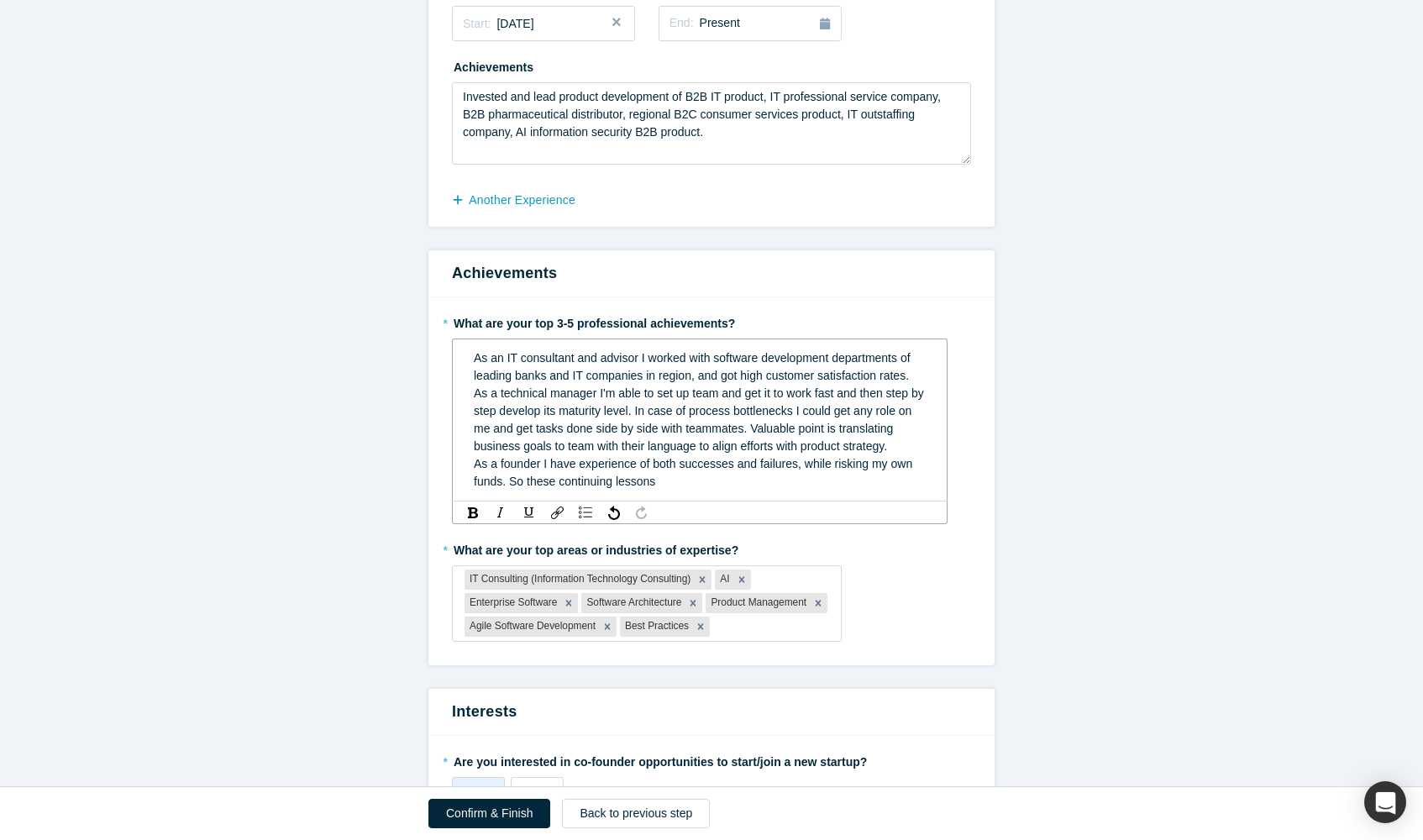
click at [578, 480] on span "As a technical manager I'm able to set up team and get it to work fast and then…" at bounding box center [700, 437] width 453 height 102
copy span "continuing"
click at [573, 482] on span "As a technical manager I'm able to set up team and get it to work fast and then…" at bounding box center [700, 437] width 453 height 102
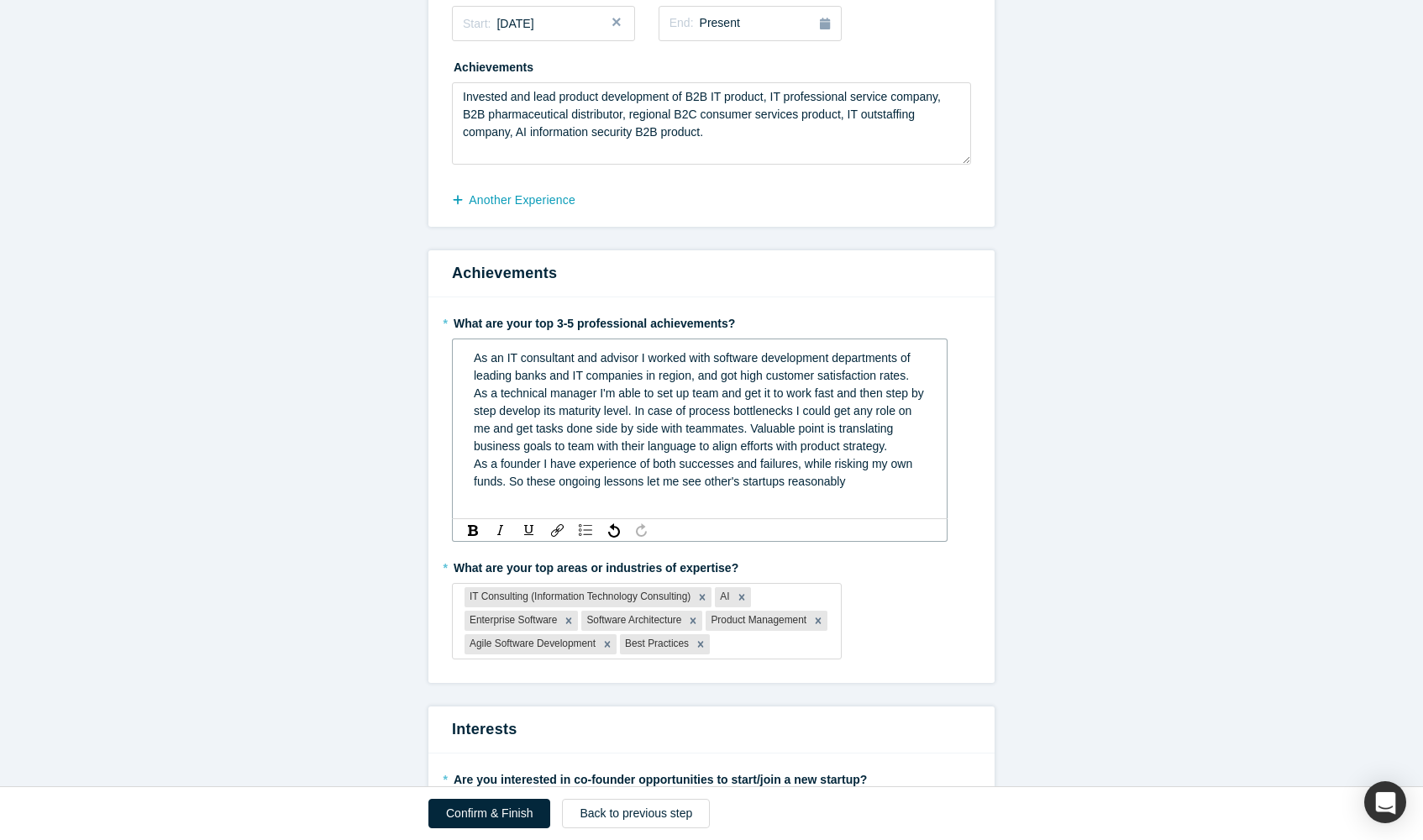
click at [560, 478] on span "As a technical manager I'm able to set up team and get it to work fast and then…" at bounding box center [700, 437] width 453 height 102
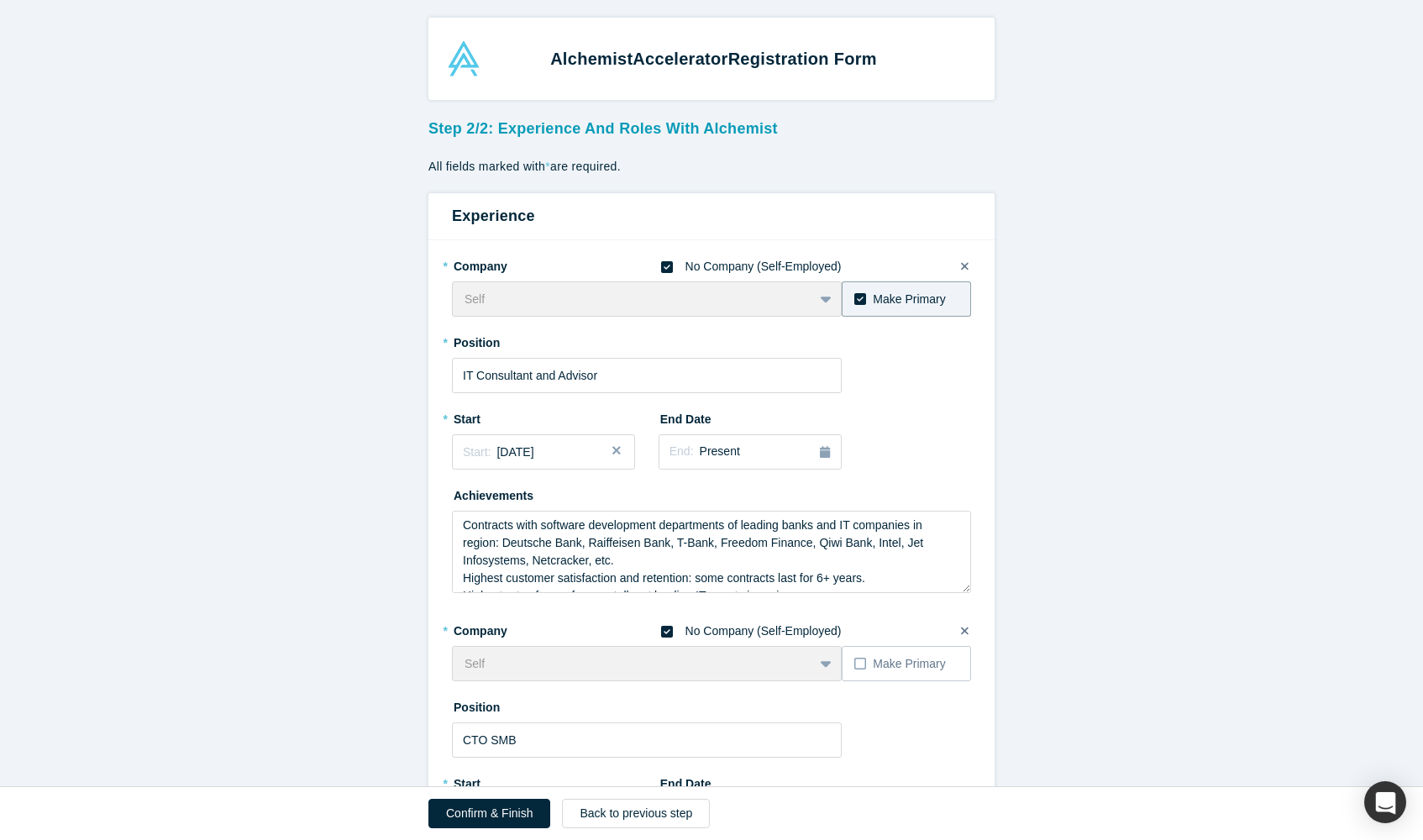
scroll to position [0, 0]
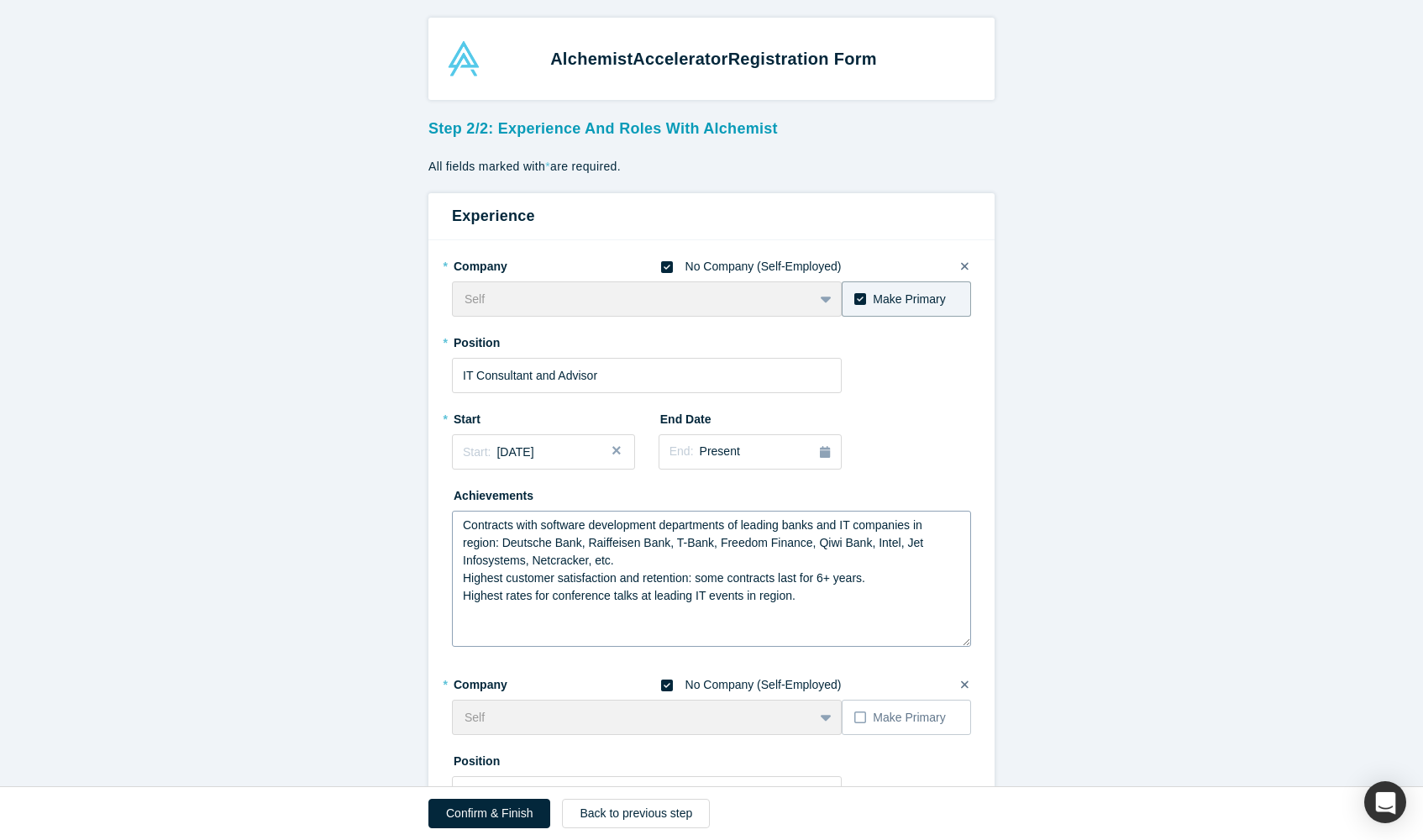
click at [964, 640] on textarea "Contracts with software development departments of leading banks and IT compani…" at bounding box center [711, 578] width 519 height 136
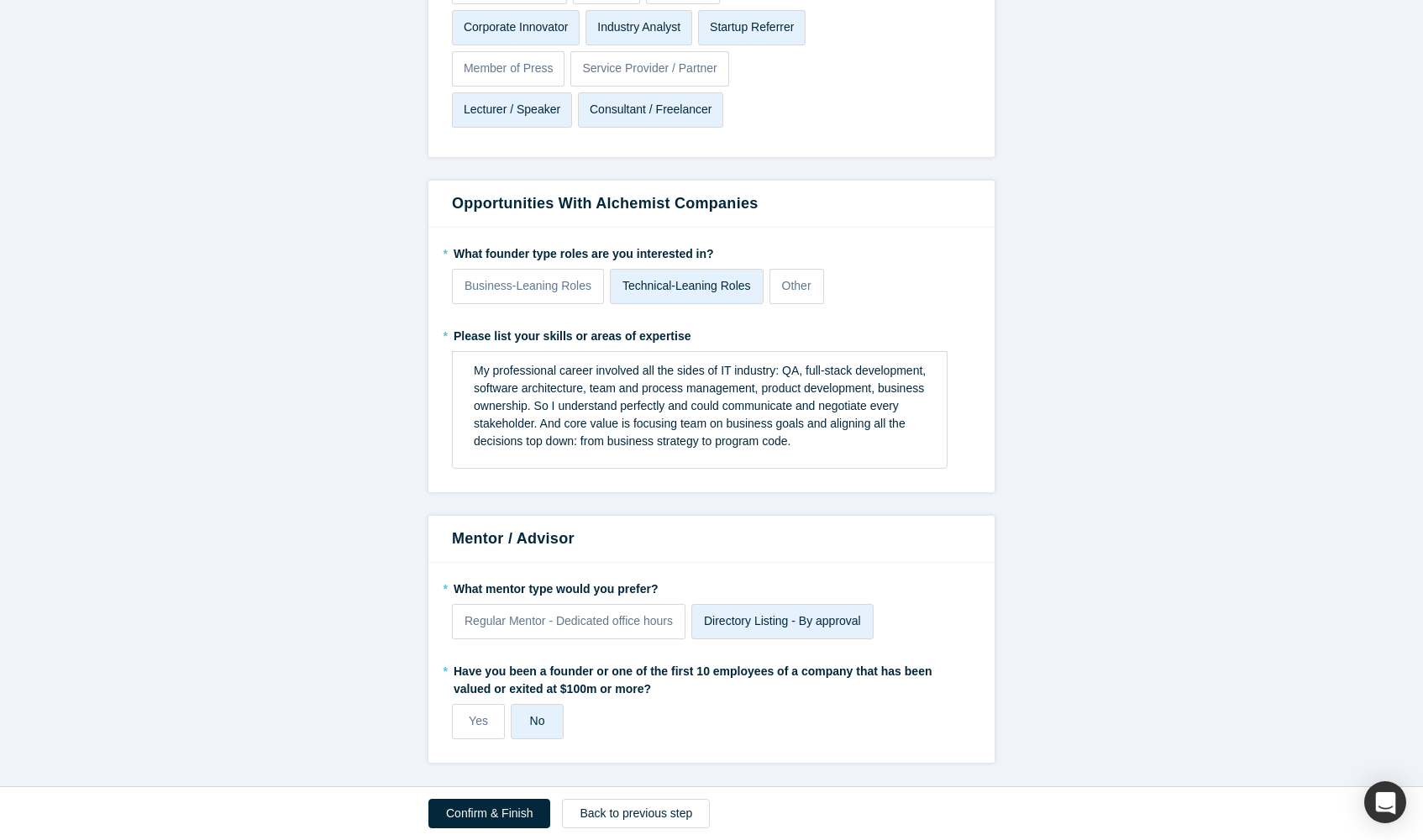
scroll to position [2170, 0]
click at [494, 816] on button "Confirm & Finish" at bounding box center [488, 814] width 122 height 30
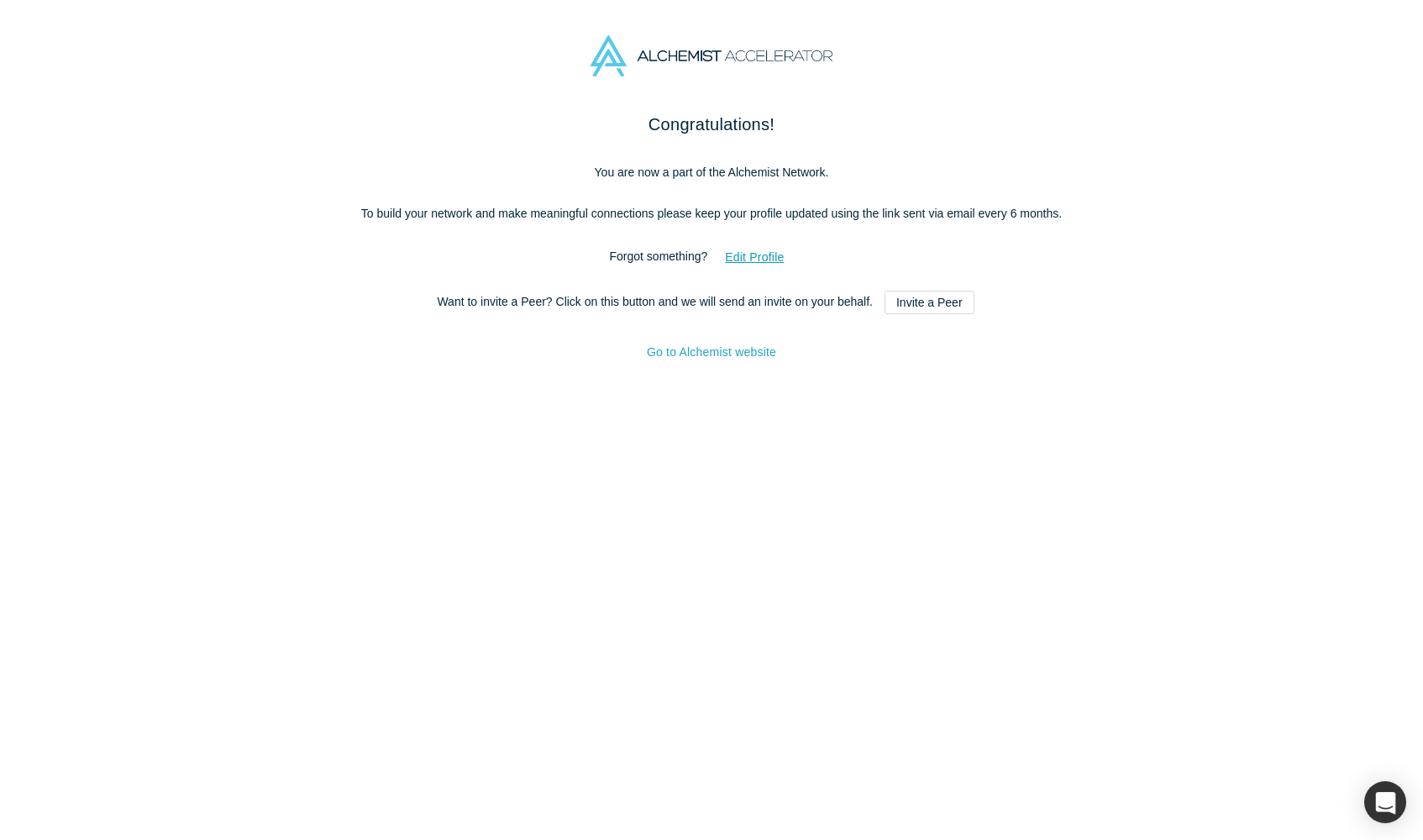
click at [734, 359] on link "Go to Alchemist website" at bounding box center [712, 351] width 130 height 13
